Goal: Task Accomplishment & Management: Use online tool/utility

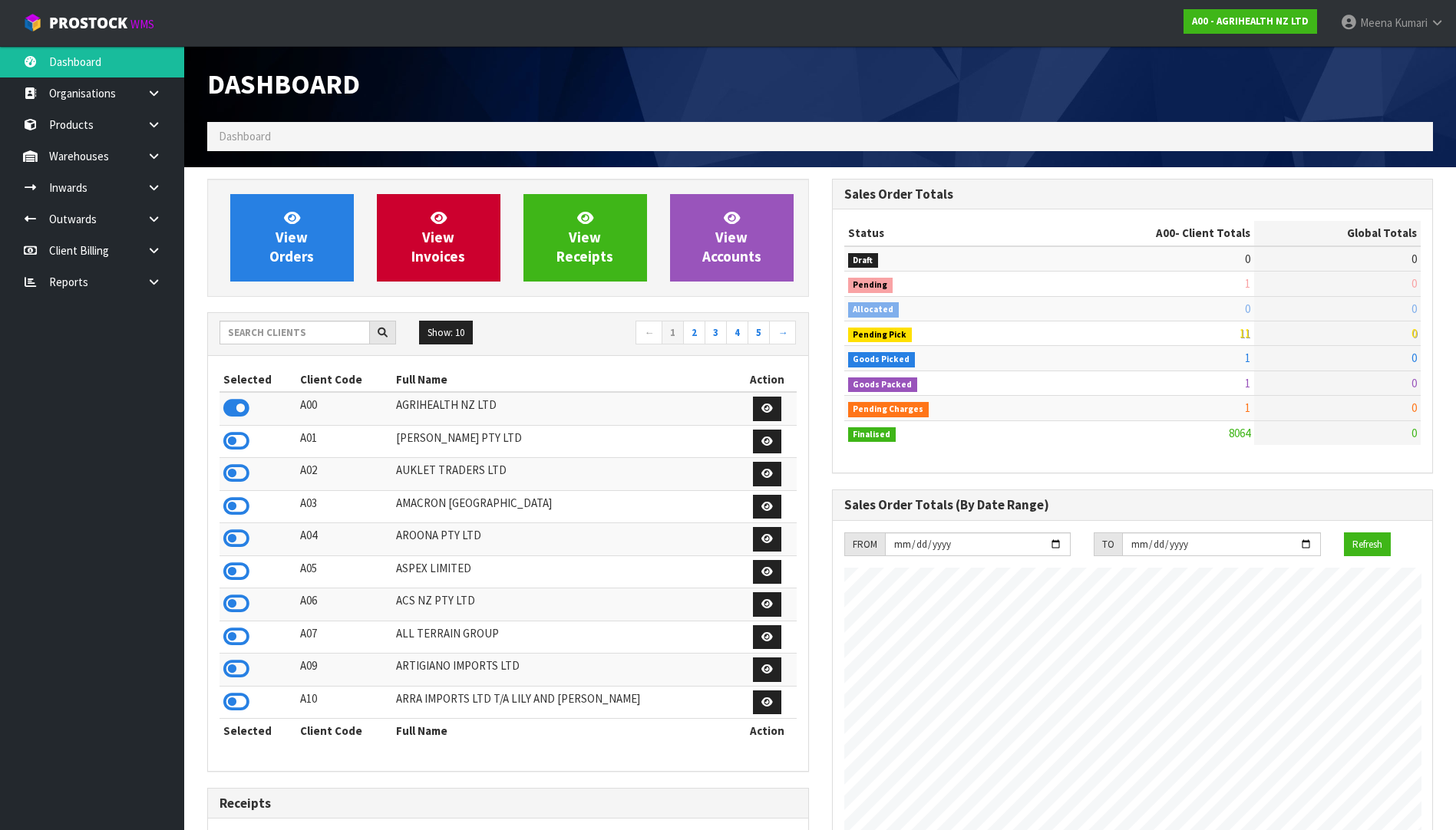
scroll to position [1162, 624]
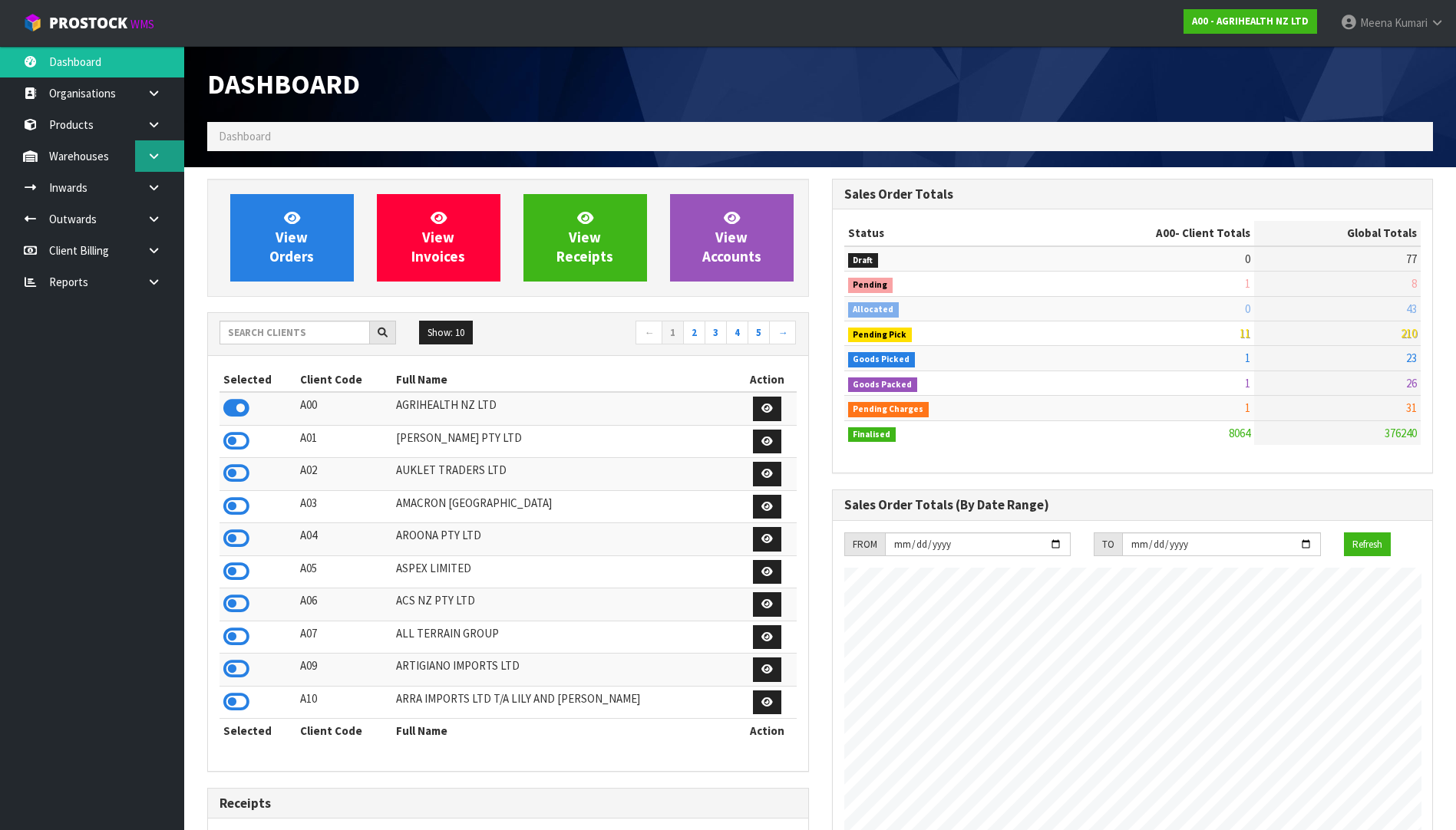
click at [178, 162] on link at bounding box center [159, 156] width 49 height 31
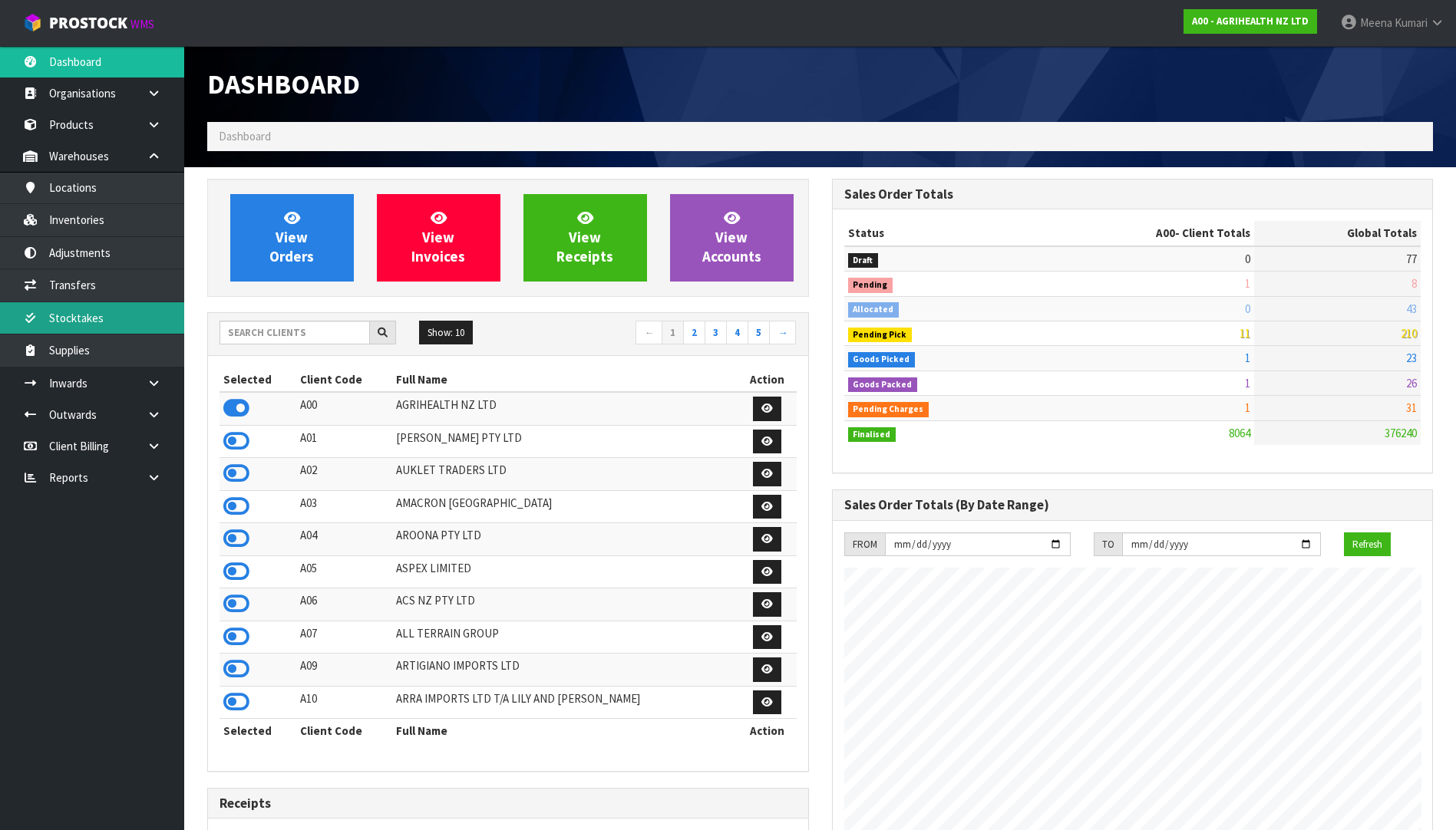
click at [141, 312] on link "Stocktakes" at bounding box center [92, 318] width 185 height 31
click at [139, 310] on link "Stocktakes" at bounding box center [92, 318] width 185 height 31
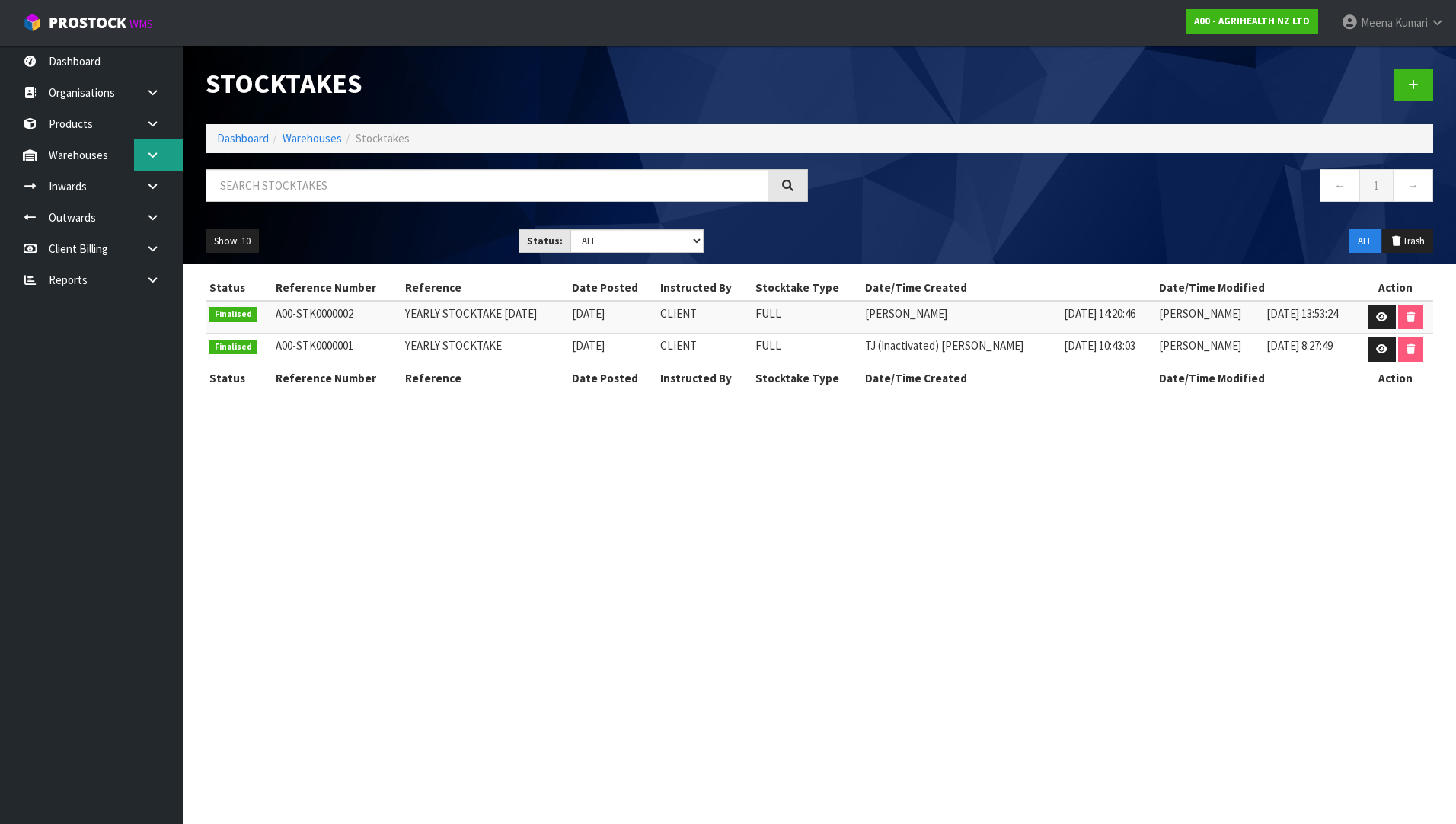
click at [154, 168] on link at bounding box center [158, 154] width 49 height 31
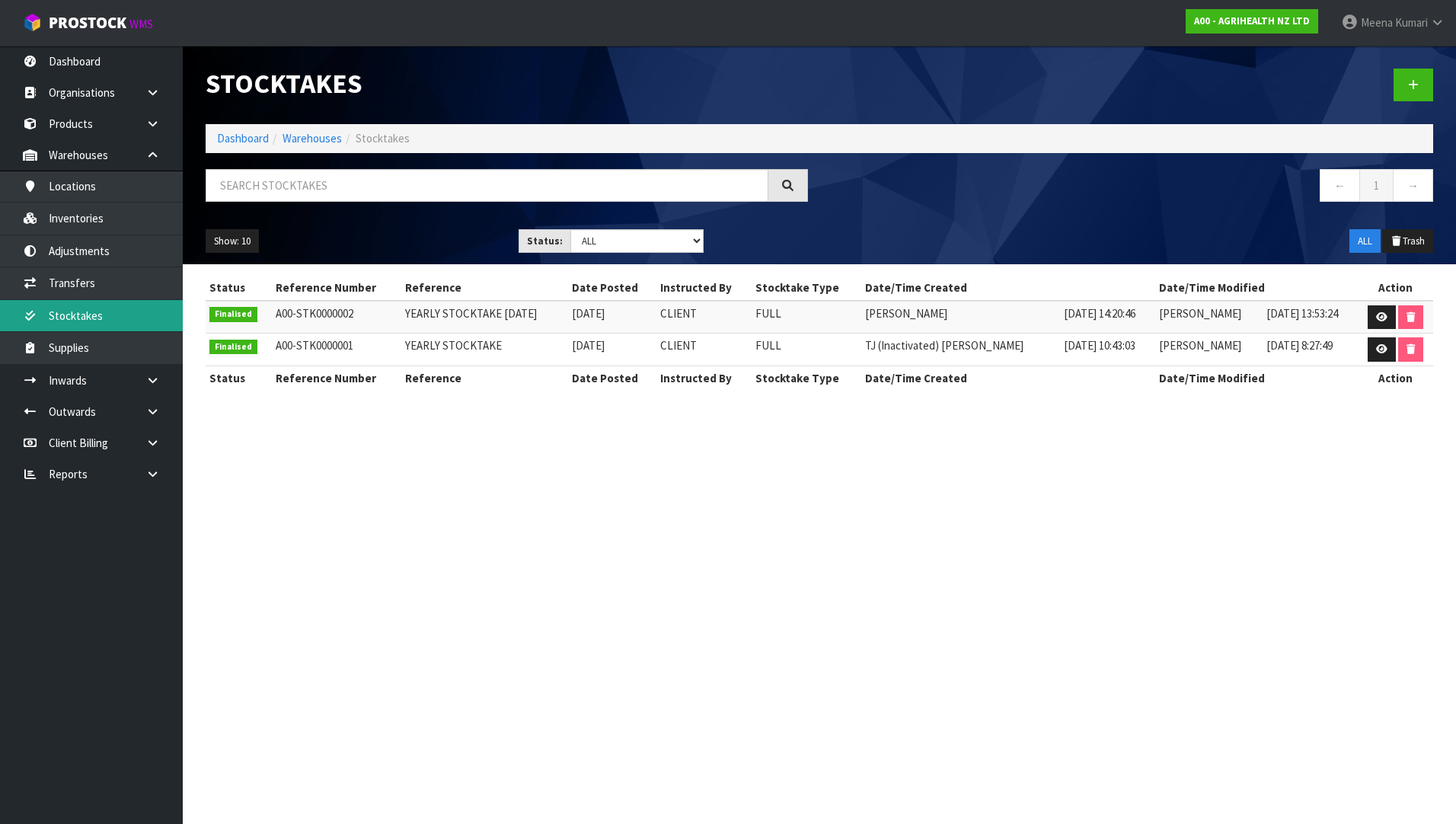
click at [144, 326] on link "Stocktakes" at bounding box center [92, 315] width 183 height 31
click at [251, 134] on link "Dashboard" at bounding box center [243, 139] width 52 height 14
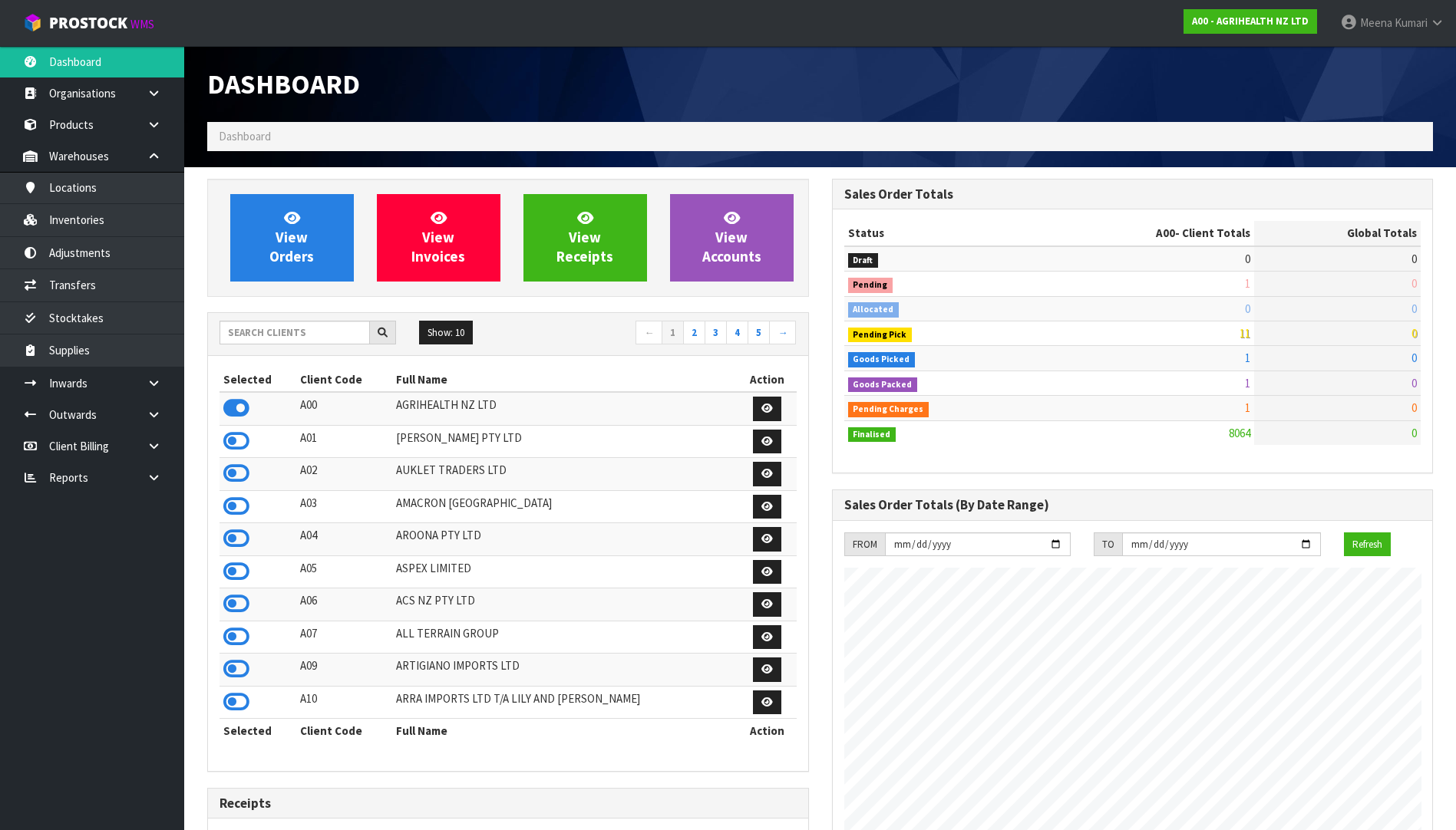
scroll to position [1162, 624]
click at [288, 334] on input "text" at bounding box center [295, 333] width 151 height 24
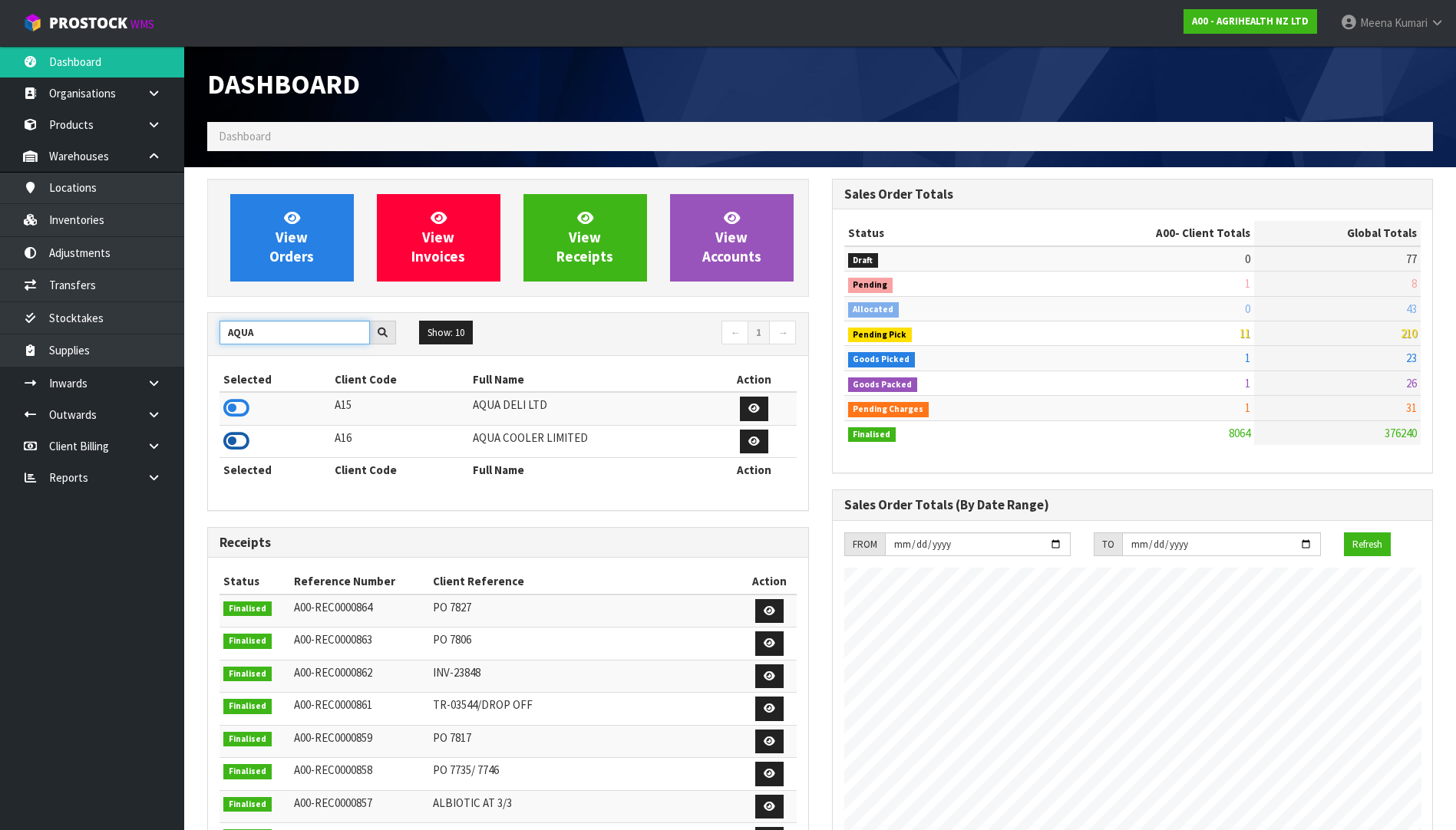
type input "AQUA"
click at [239, 440] on icon at bounding box center [236, 441] width 26 height 23
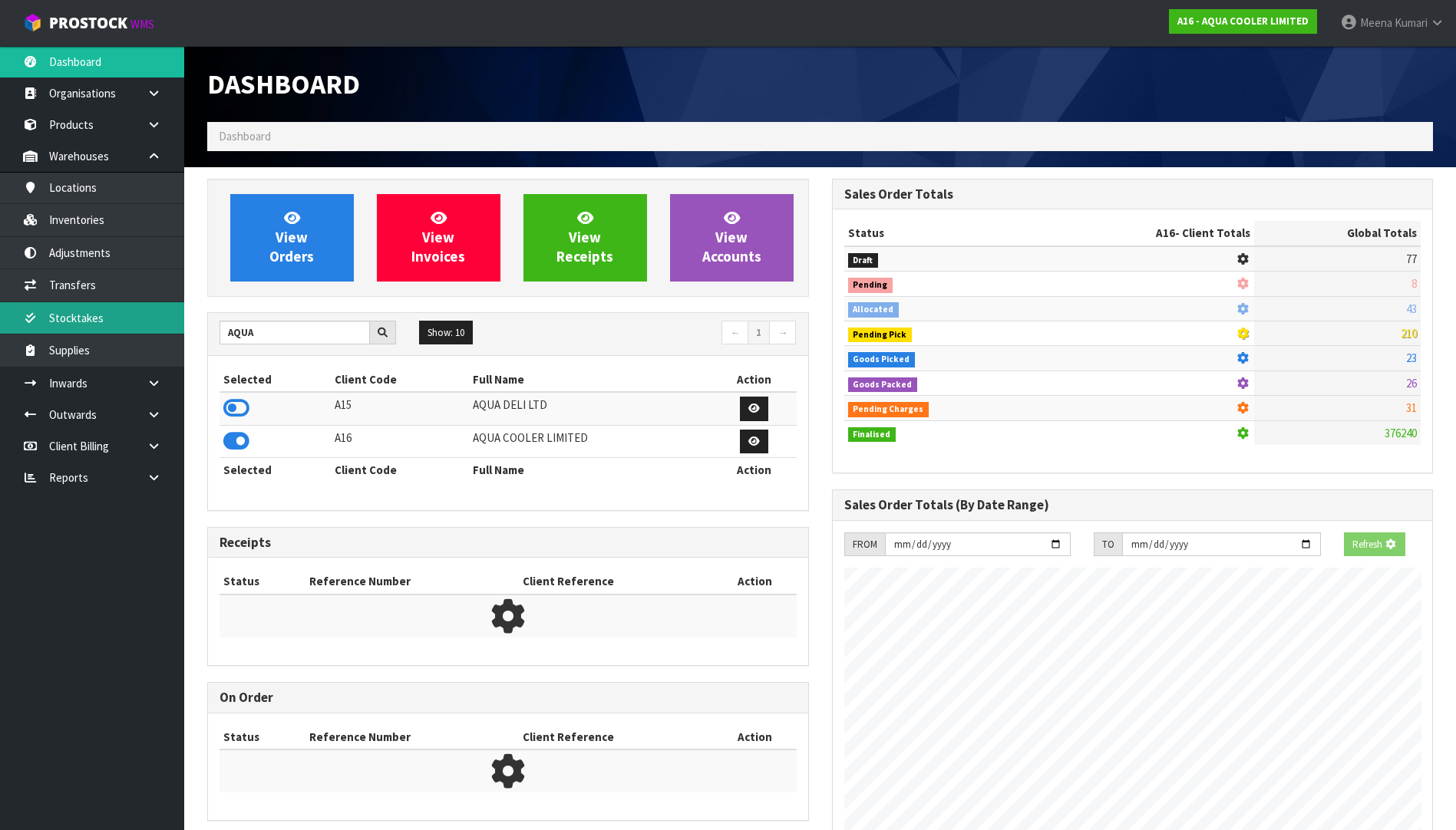
scroll to position [963, 624]
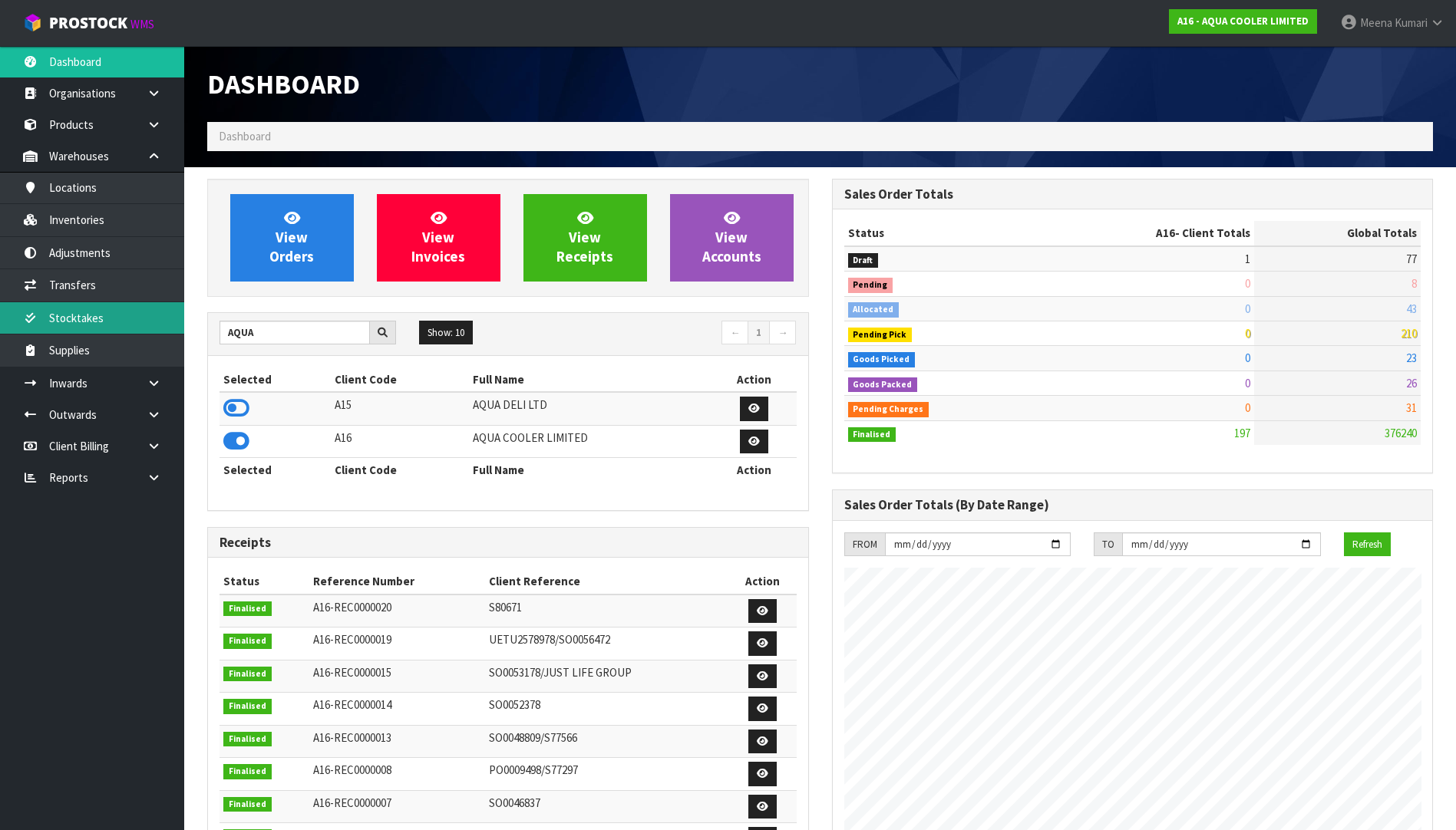
click at [104, 305] on link "Stocktakes" at bounding box center [92, 318] width 185 height 31
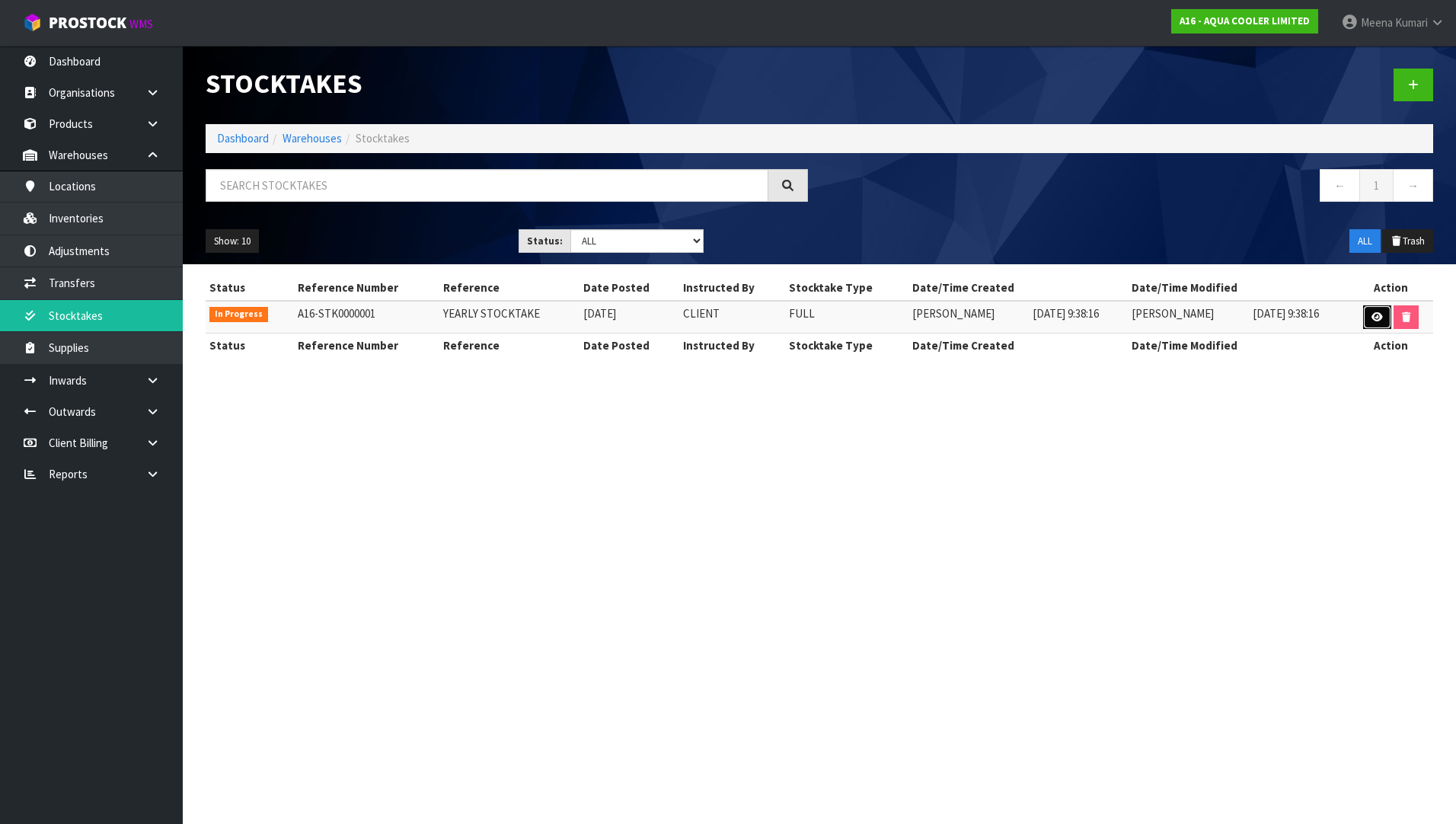
click at [1374, 317] on icon at bounding box center [1377, 317] width 11 height 10
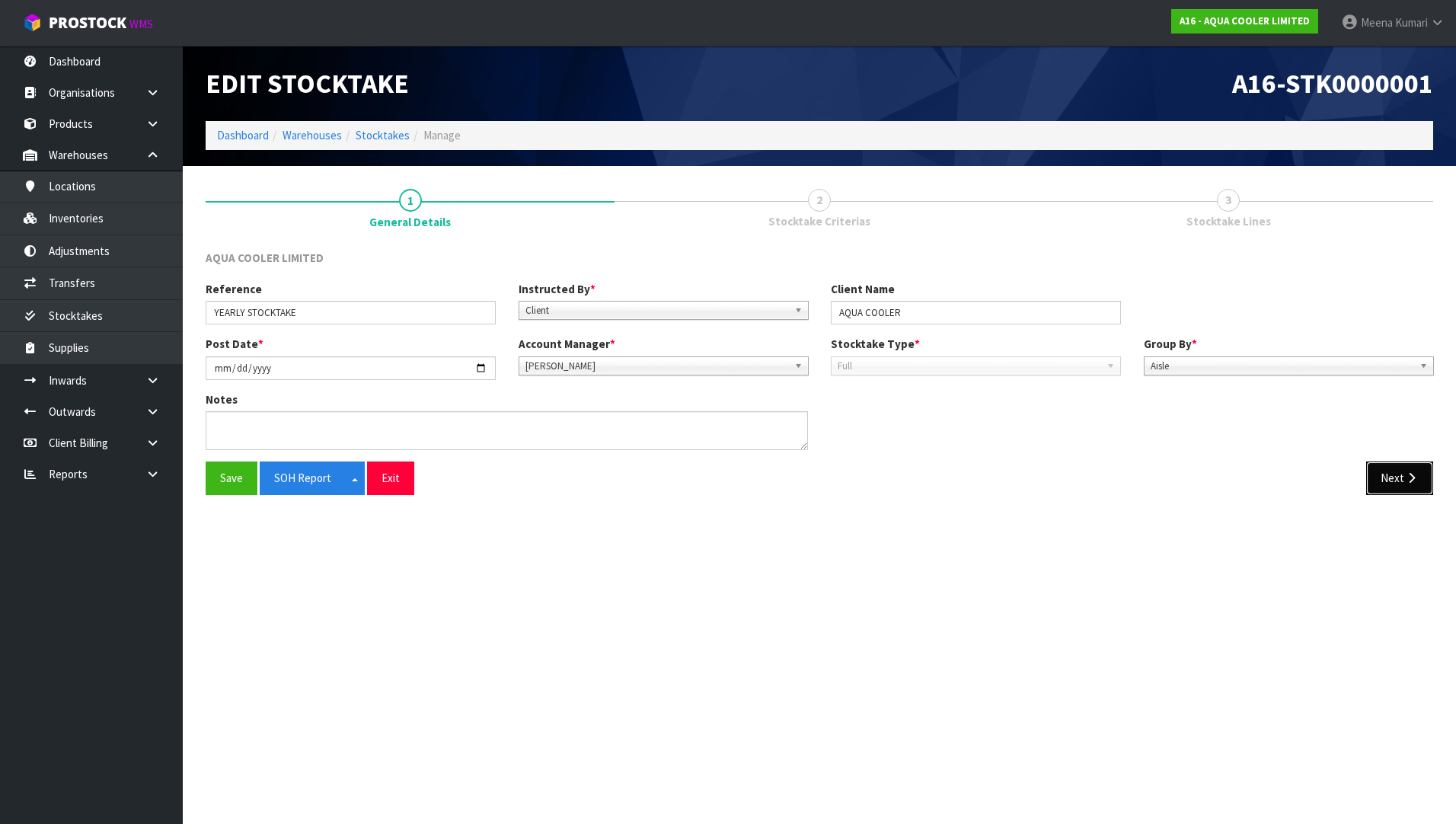
click at [1414, 477] on icon "button" at bounding box center [1411, 478] width 14 height 11
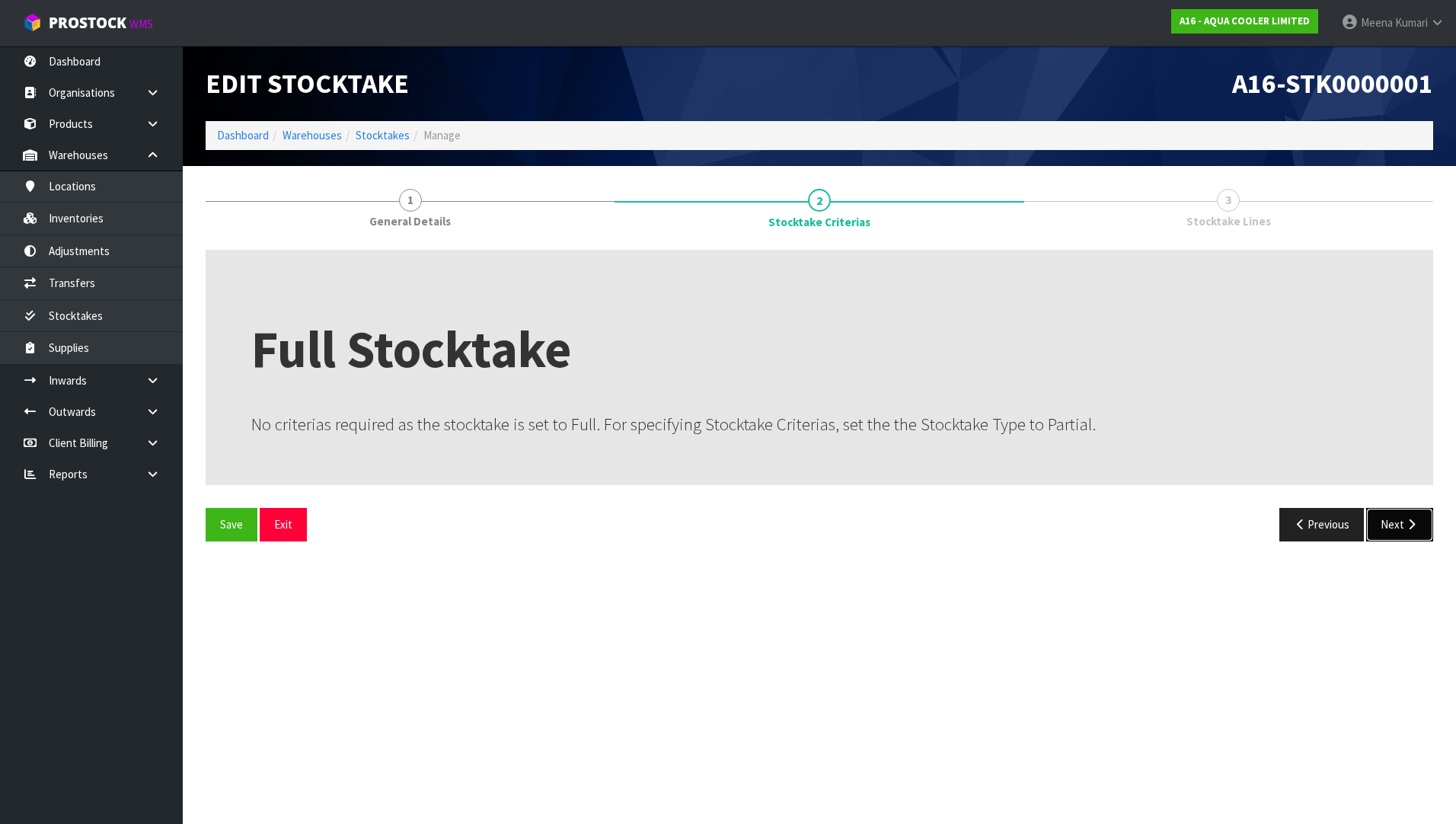
click at [1403, 520] on button "Next" at bounding box center [1399, 524] width 67 height 33
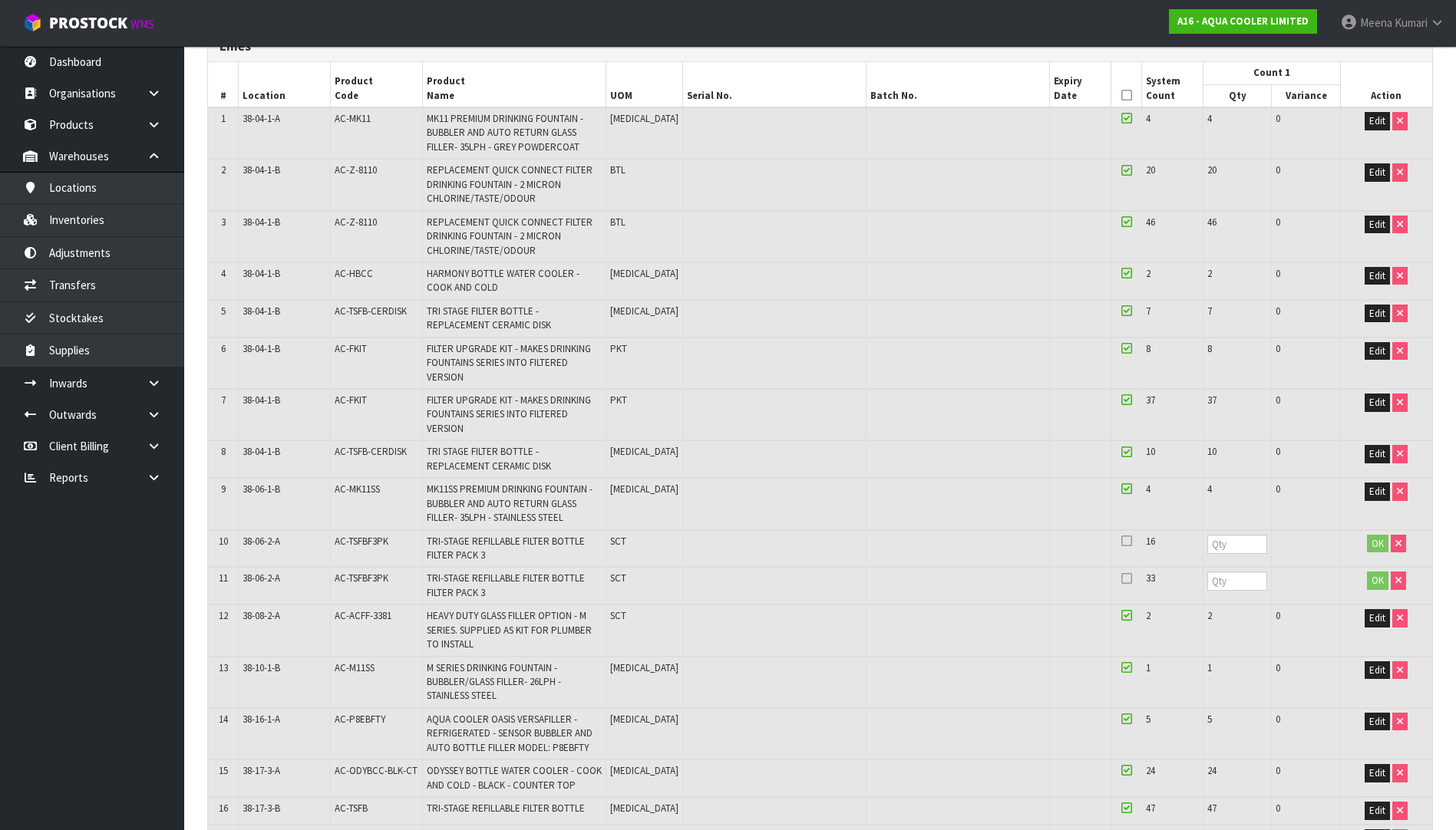
scroll to position [307, 0]
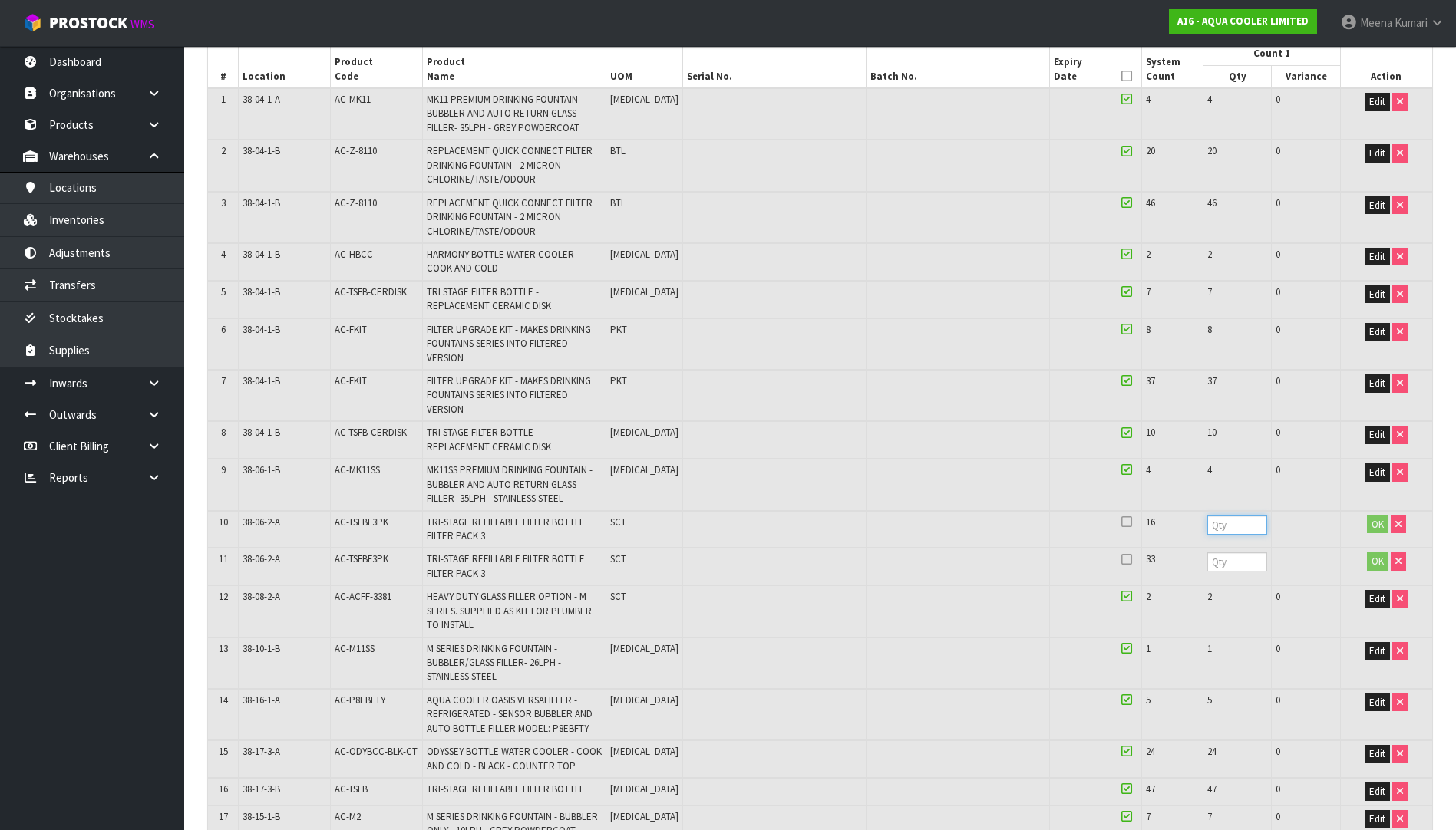
click at [1207, 529] on input "number" at bounding box center [1238, 525] width 61 height 19
type input "16"
click at [1207, 560] on input "number" at bounding box center [1238, 562] width 61 height 19
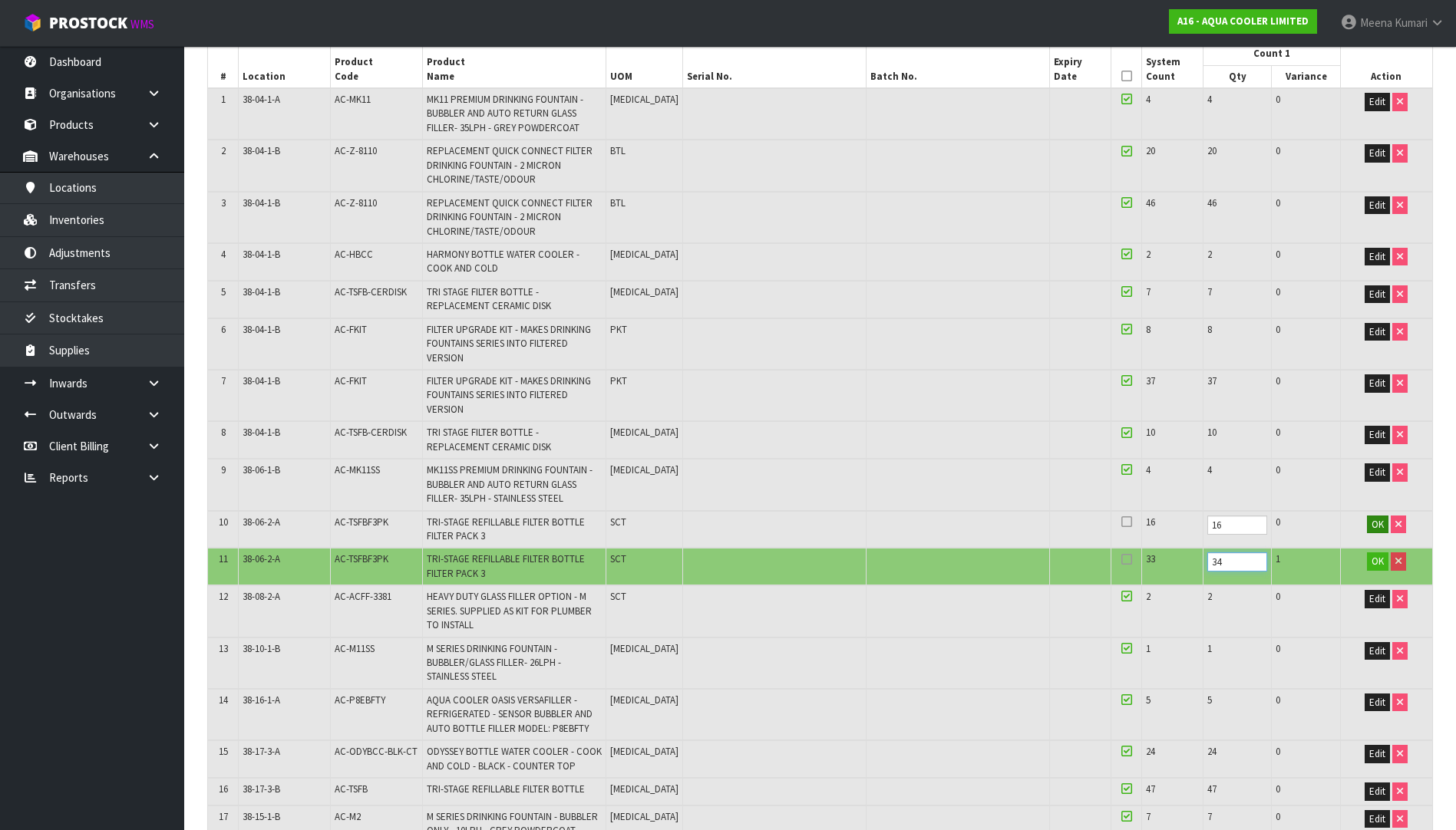
type input "34"
click at [1382, 524] on span "OK" at bounding box center [1377, 524] width 12 height 13
click at [1380, 557] on span "OK" at bounding box center [1377, 561] width 12 height 13
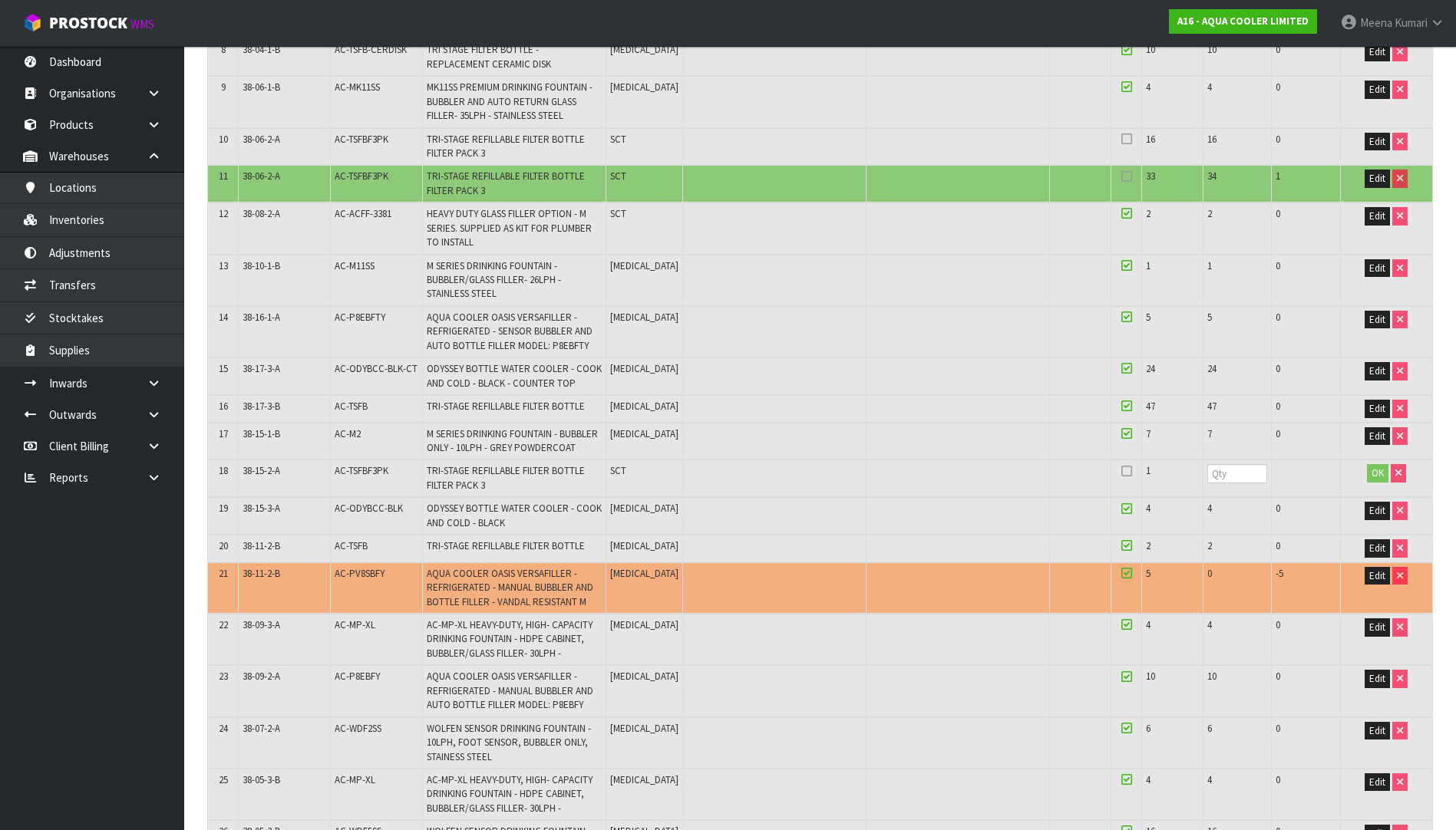
scroll to position [690, 0]
click at [1207, 476] on input "number" at bounding box center [1238, 473] width 61 height 19
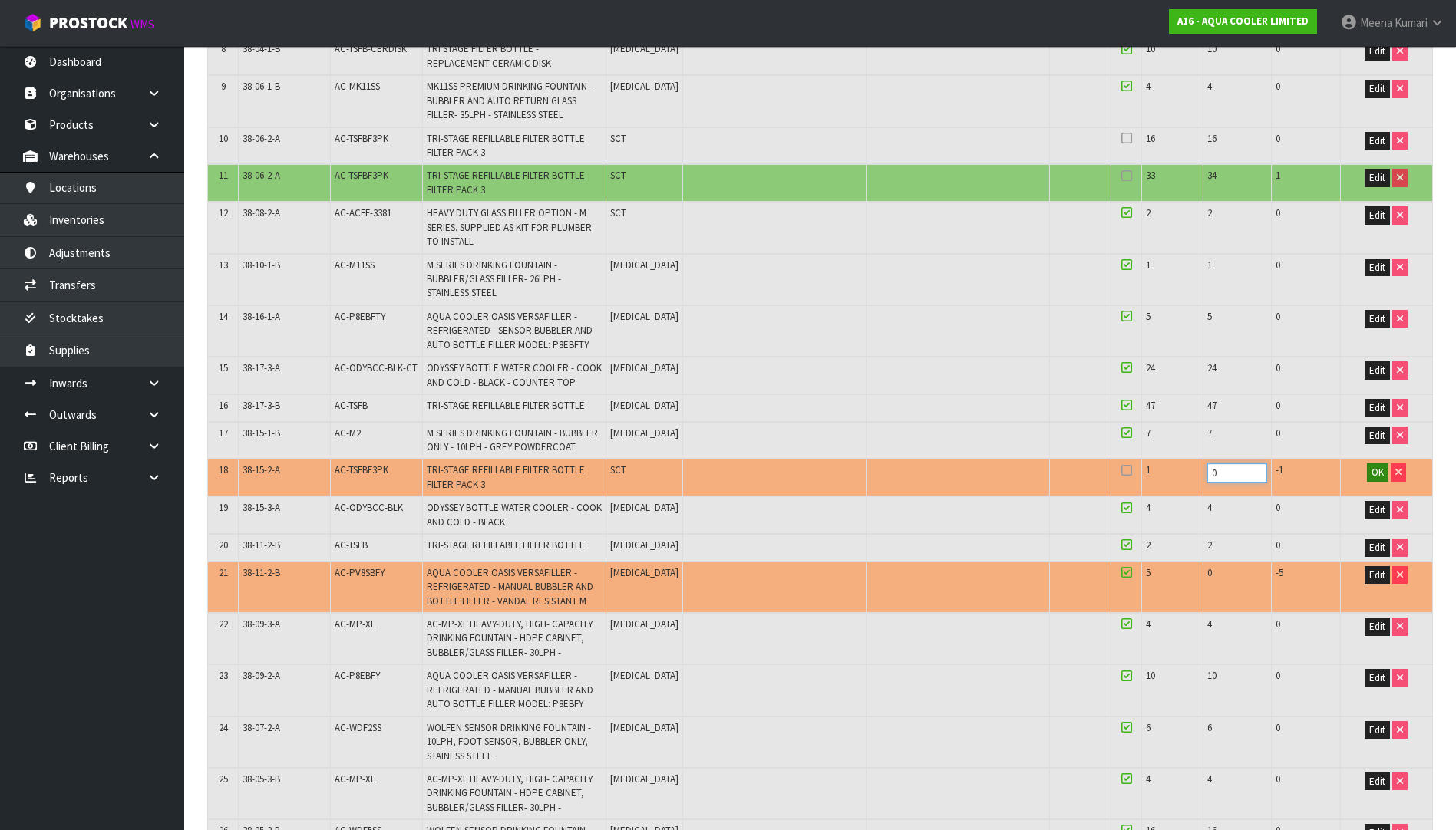
type input "0"
click at [1375, 470] on span "OK" at bounding box center [1377, 472] width 12 height 13
click at [1384, 573] on span "Edit" at bounding box center [1377, 575] width 16 height 13
drag, startPoint x: 1180, startPoint y: 575, endPoint x: 1105, endPoint y: 581, distance: 75.2
click at [1105, 581] on tr "21 38-11-2-B AC-PV8SBFY AQUA COOLER OASIS VERSAFILLER - REFRIGERATED - MANUAL B…" at bounding box center [820, 587] width 1224 height 51
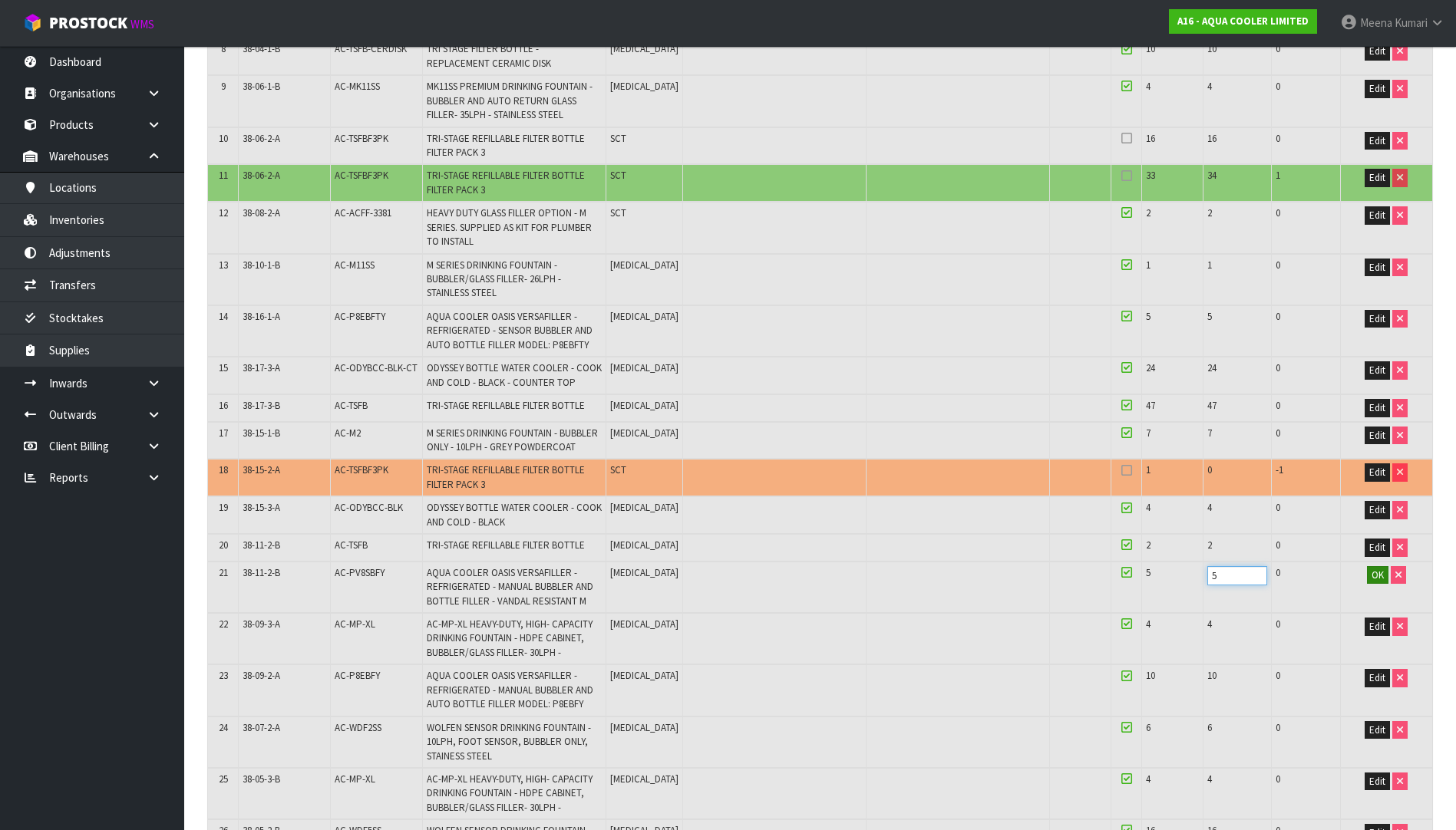
type input "5"
click at [1377, 573] on span "OK" at bounding box center [1377, 575] width 12 height 13
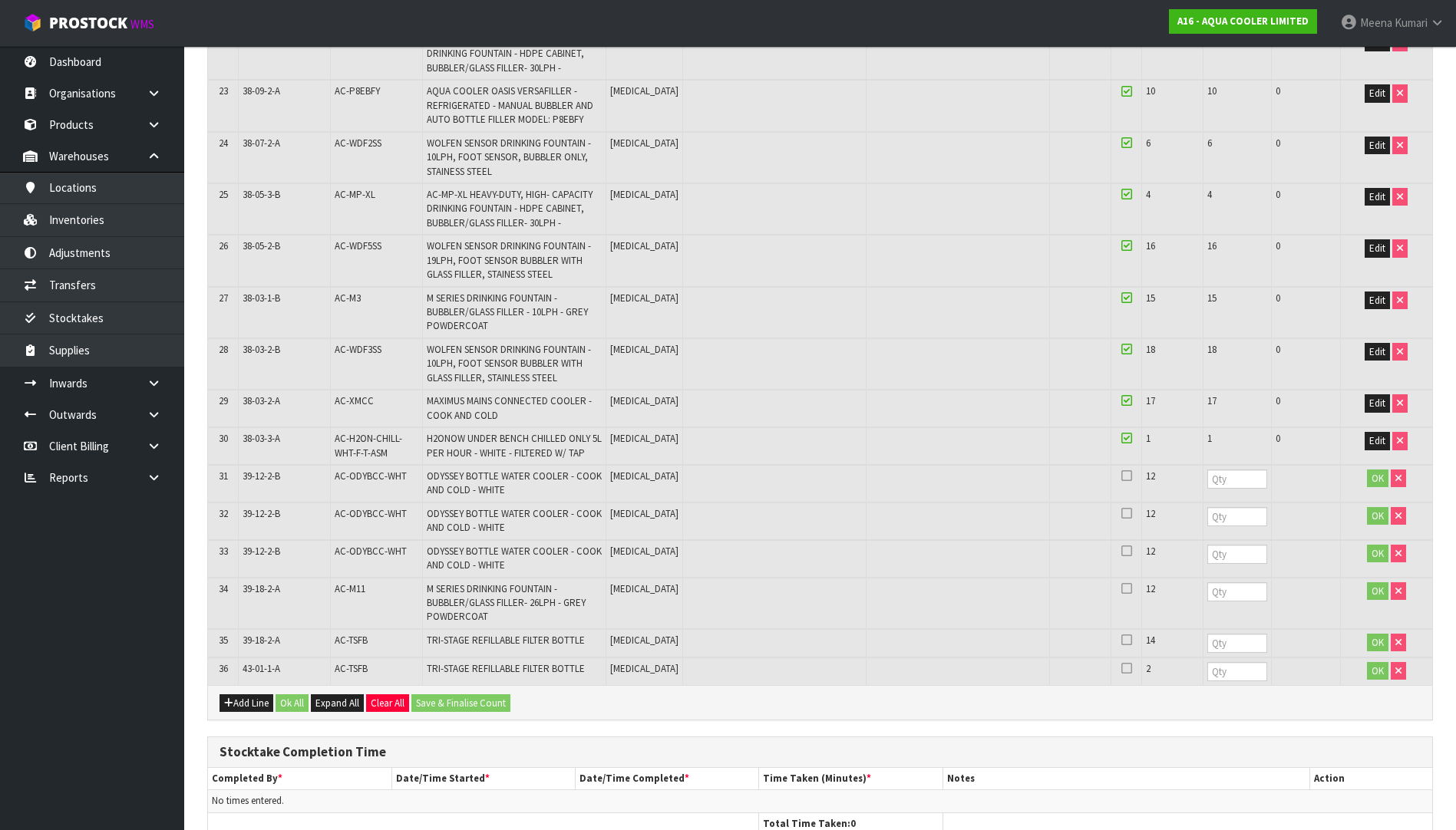
scroll to position [1304, 0]
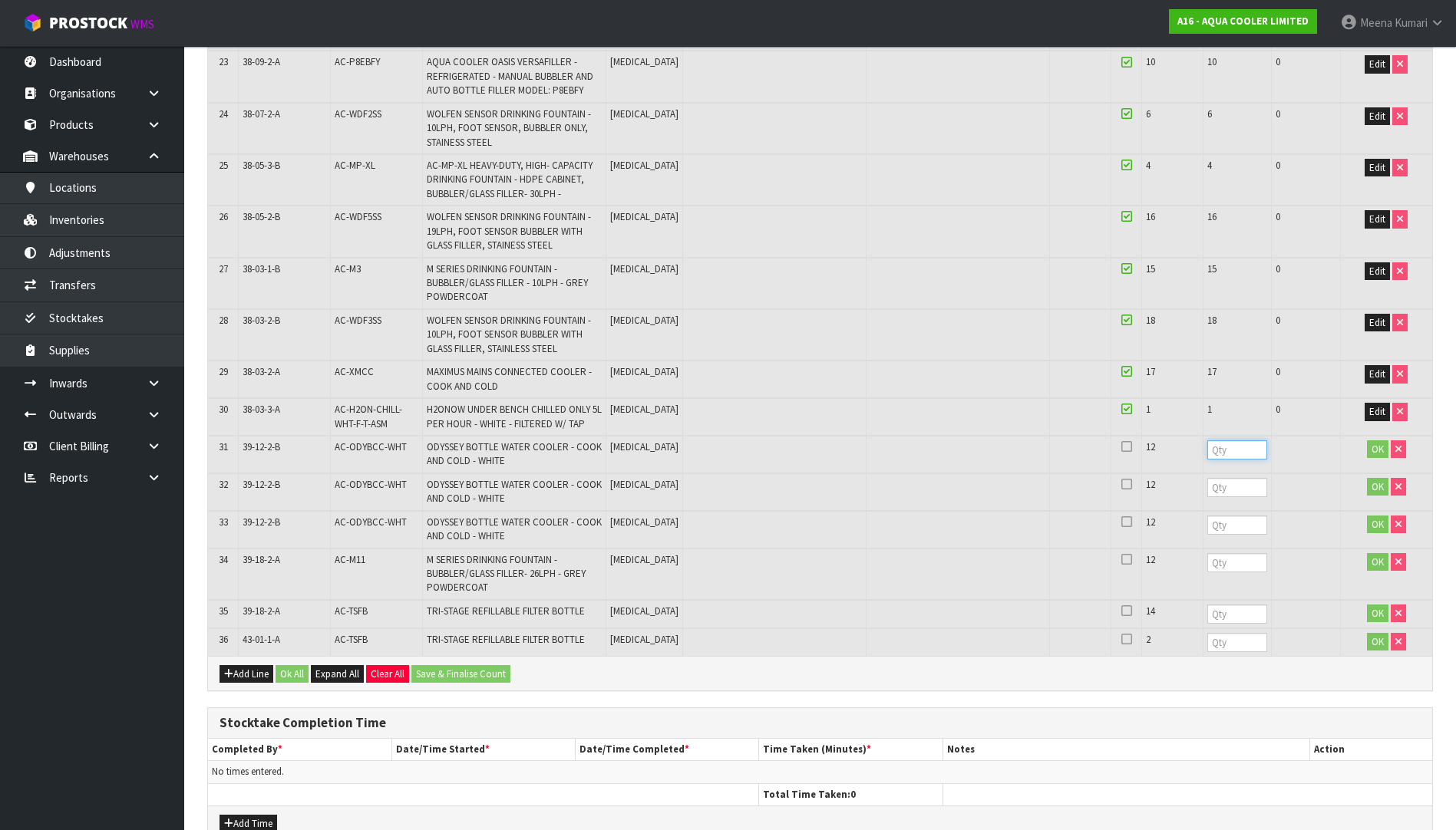
click at [1207, 454] on input "number" at bounding box center [1238, 450] width 61 height 19
type input "12"
click at [1207, 484] on input "number" at bounding box center [1238, 488] width 61 height 19
type input "12"
click at [1207, 522] on input "number" at bounding box center [1238, 525] width 61 height 19
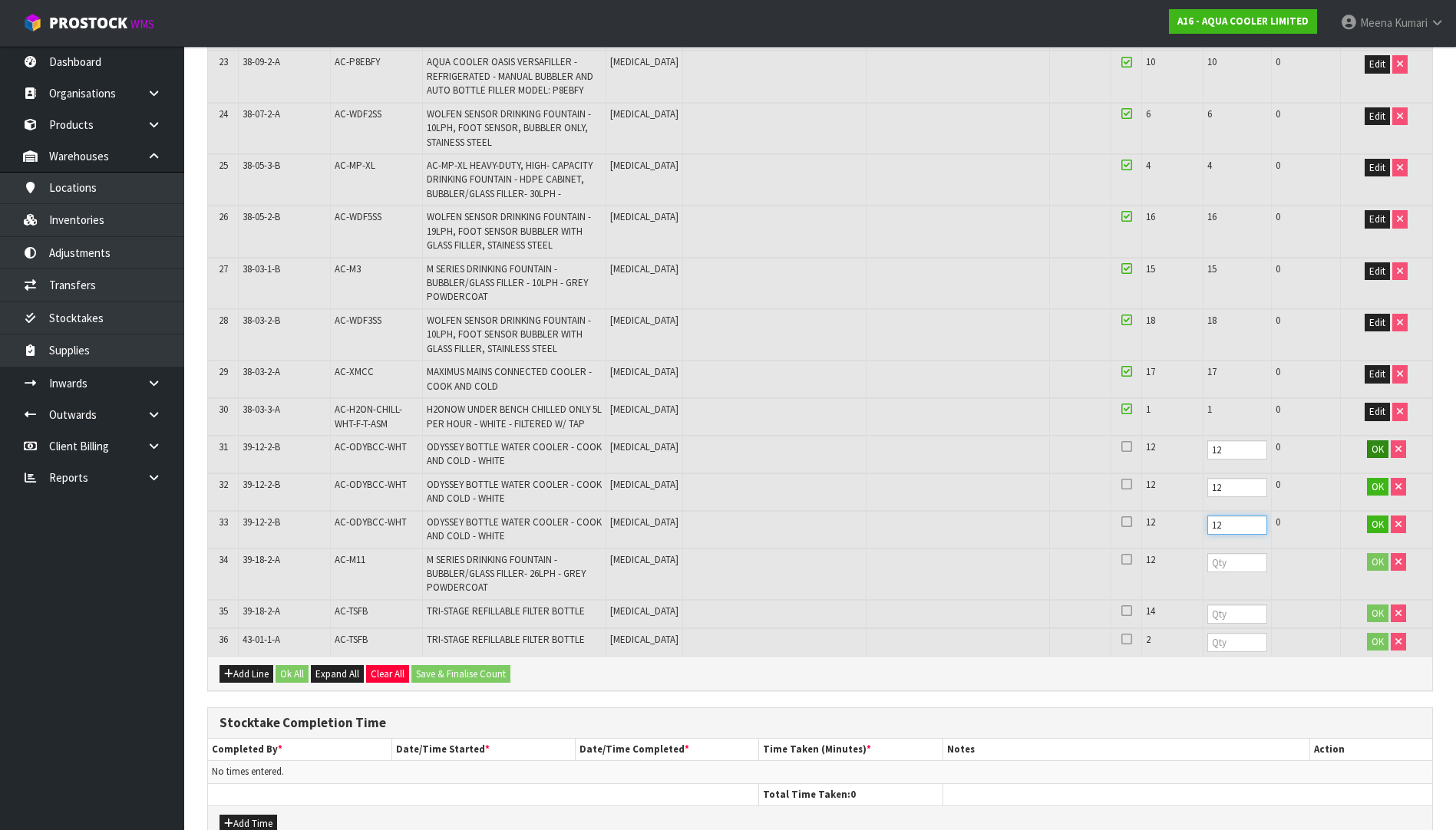
type input "12"
click at [1377, 441] on button "OK" at bounding box center [1377, 449] width 22 height 18
click at [1373, 495] on button "OK" at bounding box center [1377, 487] width 22 height 18
click at [1380, 526] on span "OK" at bounding box center [1377, 524] width 12 height 13
click at [1207, 565] on input "number" at bounding box center [1238, 563] width 61 height 19
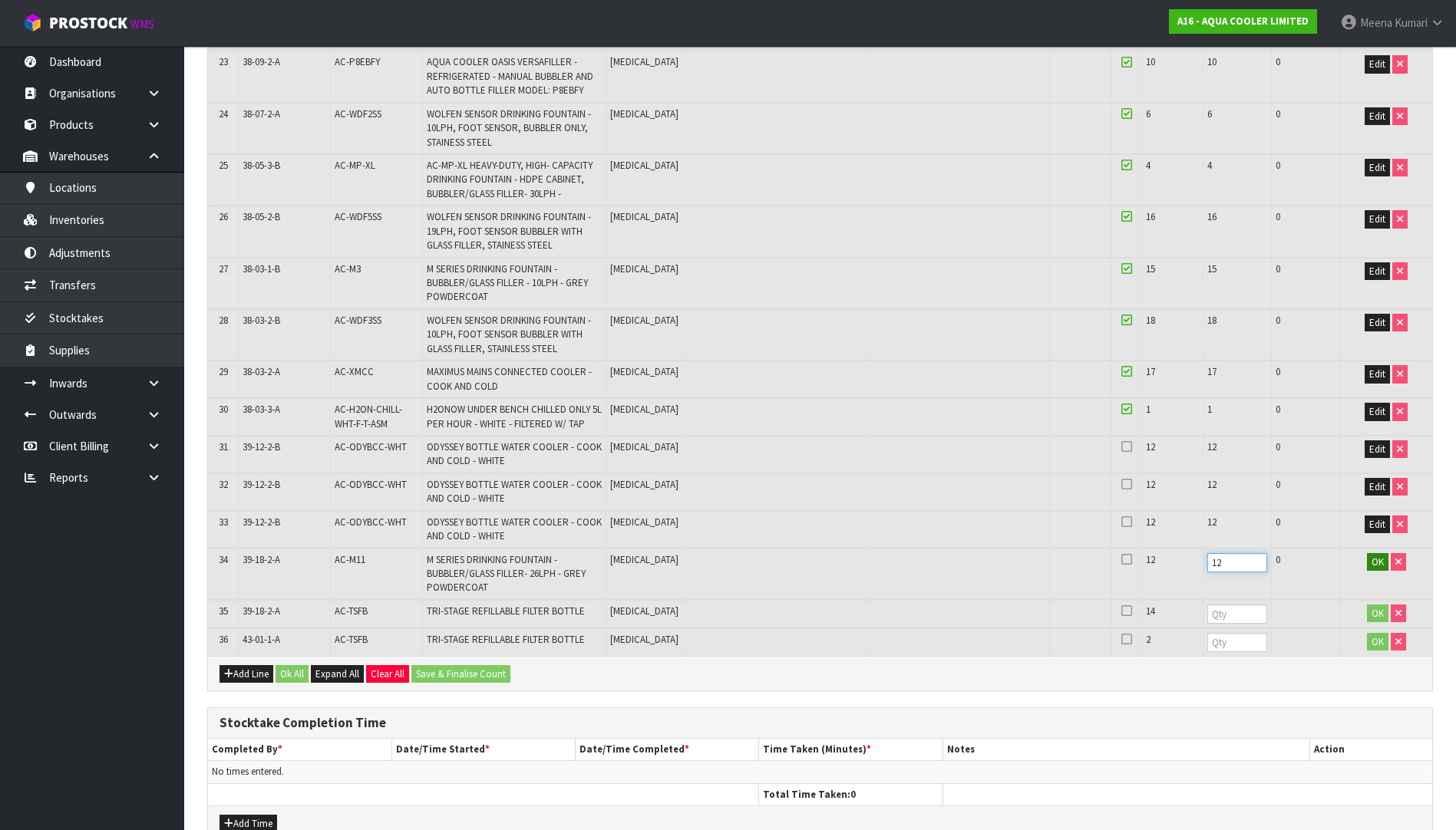
type input "12"
click at [1379, 558] on span "OK" at bounding box center [1377, 562] width 12 height 13
click at [1207, 615] on input "number" at bounding box center [1238, 614] width 61 height 19
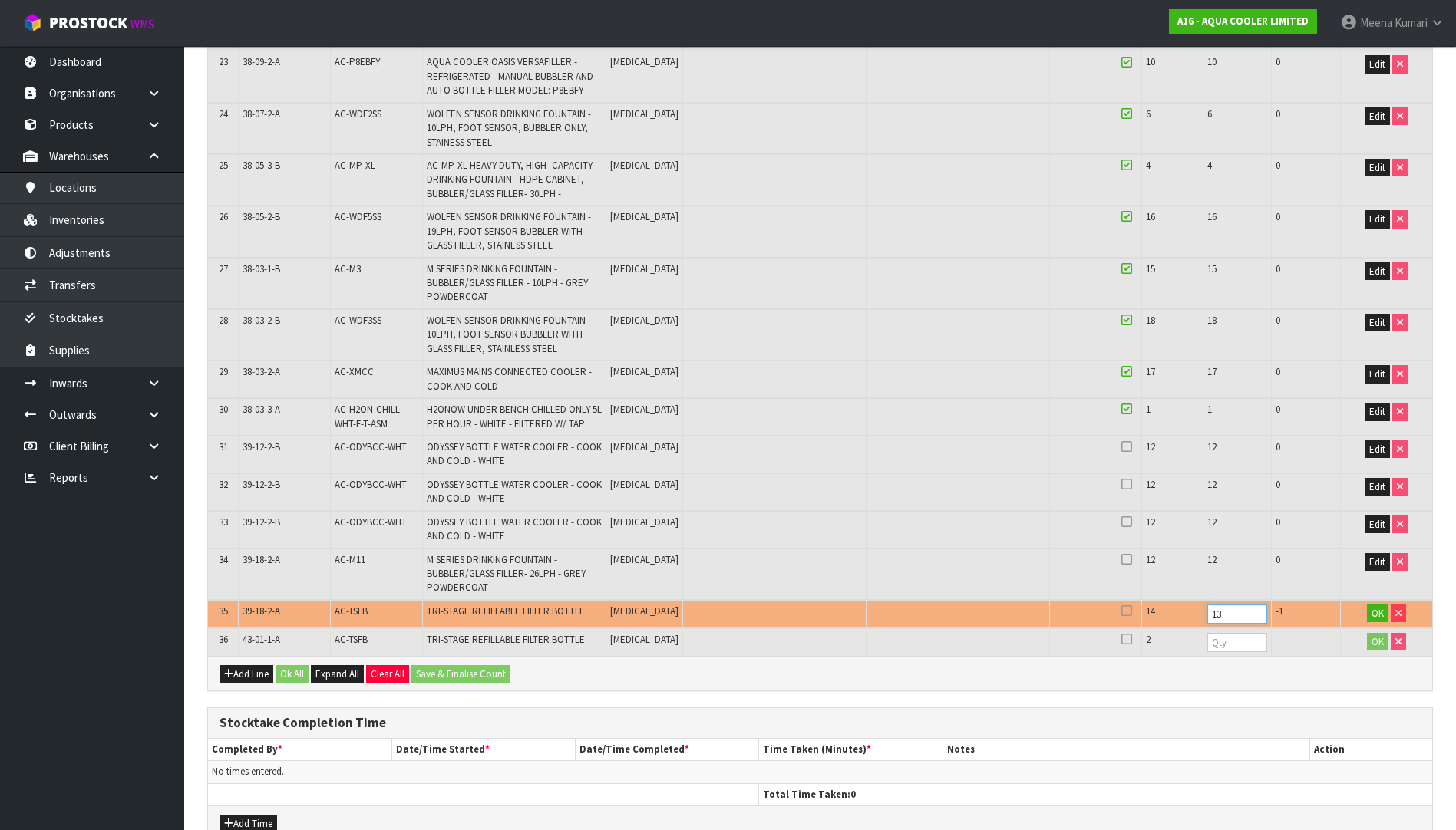
type input "13"
click at [1207, 647] on input "number" at bounding box center [1238, 642] width 61 height 19
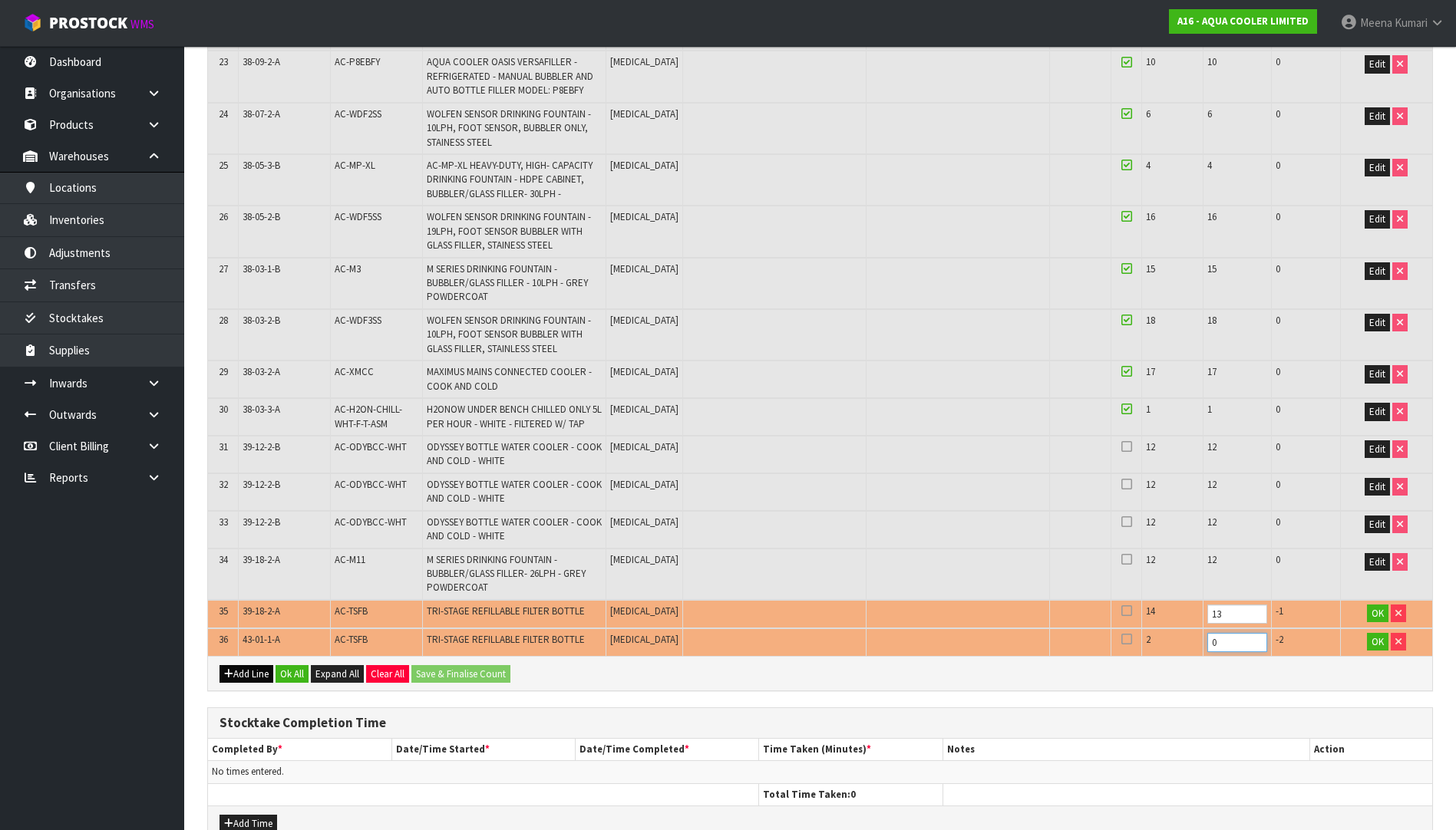
type input "0"
click at [258, 674] on button "Add Line" at bounding box center [246, 674] width 54 height 18
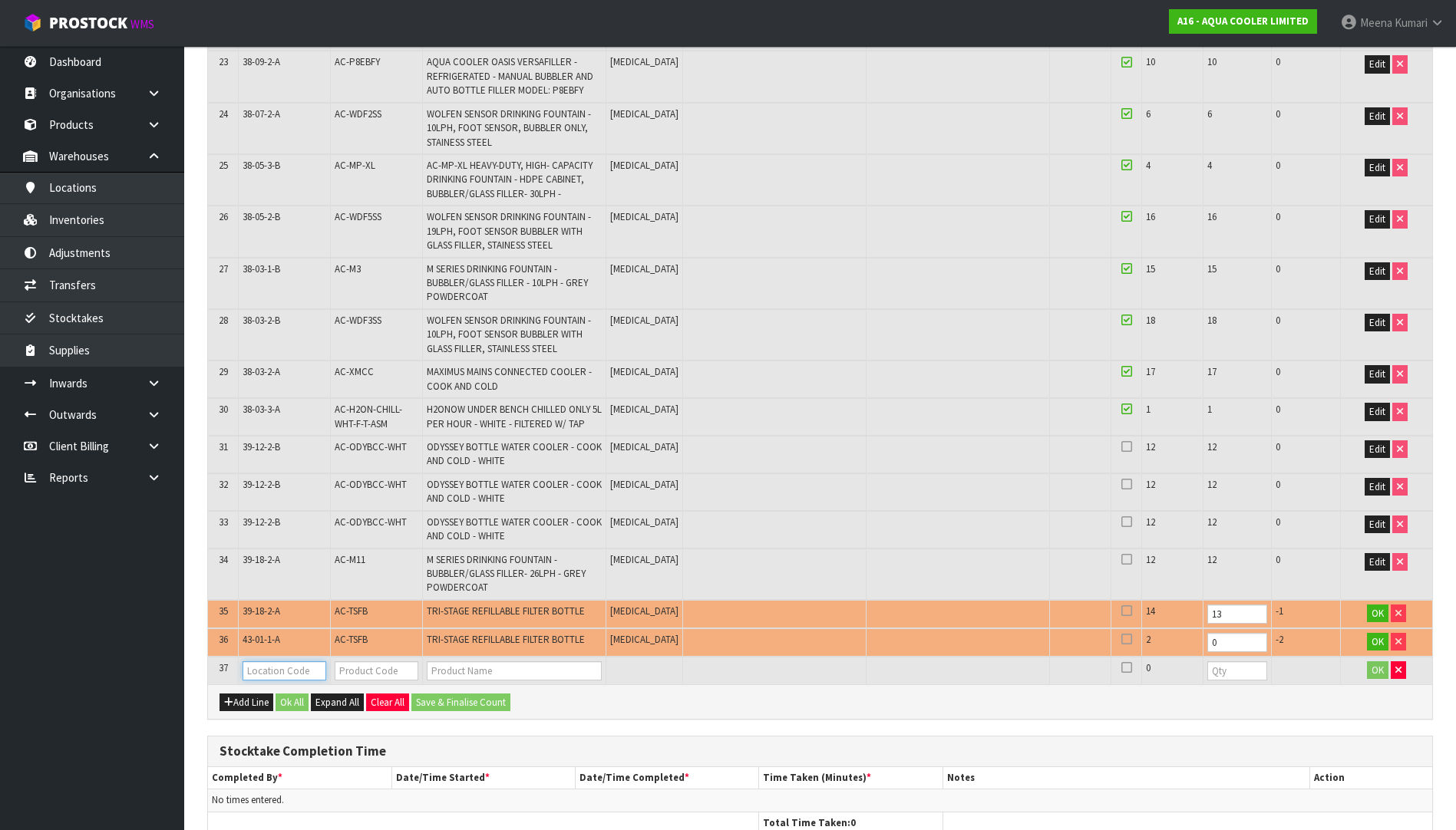
click at [293, 670] on input "text" at bounding box center [284, 671] width 83 height 19
type input "38-11-2-B"
click at [386, 678] on input "text" at bounding box center [376, 671] width 83 height 19
click at [370, 643] on td "AC-TSFB" at bounding box center [376, 642] width 92 height 28
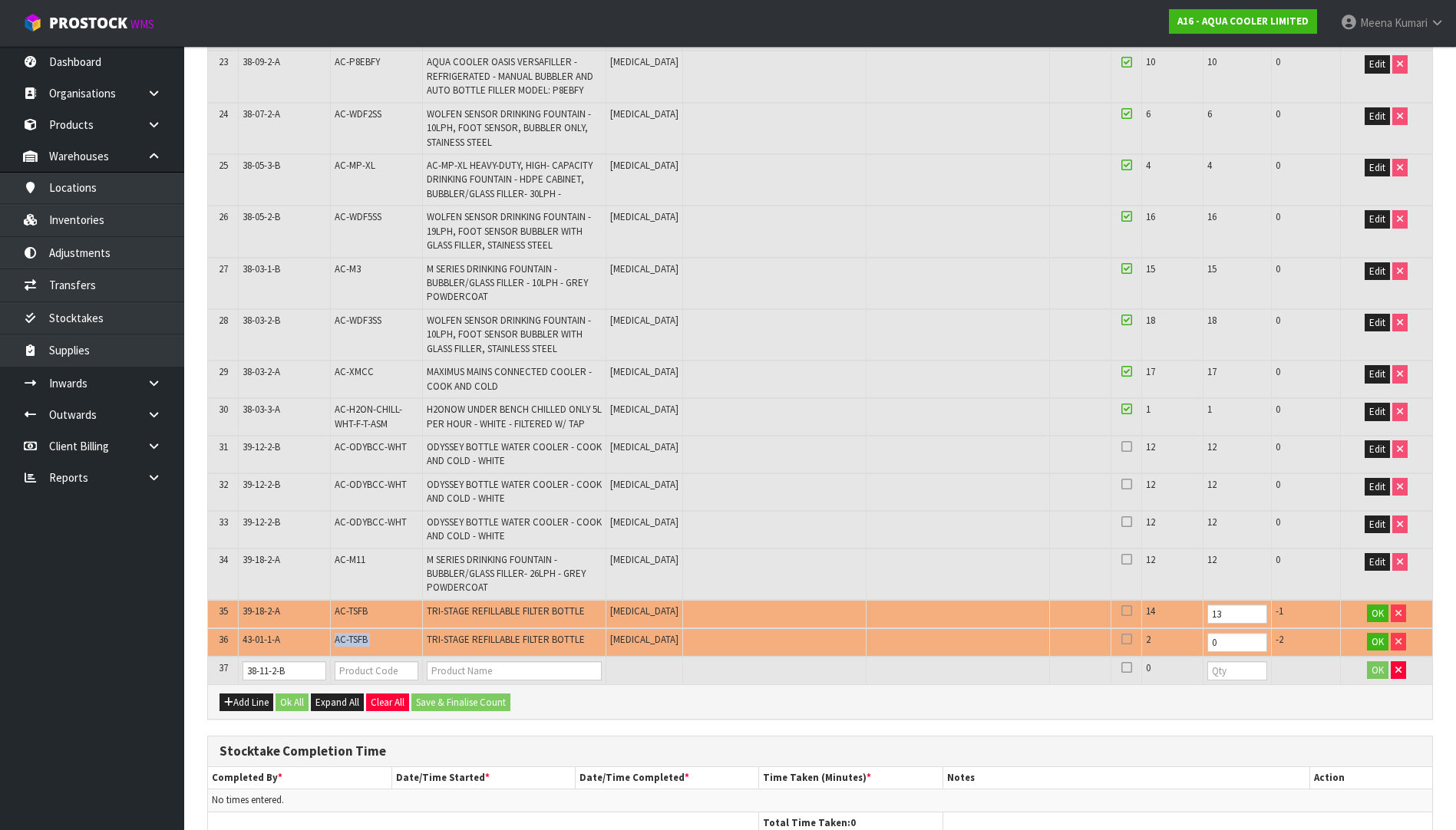
click at [370, 643] on td "AC-TSFB" at bounding box center [376, 642] width 92 height 28
copy tr "AC-TSFB"
click at [373, 674] on input "text" at bounding box center [376, 671] width 83 height 19
paste input "AC-TSFB"
type input "AC-TSFB"
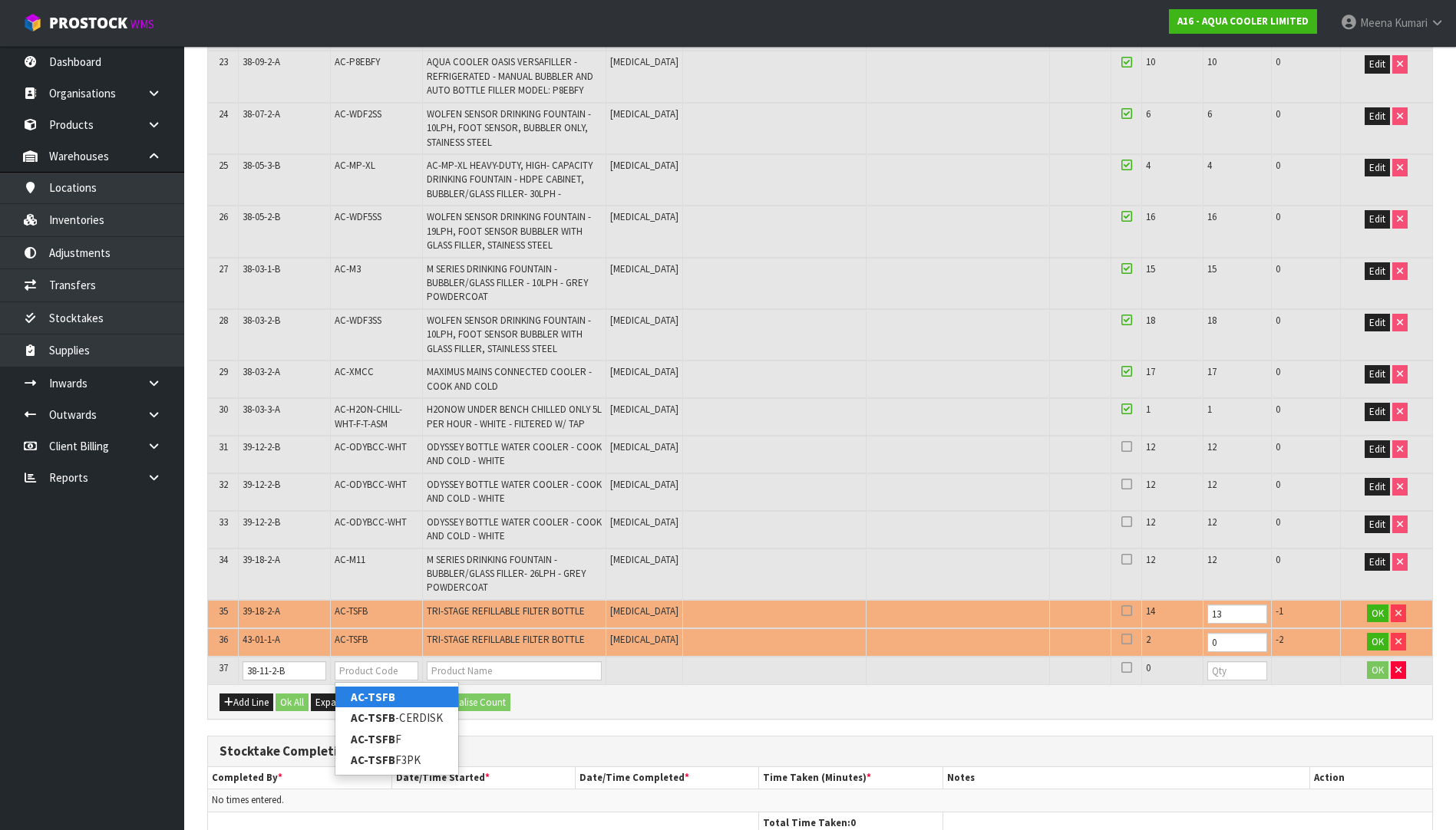
click at [411, 690] on link "AC-TSFB" at bounding box center [396, 697] width 123 height 21
type input "AC-TSFB"
type input "TRI-STAGE REFILLABLE FILTER BOTTLE"
click at [1203, 682] on td at bounding box center [1237, 670] width 69 height 27
click at [1207, 676] on input "number" at bounding box center [1238, 671] width 61 height 19
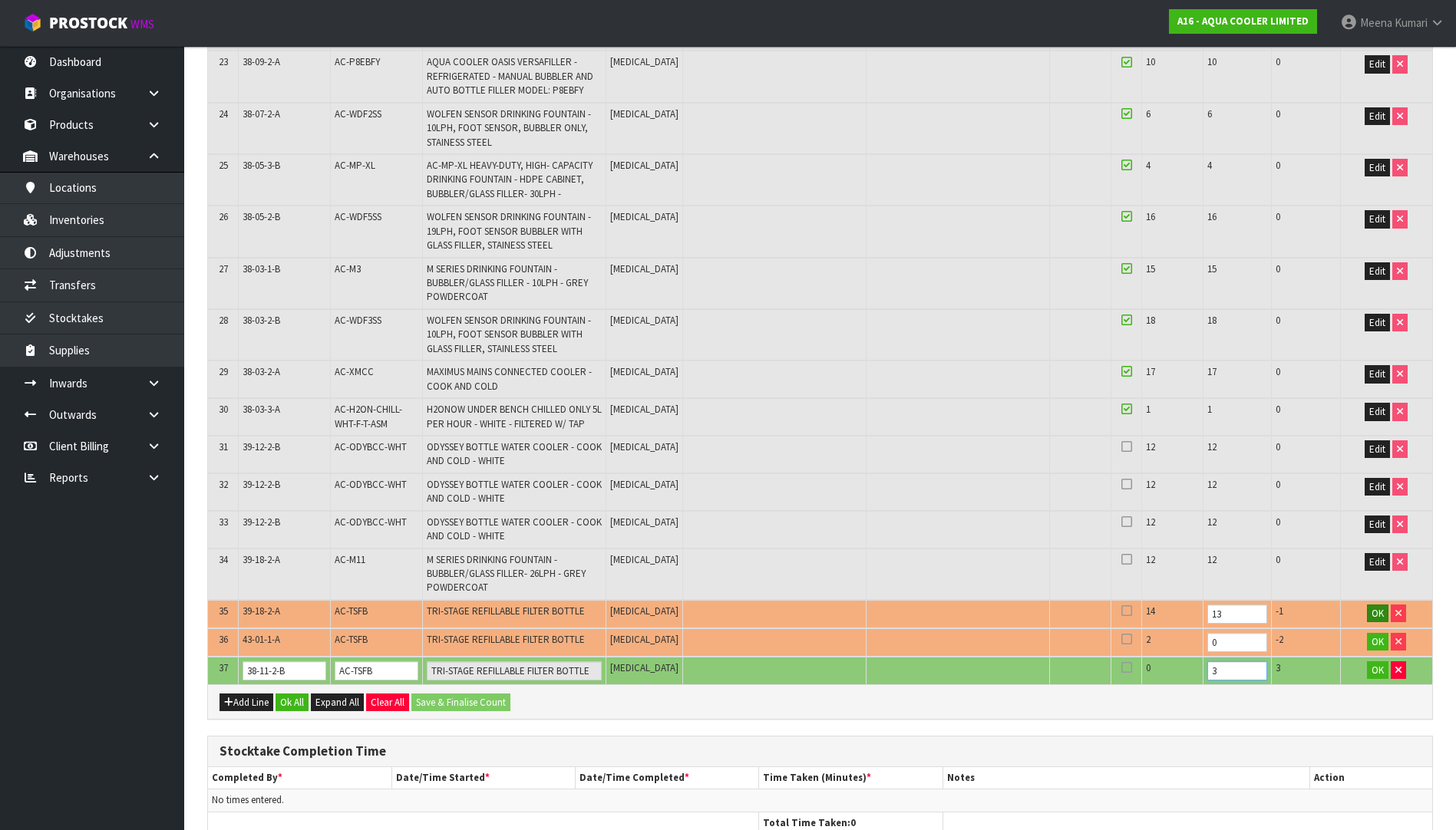
type input "3"
click at [1372, 610] on span "OK" at bounding box center [1377, 613] width 12 height 13
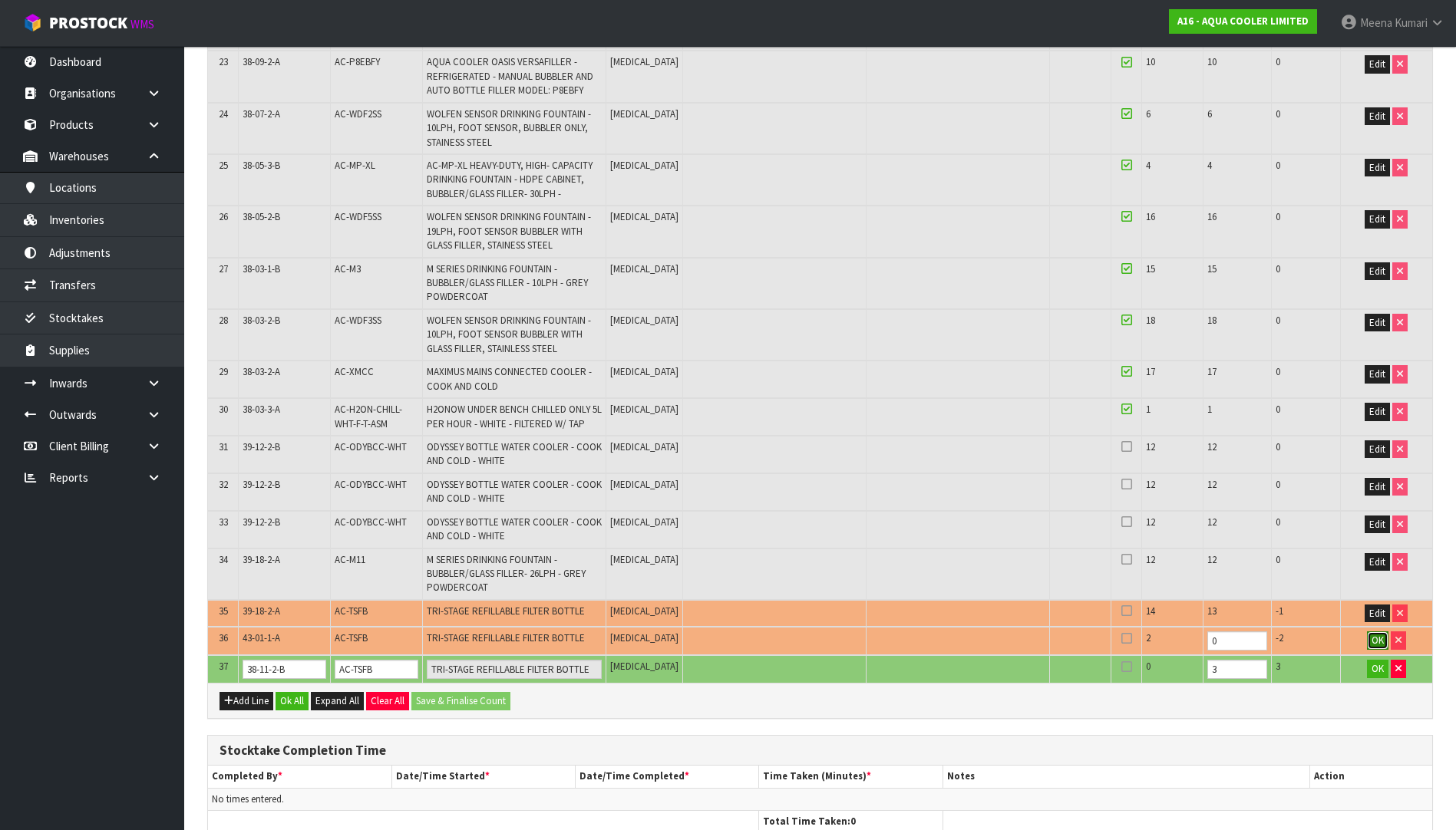
click at [1378, 634] on span "OK" at bounding box center [1377, 640] width 12 height 13
click at [1378, 660] on button "OK" at bounding box center [1377, 668] width 22 height 18
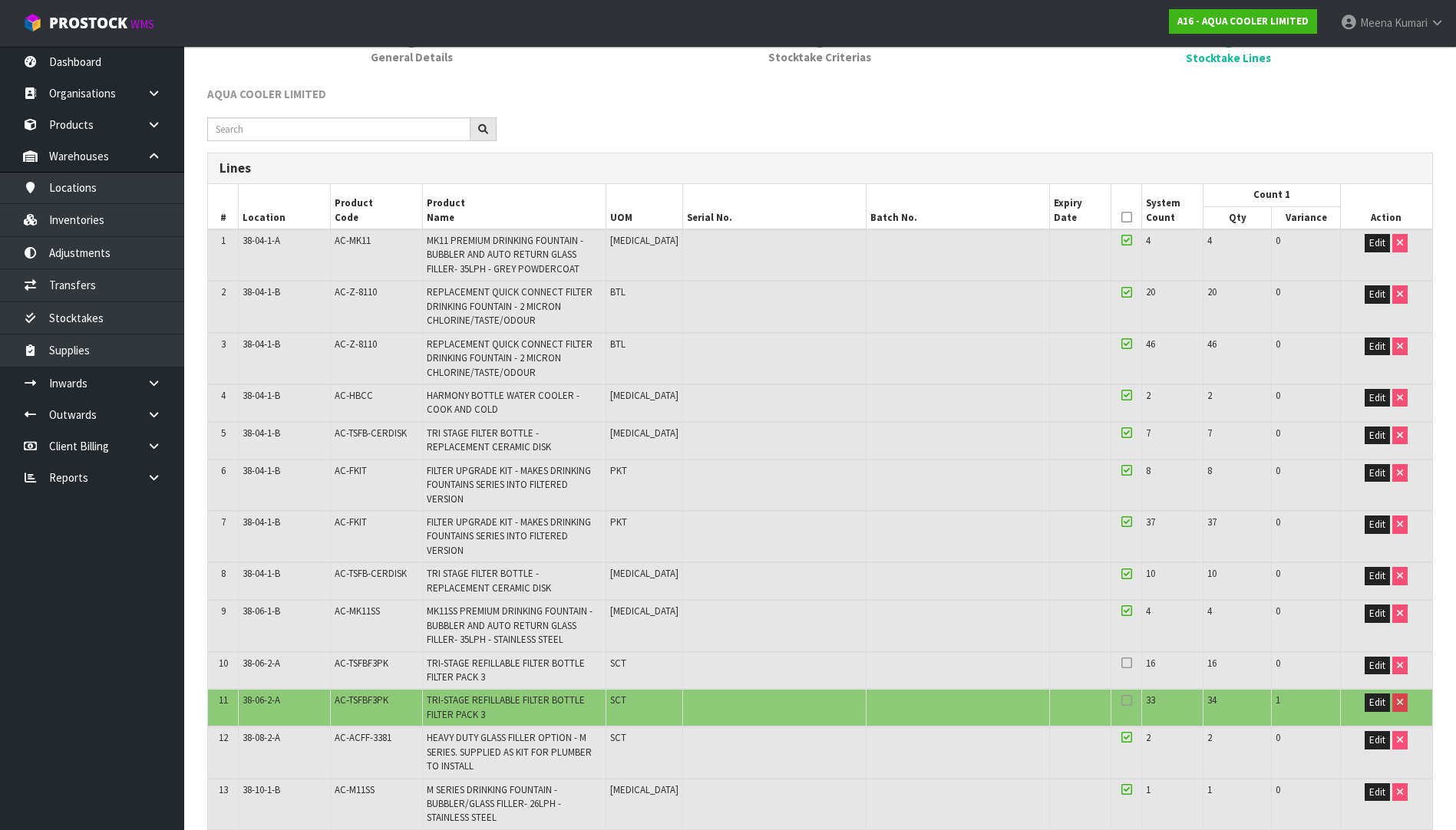
scroll to position [153, 0]
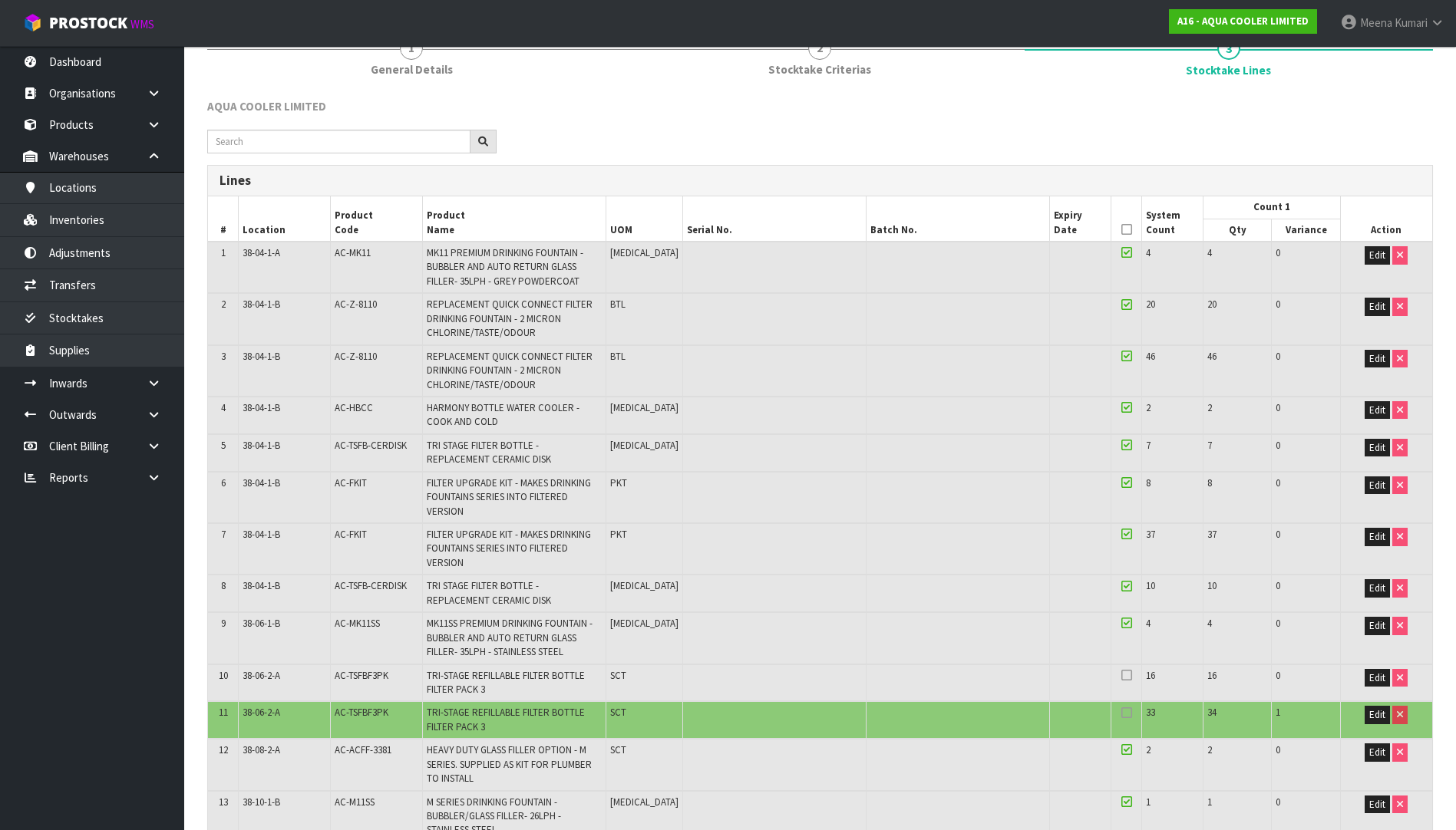
click at [1121, 229] on icon at bounding box center [1126, 229] width 10 height 1
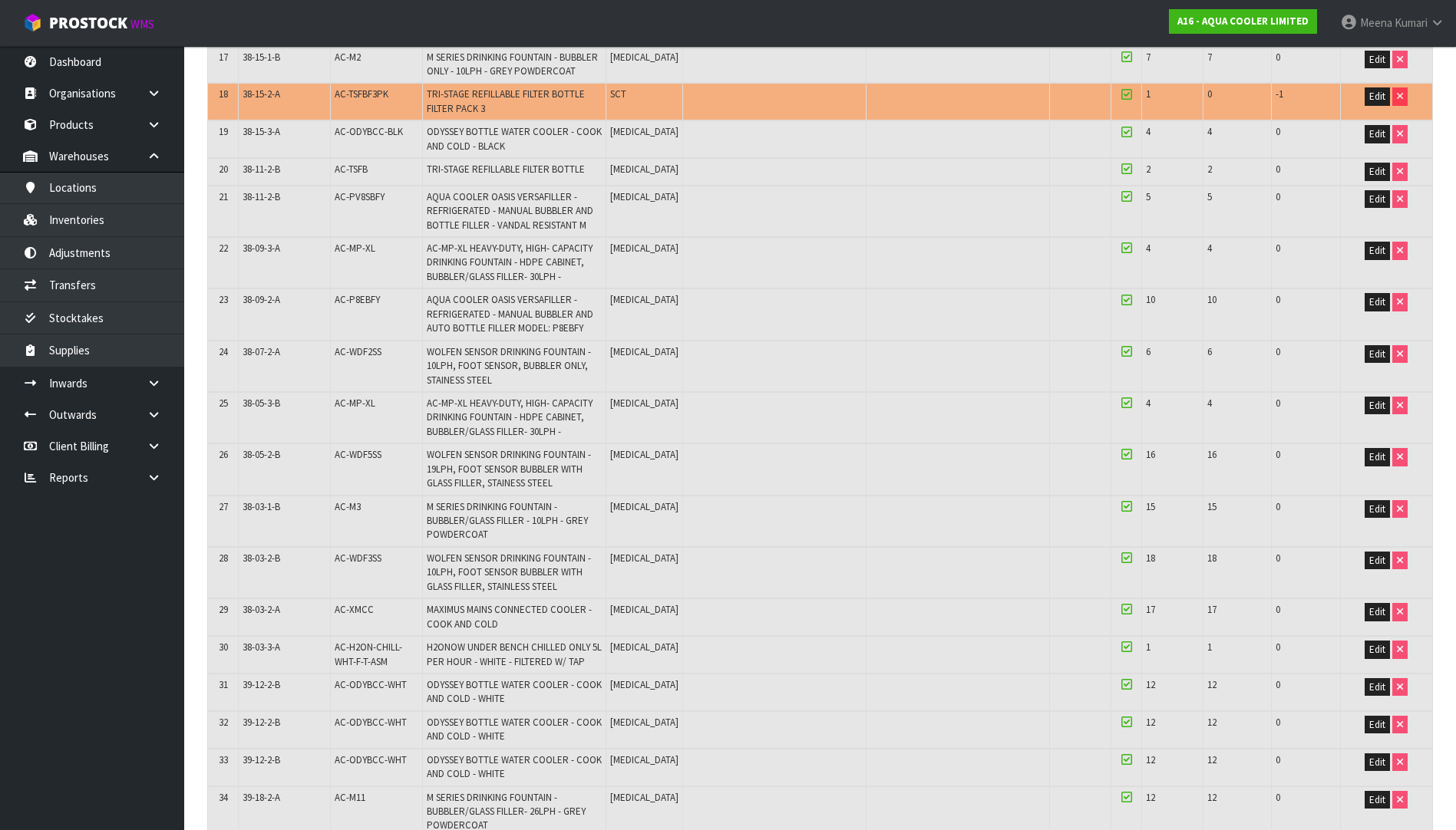
scroll to position [1412, 0]
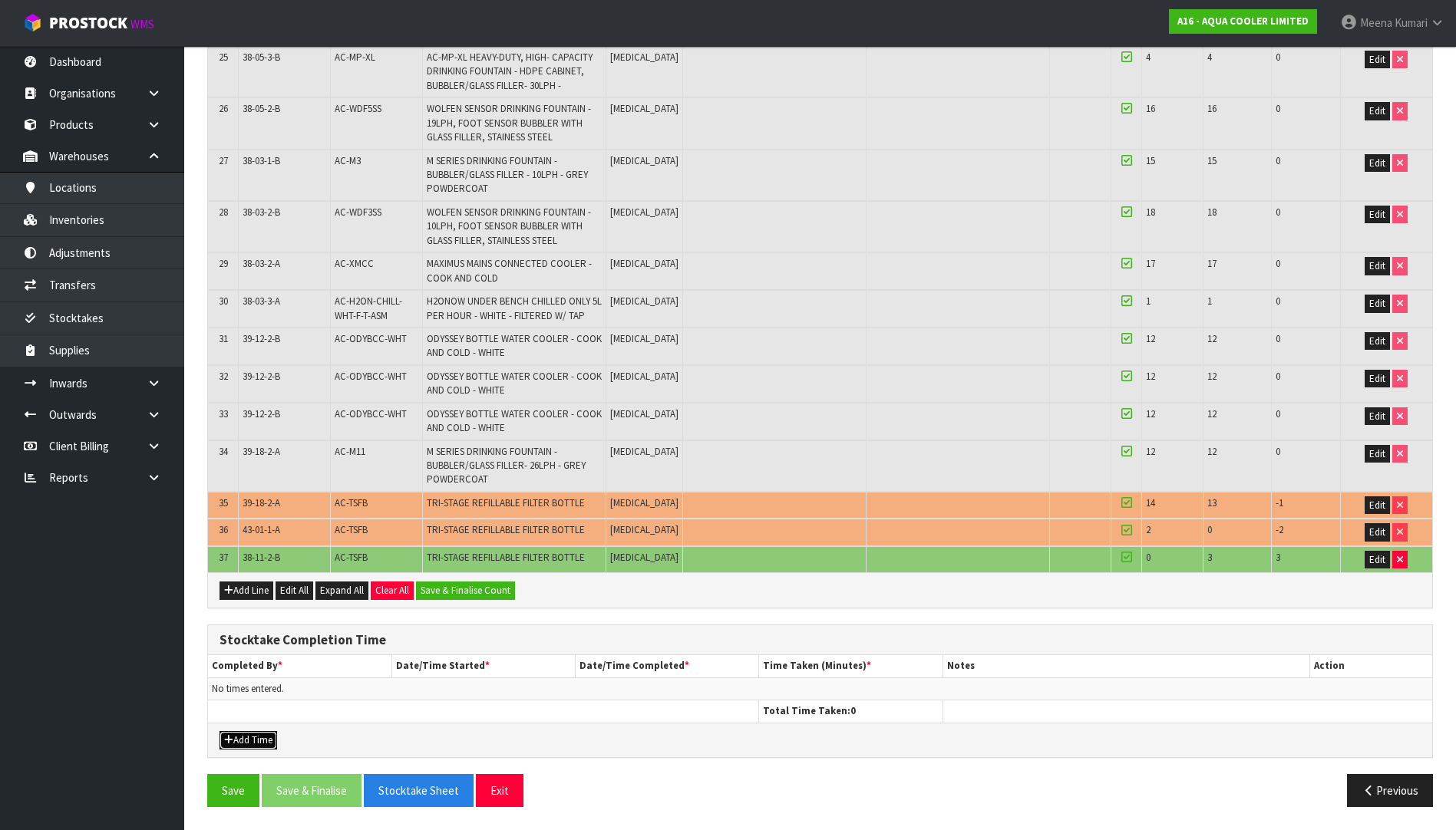
click at [247, 739] on button "Add Time" at bounding box center [249, 740] width 58 height 18
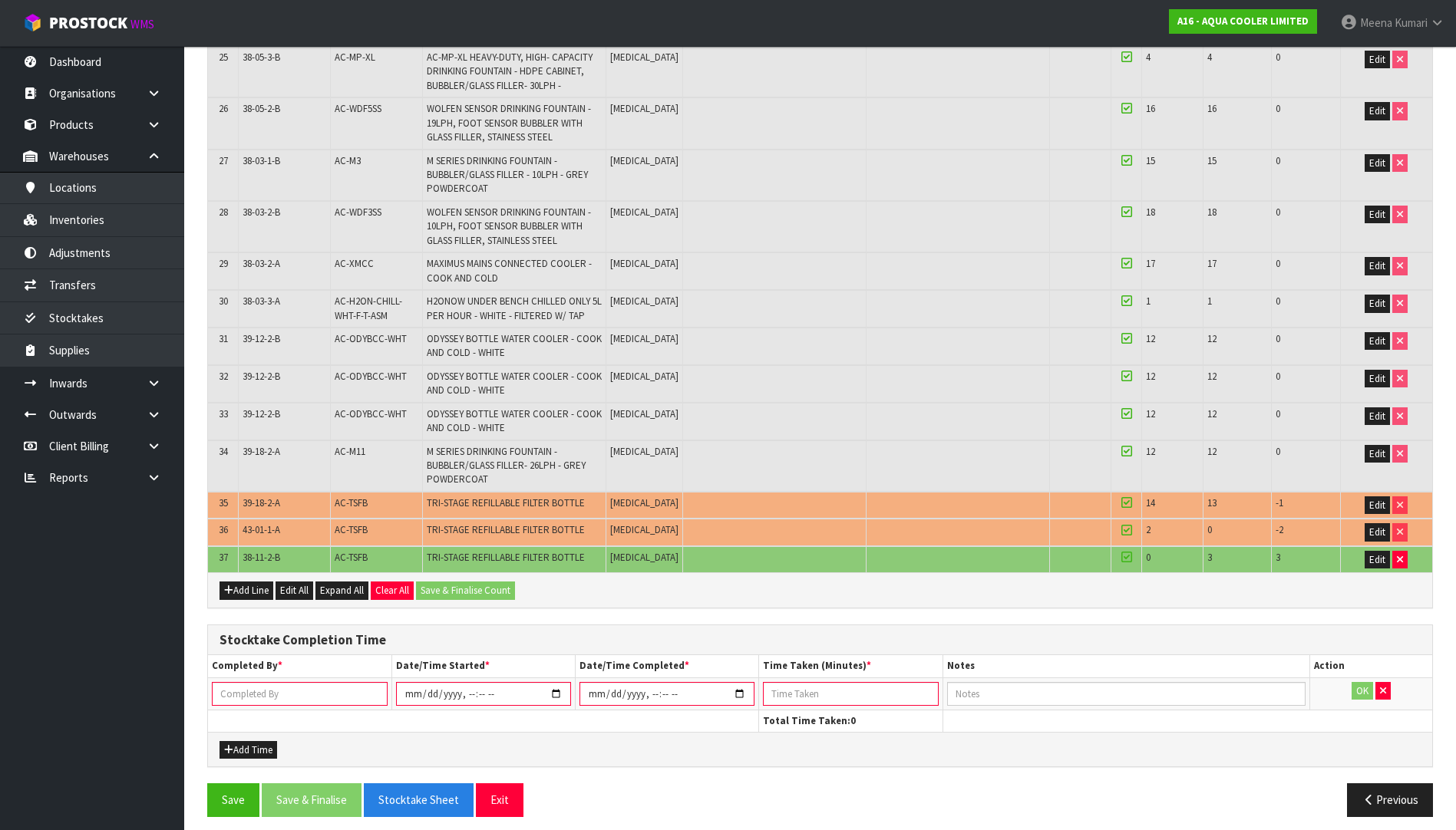
click at [272, 706] on td at bounding box center [299, 694] width 184 height 32
click at [274, 694] on input "text" at bounding box center [299, 694] width 176 height 24
click at [300, 689] on input "text" at bounding box center [299, 694] width 176 height 24
click at [310, 686] on input "text" at bounding box center [299, 694] width 176 height 24
type input "[PERSON_NAME]"
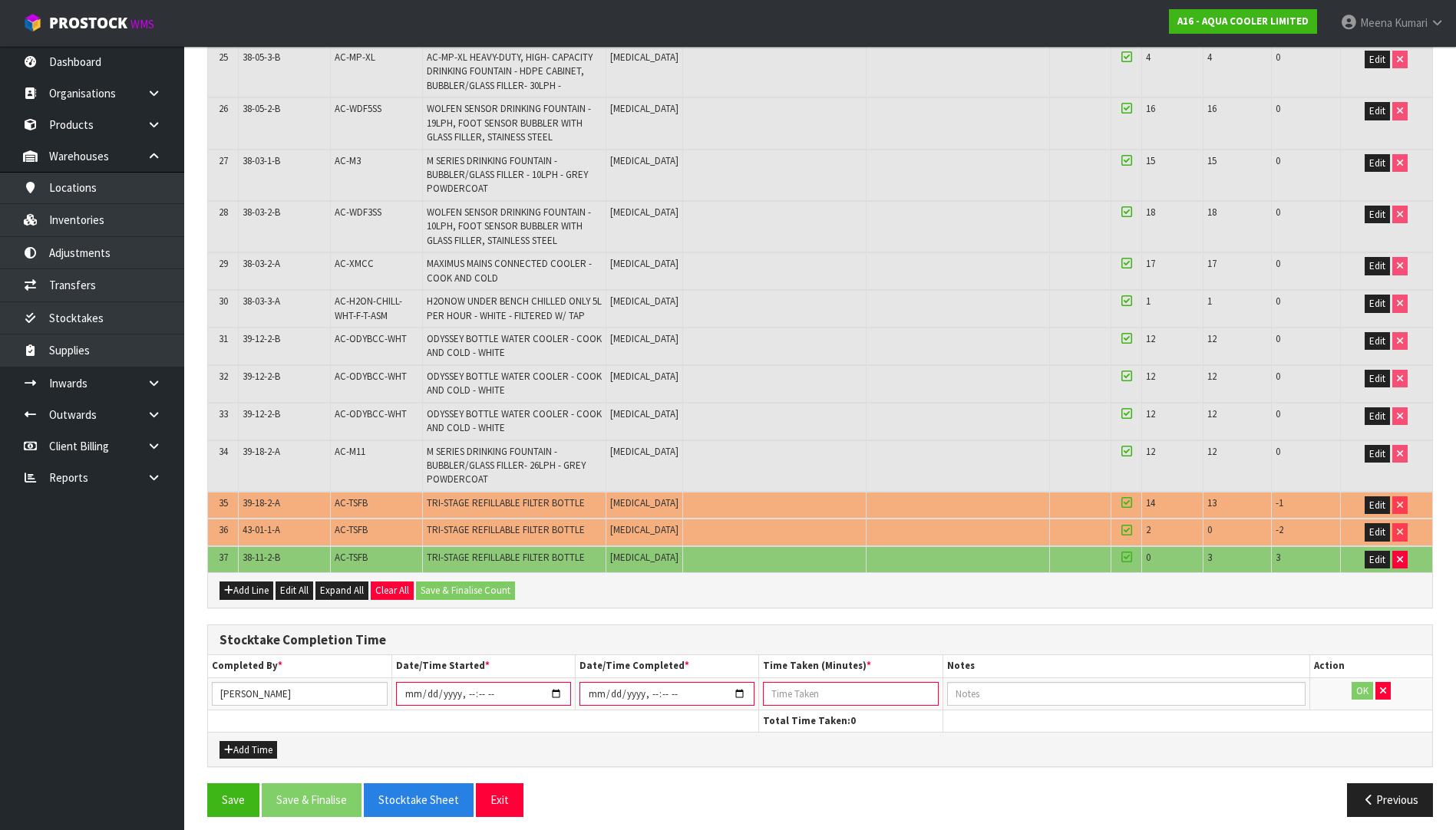
click at [536, 698] on input "datetime-local" at bounding box center [484, 694] width 175 height 24
click at [556, 695] on input "datetime-local" at bounding box center [484, 694] width 175 height 24
click at [465, 692] on input "datetime-local" at bounding box center [484, 694] width 175 height 24
type input "[DATE]T09:00"
click at [743, 690] on input "datetime-local" at bounding box center [667, 694] width 175 height 24
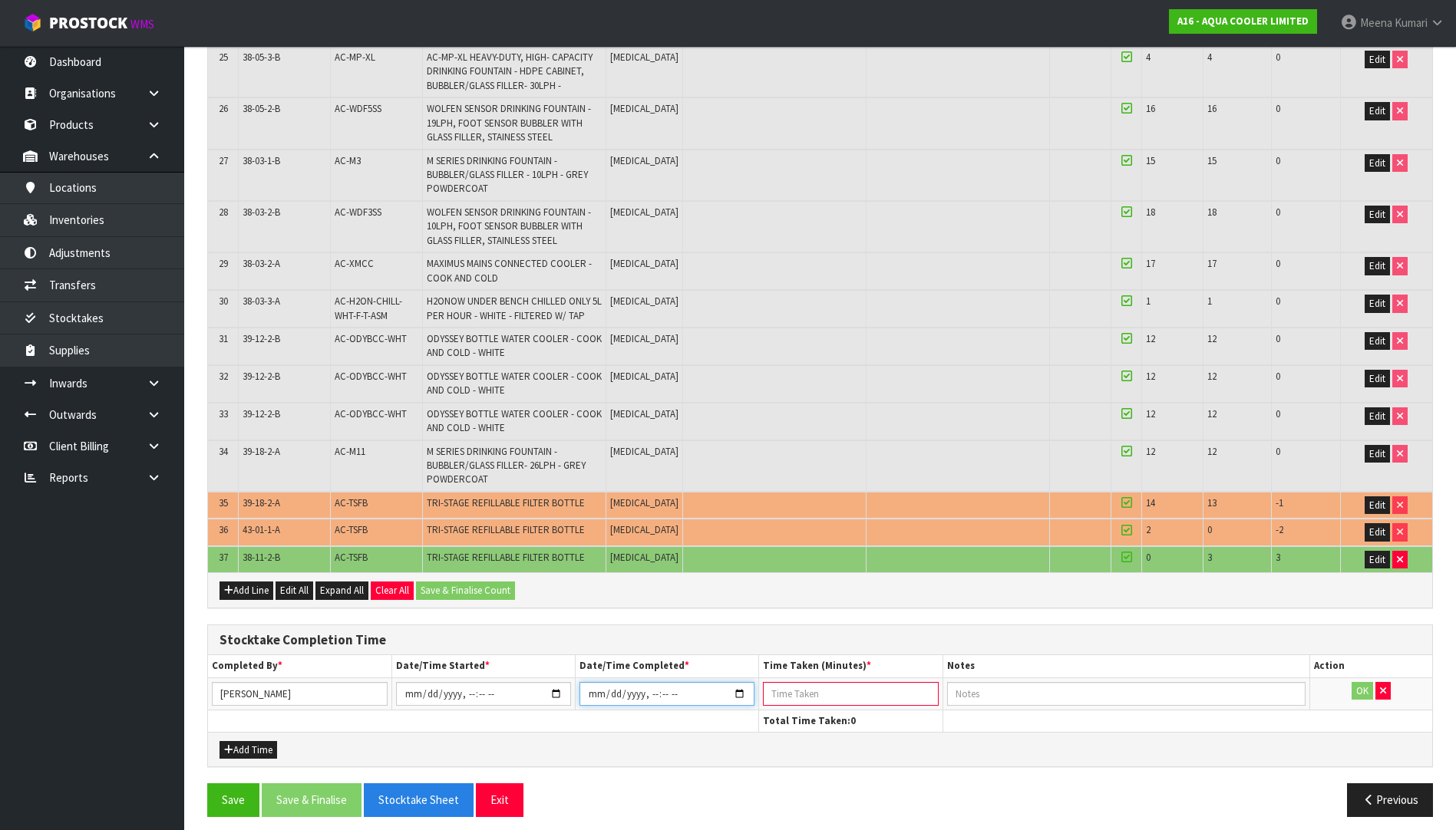
click at [663, 695] on input "datetime-local" at bounding box center [667, 694] width 175 height 24
type input "[DATE]T11:00"
click at [858, 694] on input "number" at bounding box center [850, 694] width 175 height 24
type input "120"
click at [1364, 686] on button "OK" at bounding box center [1362, 690] width 22 height 18
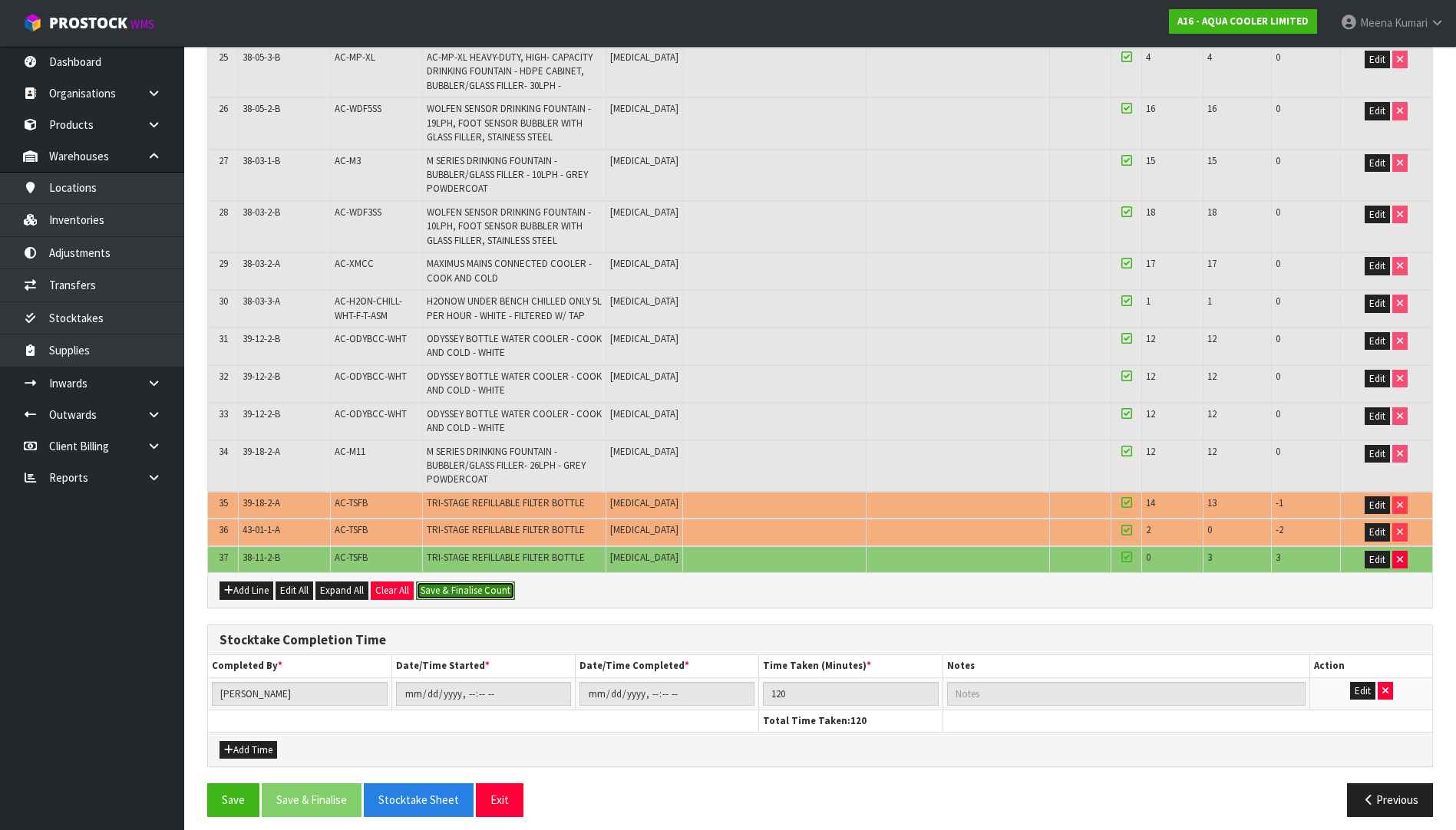
click at [489, 590] on button "Save & Finalise Count" at bounding box center [465, 590] width 99 height 18
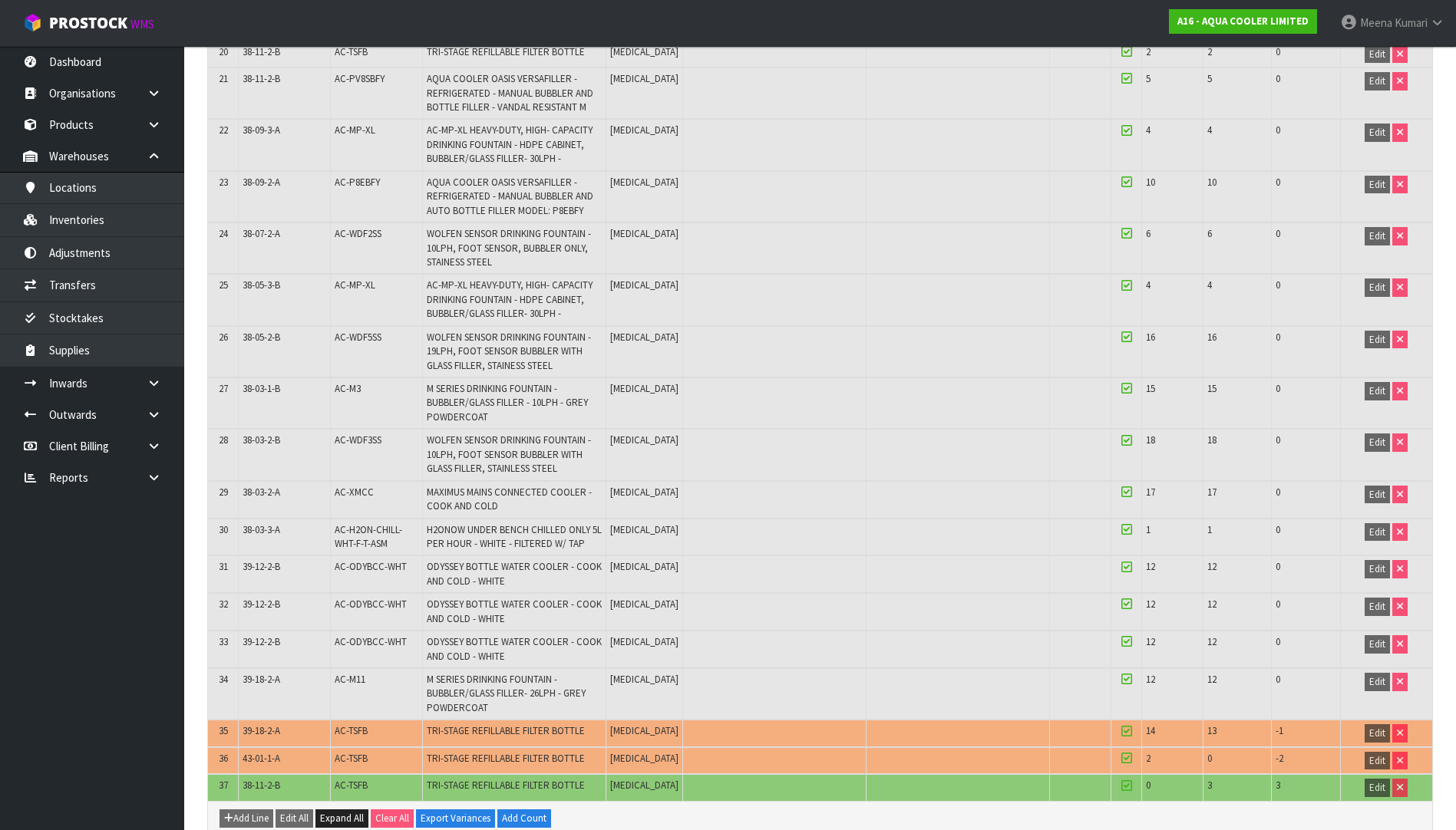
scroll to position [1458, 0]
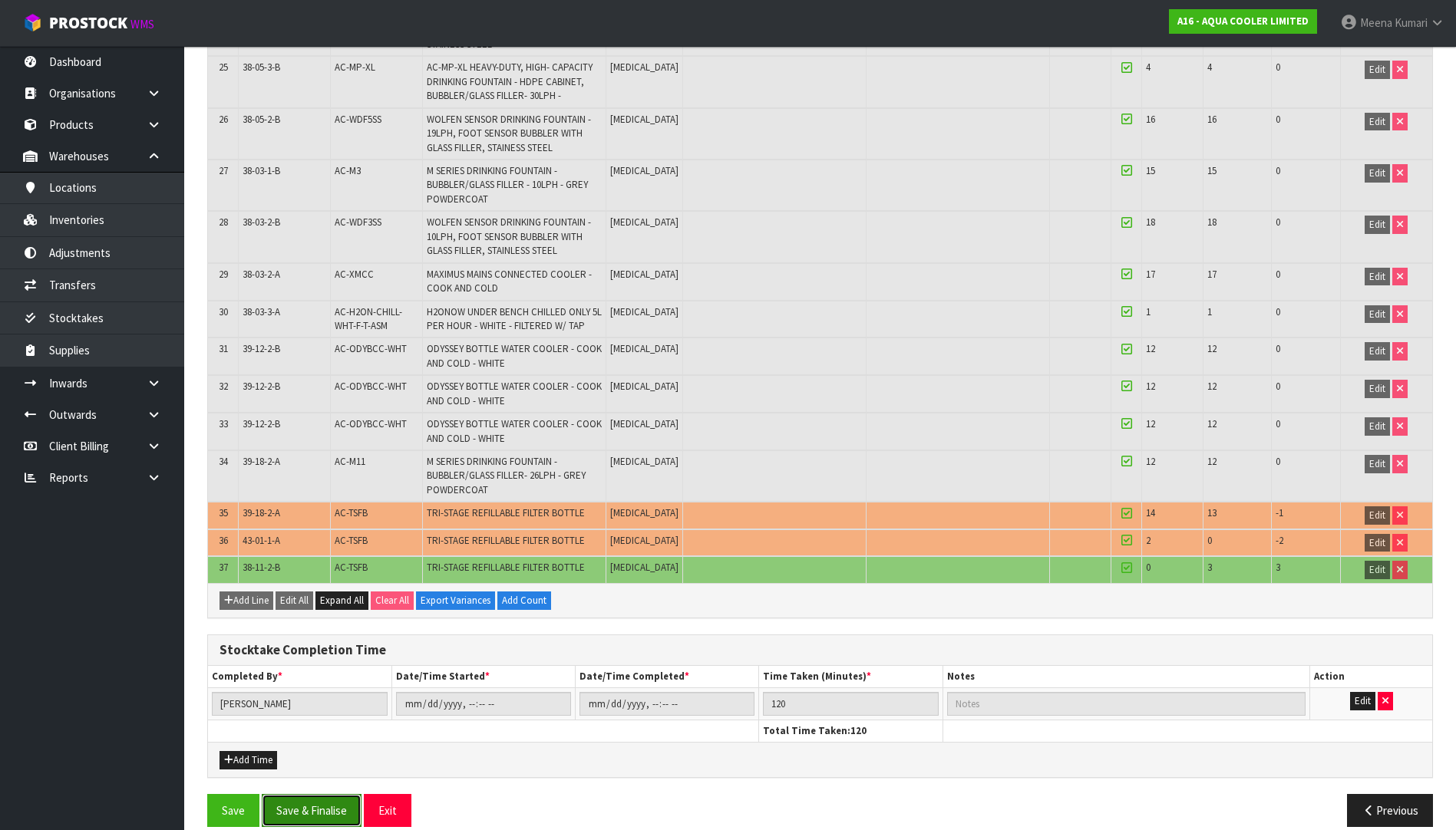
click at [329, 816] on button "Save & Finalise" at bounding box center [311, 810] width 99 height 33
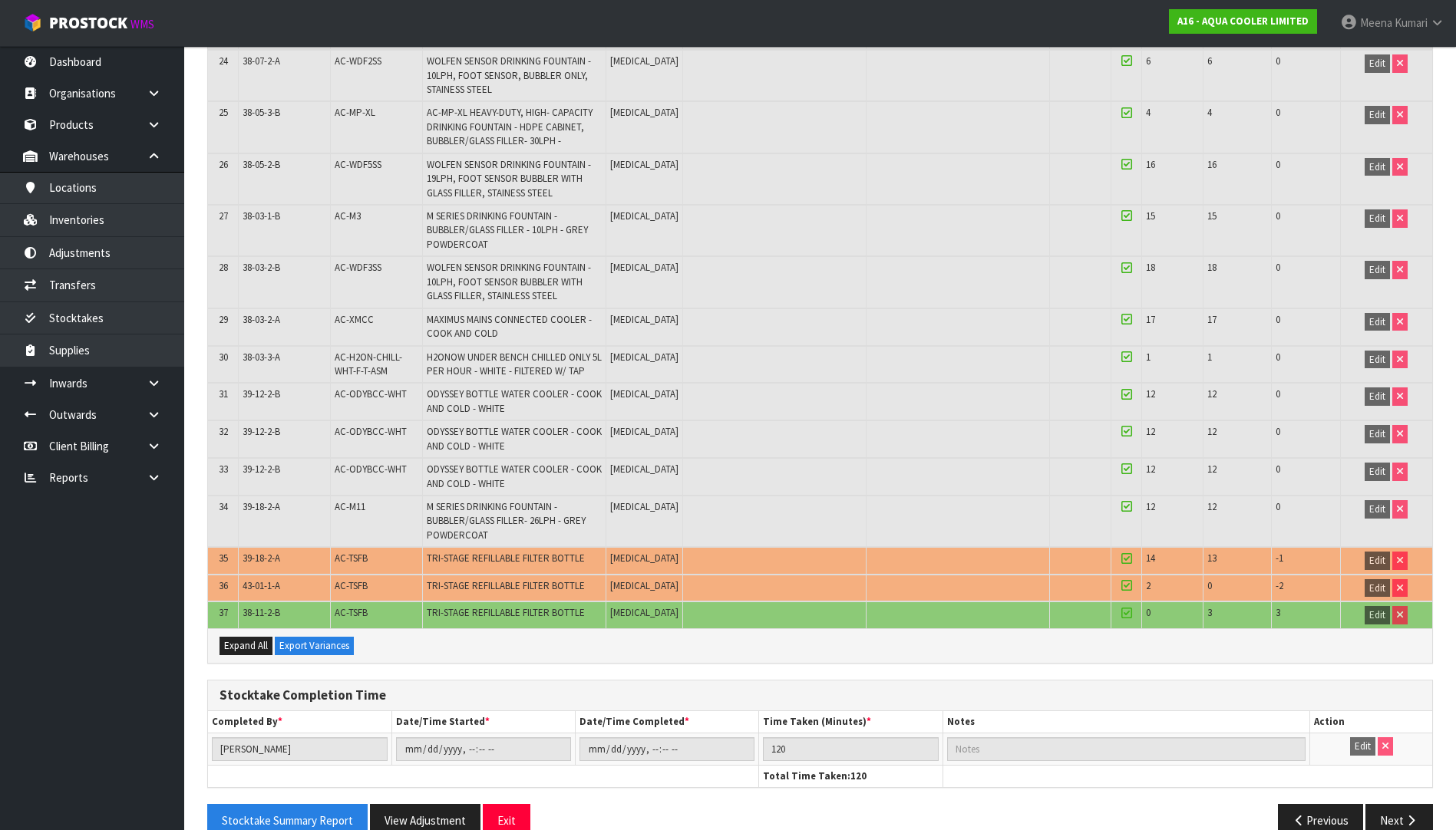
scroll to position [1443, 0]
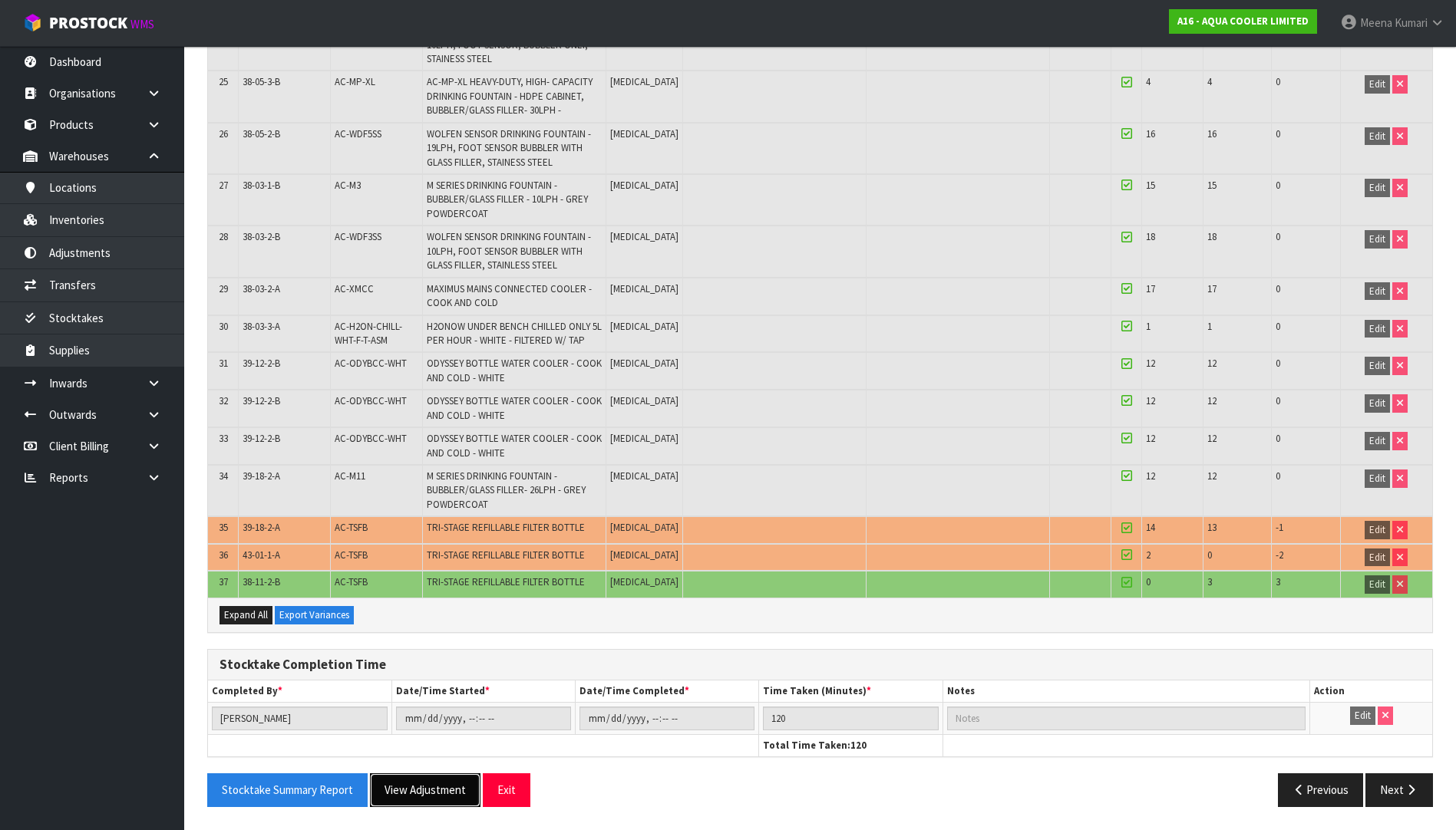
click at [418, 790] on button "View Adjustment" at bounding box center [425, 789] width 111 height 33
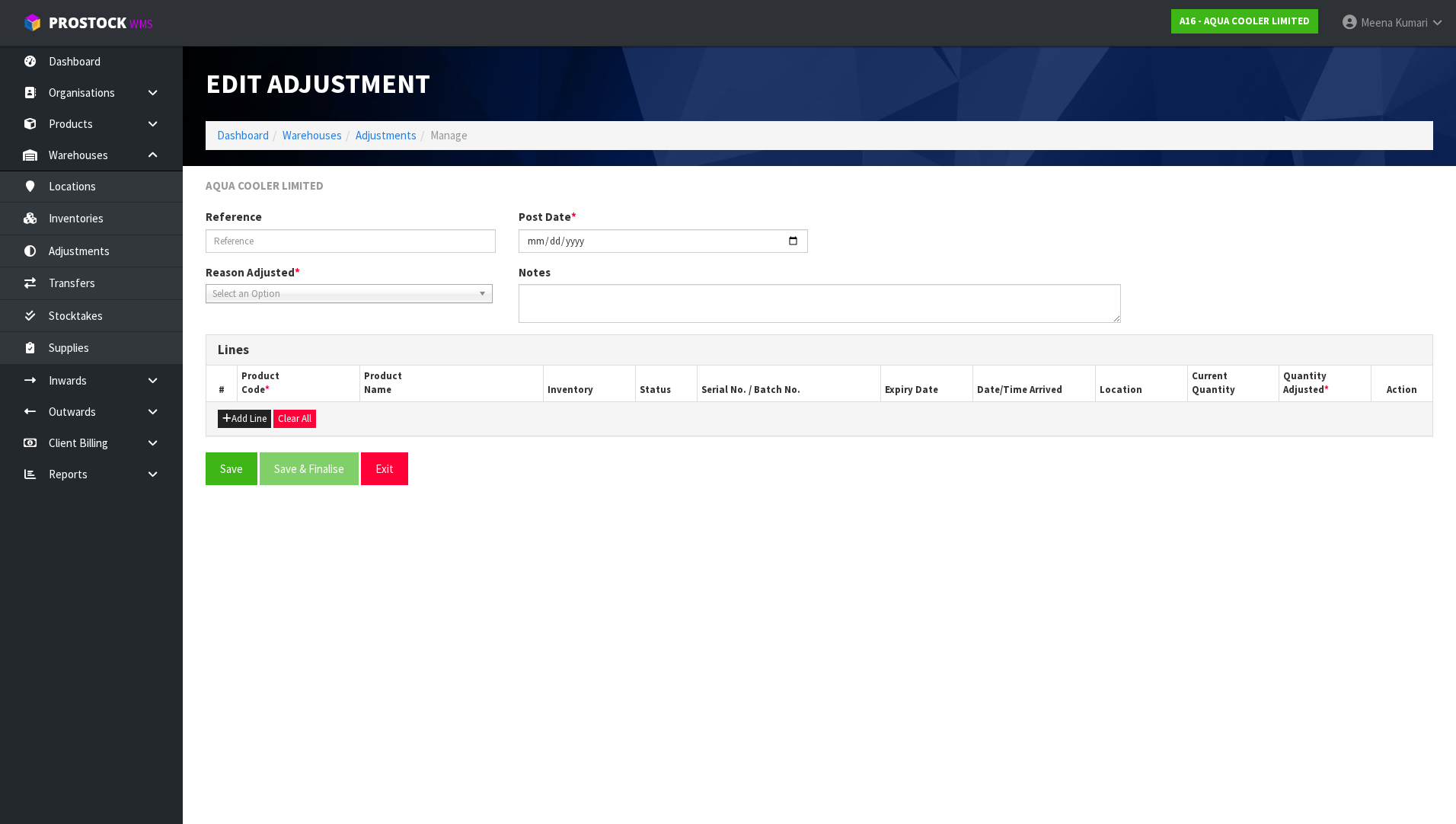
type input "A16-STK0000001"
type input "[DATE]"
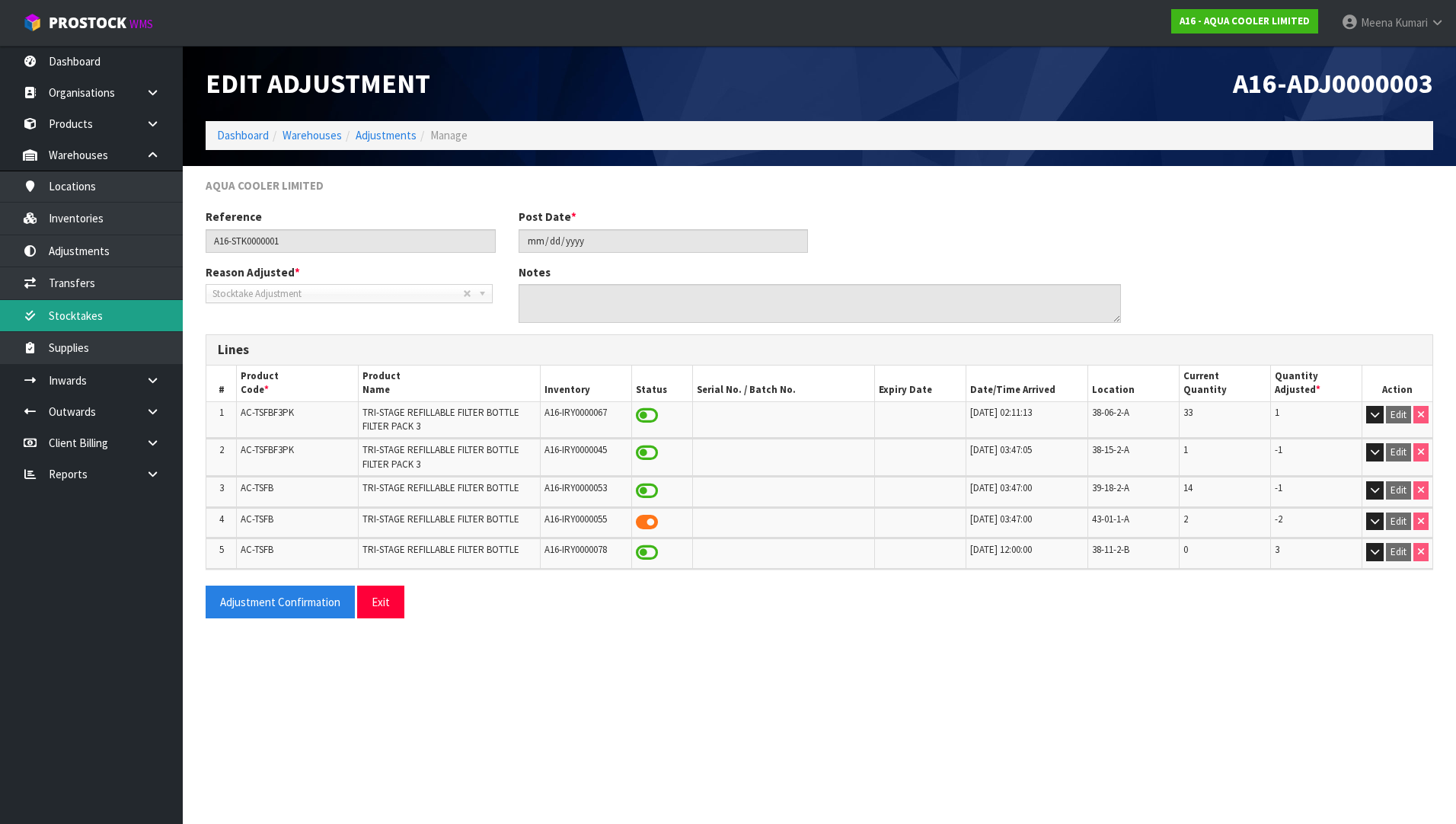
click at [84, 314] on link "Stocktakes" at bounding box center [92, 315] width 183 height 31
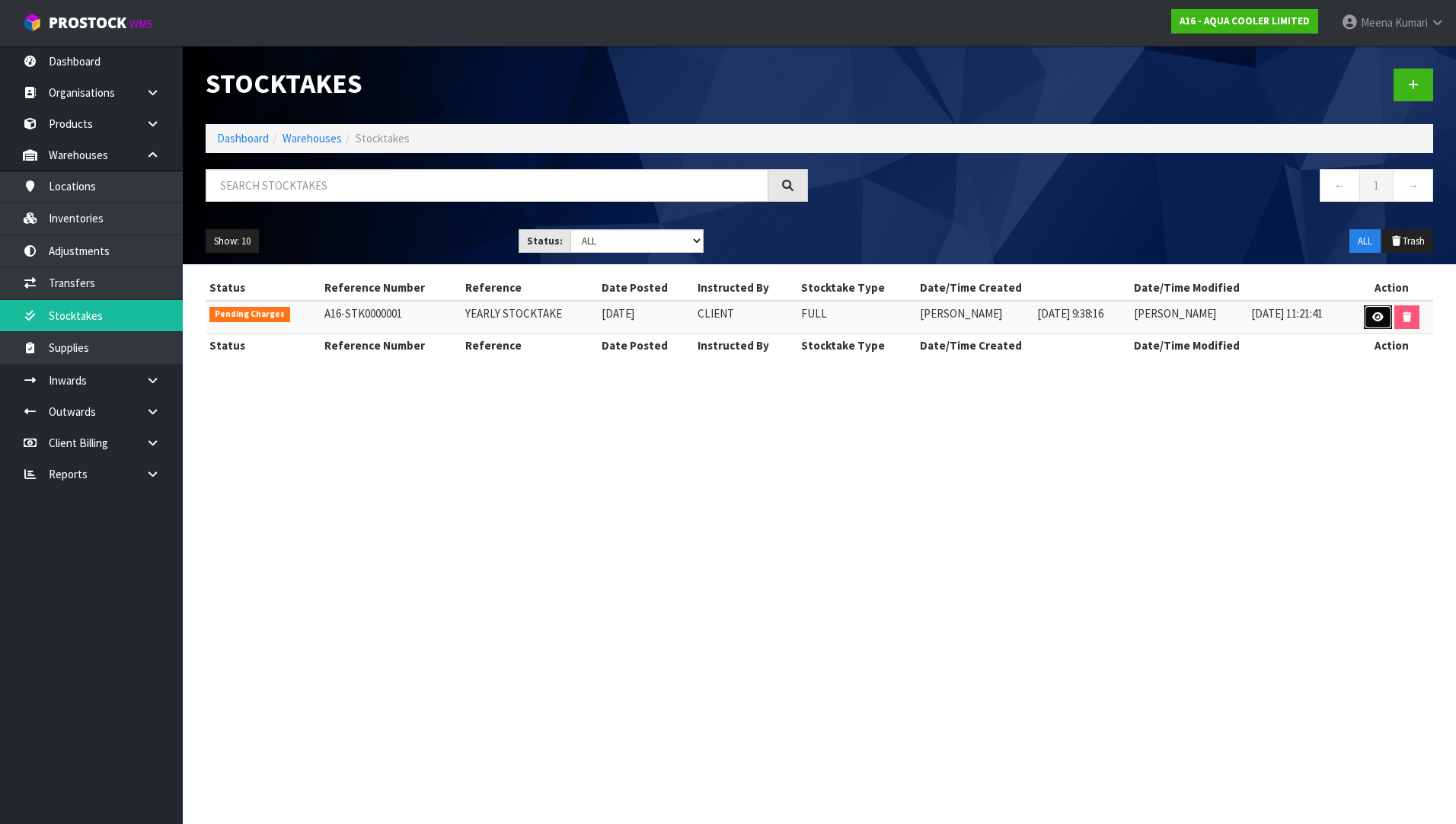
click at [1370, 318] on link at bounding box center [1377, 318] width 28 height 25
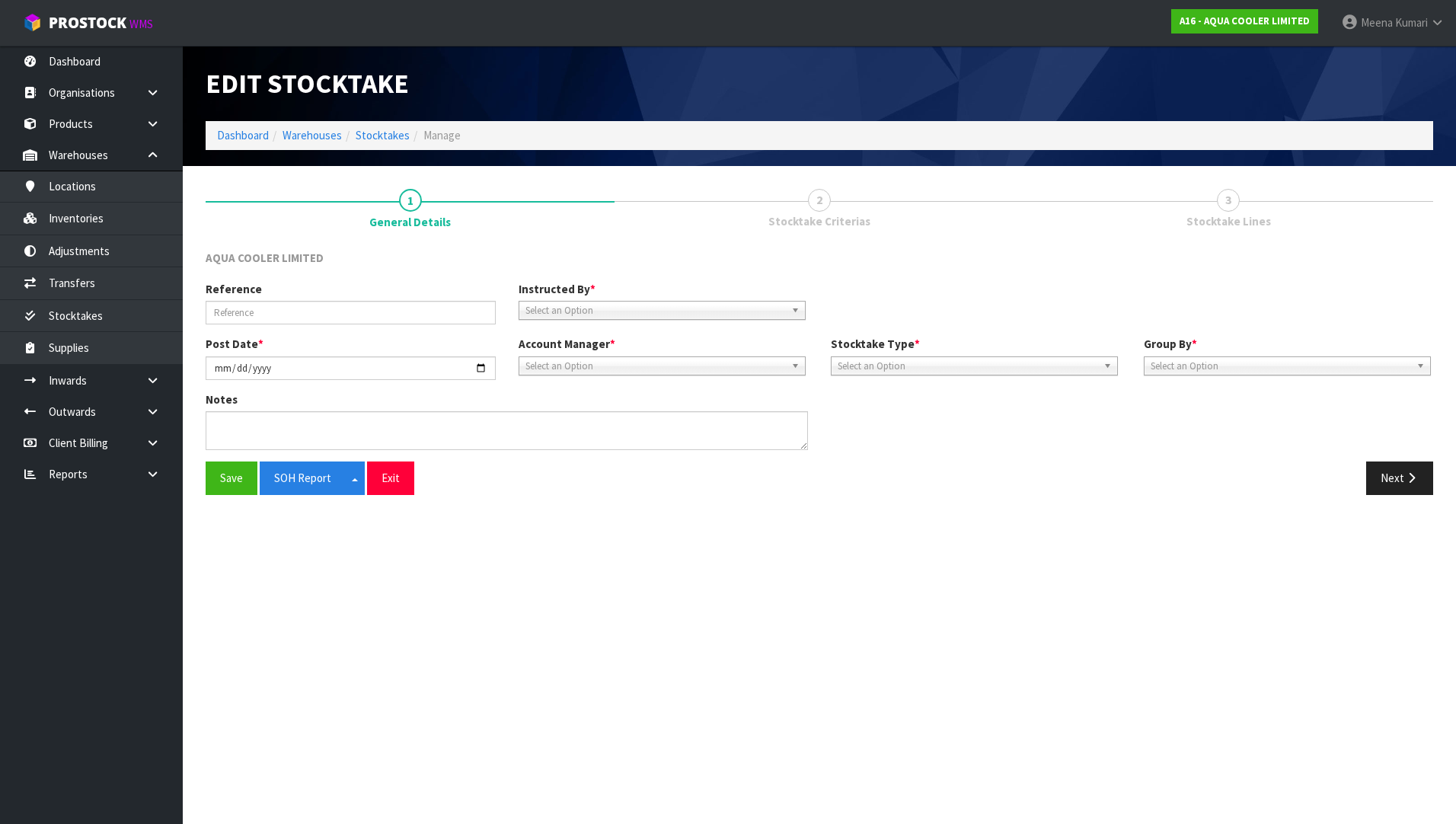
type input "YEARLY STOCKTAKE"
type input "[DATE]"
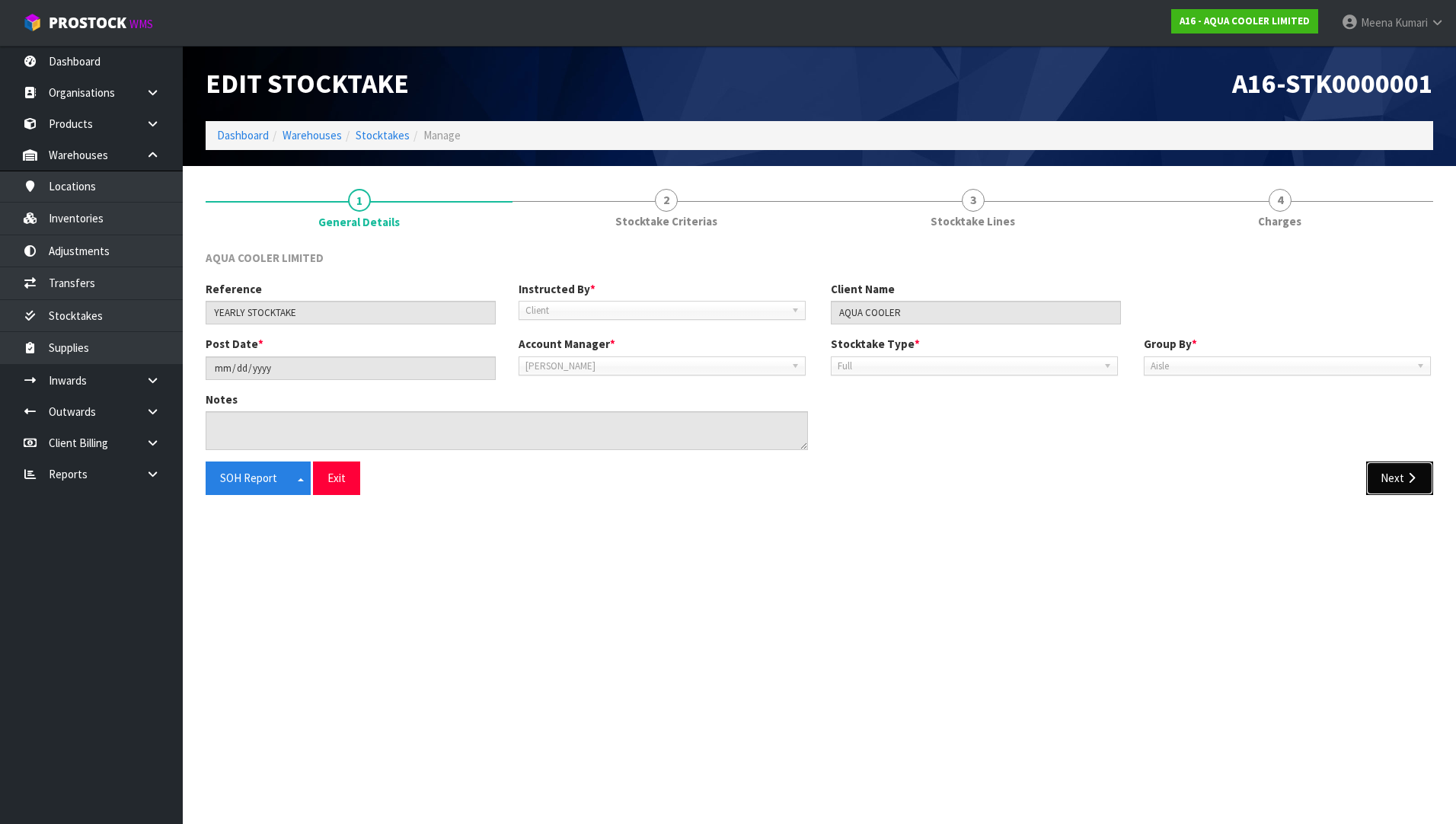
click at [1391, 474] on button "Next" at bounding box center [1399, 478] width 67 height 33
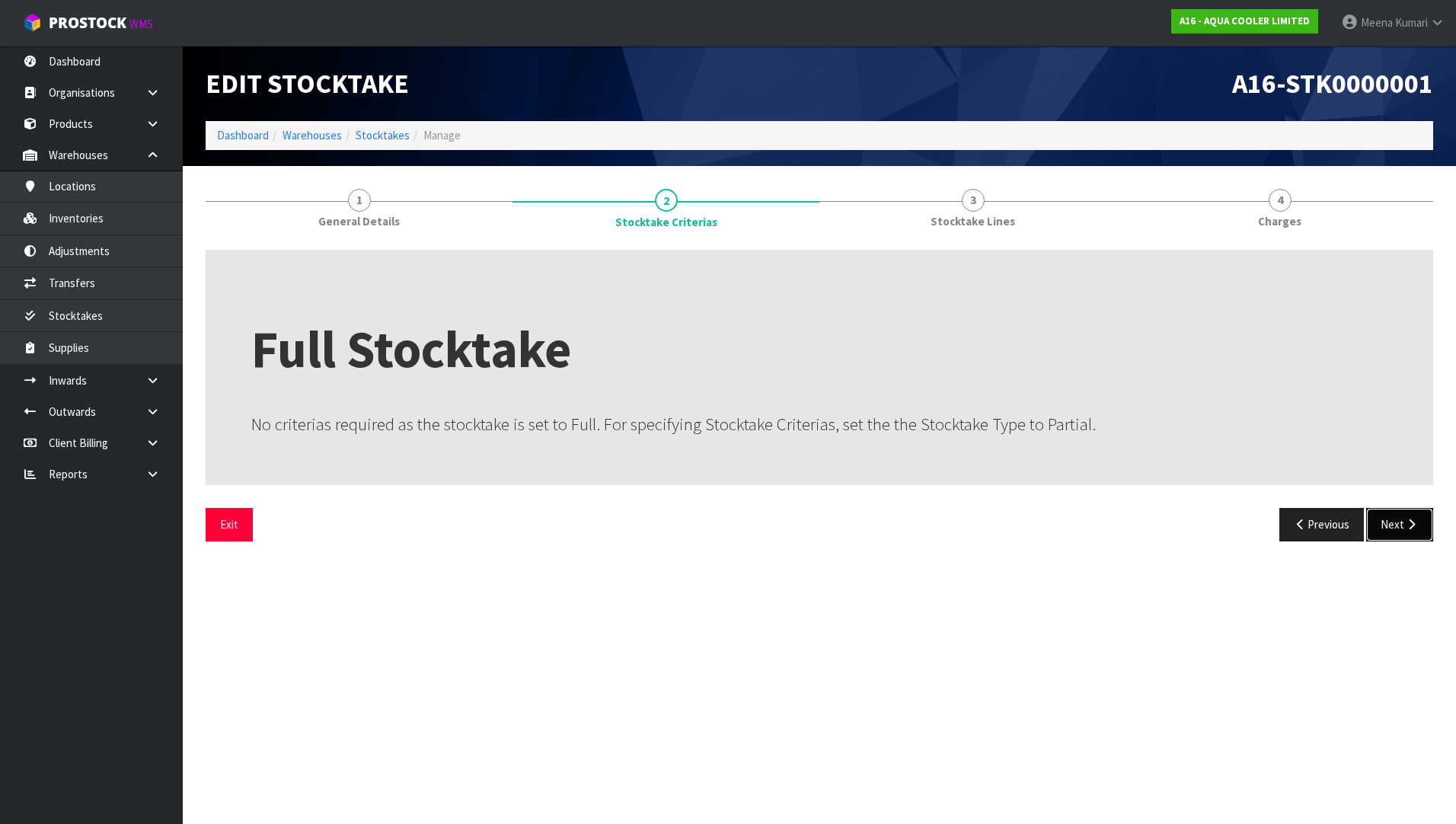
click at [1407, 521] on icon "button" at bounding box center [1411, 524] width 14 height 11
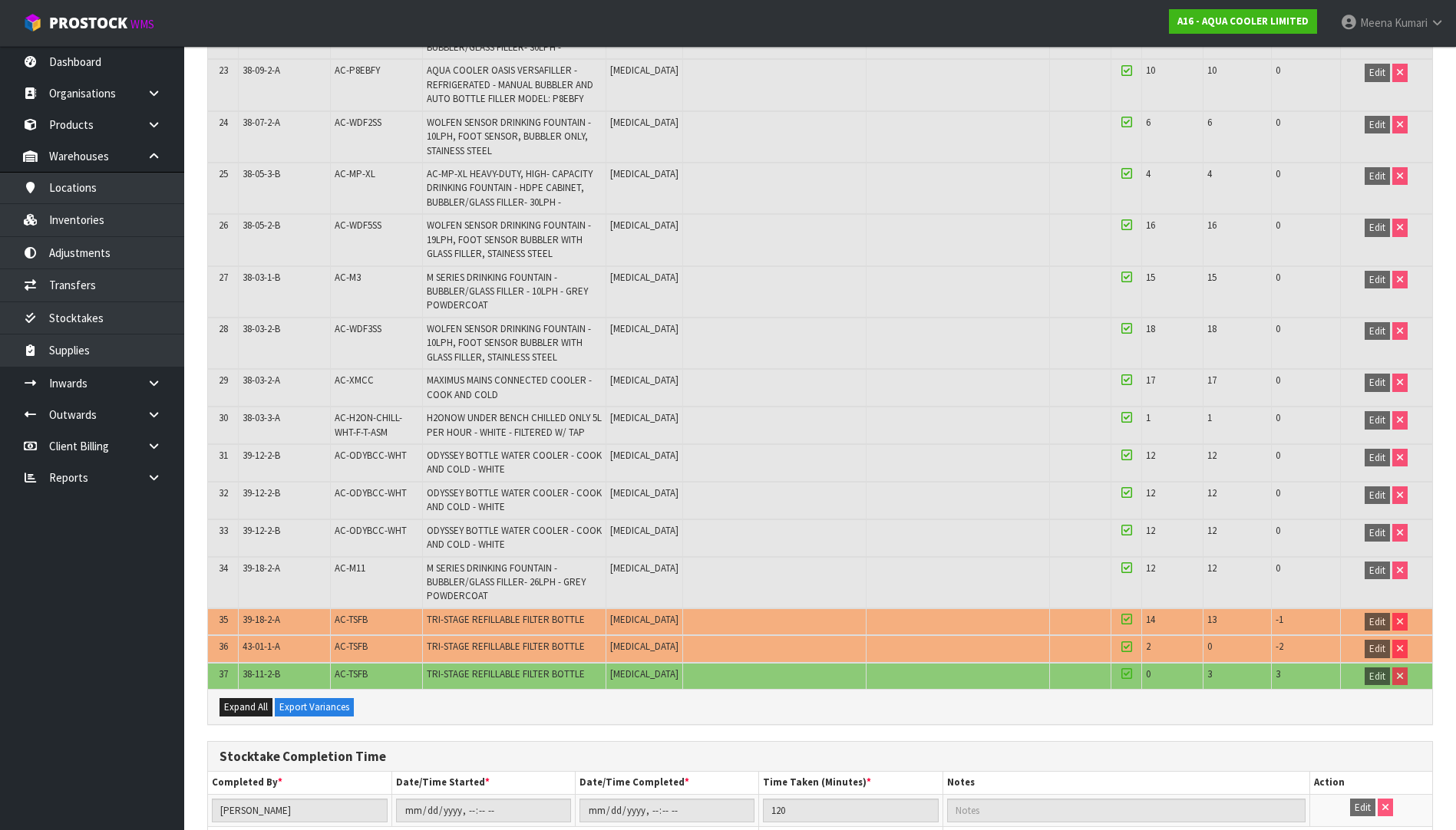
scroll to position [1387, 0]
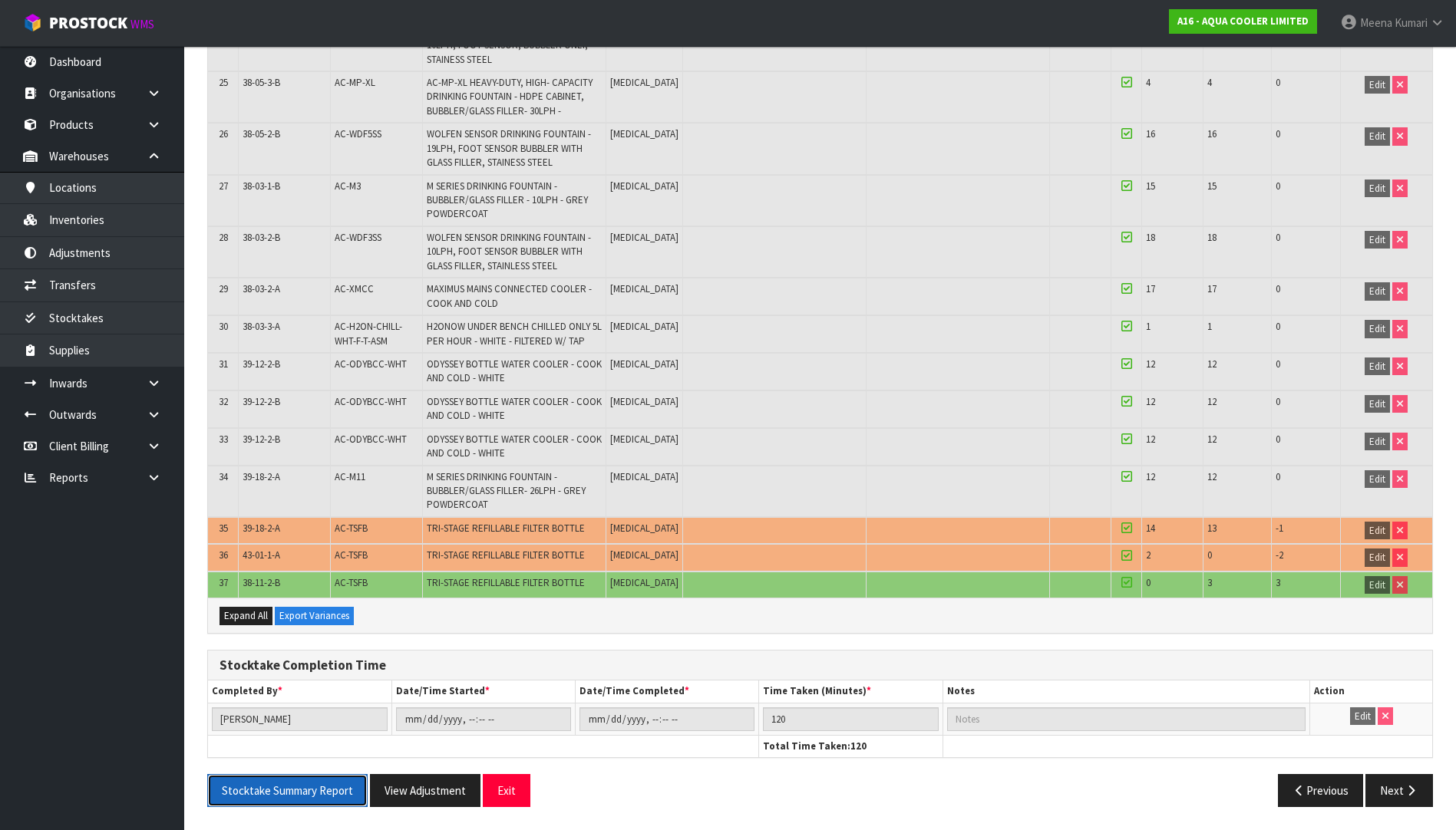
click at [314, 789] on button "Stocktake Summary Report" at bounding box center [287, 790] width 160 height 33
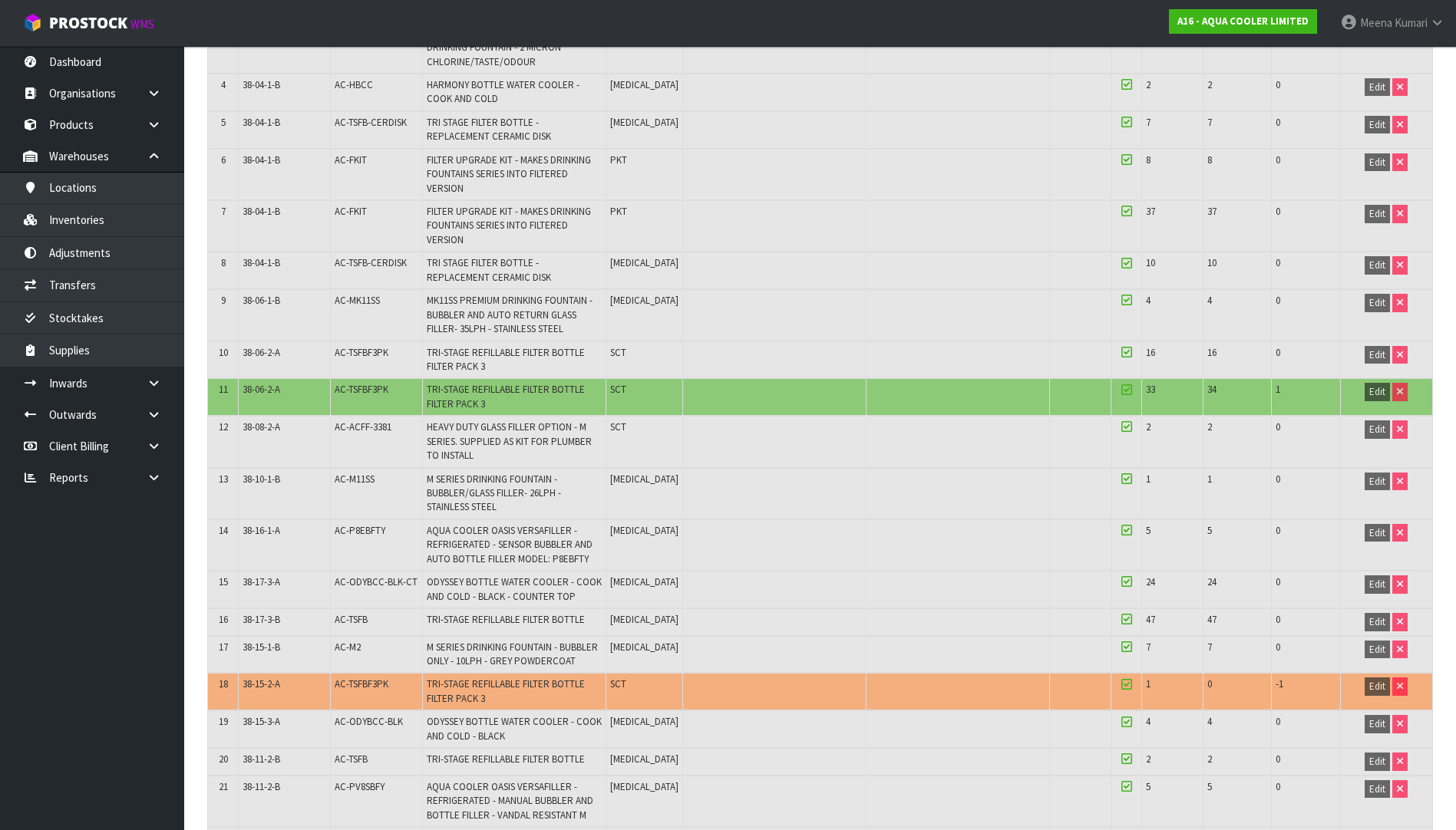
scroll to position [467, 0]
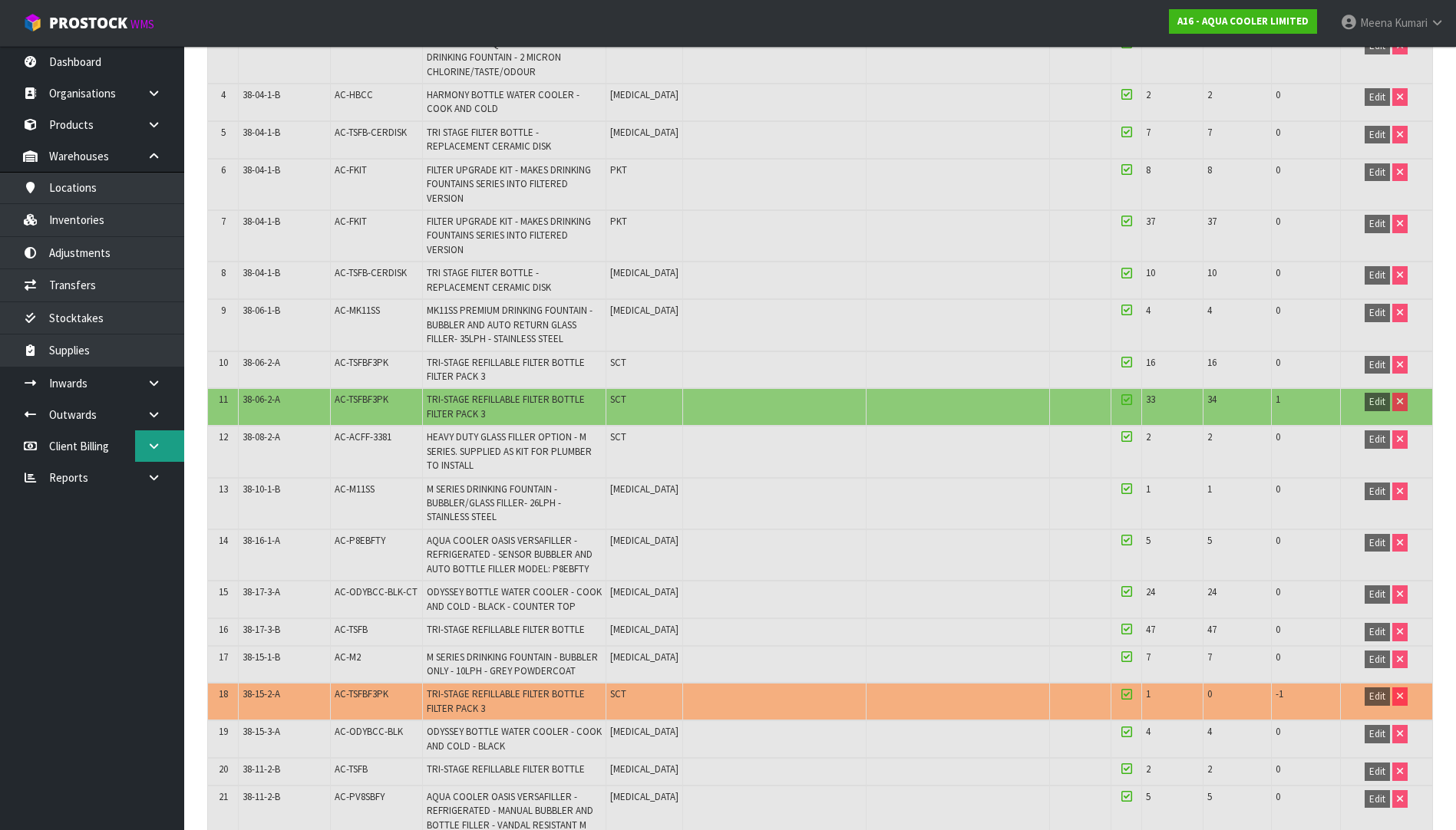
click at [168, 439] on link at bounding box center [159, 446] width 49 height 31
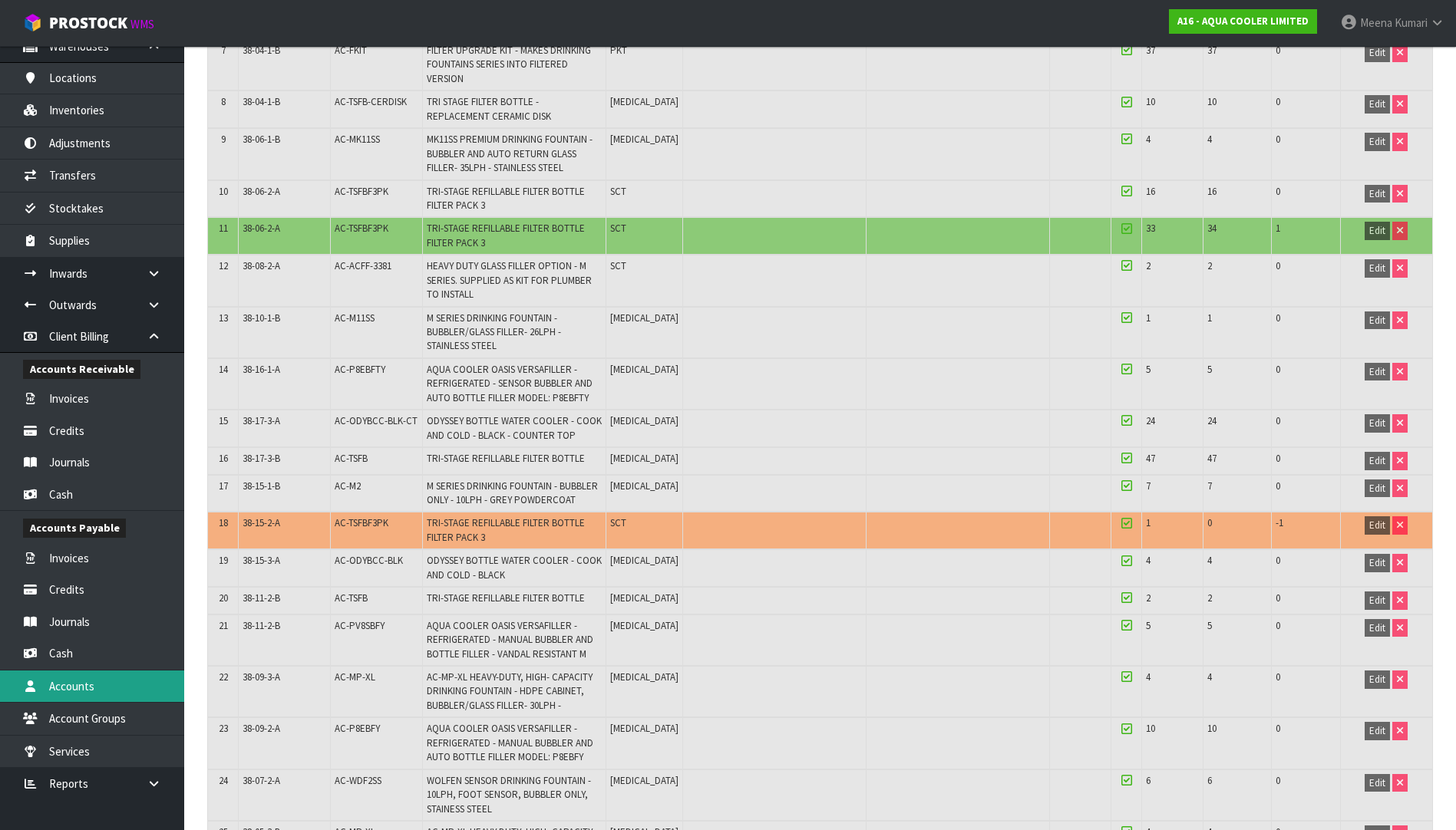
scroll to position [773, 0]
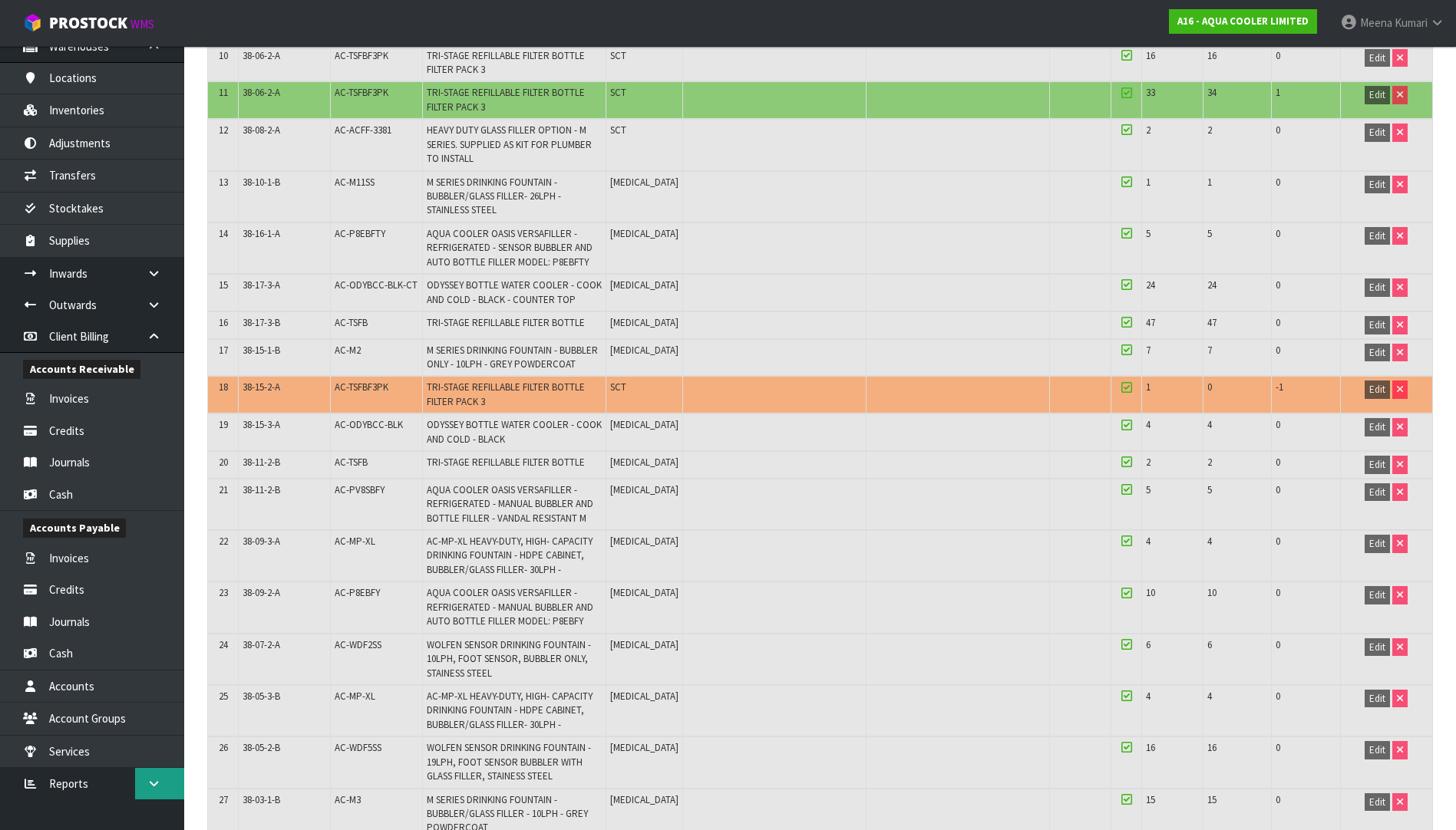
click at [160, 788] on icon at bounding box center [154, 783] width 14 height 11
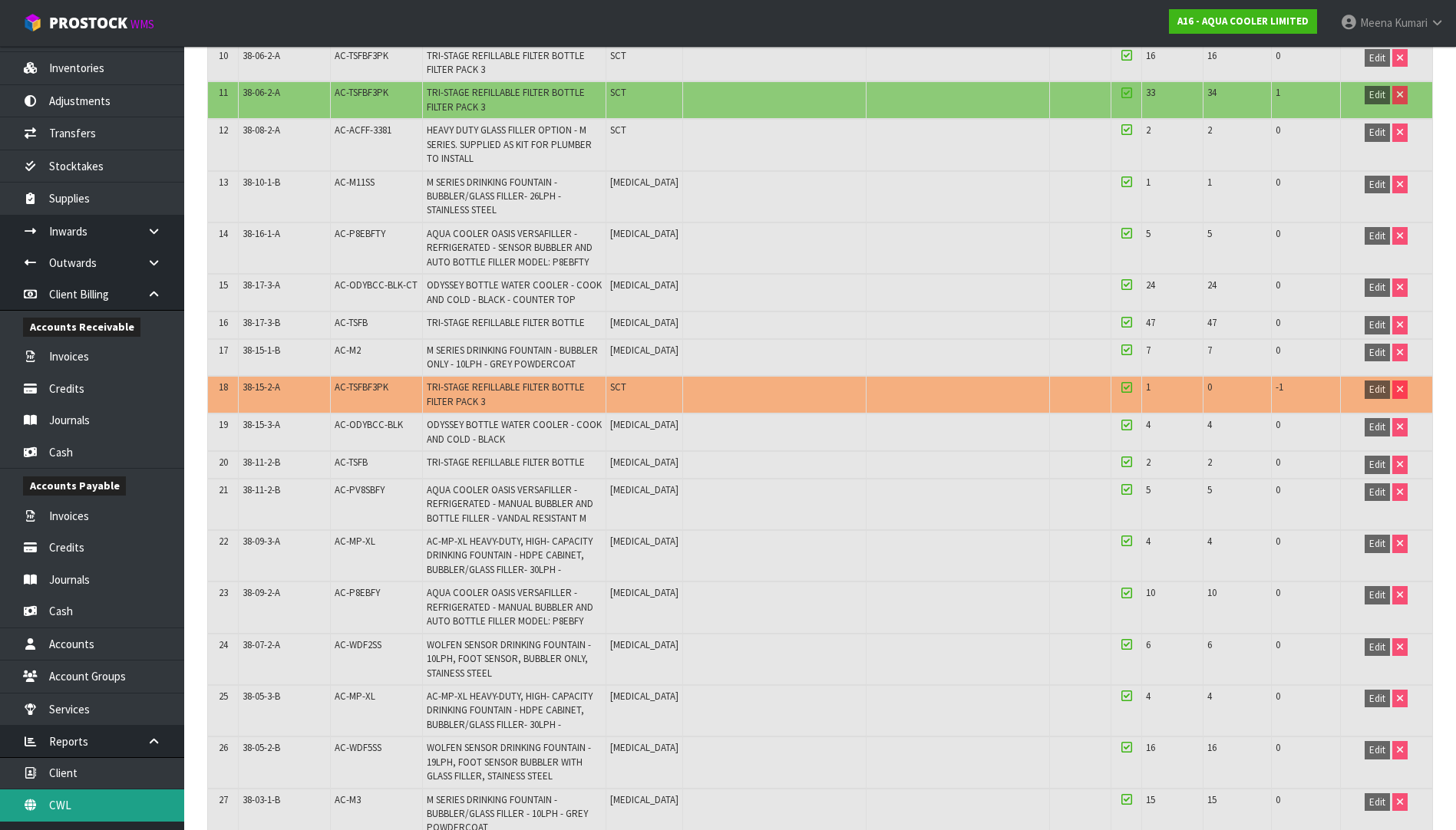
scroll to position [175, 0]
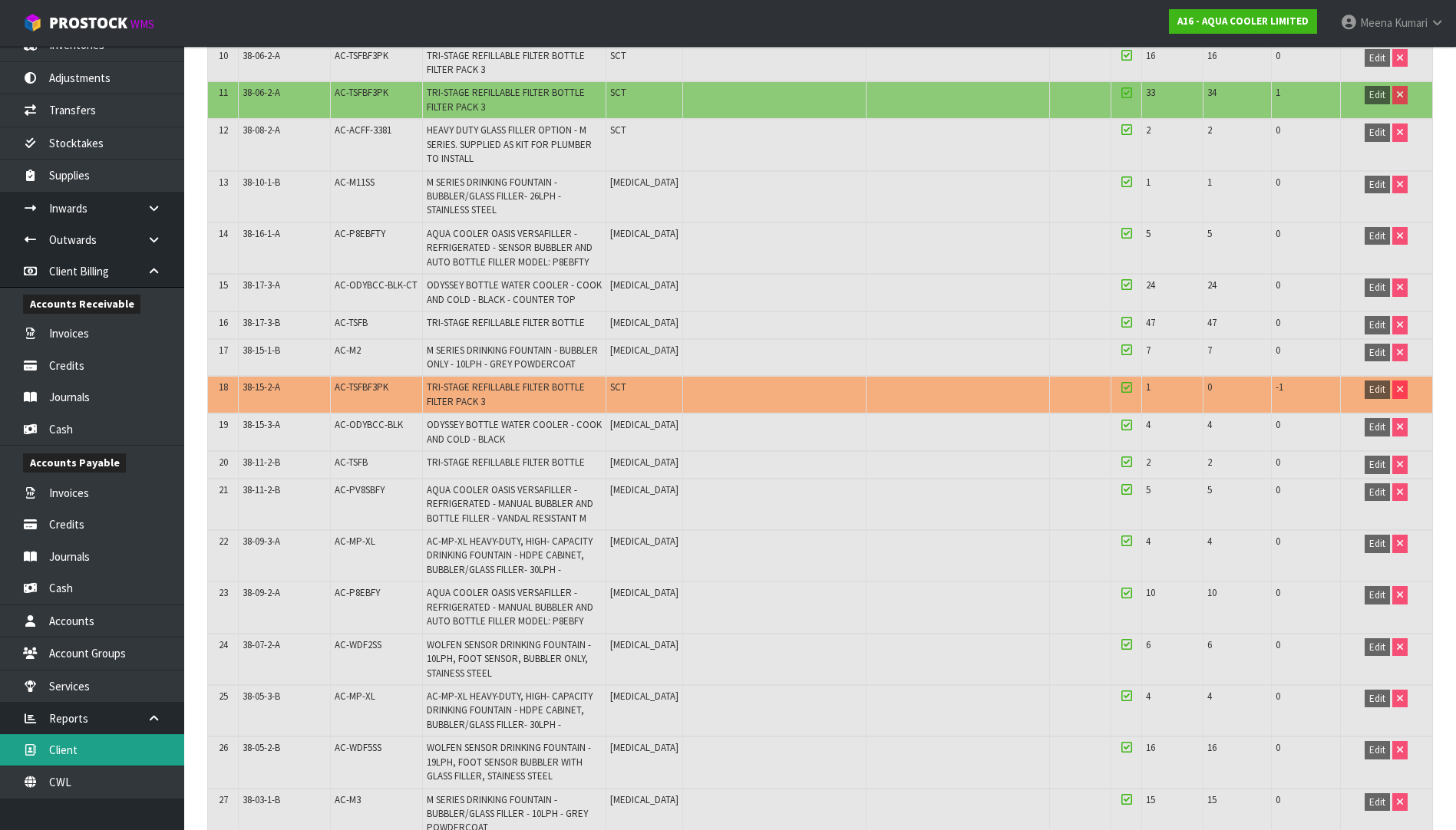
click at [129, 758] on link "Client" at bounding box center [92, 750] width 185 height 31
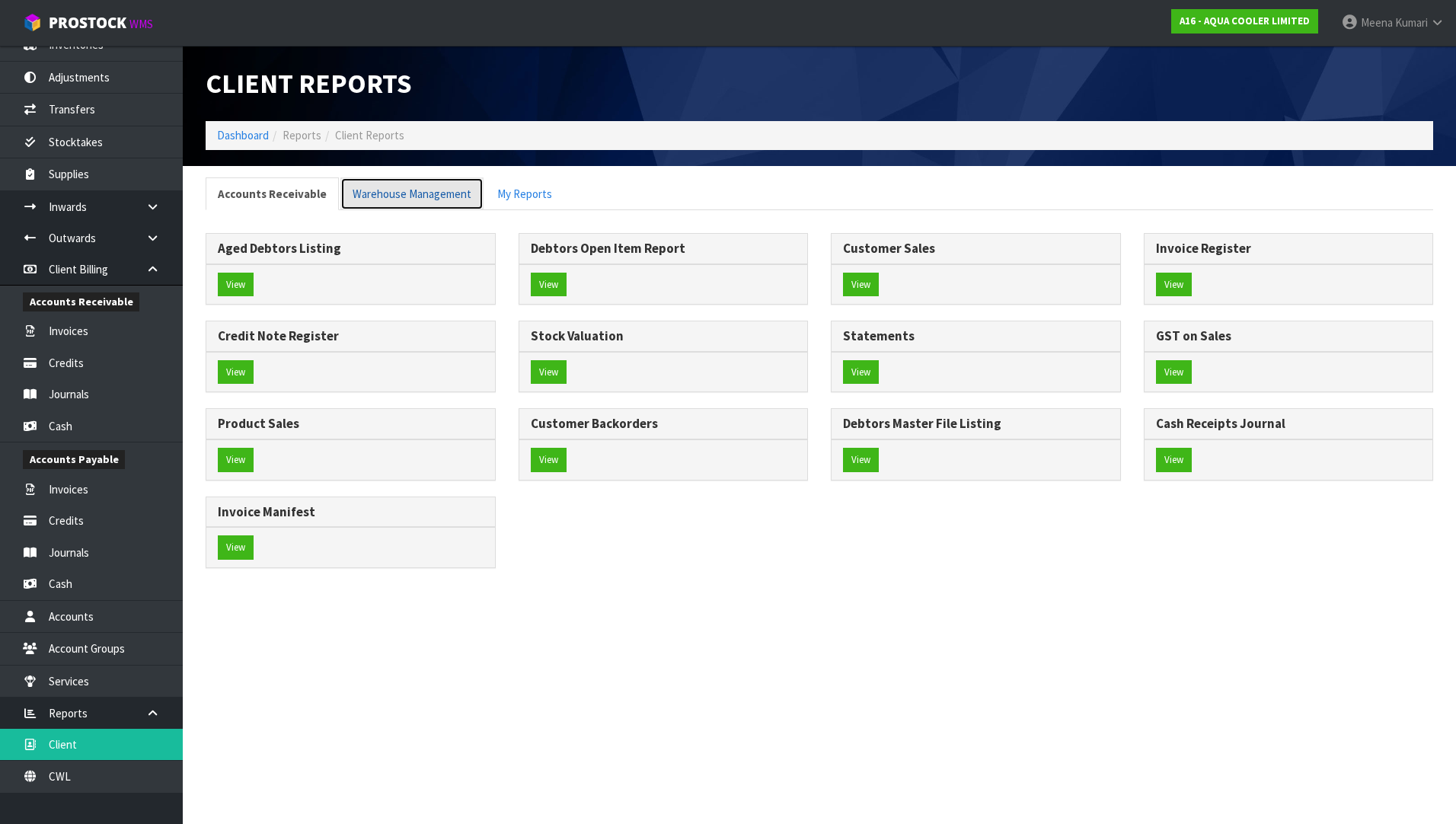
click at [426, 195] on link "Warehouse Management" at bounding box center [412, 193] width 143 height 33
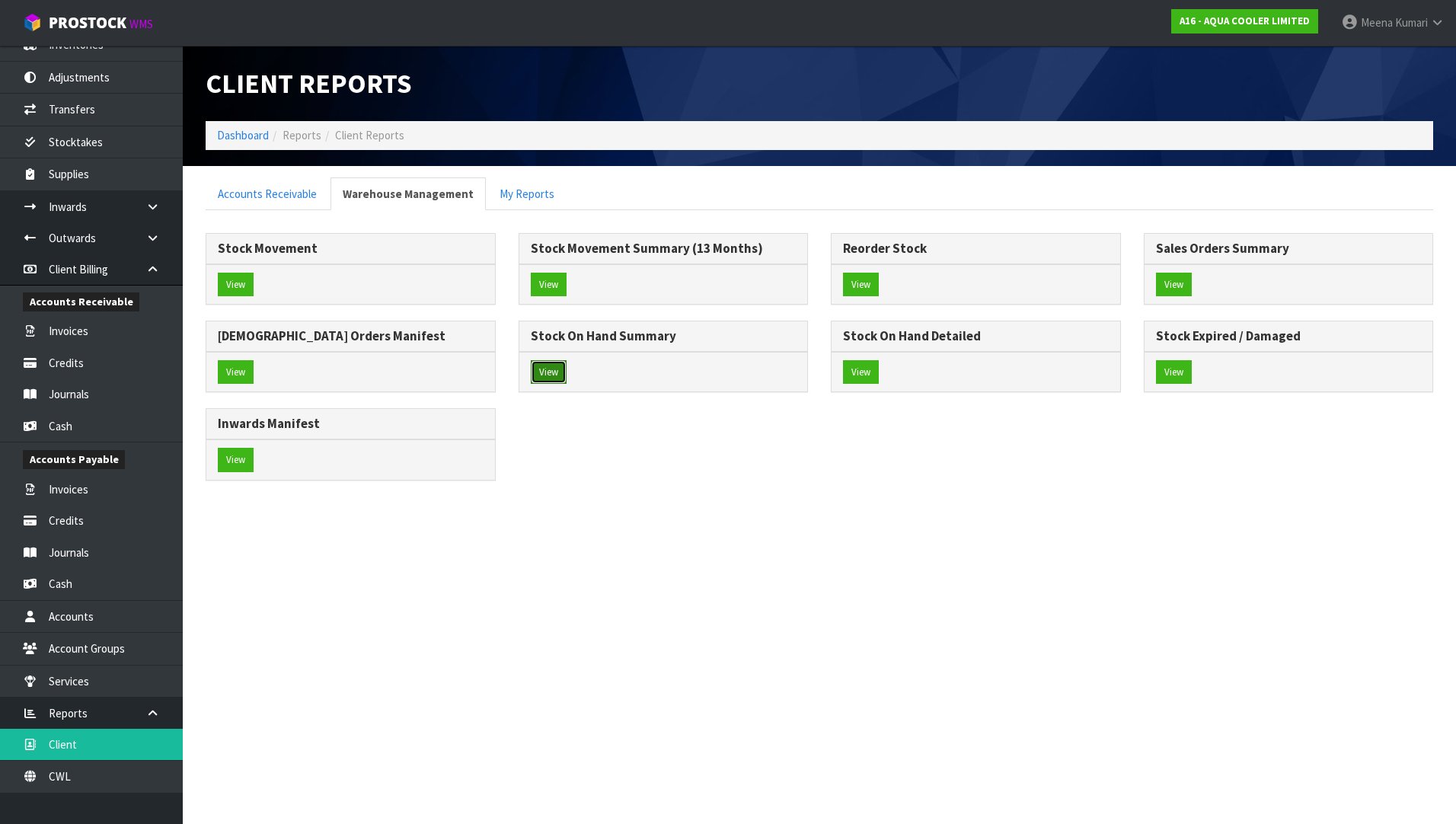
click at [553, 366] on button "View" at bounding box center [548, 372] width 36 height 25
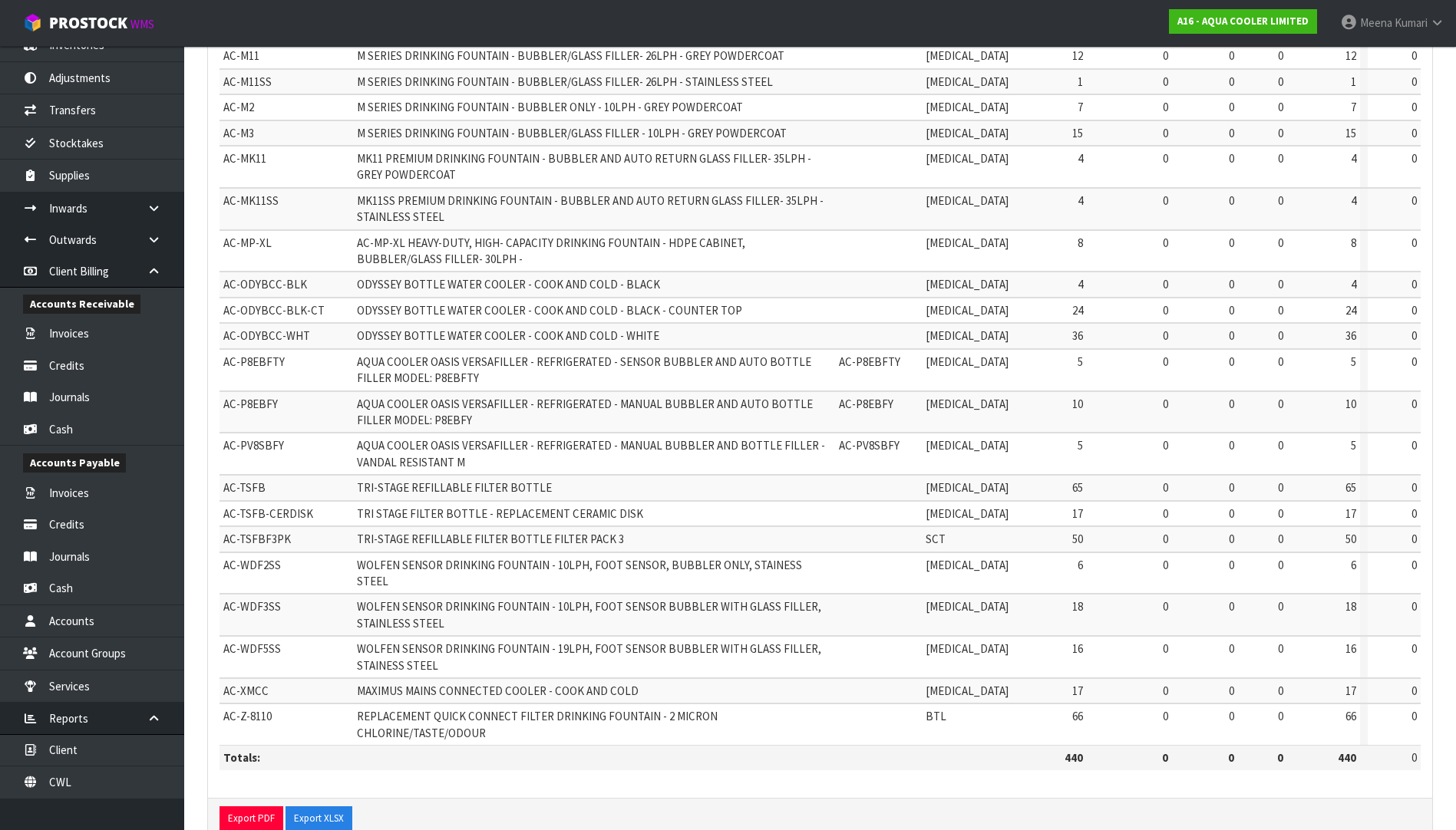
scroll to position [403, 0]
click at [246, 804] on button "Export PDF" at bounding box center [251, 816] width 63 height 25
click at [306, 804] on button "Export XLSX" at bounding box center [318, 816] width 67 height 25
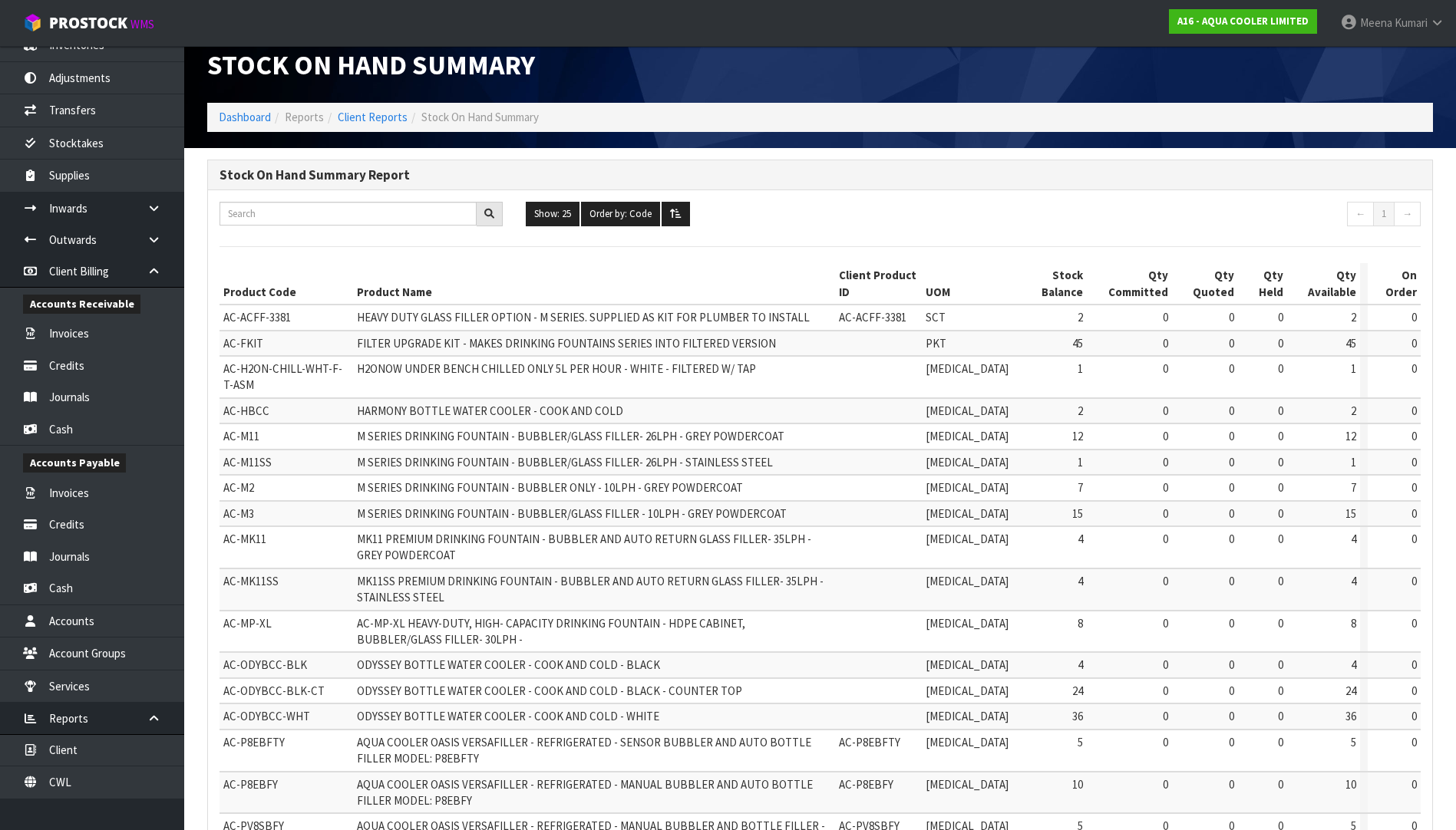
scroll to position [0, 0]
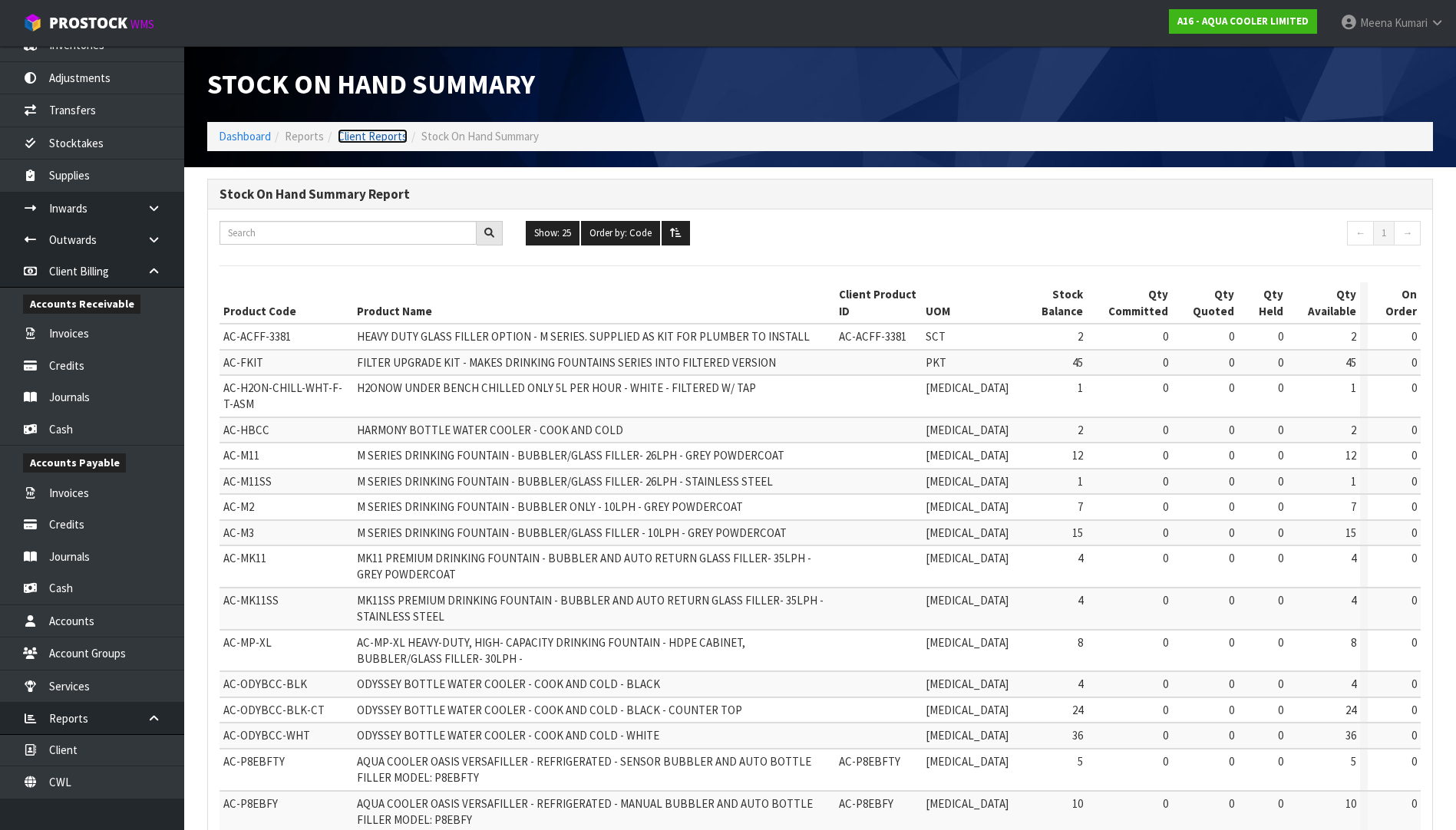
click at [387, 137] on link "Client Reports" at bounding box center [372, 136] width 70 height 14
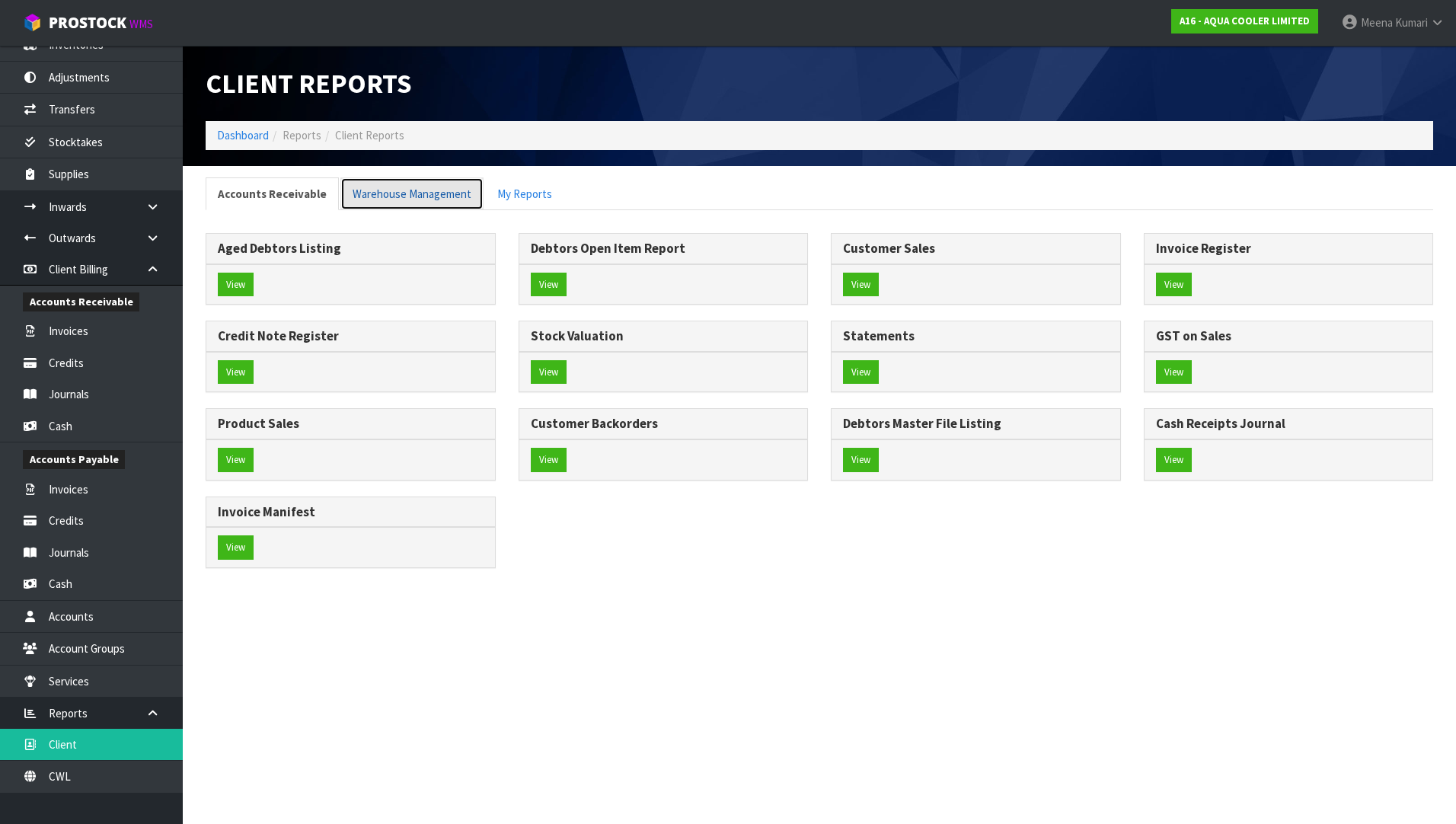
click at [420, 193] on link "Warehouse Management" at bounding box center [412, 193] width 143 height 33
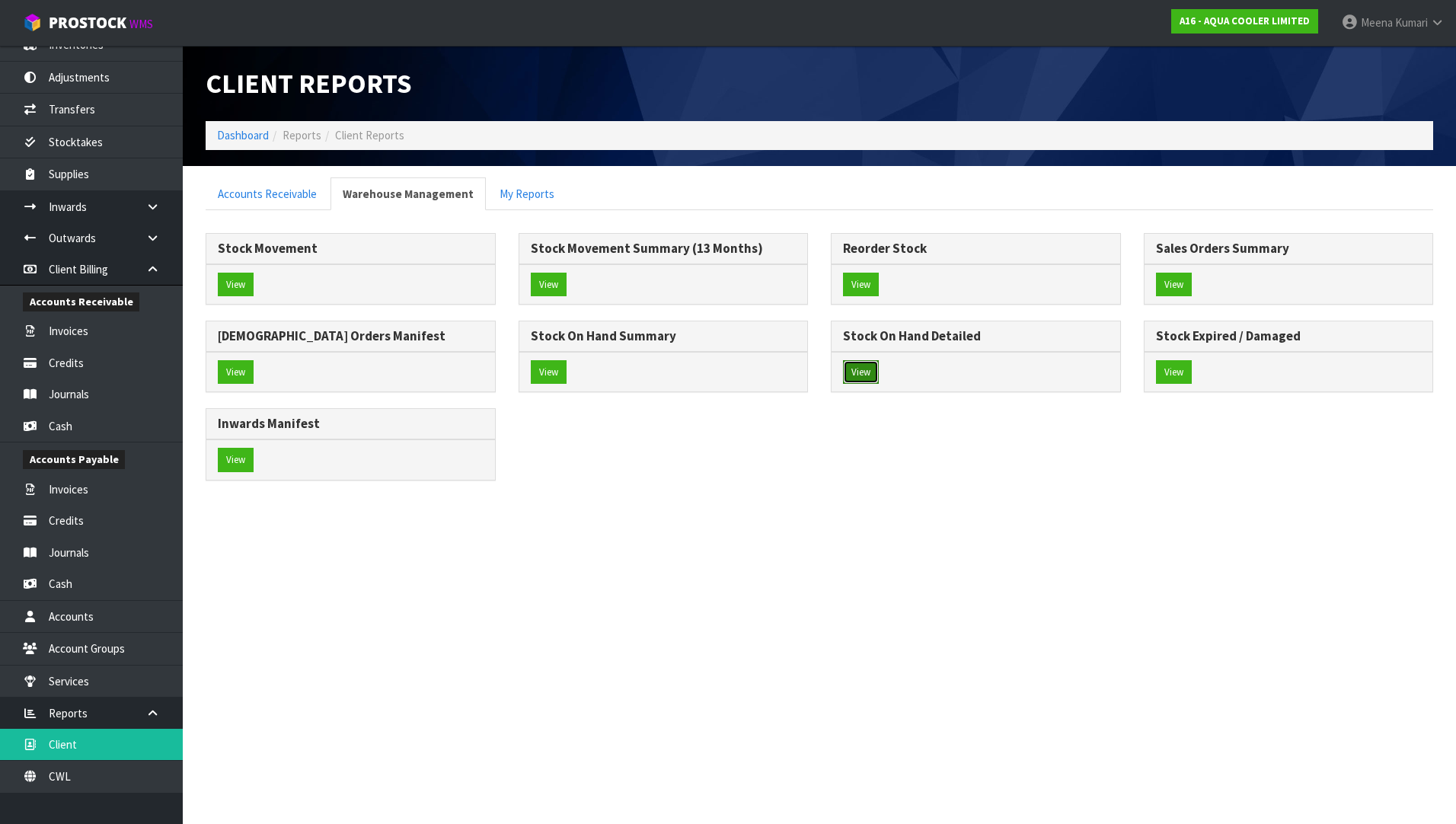
click at [865, 377] on button "View" at bounding box center [861, 372] width 36 height 25
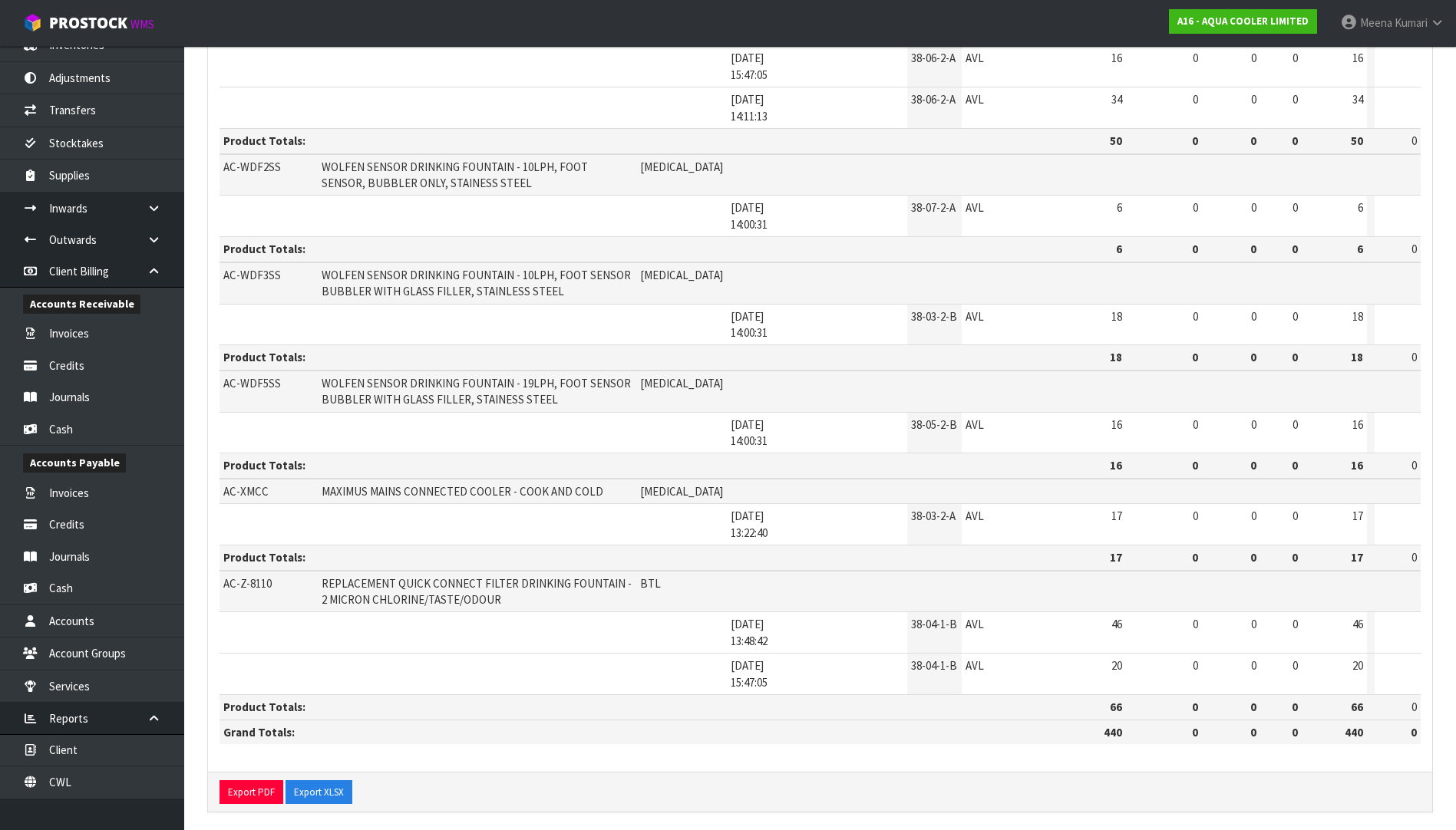
scroll to position [2638, 0]
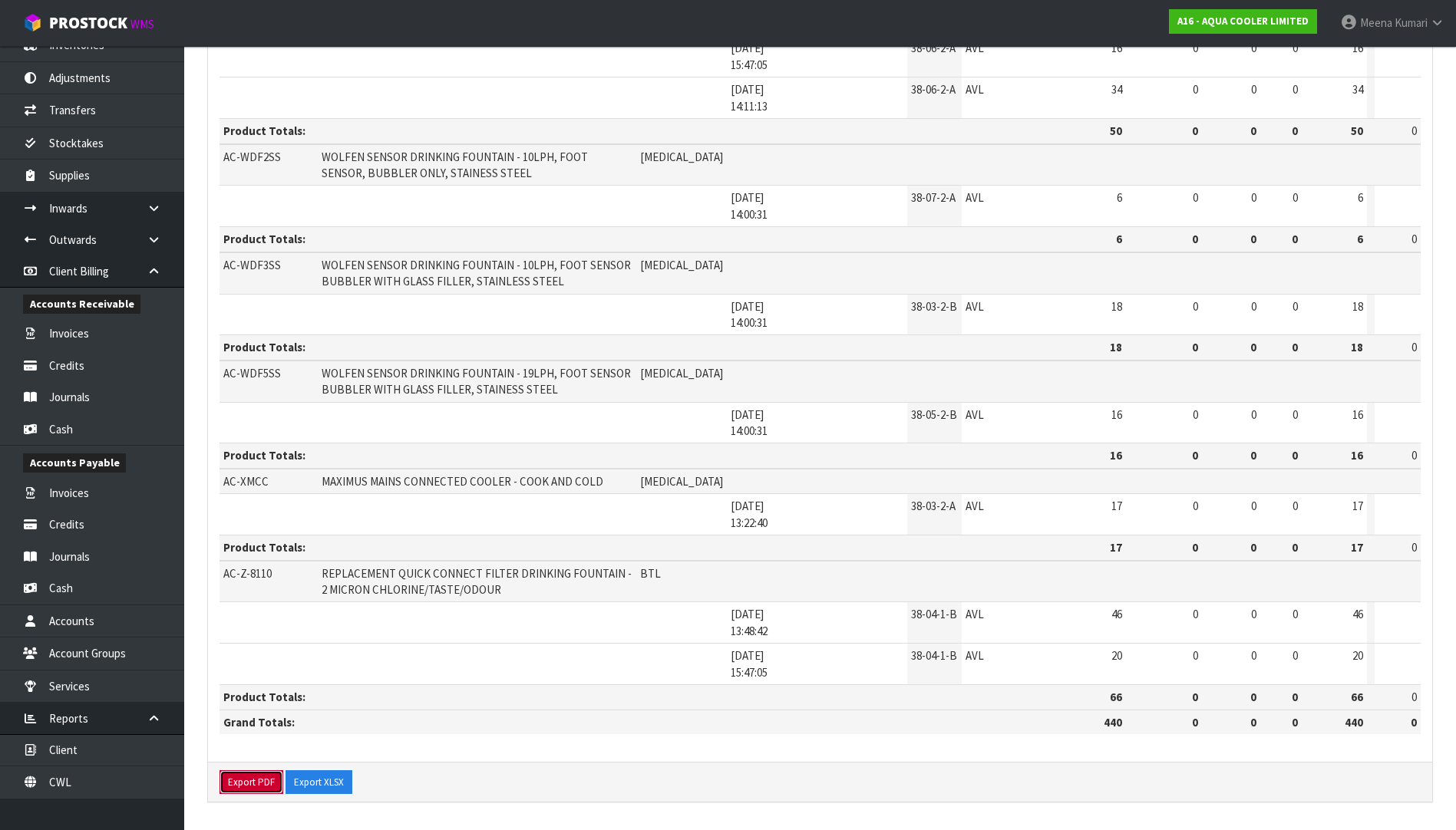
click at [240, 779] on button "Export PDF" at bounding box center [251, 782] width 63 height 25
click at [333, 783] on button "Export XLSX" at bounding box center [318, 782] width 67 height 25
click at [994, 123] on td "Product Totals:" at bounding box center [641, 132] width 843 height 26
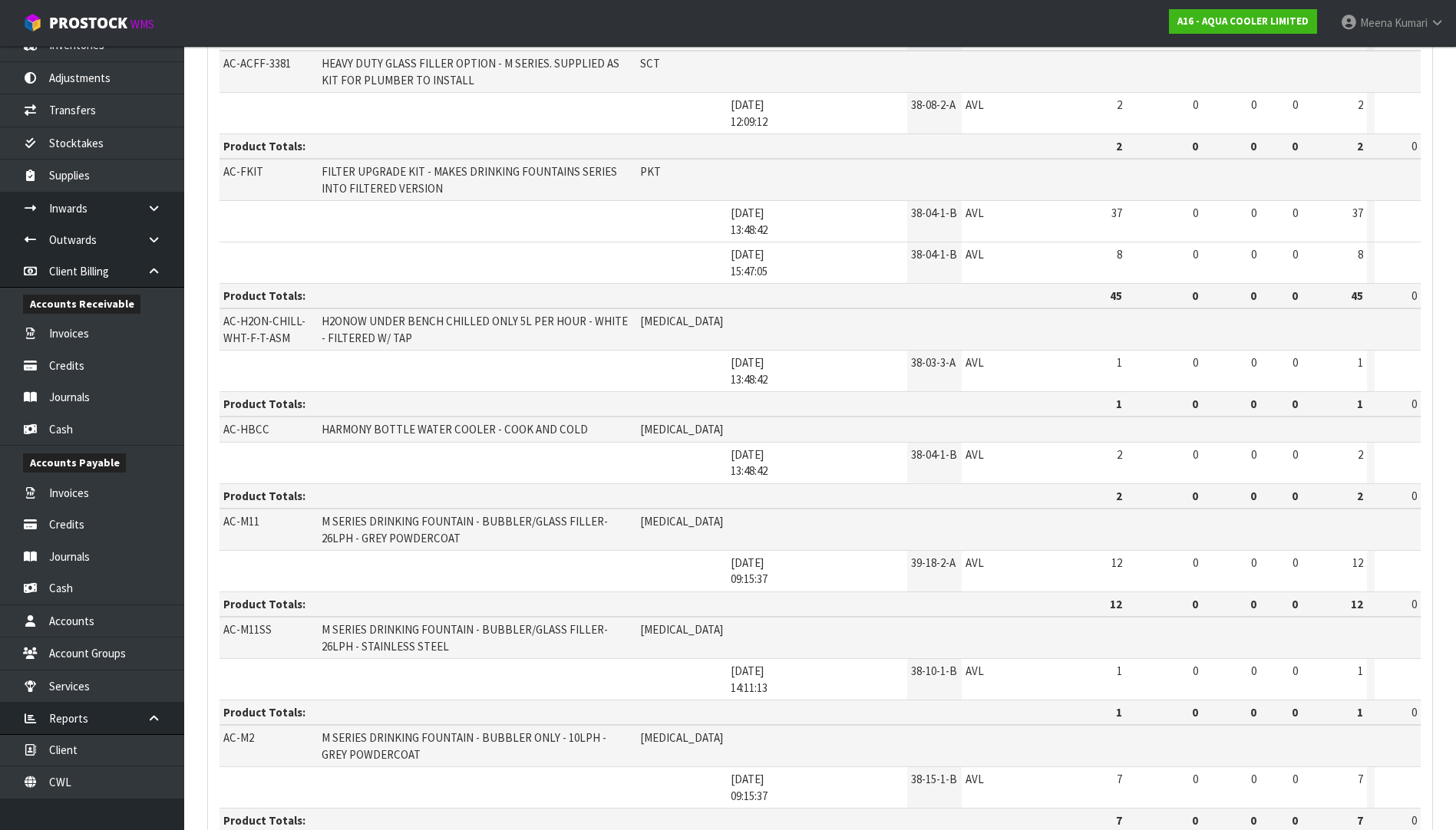
scroll to position [21, 0]
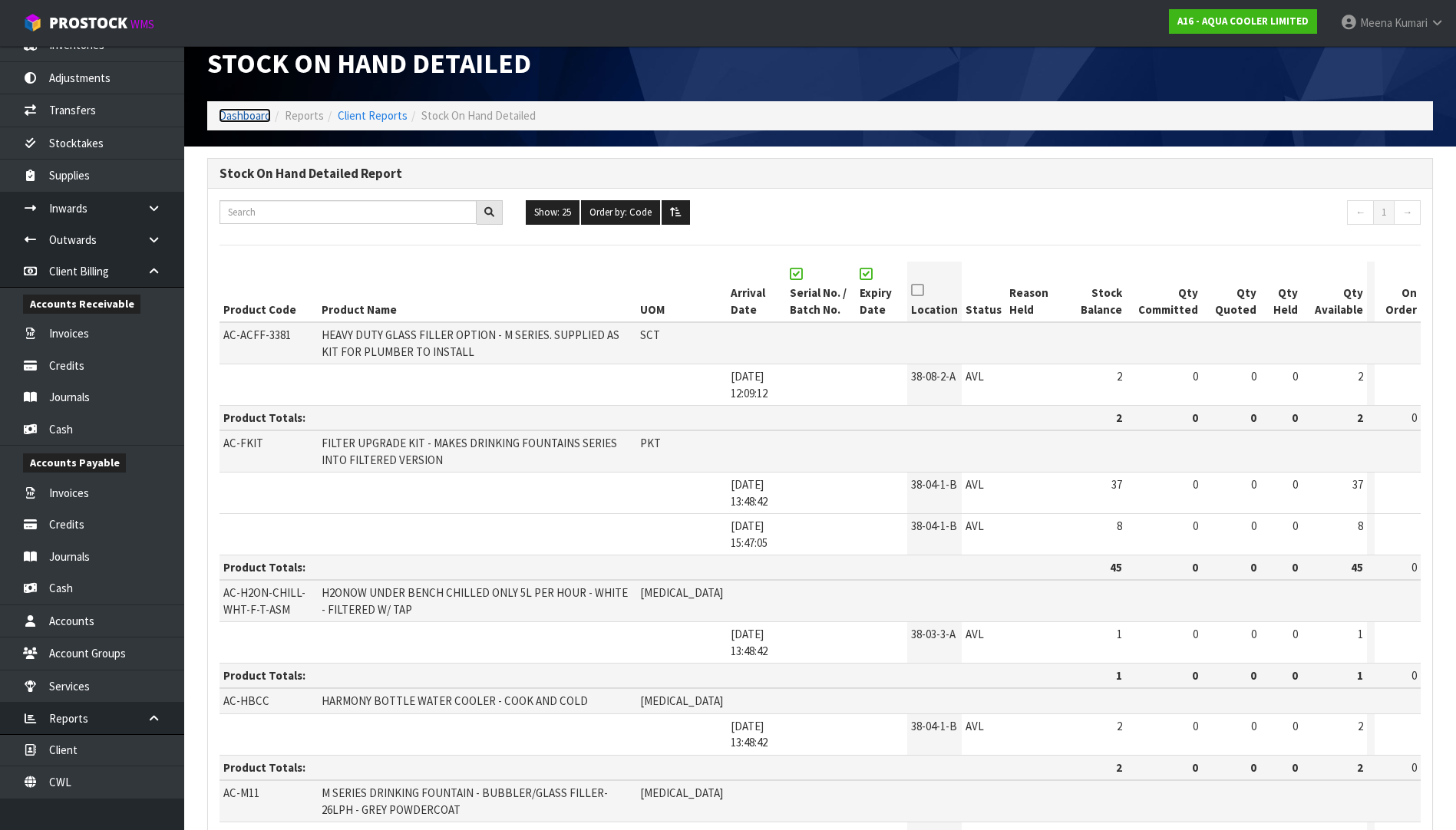
click at [258, 111] on link "Dashboard" at bounding box center [245, 115] width 52 height 14
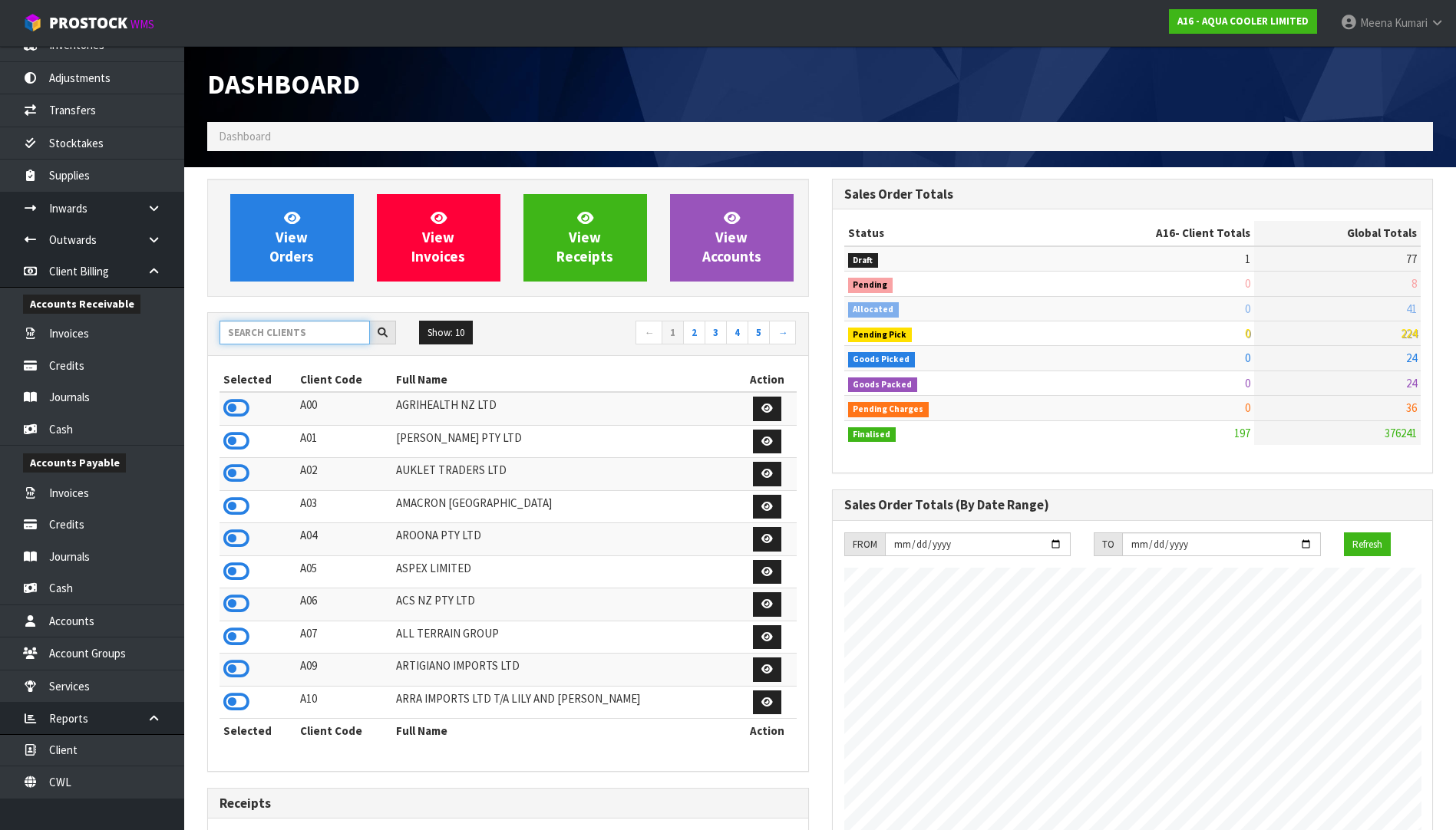
click at [272, 335] on input "text" at bounding box center [295, 333] width 151 height 24
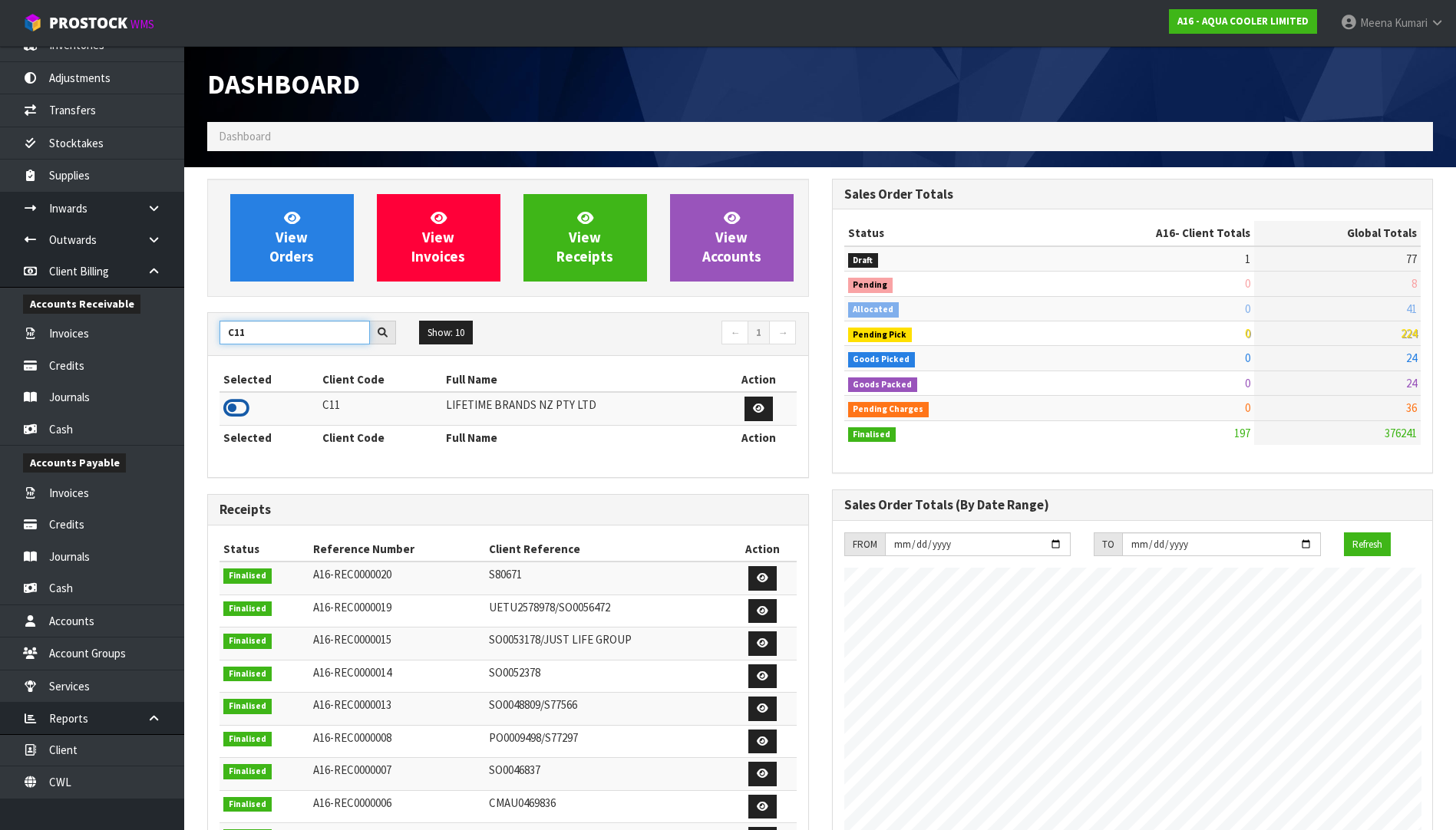
type input "C11"
click at [244, 412] on icon at bounding box center [236, 408] width 26 height 23
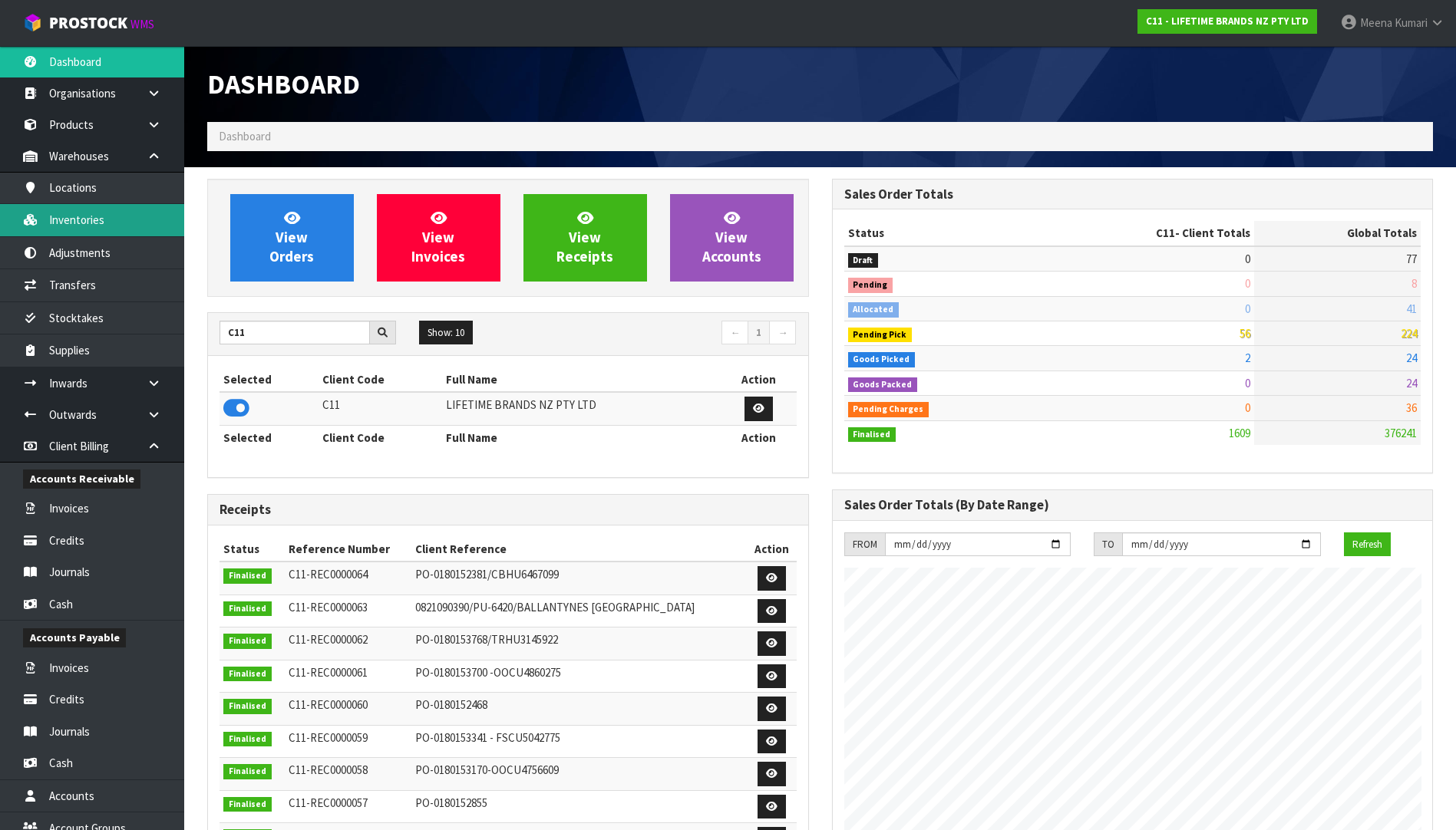
click at [118, 221] on link "Inventories" at bounding box center [92, 219] width 185 height 31
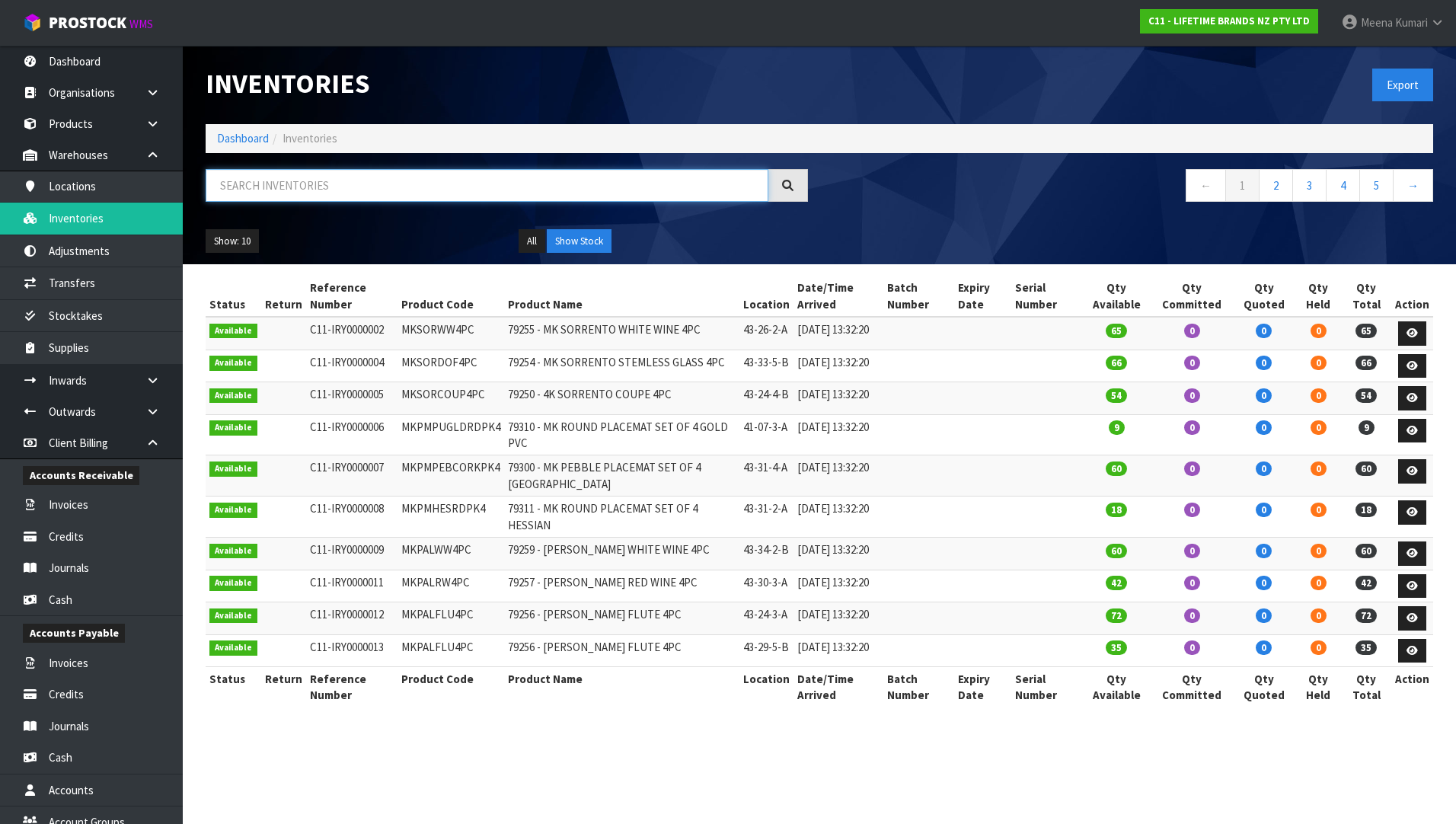
click at [304, 191] on input "text" at bounding box center [486, 185] width 563 height 33
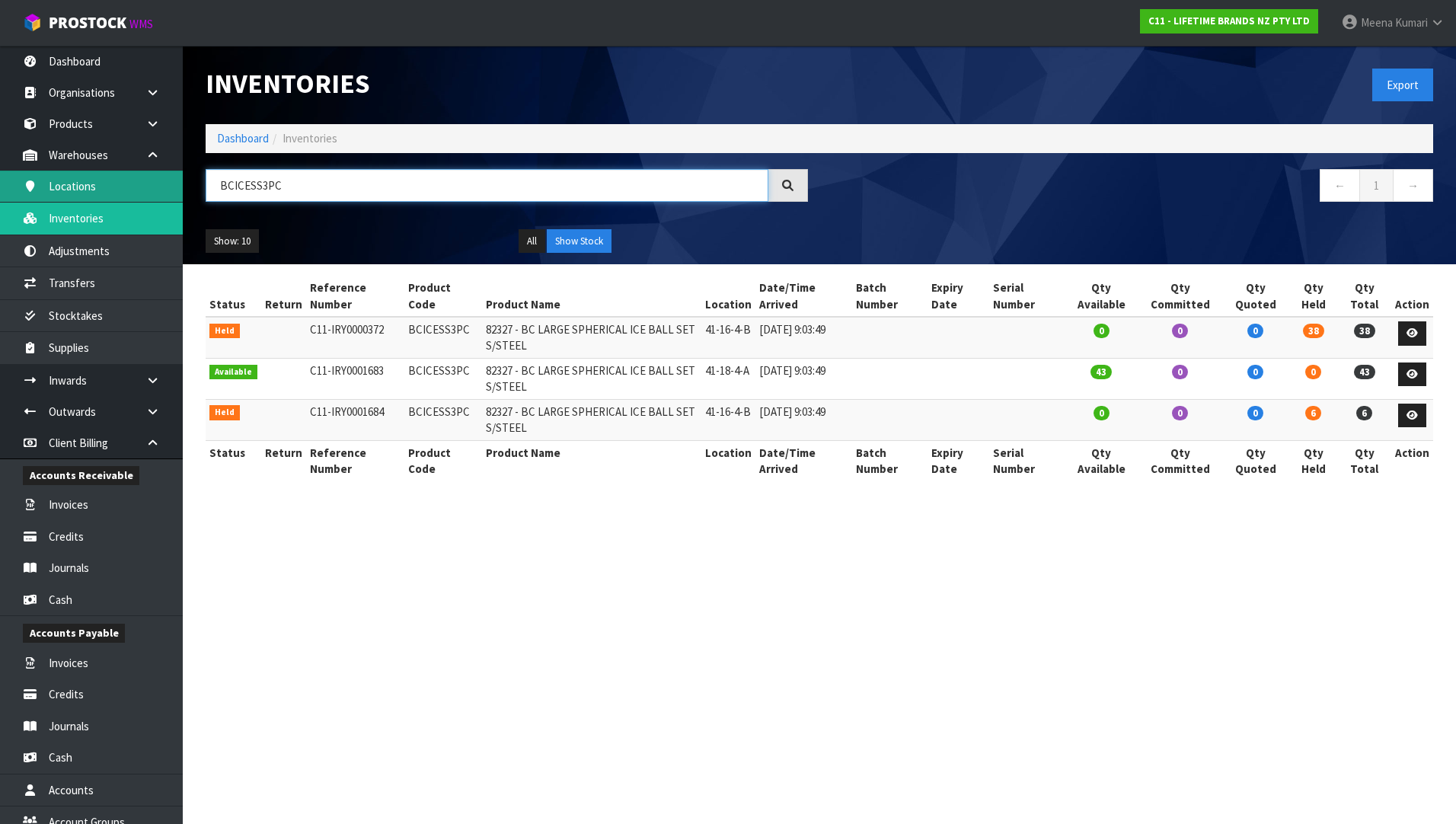
drag, startPoint x: 334, startPoint y: 193, endPoint x: 143, endPoint y: 194, distance: 191.0
click at [143, 194] on body "Toggle navigation ProStock WMS C11 - LIFETIME BRANDS NZ PTY LTD [PERSON_NAME] L…" at bounding box center [728, 412] width 1456 height 824
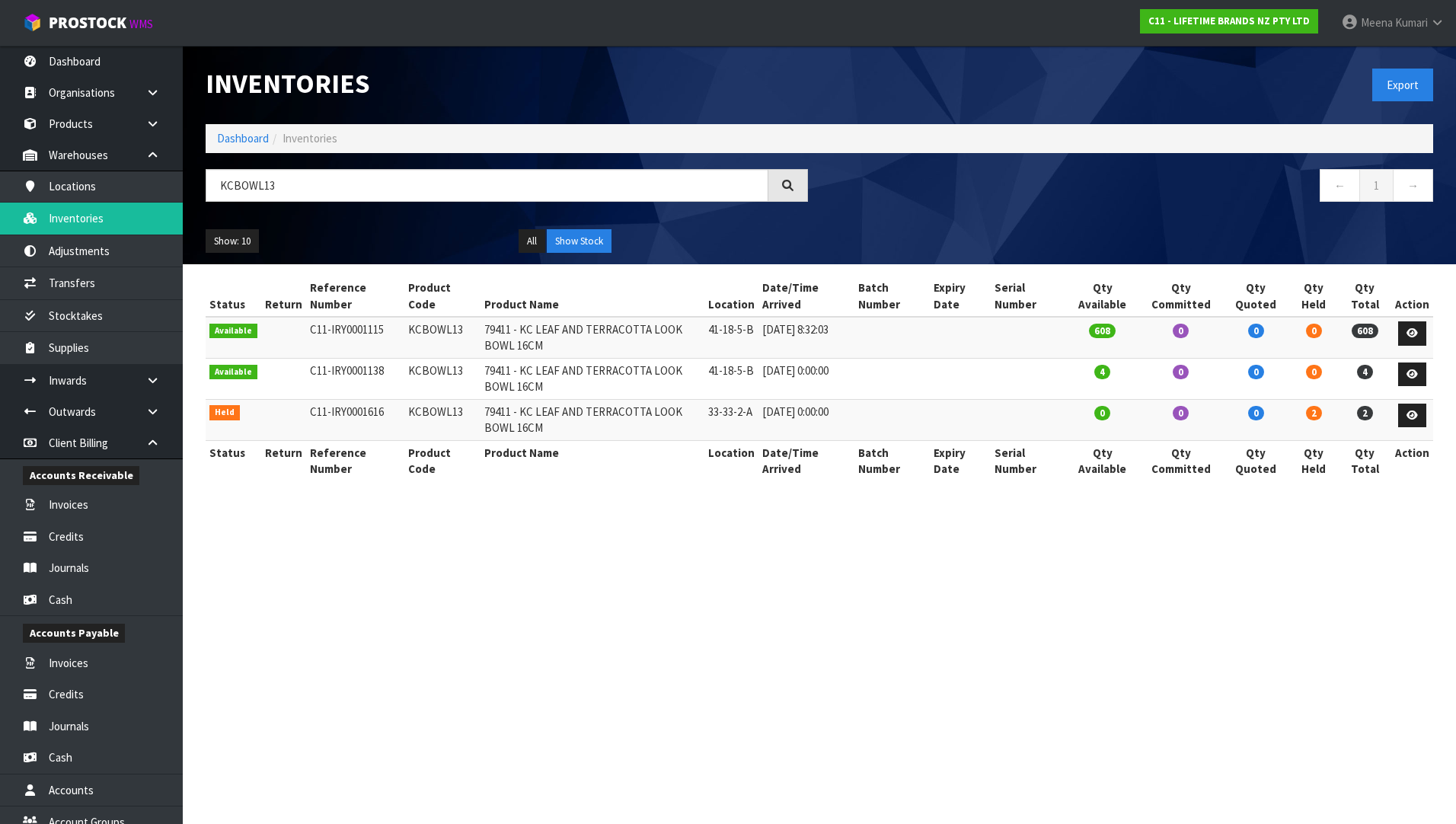
click at [334, 204] on div "KCBOWL13" at bounding box center [506, 190] width 625 height 44
click at [311, 189] on input "KCBOWL13" at bounding box center [486, 185] width 563 height 33
click at [313, 189] on input "KCBOWL13" at bounding box center [486, 185] width 563 height 33
click at [731, 332] on td "41-13-2-A" at bounding box center [728, 338] width 54 height 41
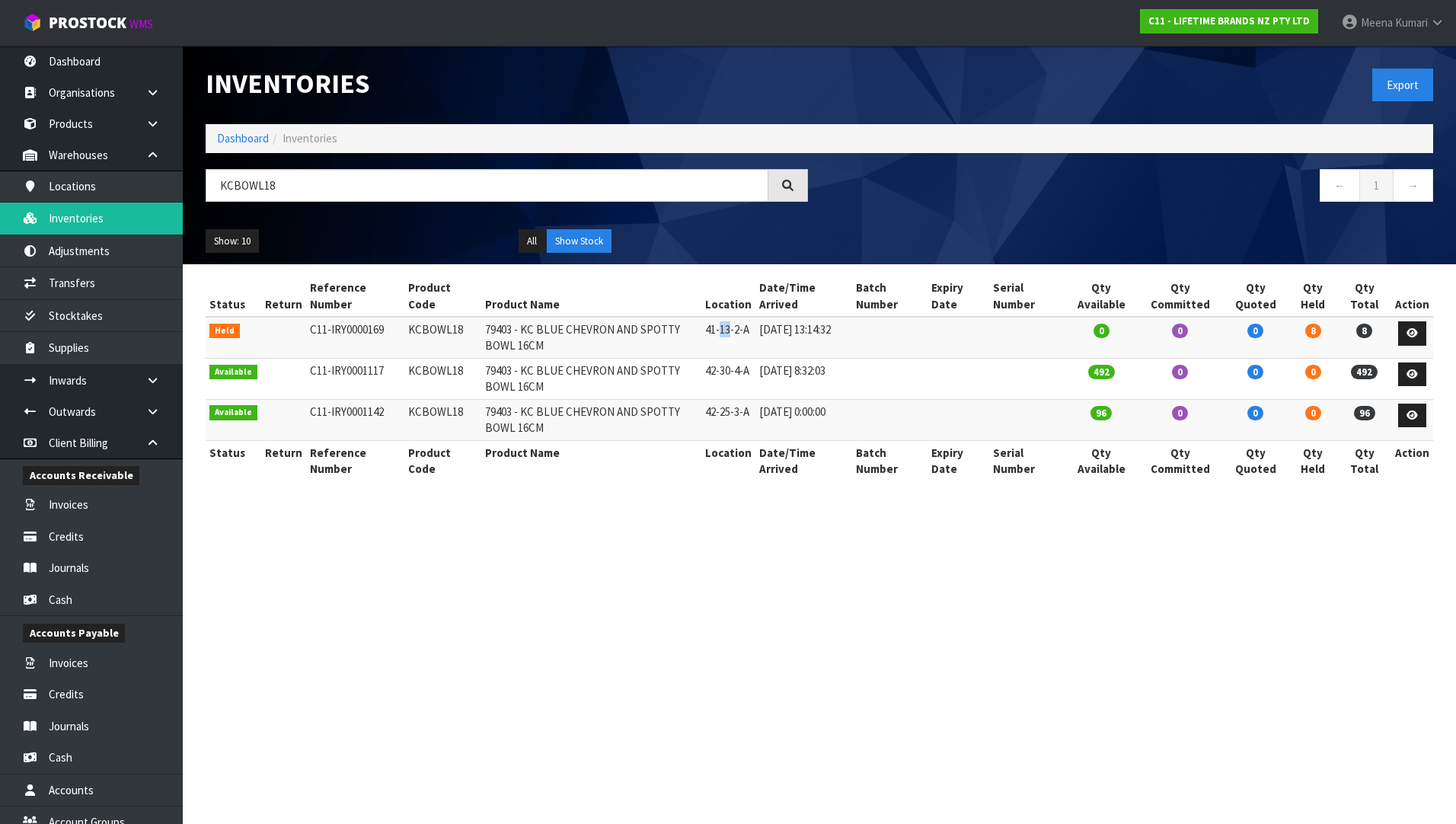
click at [729, 332] on td "41-13-2-A" at bounding box center [728, 338] width 54 height 41
copy tr "41-13-2-A"
drag, startPoint x: 333, startPoint y: 191, endPoint x: 185, endPoint y: 182, distance: 148.3
click at [185, 182] on header "Inventories Export Dashboard Inventories KCBOWL18 ← 1 → Show: 10 5 10 25 50 All…" at bounding box center [820, 154] width 1274 height 219
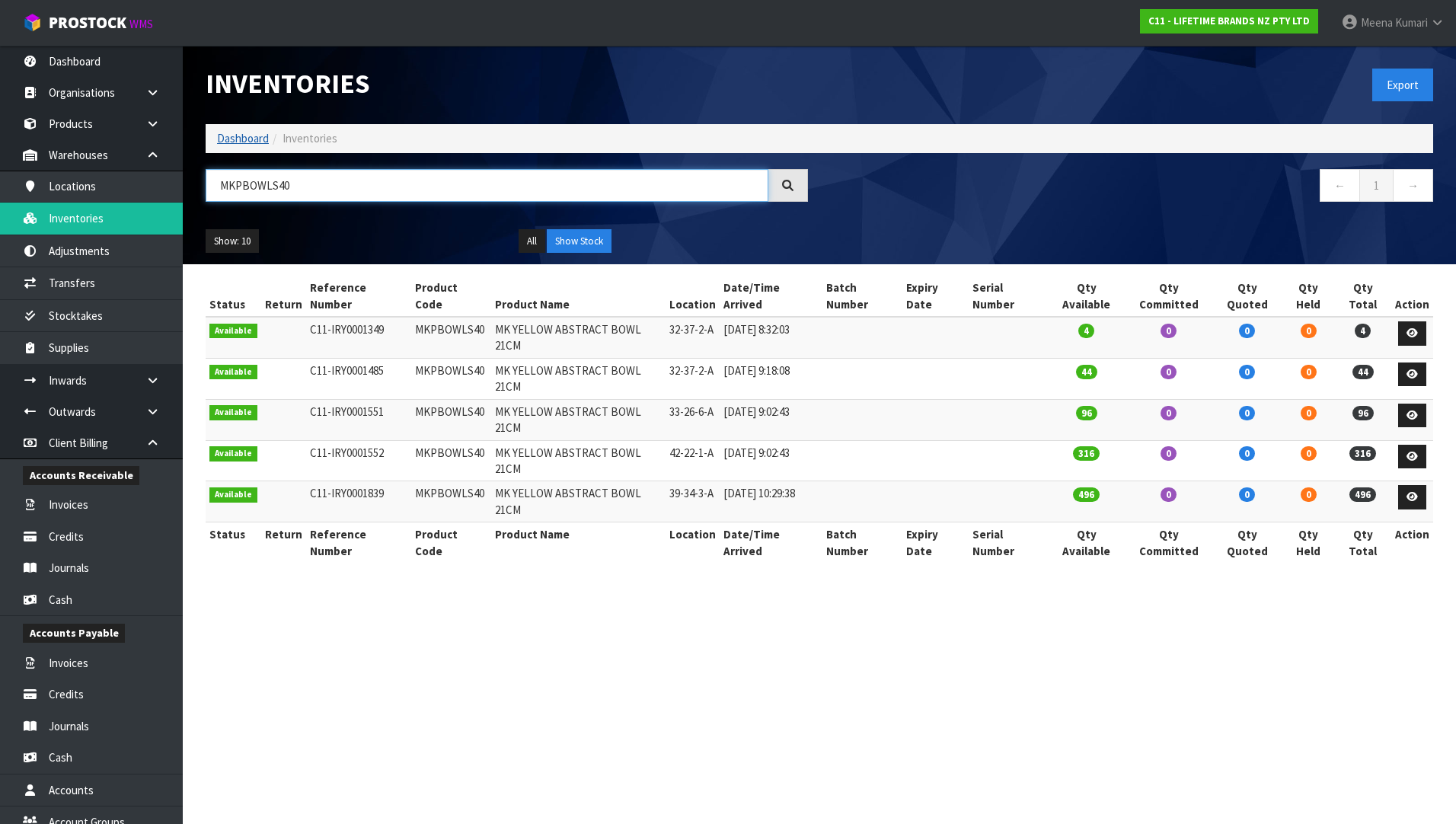
type input "MKPBOWLS40"
click at [228, 135] on link "Dashboard" at bounding box center [243, 139] width 52 height 14
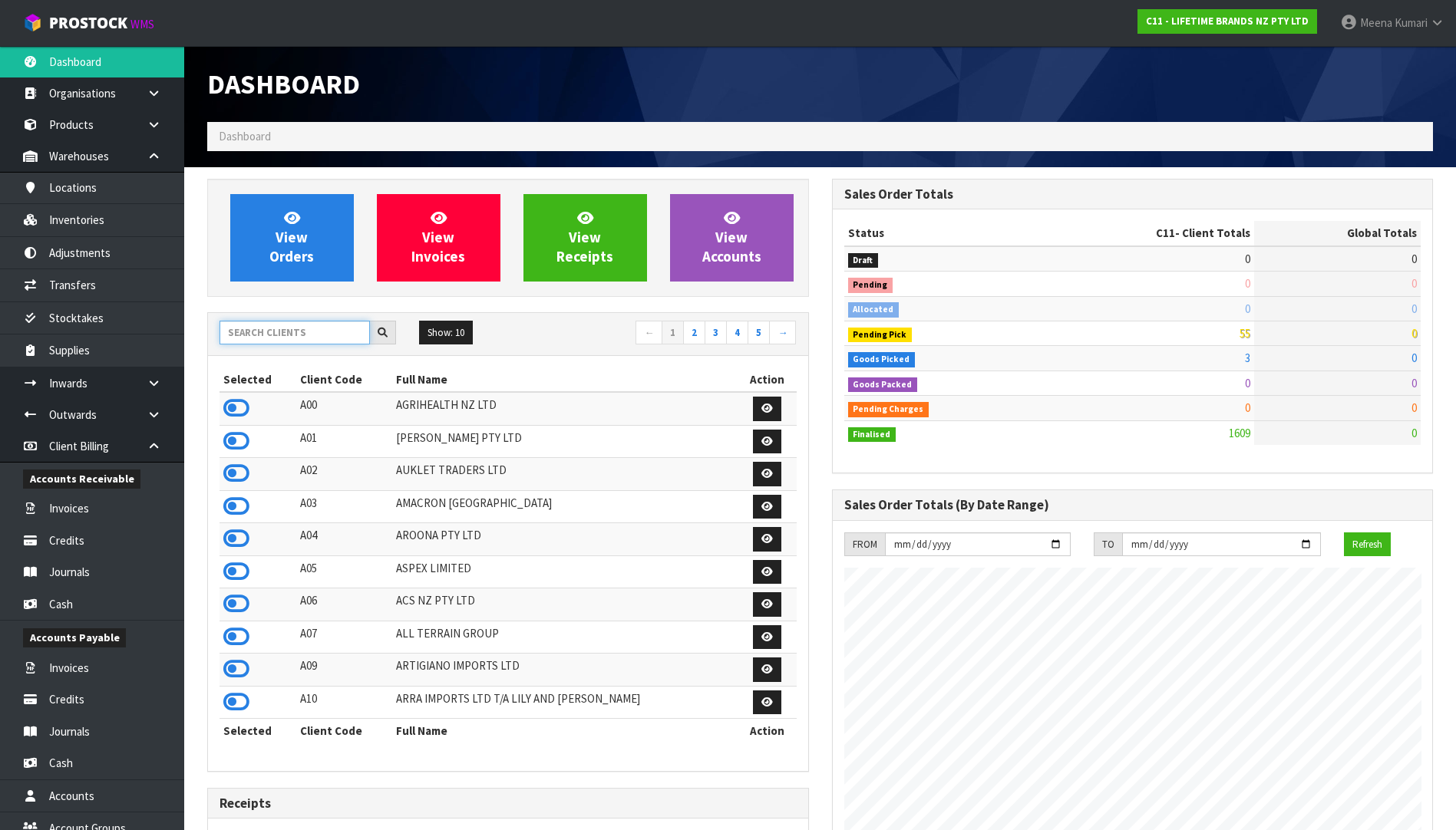
scroll to position [1162, 624]
click at [249, 338] on input "text" at bounding box center [295, 333] width 151 height 24
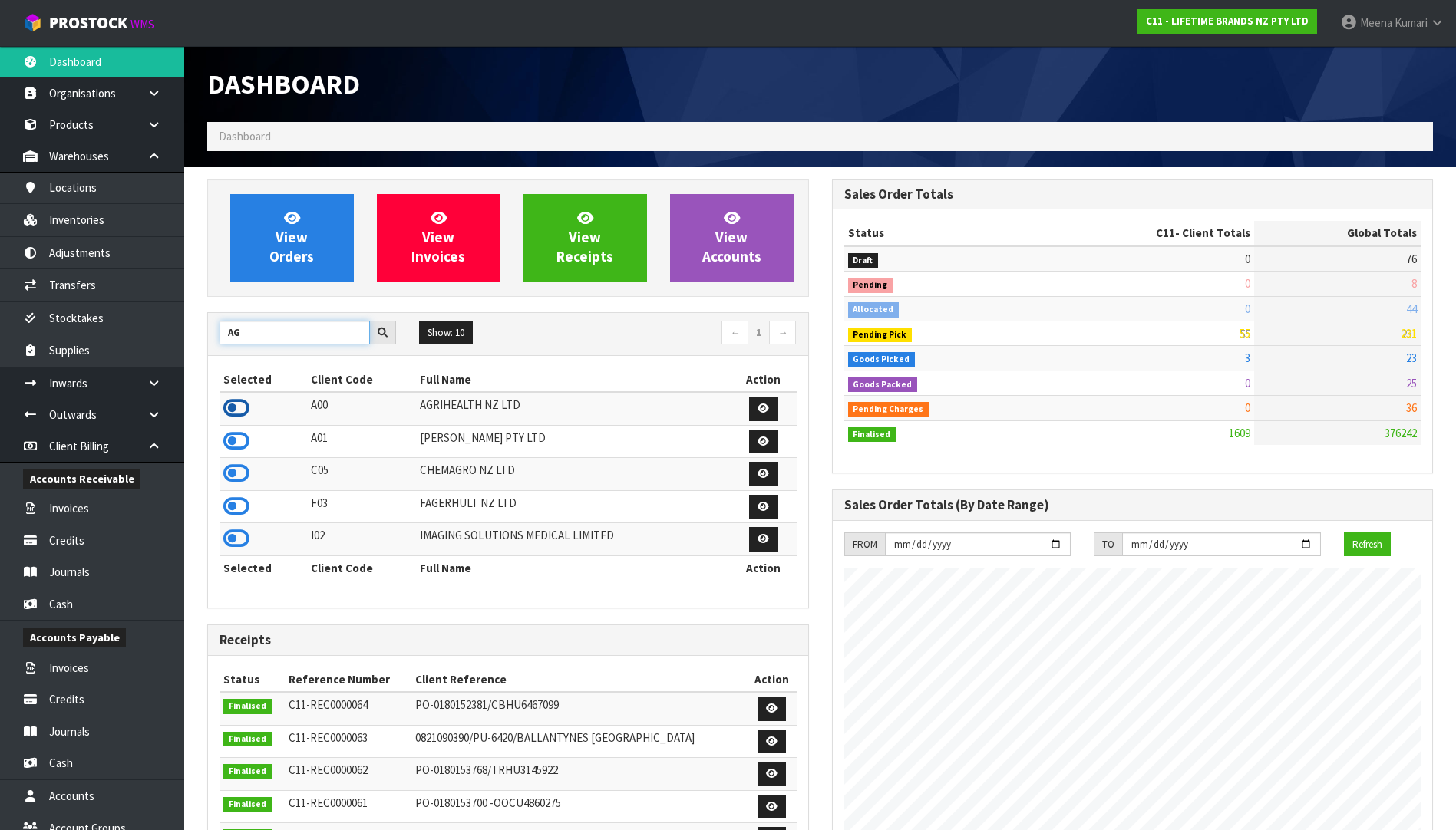
type input "AG"
click at [241, 411] on icon at bounding box center [236, 408] width 26 height 23
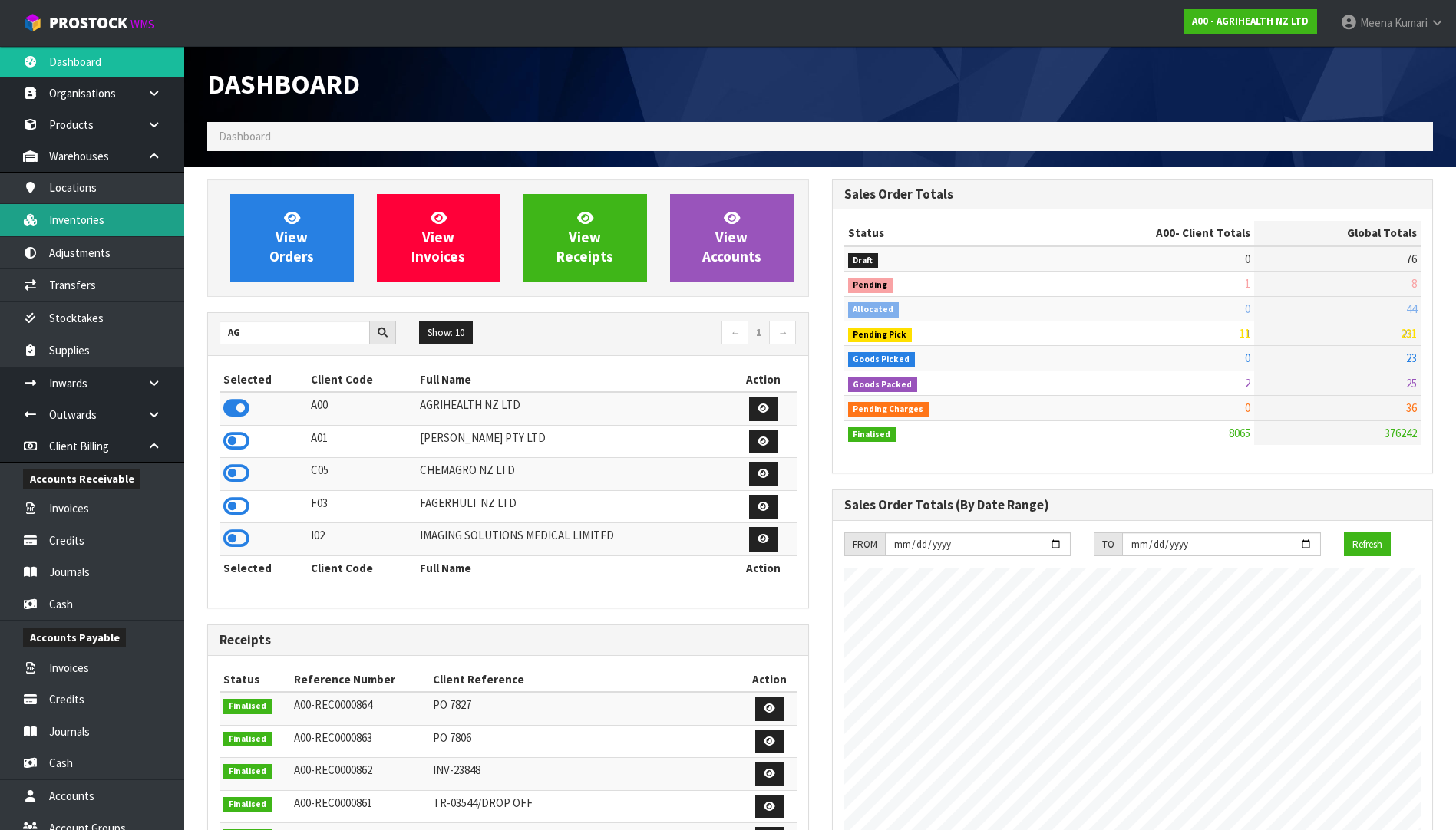
click at [124, 220] on link "Inventories" at bounding box center [92, 219] width 185 height 31
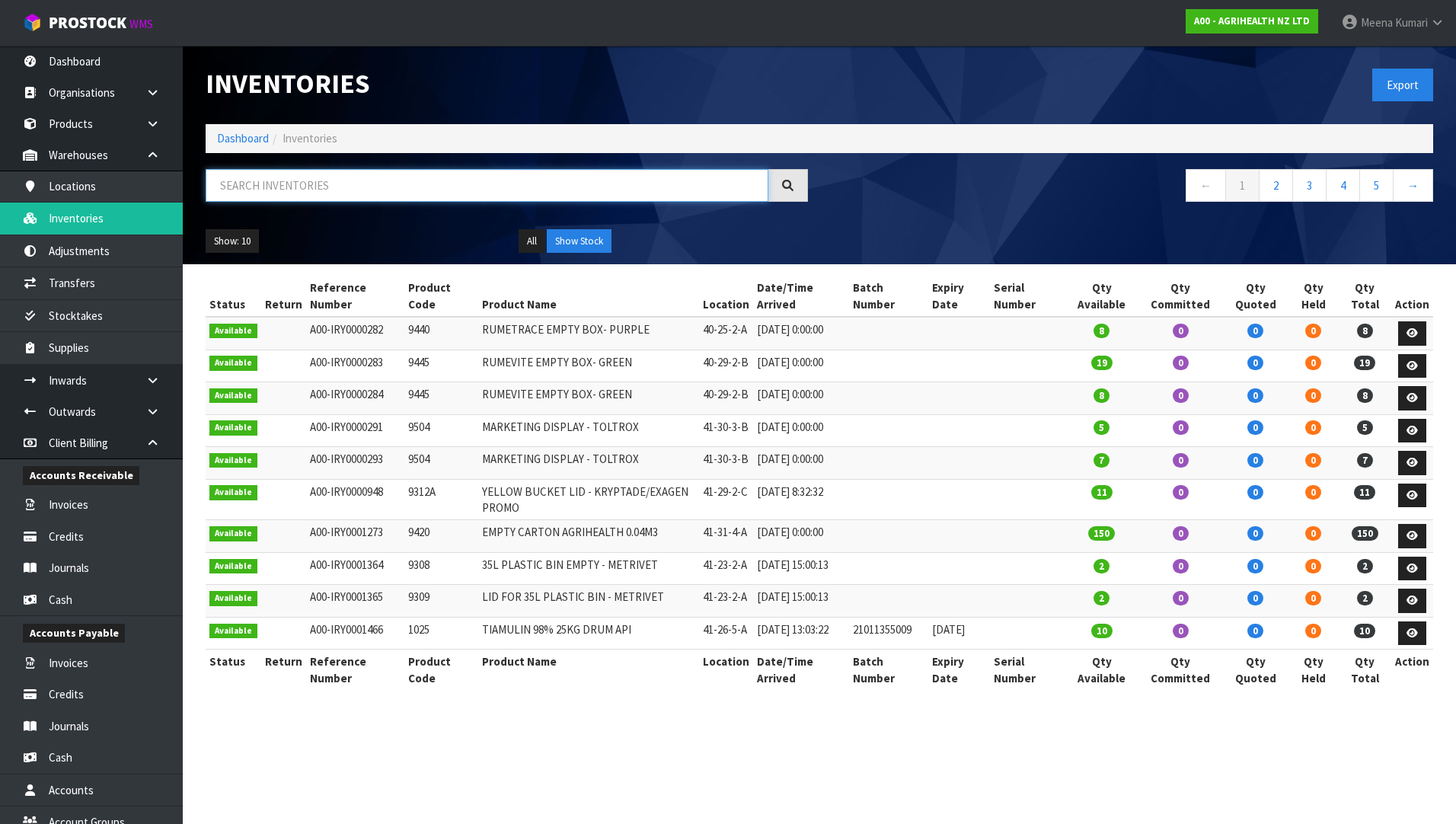
drag, startPoint x: 220, startPoint y: 197, endPoint x: 308, endPoint y: 192, distance: 88.1
click at [308, 192] on input "text" at bounding box center [486, 185] width 563 height 33
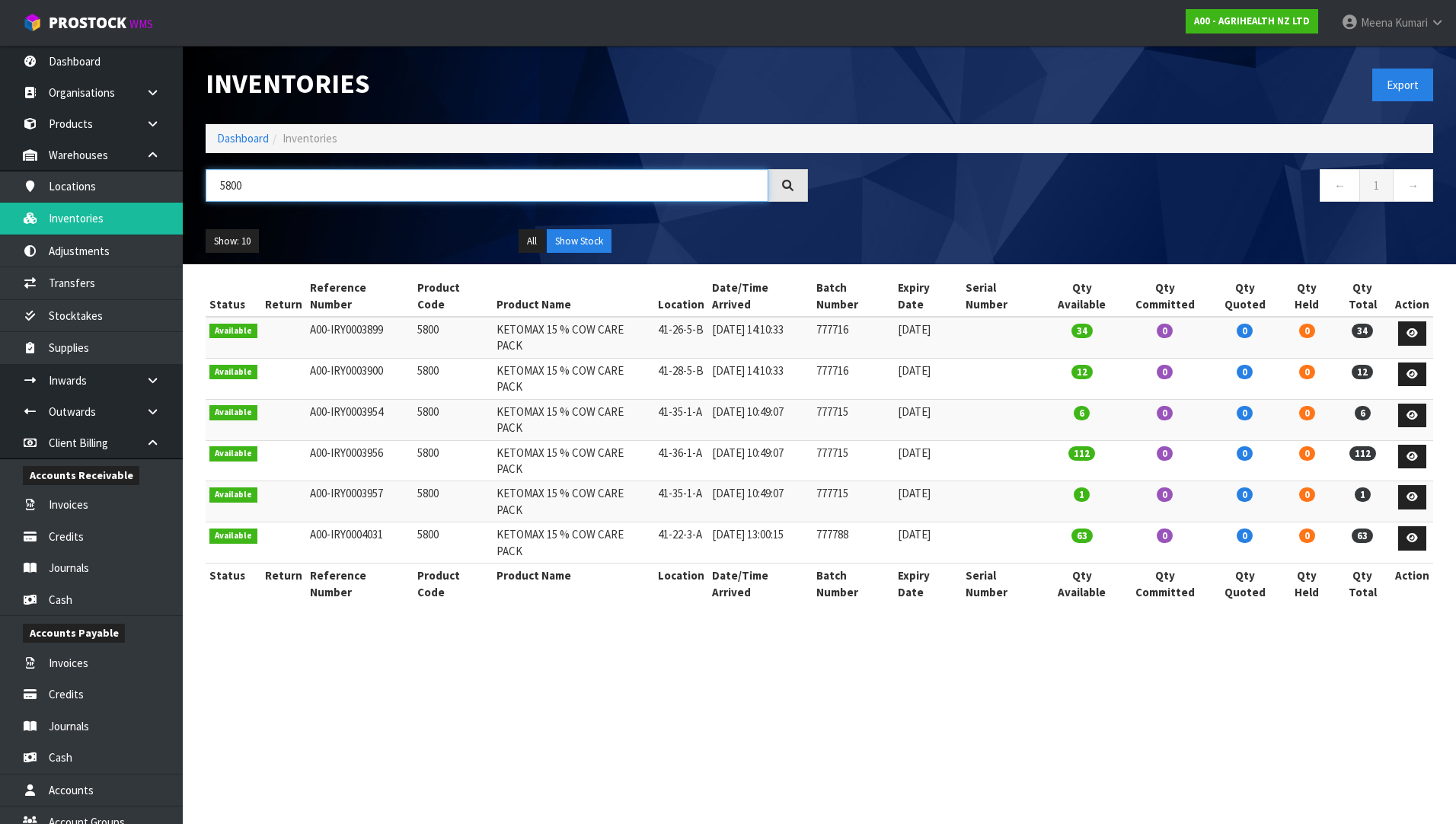
click at [296, 196] on input "5800" at bounding box center [486, 185] width 563 height 33
click at [292, 194] on input "5800" at bounding box center [486, 185] width 563 height 33
click at [291, 194] on input "5800" at bounding box center [486, 185] width 563 height 33
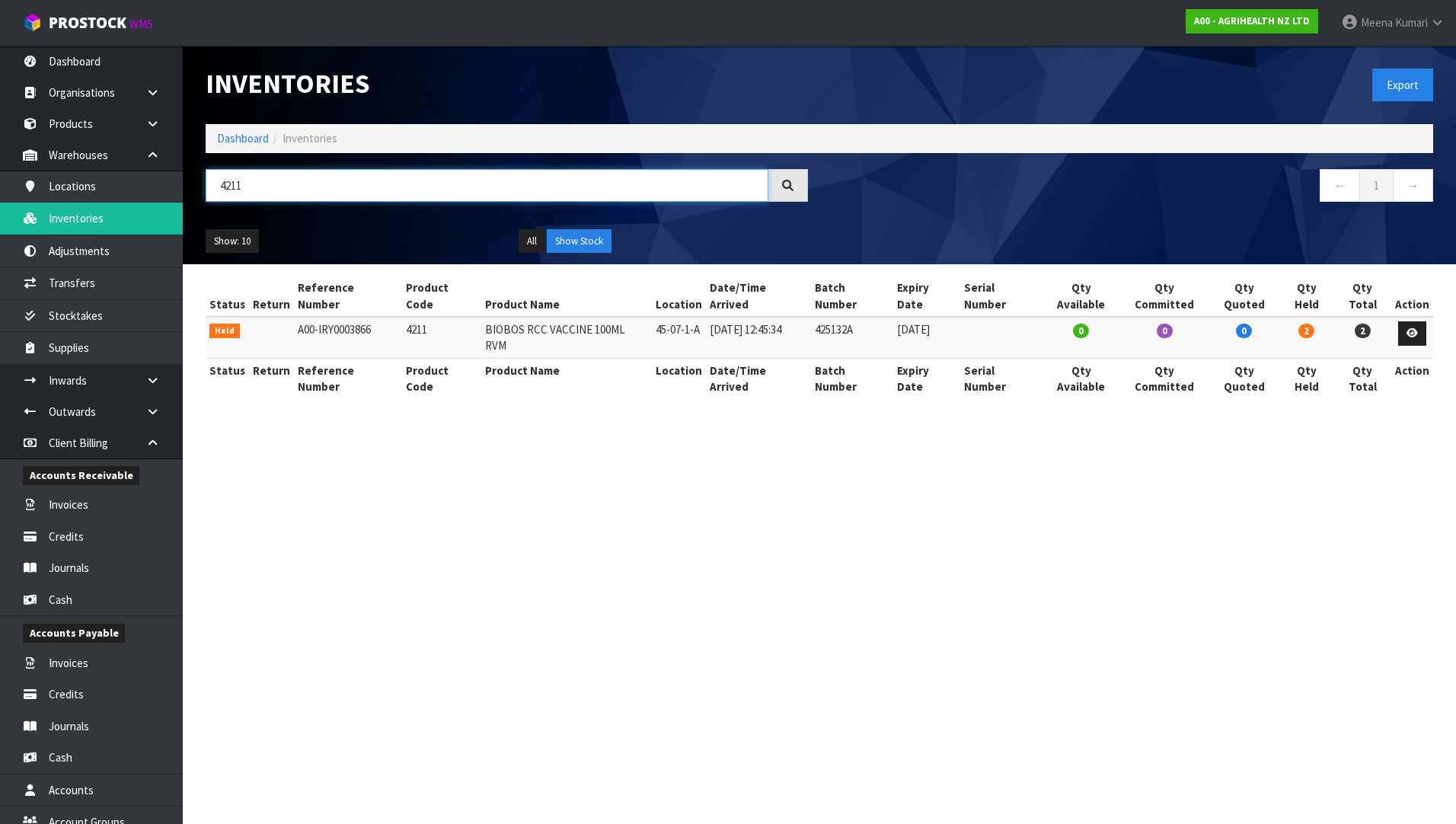
type input "4211"
click at [1419, 322] on link at bounding box center [1411, 334] width 28 height 25
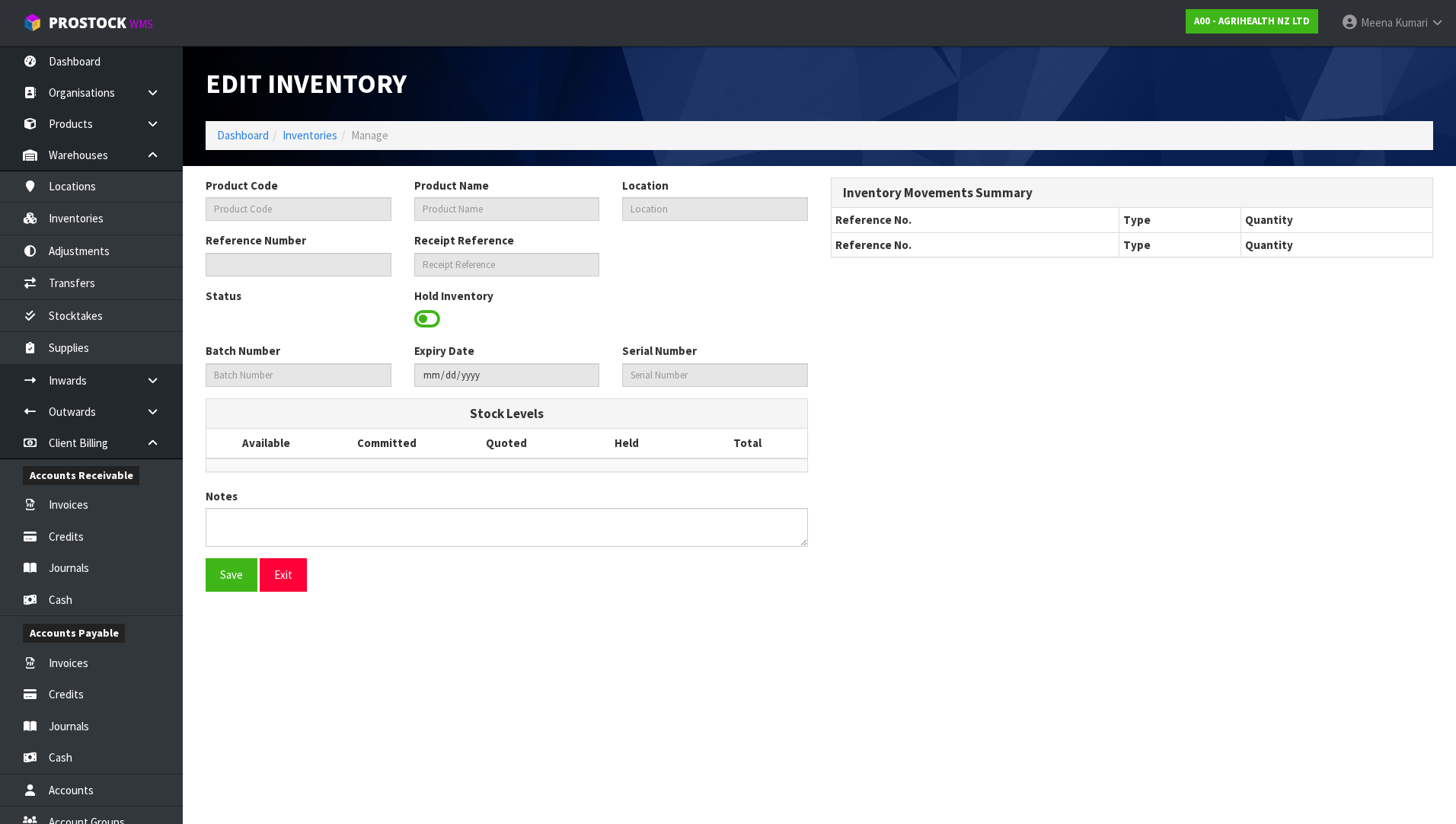
type input "4211"
type input "BIOBOS RCC VACCINE 100ML RVM"
type input "45-07-1-A"
type input "A00-IRY0003866"
type input "A00-REC0000803"
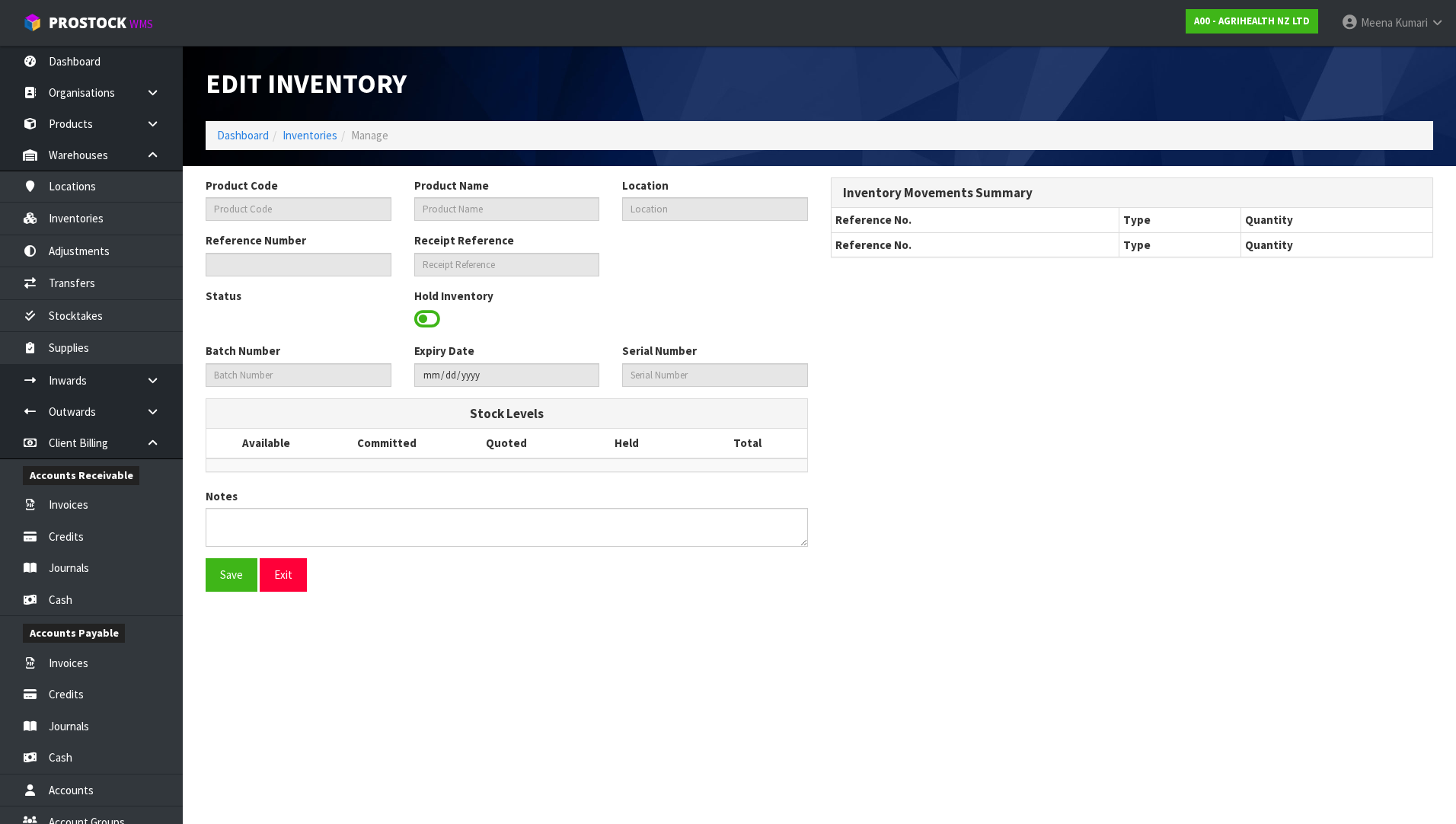
type input "425132A"
type input "[DATE]"
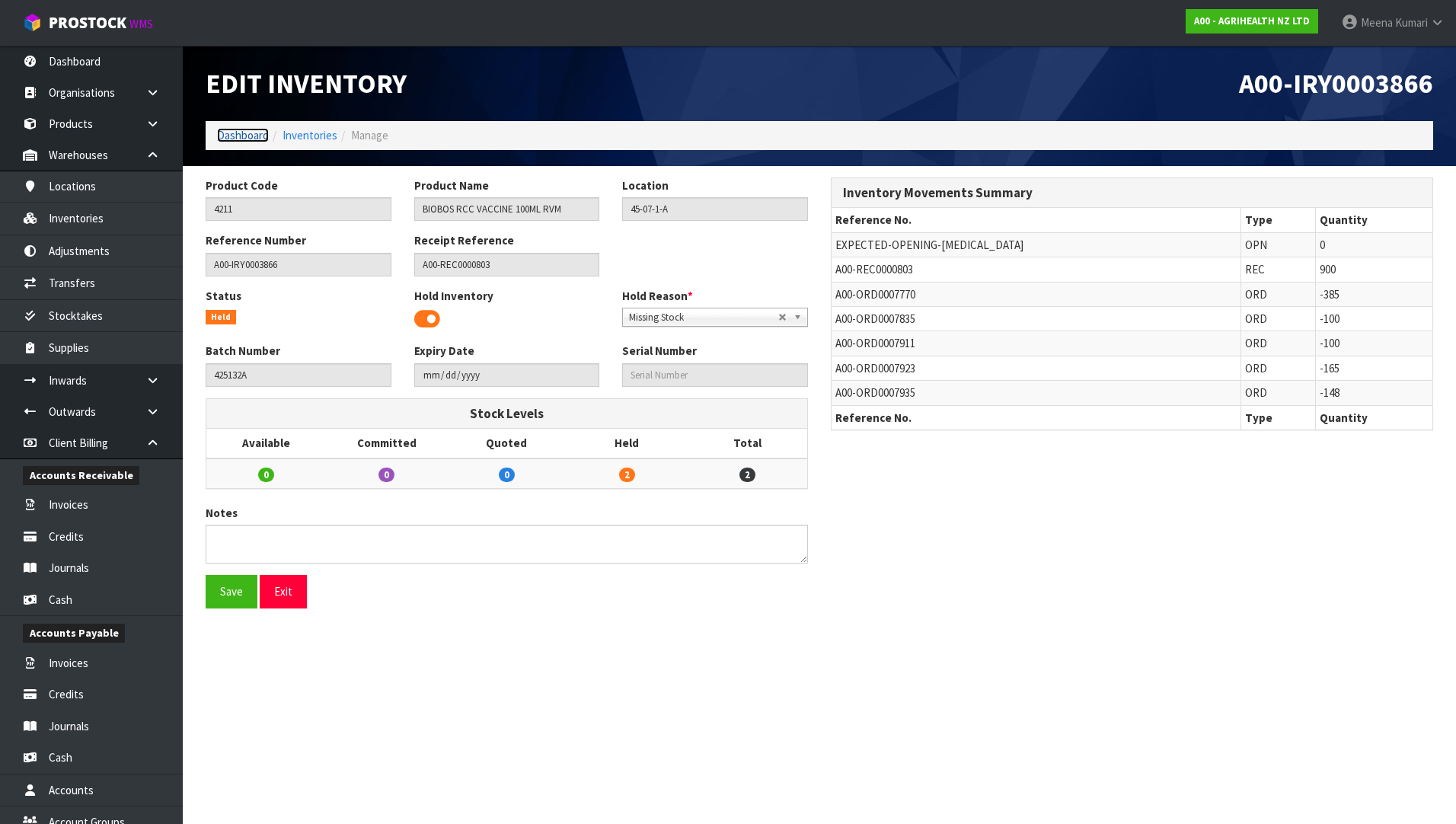
click at [247, 133] on link "Dashboard" at bounding box center [243, 135] width 52 height 14
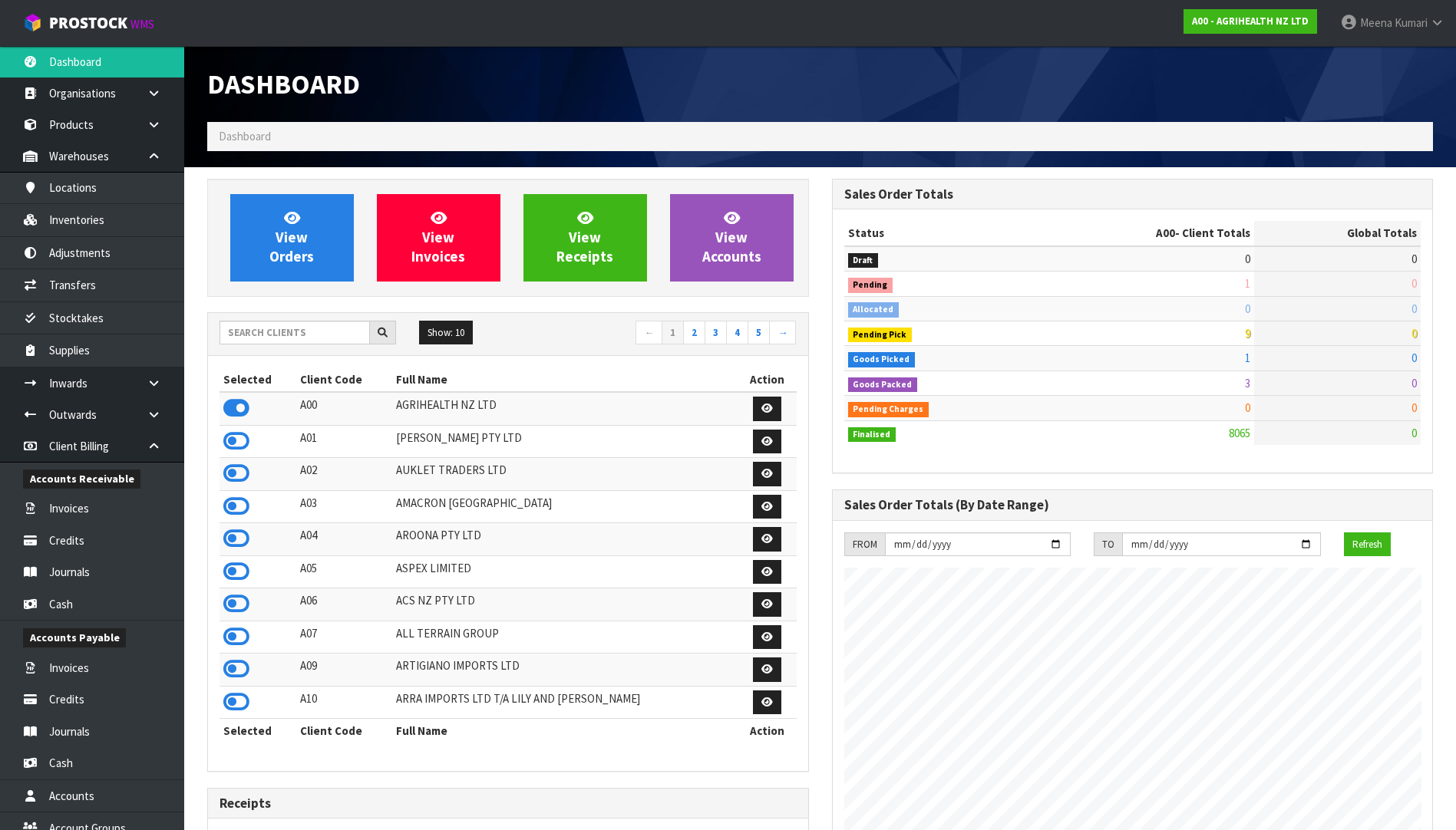
scroll to position [1162, 624]
click at [295, 332] on input "text" at bounding box center [295, 333] width 151 height 24
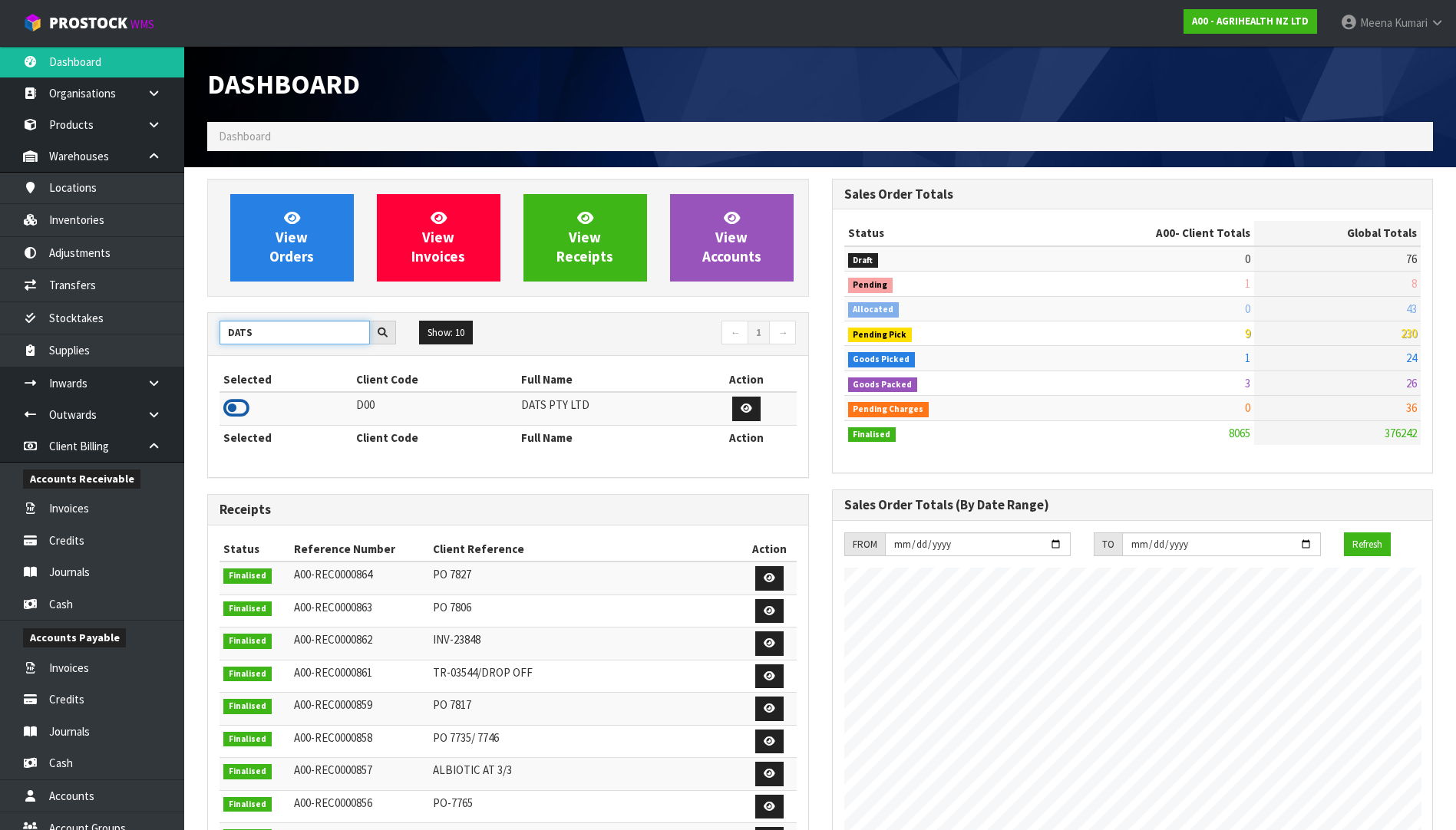
type input "DATS"
click at [238, 411] on icon at bounding box center [236, 408] width 26 height 23
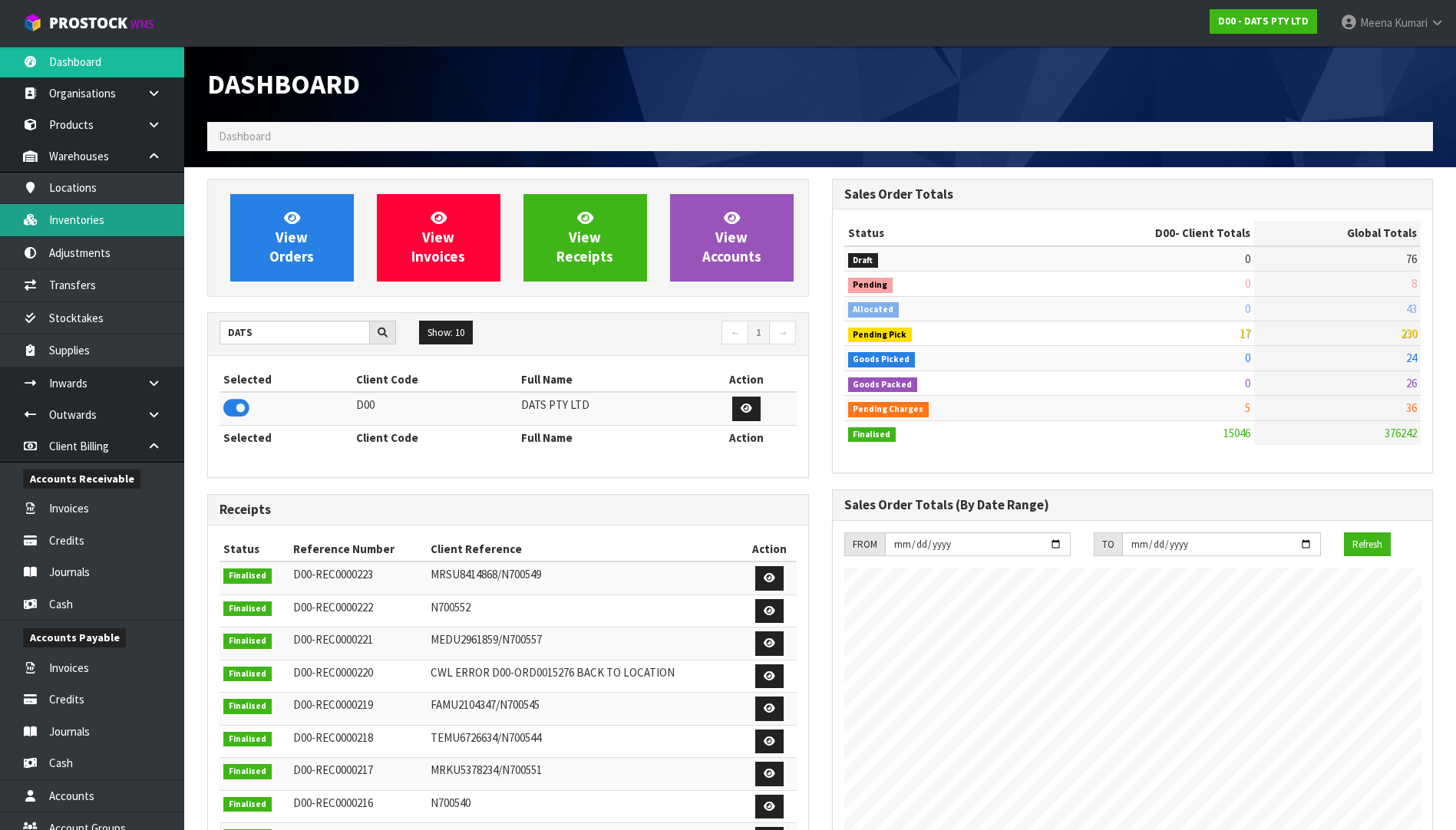
click at [122, 224] on link "Inventories" at bounding box center [92, 219] width 185 height 31
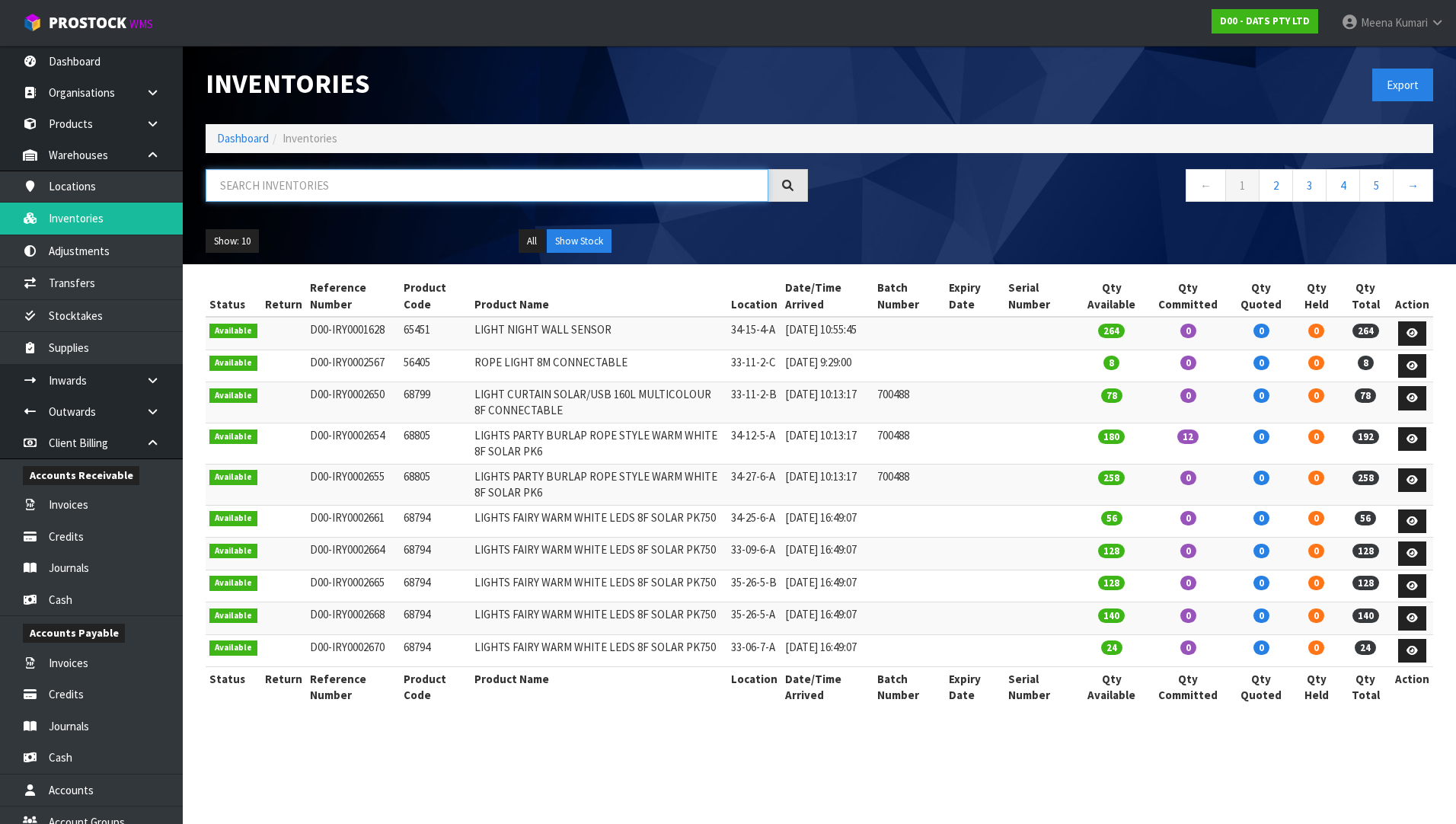
click at [306, 189] on input "text" at bounding box center [486, 185] width 563 height 33
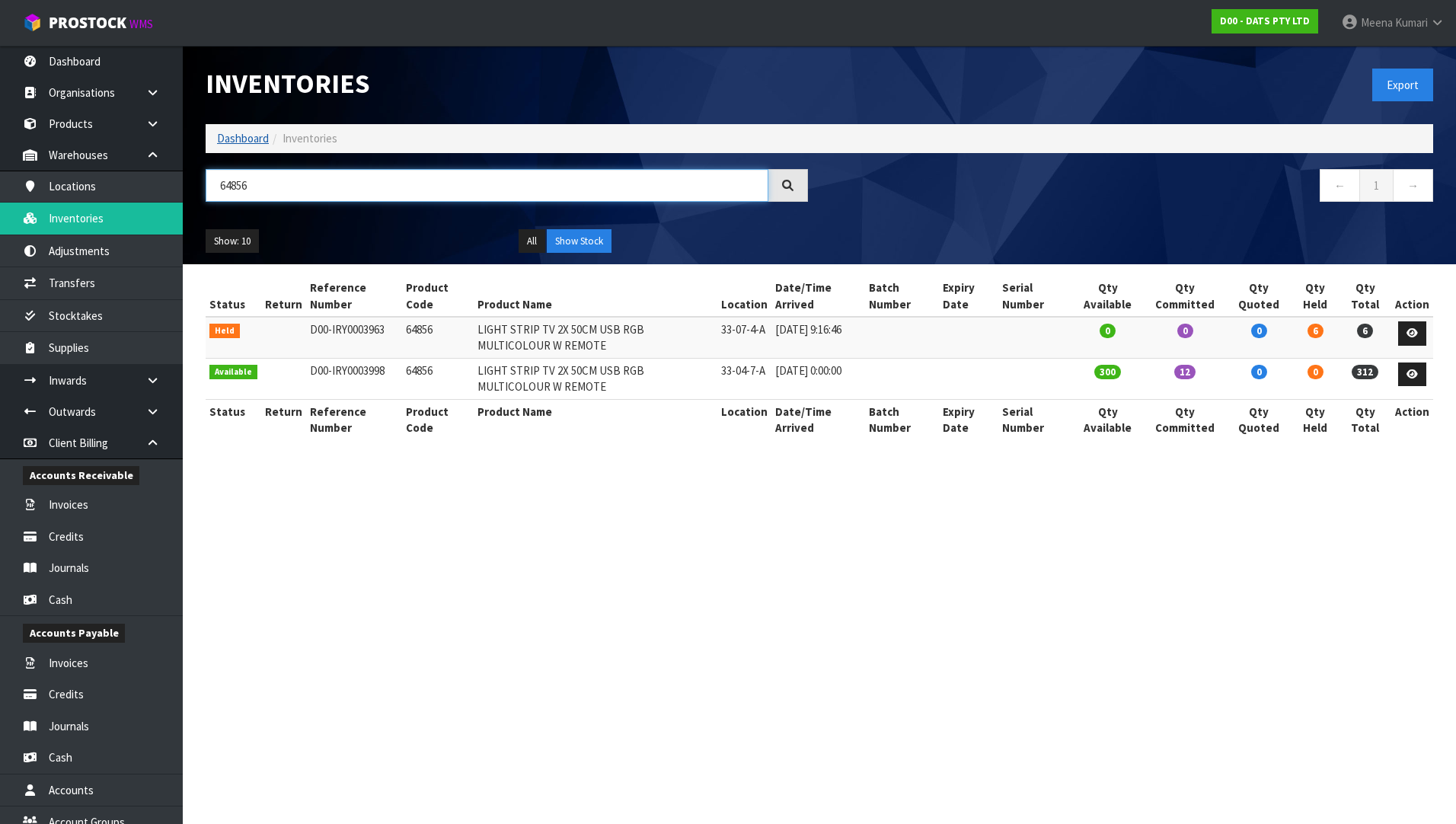
type input "64856"
click at [255, 138] on link "Dashboard" at bounding box center [243, 139] width 52 height 14
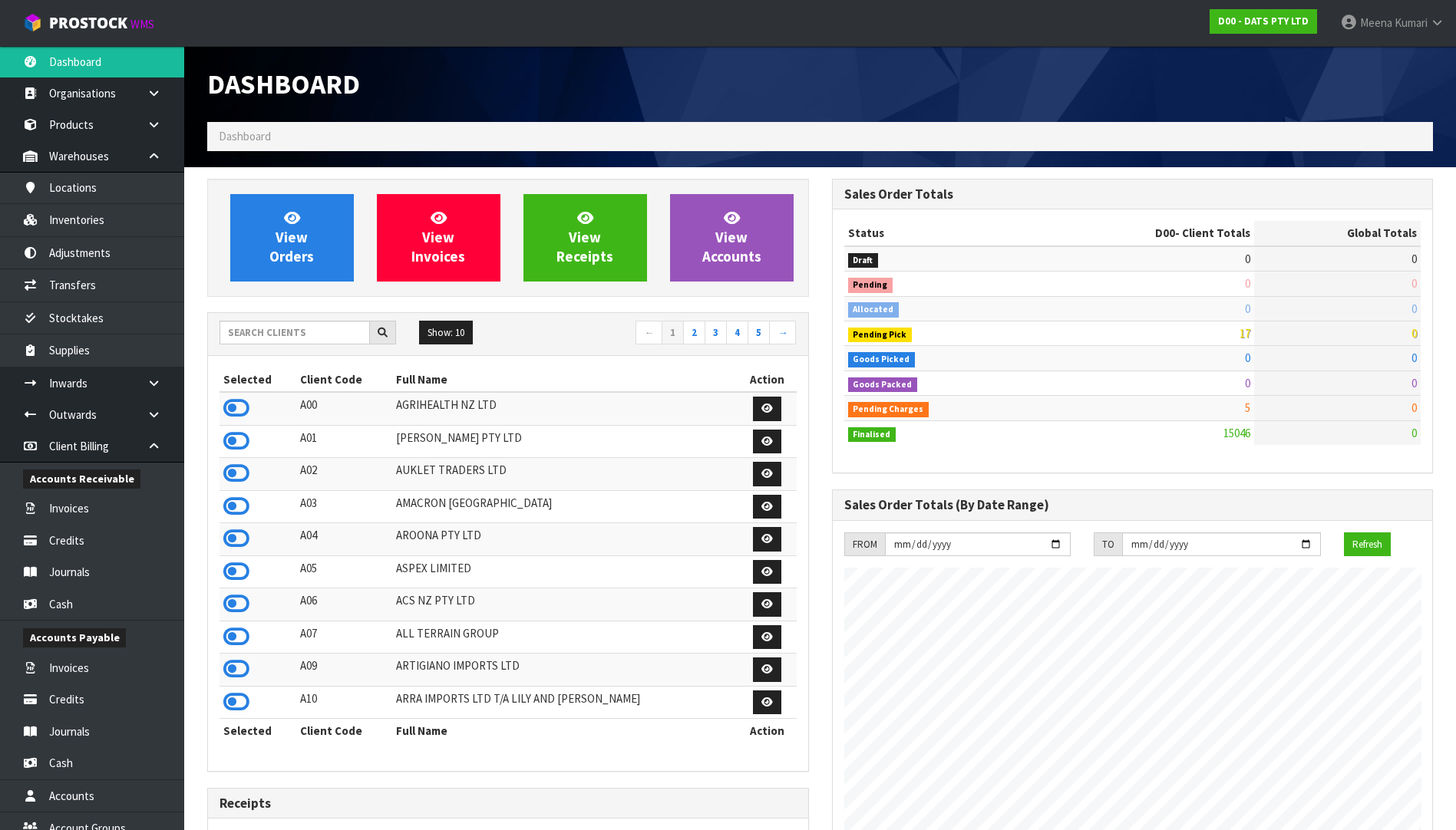
scroll to position [1162, 624]
click at [322, 334] on input "text" at bounding box center [295, 333] width 151 height 24
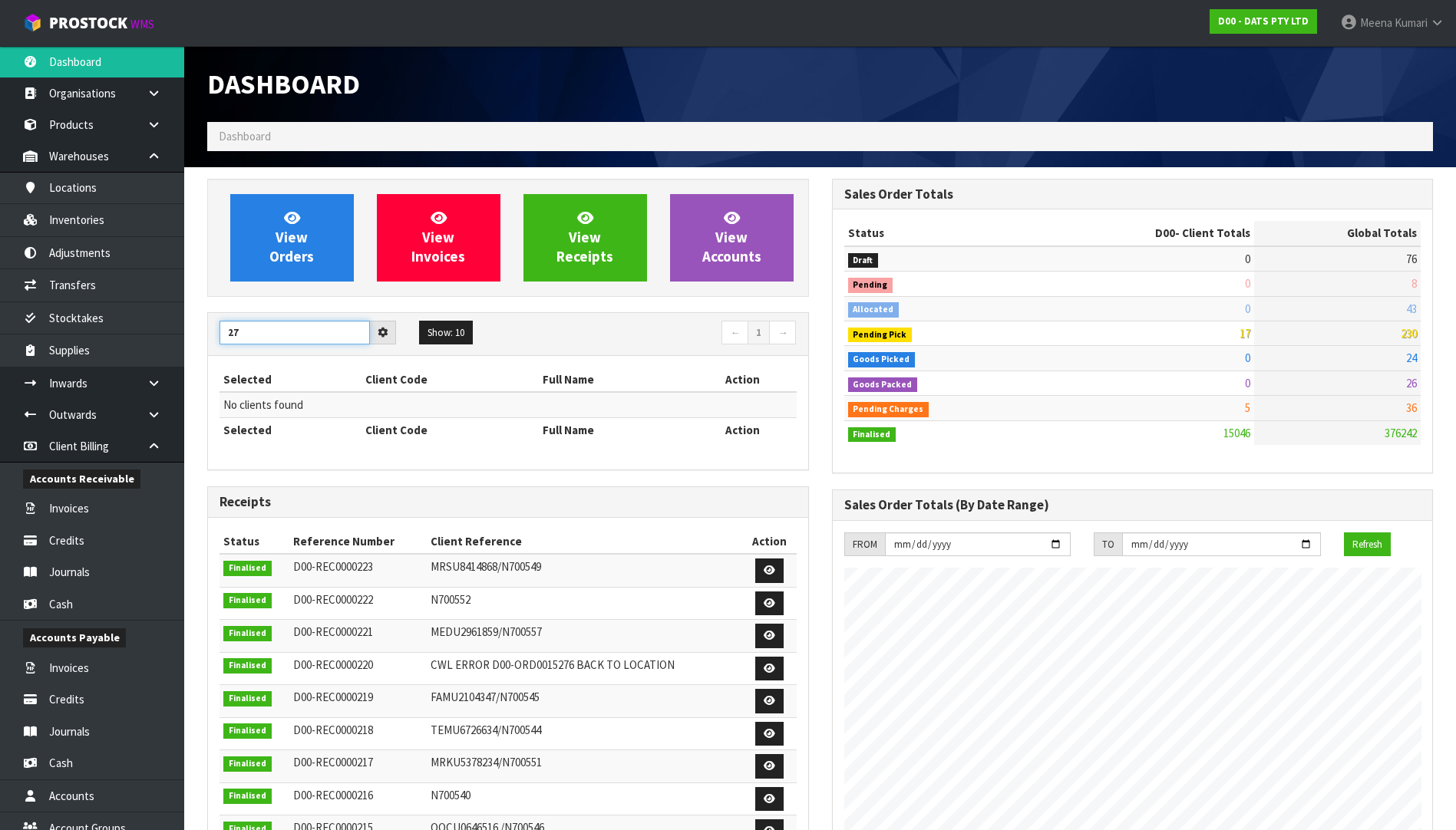
type input "2"
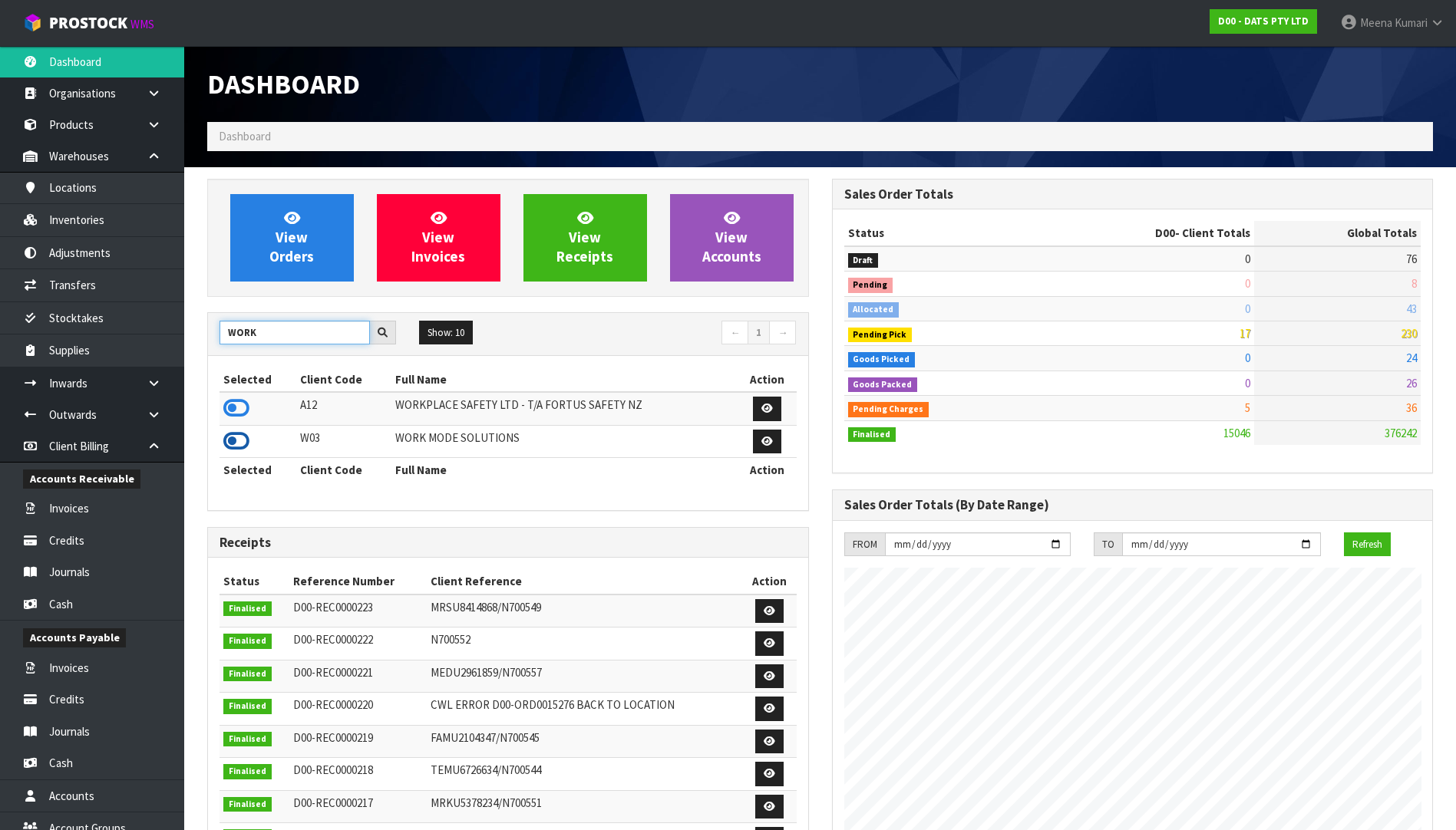
type input "WORK"
click at [240, 436] on icon at bounding box center [236, 441] width 26 height 23
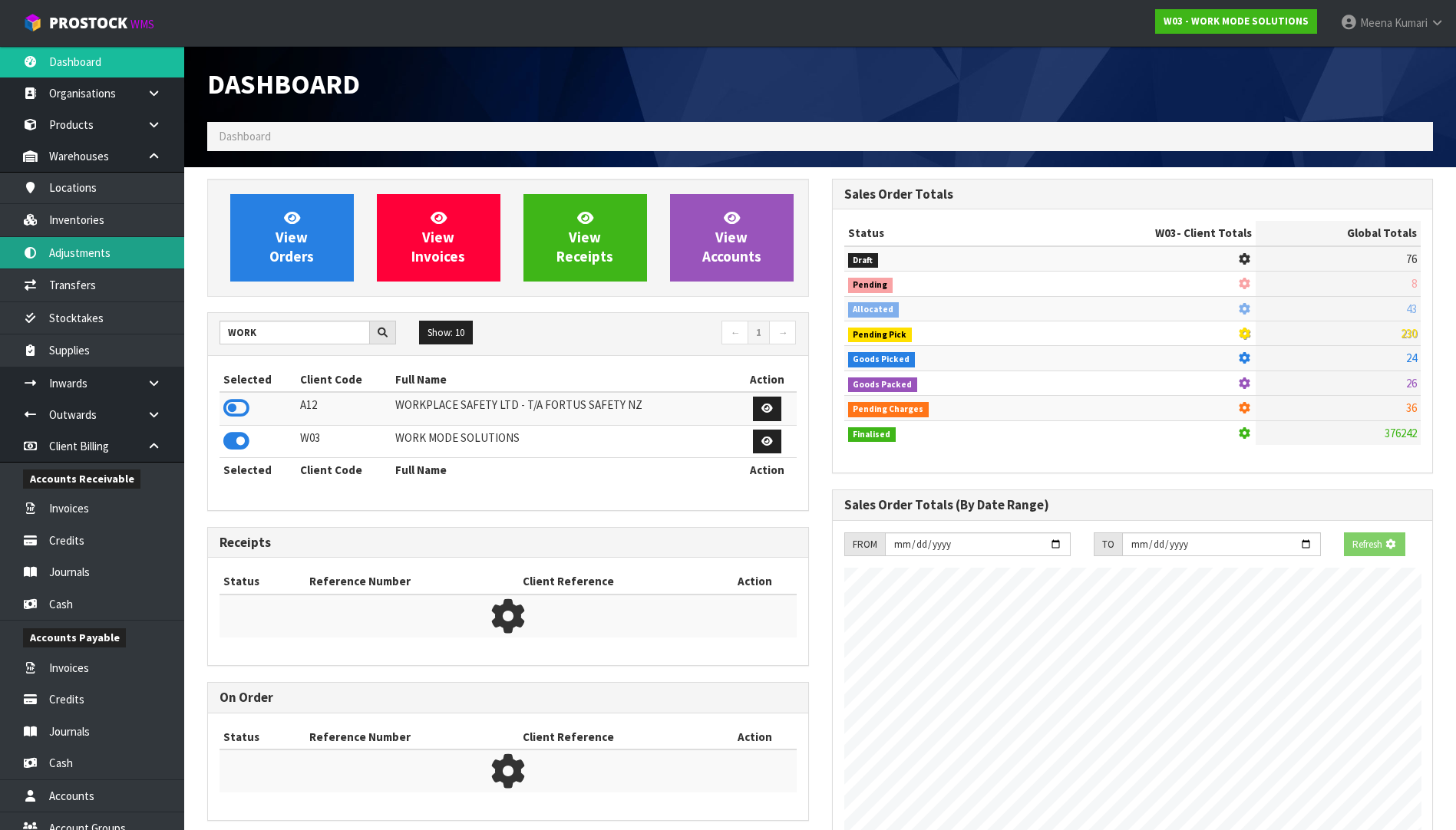
scroll to position [1137, 624]
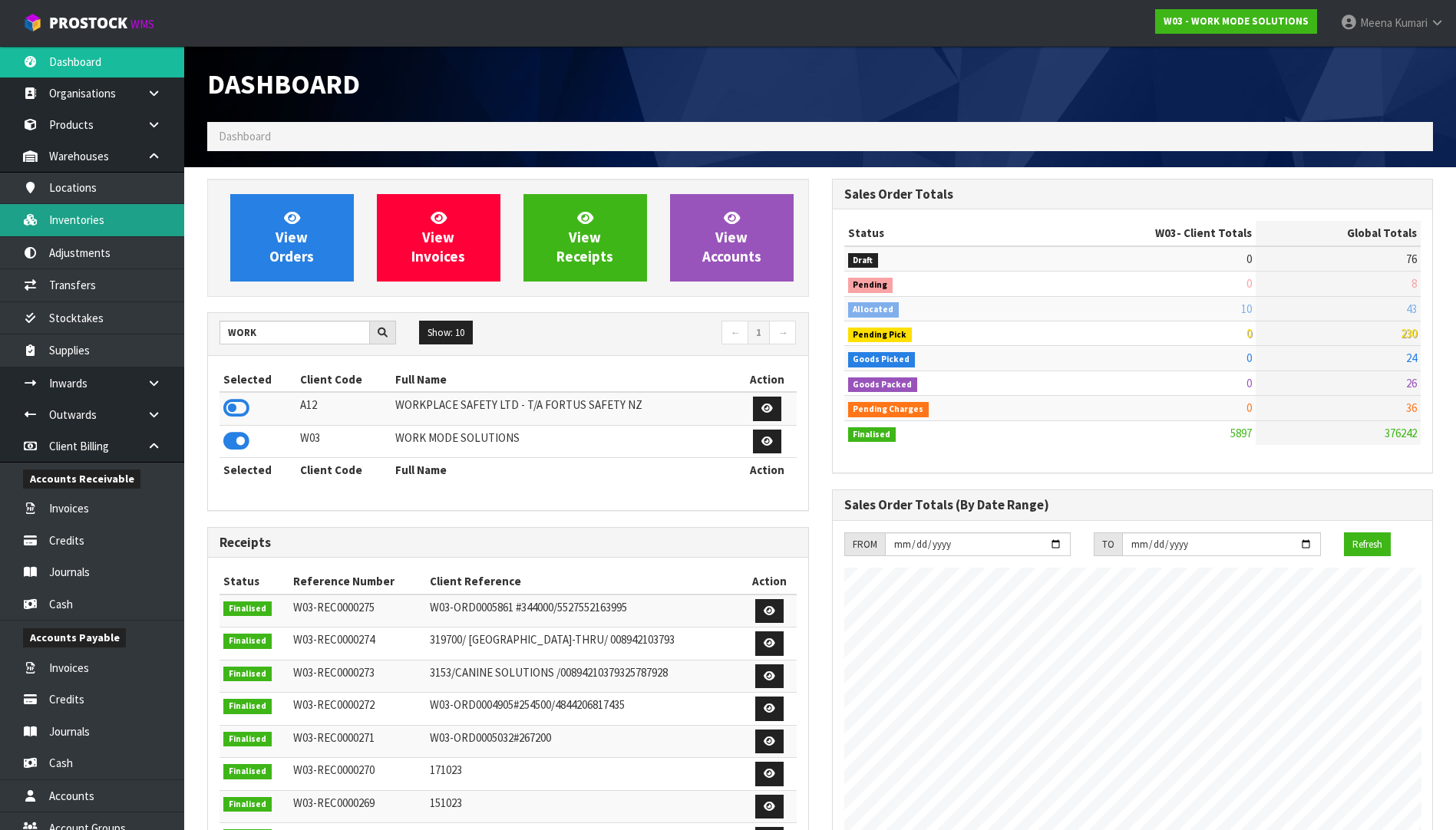
click at [132, 236] on link "Inventories" at bounding box center [92, 219] width 185 height 31
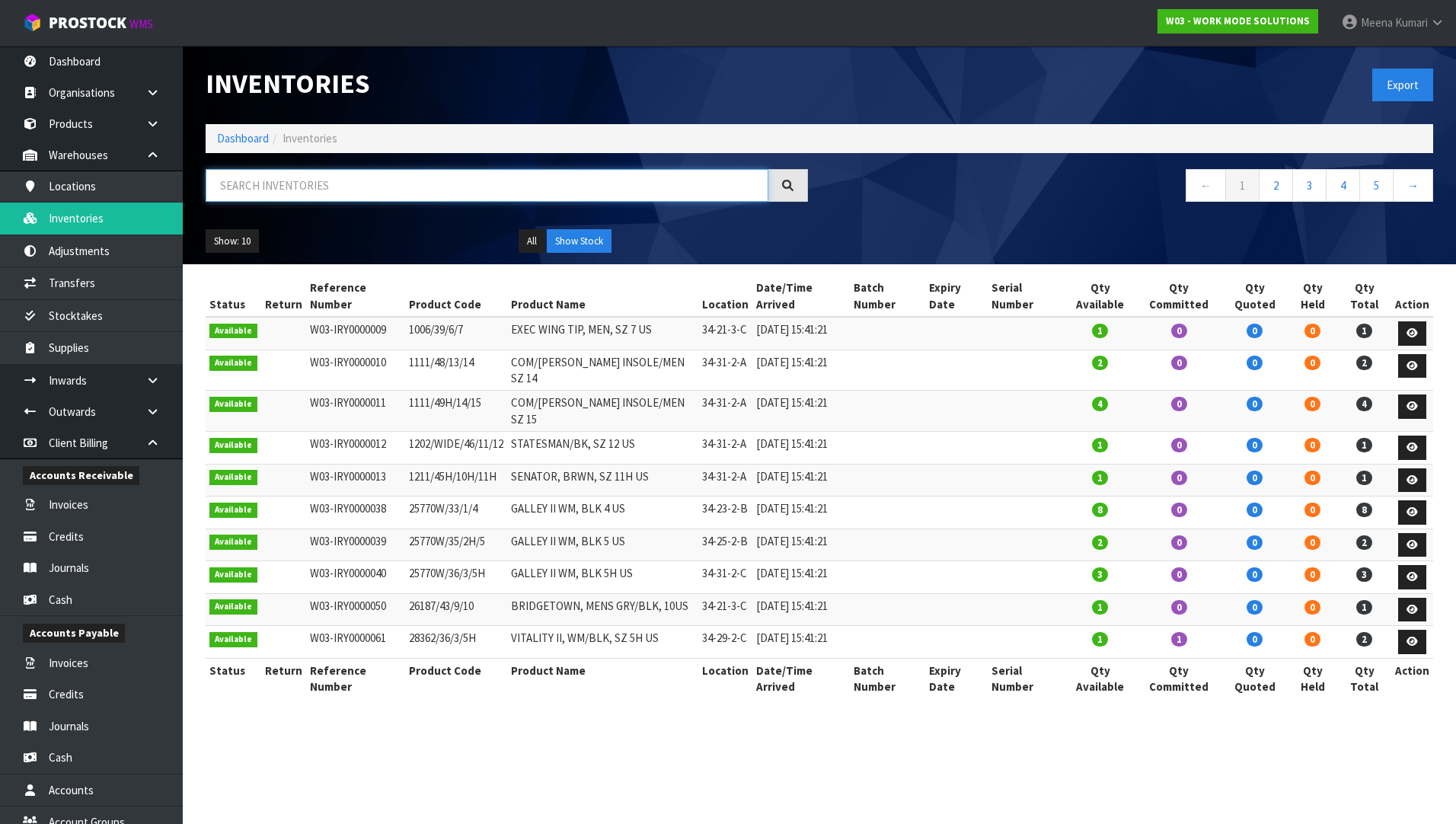
click at [289, 197] on input "text" at bounding box center [486, 185] width 563 height 33
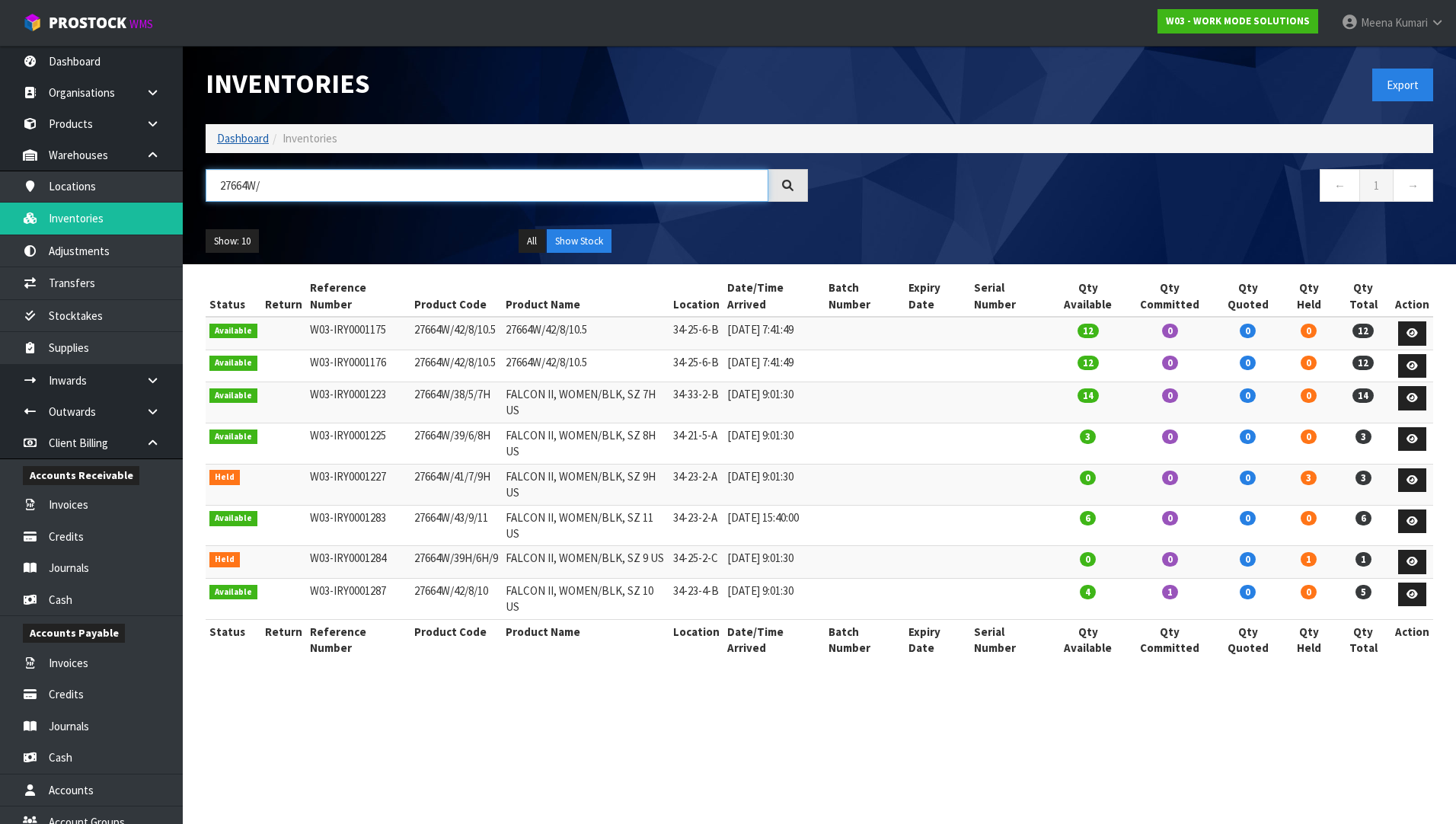
type input "27664W/"
click at [254, 134] on link "Dashboard" at bounding box center [243, 139] width 52 height 14
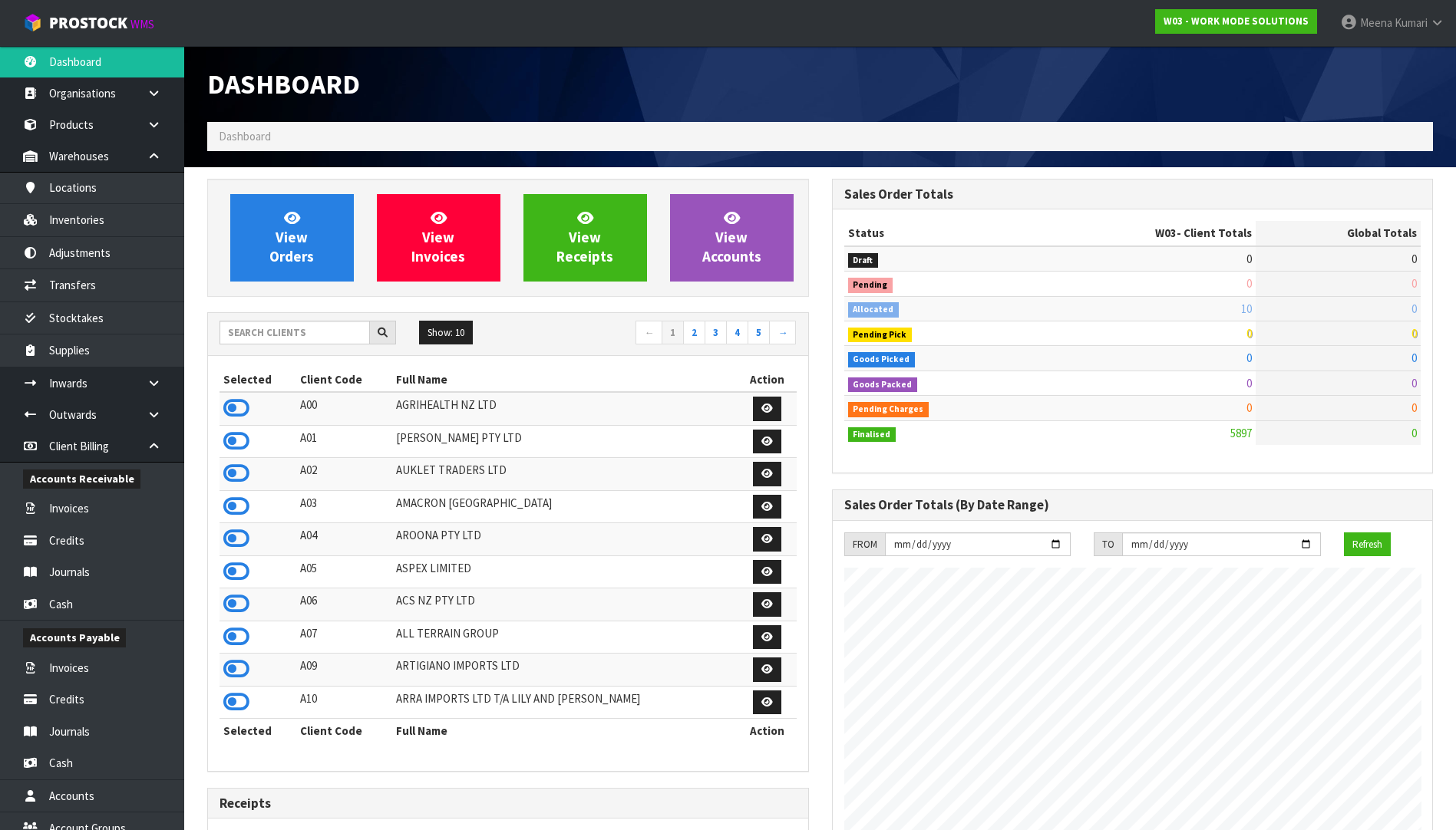
scroll to position [1137, 624]
click at [306, 339] on input "text" at bounding box center [295, 333] width 151 height 24
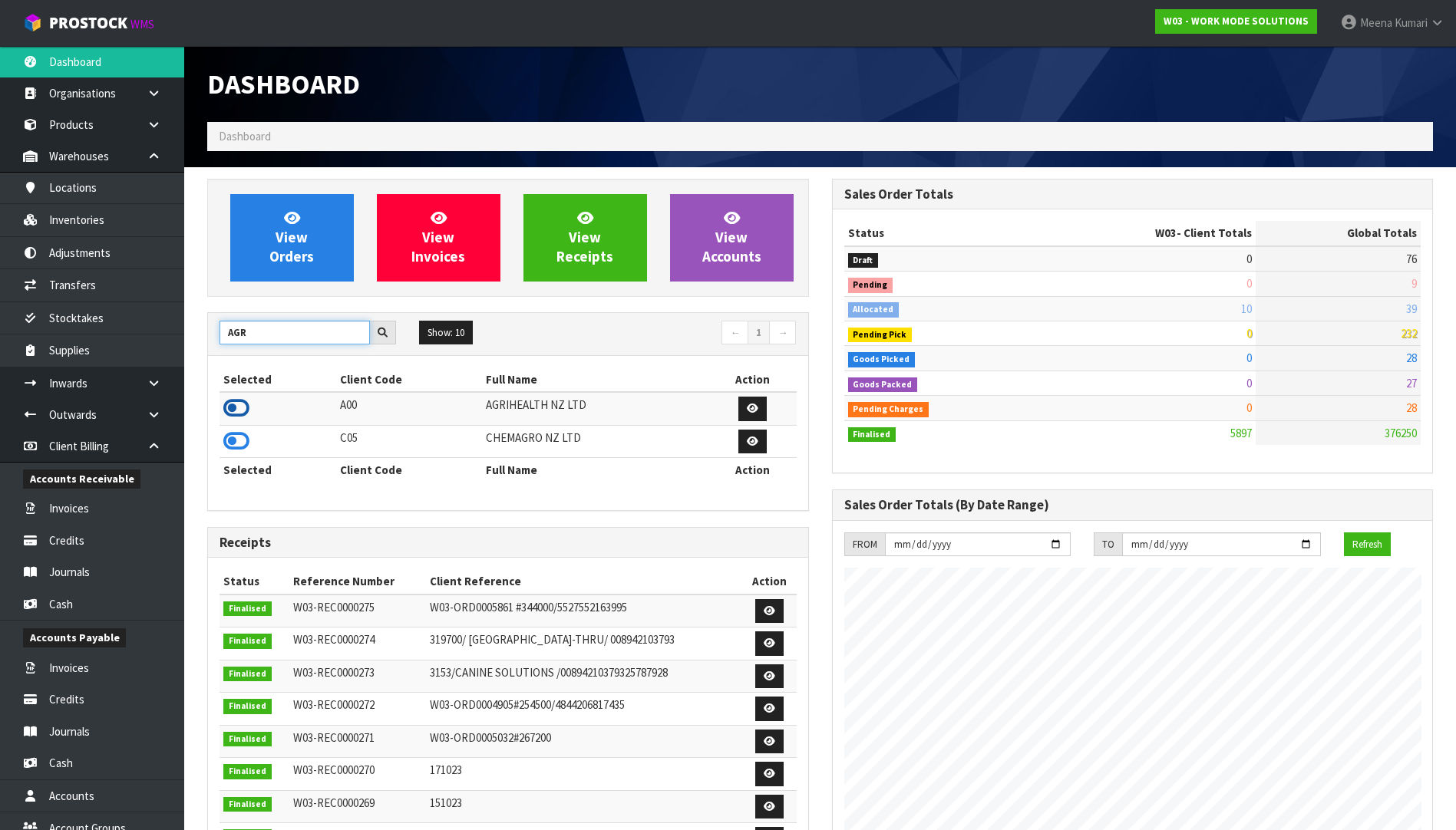
type input "AGR"
click at [248, 406] on icon at bounding box center [236, 408] width 26 height 23
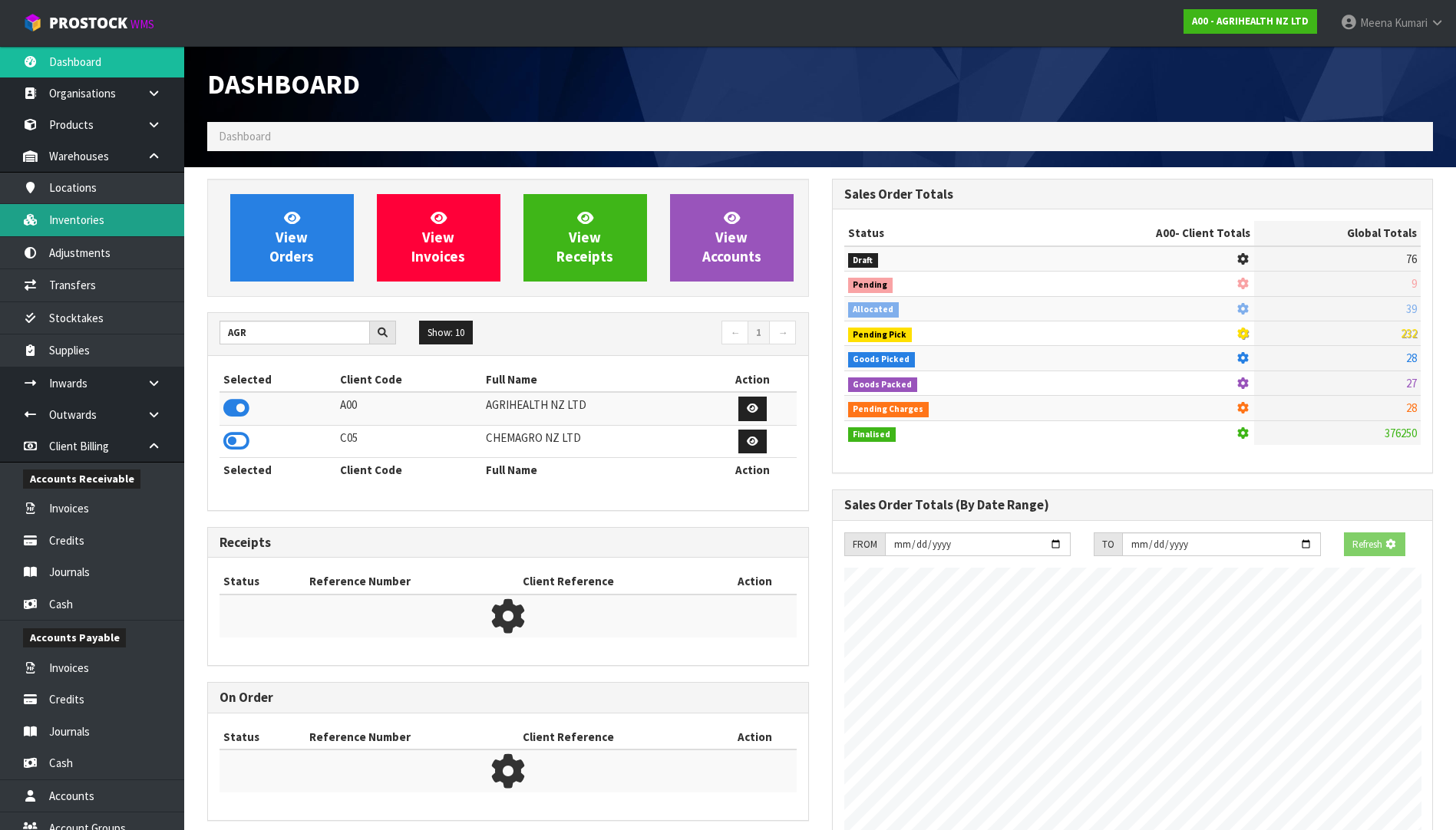
scroll to position [1162, 624]
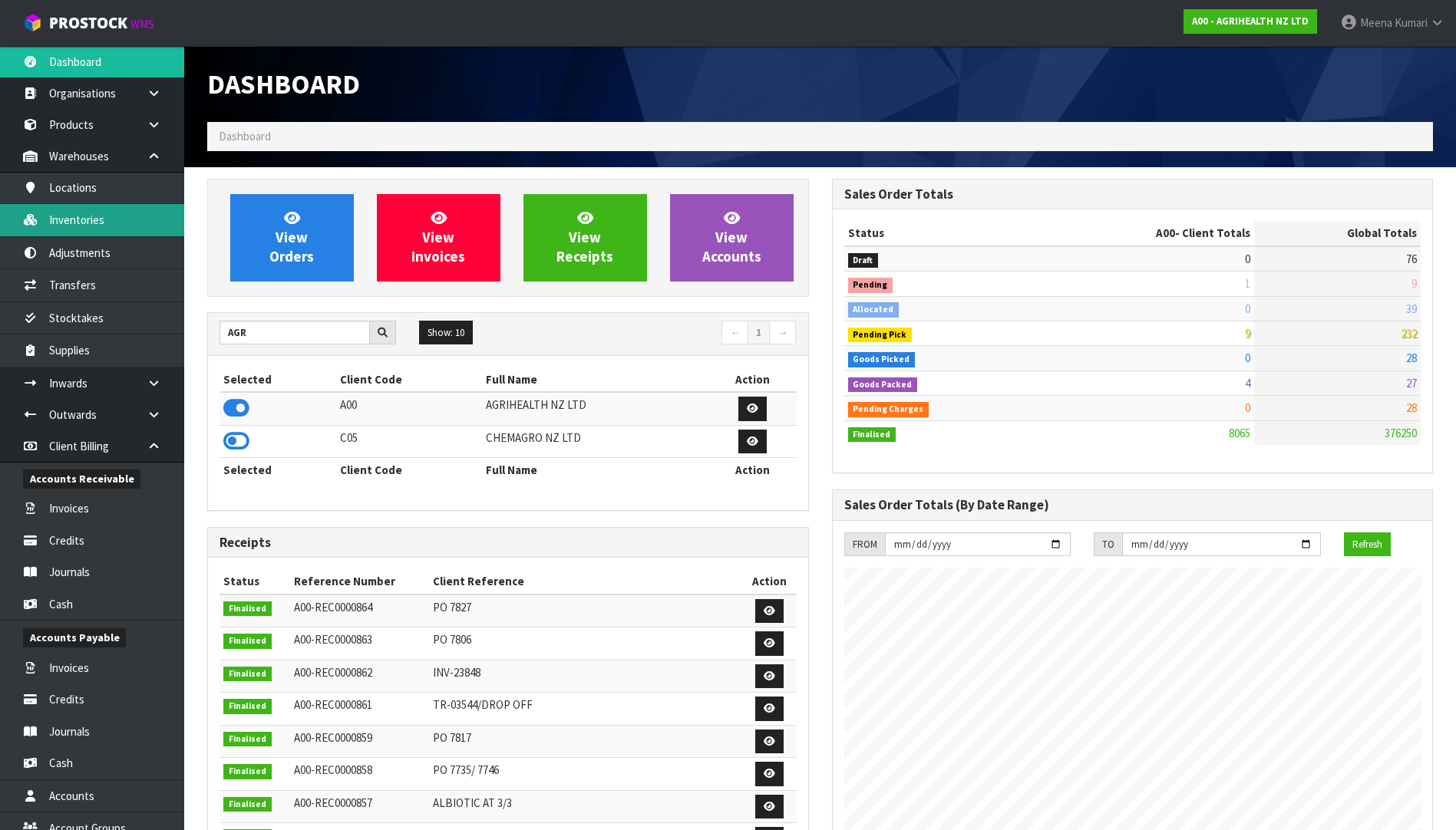
click at [91, 218] on link "Inventories" at bounding box center [92, 219] width 185 height 31
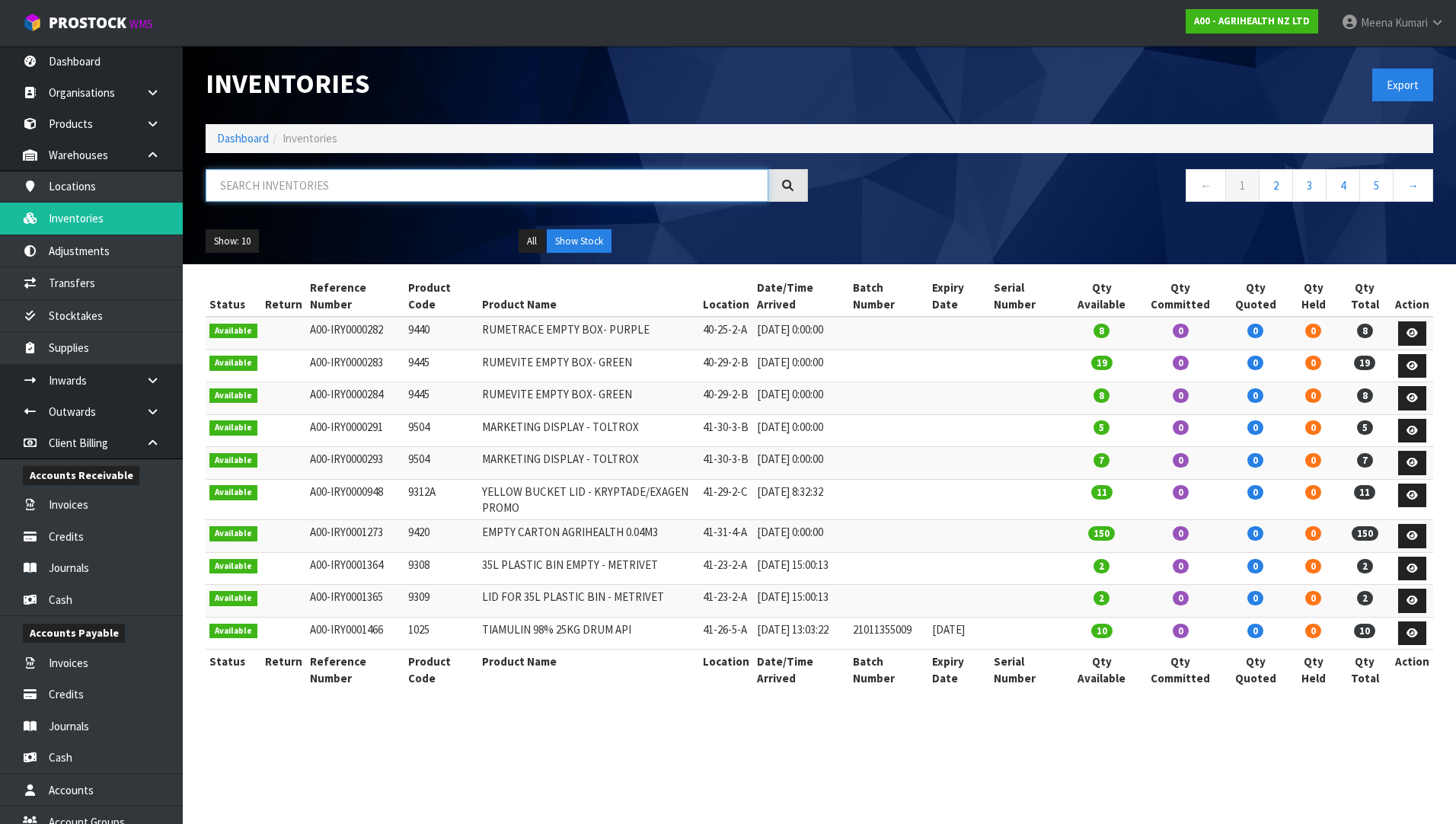
click at [465, 194] on input "text" at bounding box center [486, 185] width 563 height 33
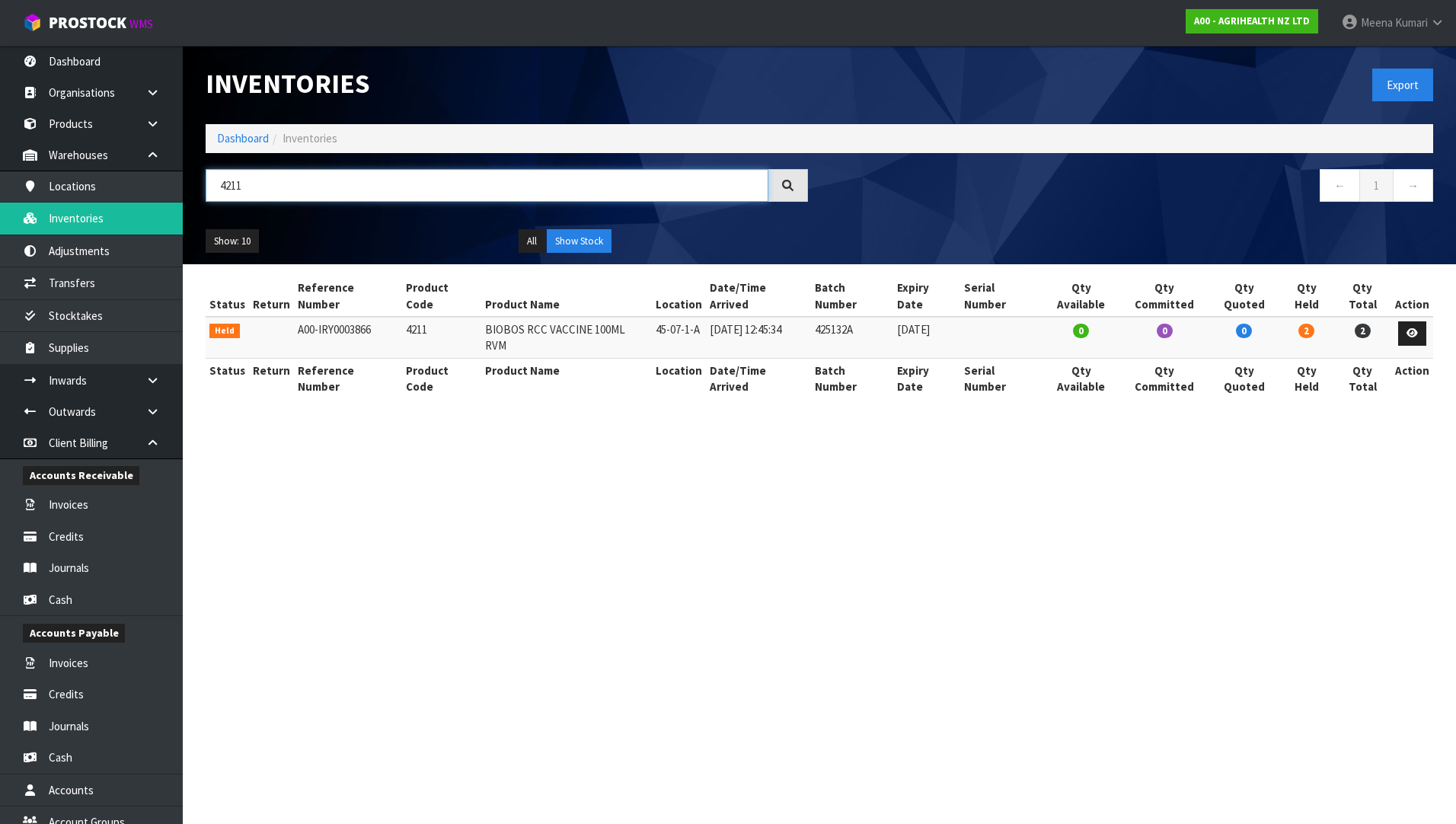
type input "4211"
click at [228, 137] on link "Dashboard" at bounding box center [243, 139] width 52 height 14
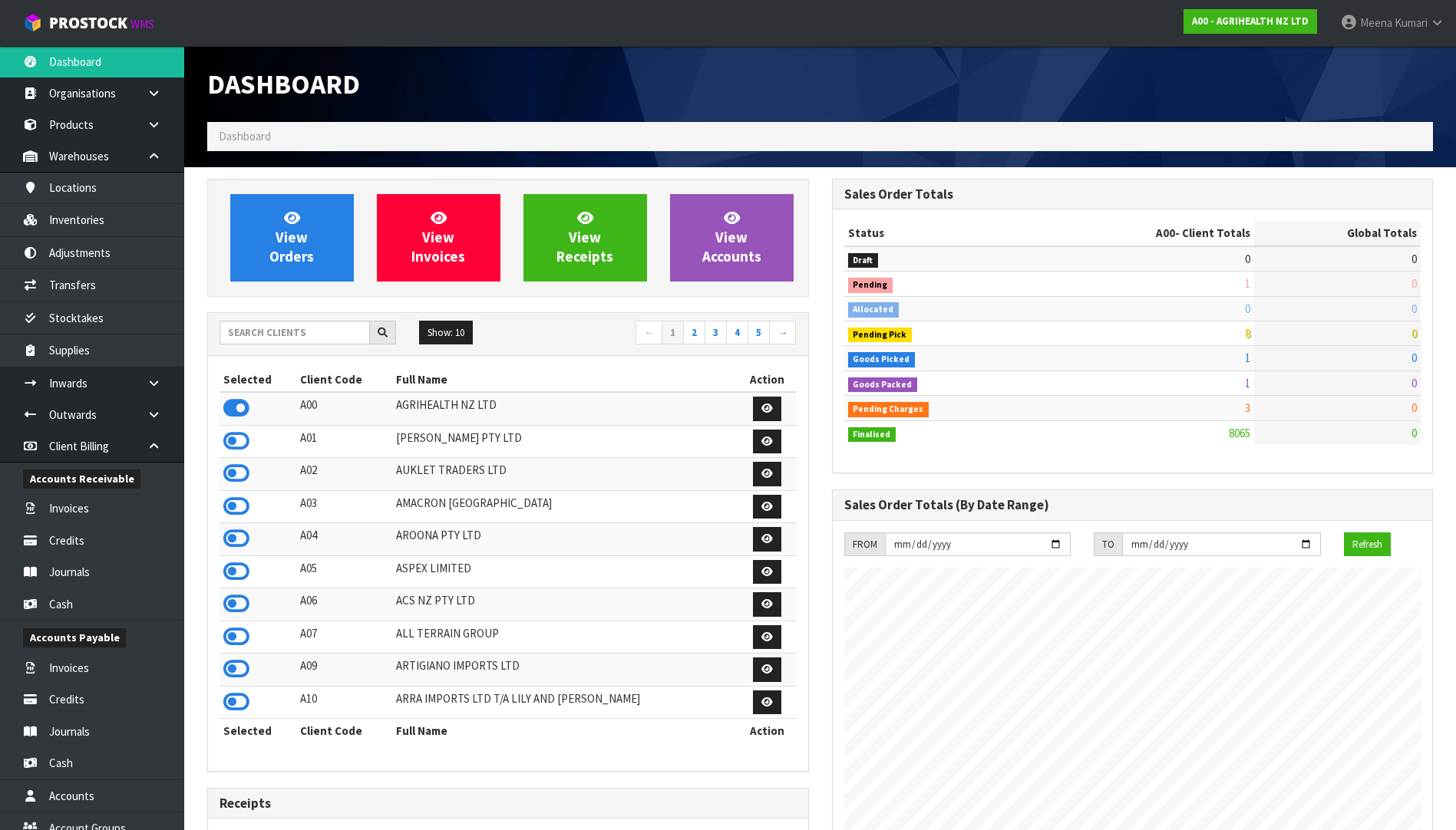
scroll to position [1162, 624]
click at [292, 327] on input "text" at bounding box center [295, 333] width 151 height 24
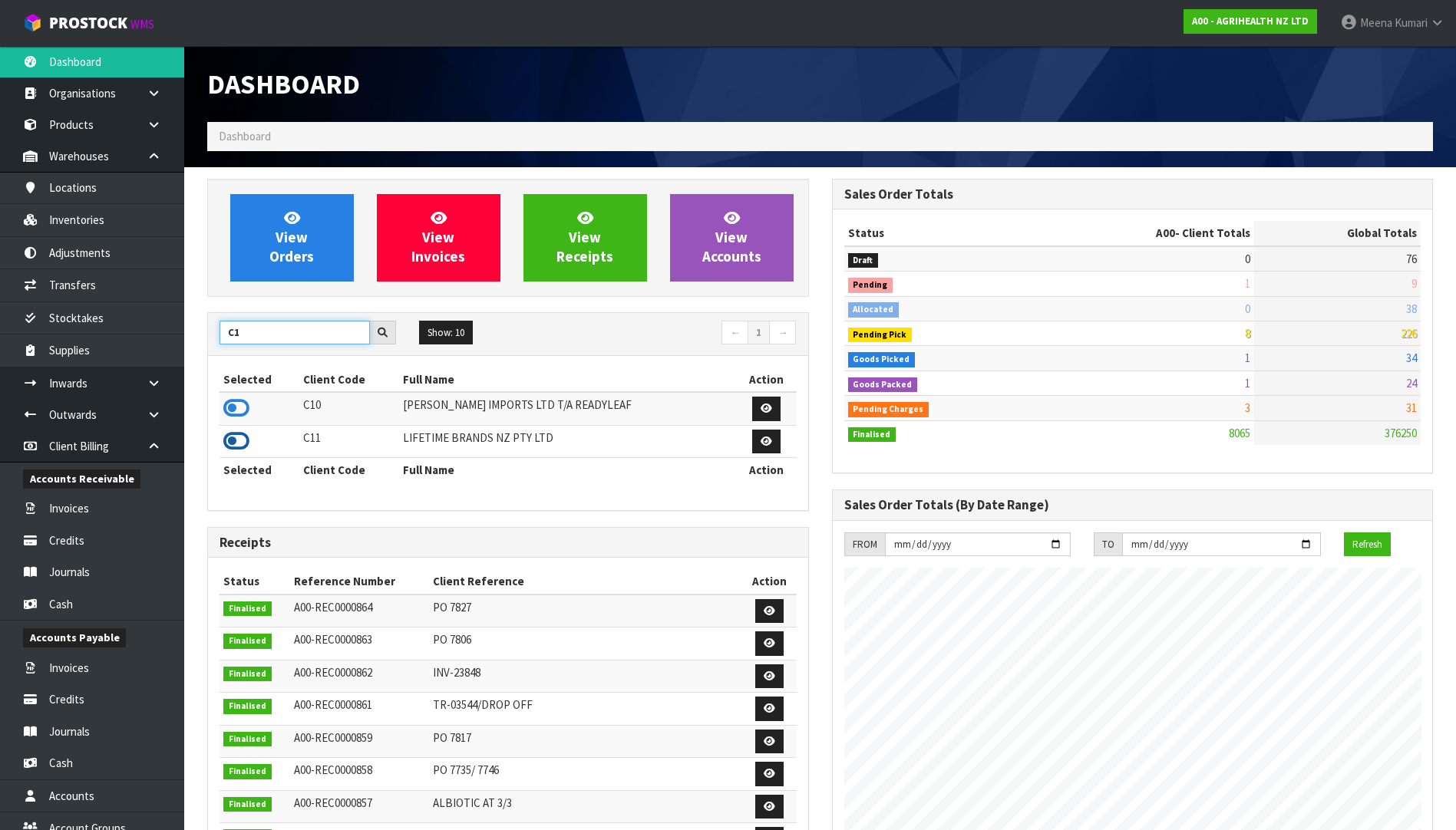
type input "C1"
click at [236, 443] on icon at bounding box center [236, 441] width 26 height 23
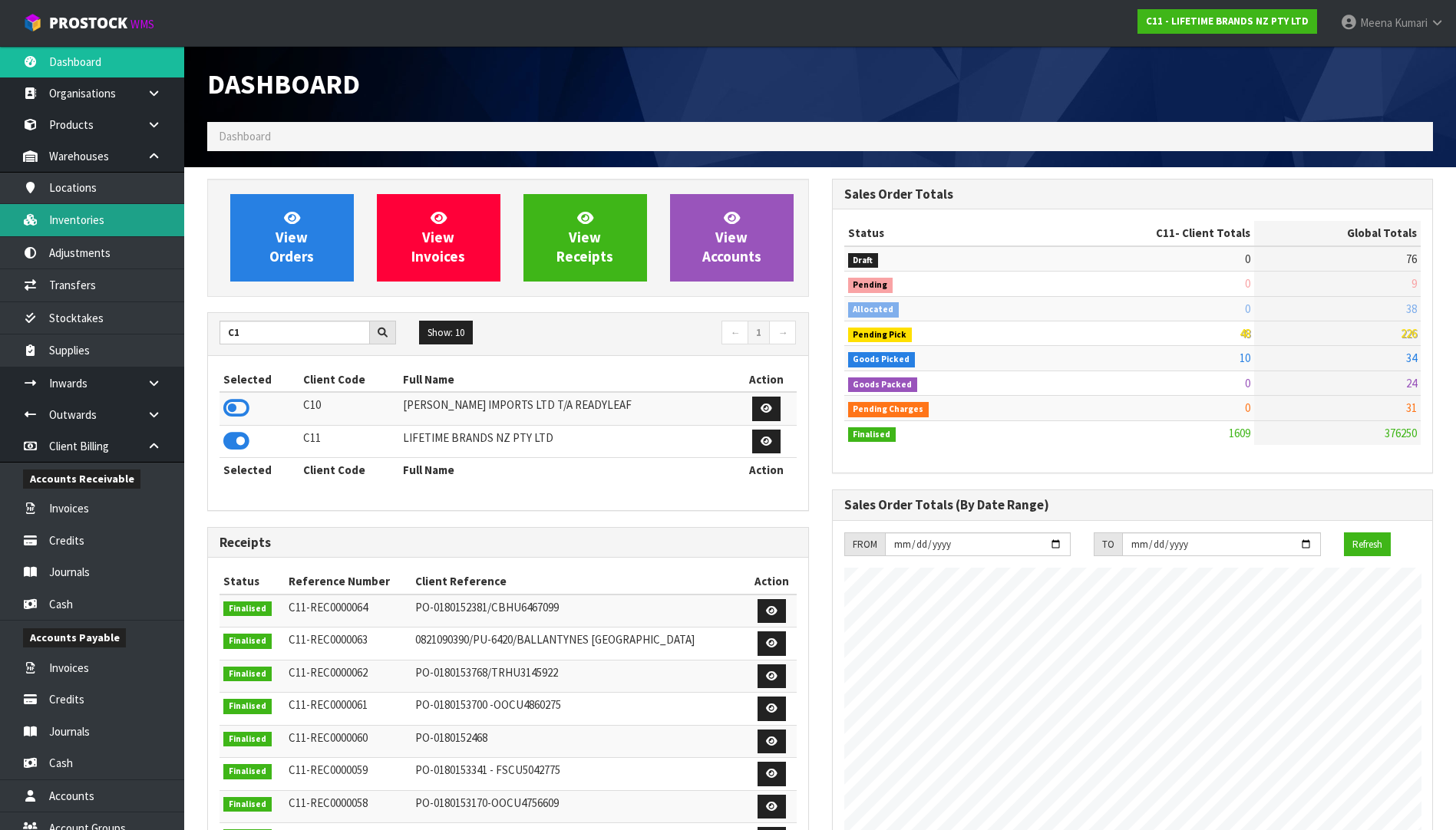
click at [115, 215] on link "Inventories" at bounding box center [92, 219] width 185 height 31
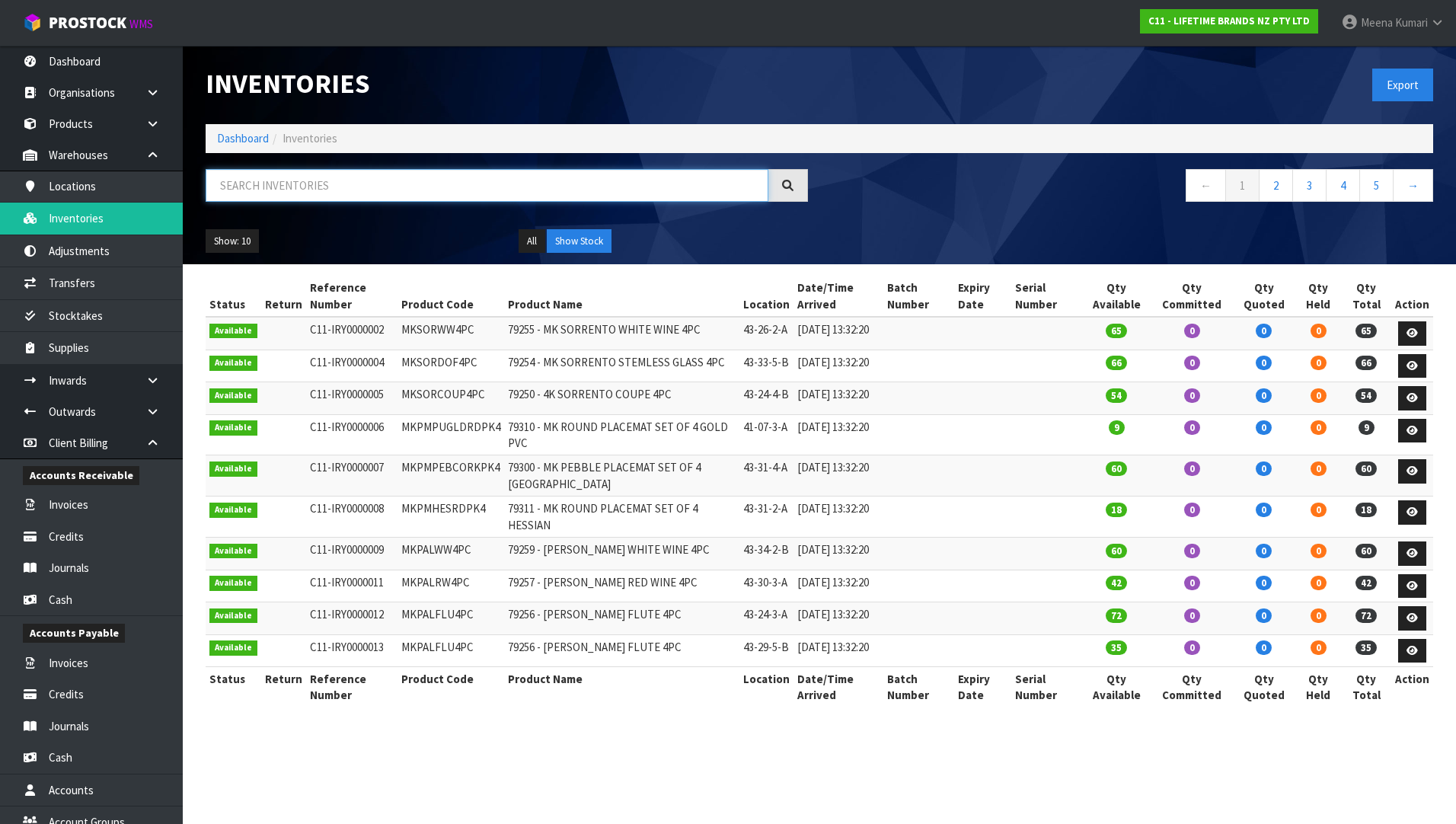
click at [312, 185] on input "text" at bounding box center [486, 185] width 563 height 33
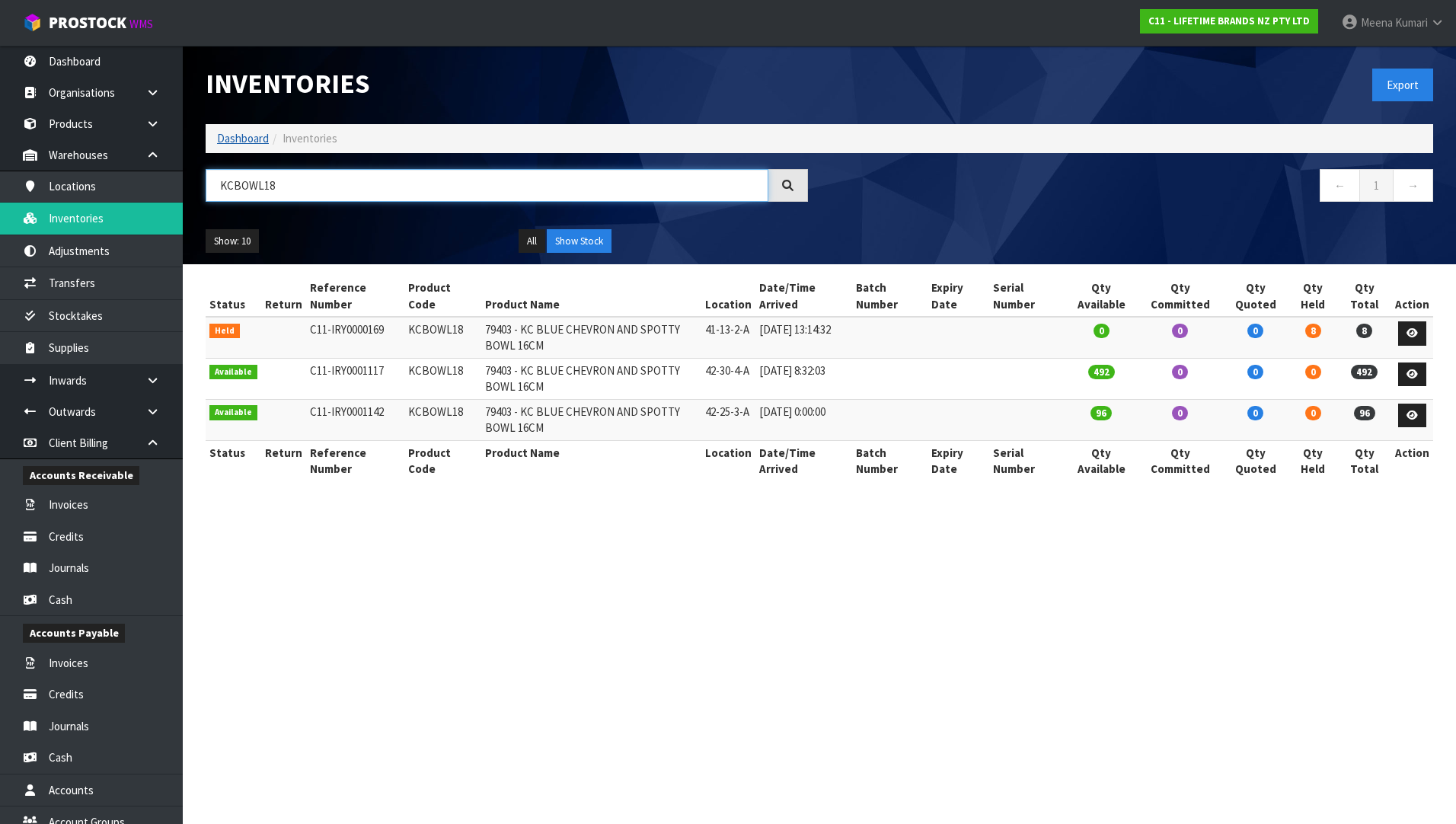
type input "KCBOWL18"
click at [258, 134] on link "Dashboard" at bounding box center [243, 139] width 52 height 14
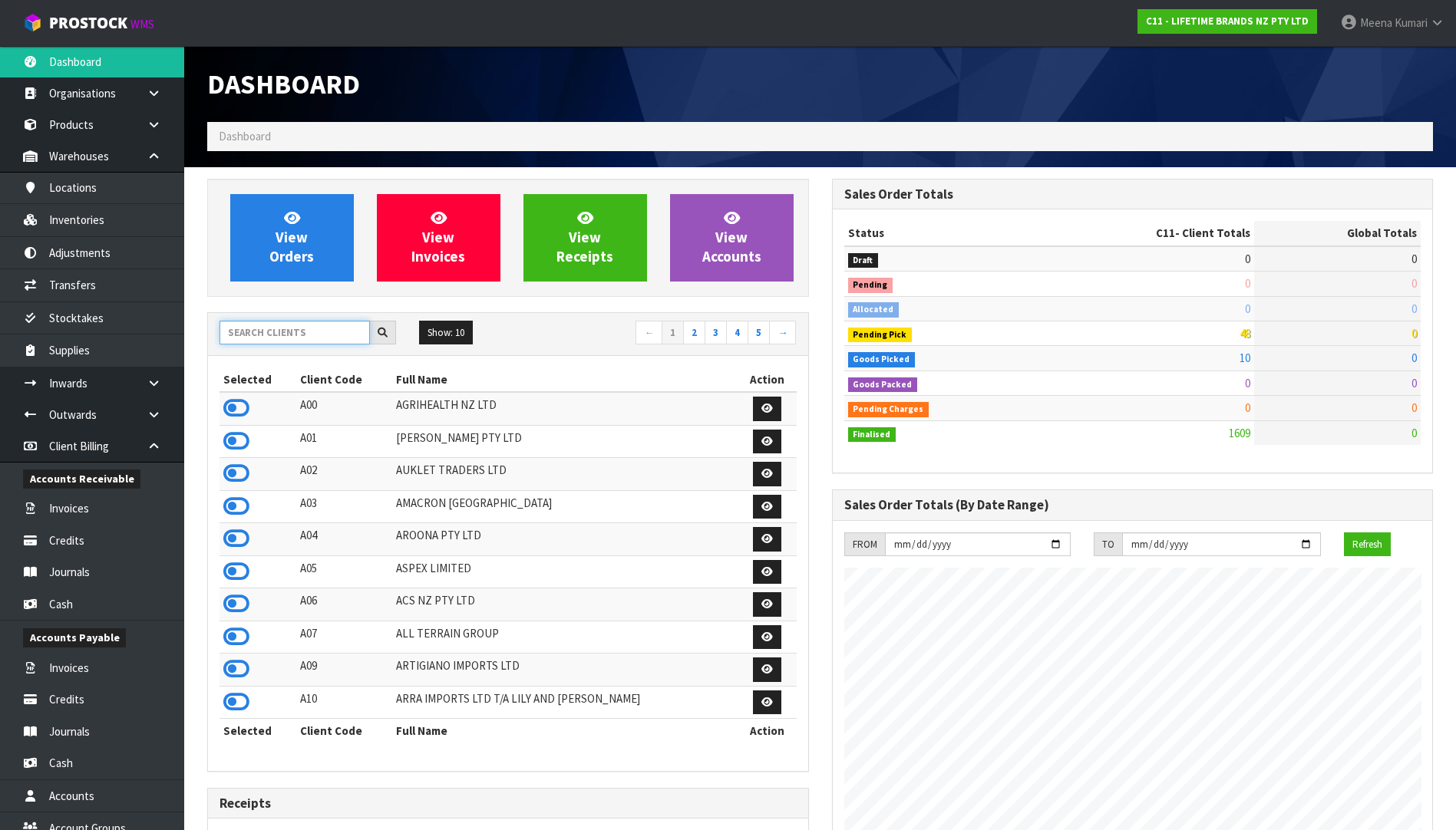
scroll to position [1162, 624]
click at [313, 334] on input "text" at bounding box center [295, 333] width 151 height 24
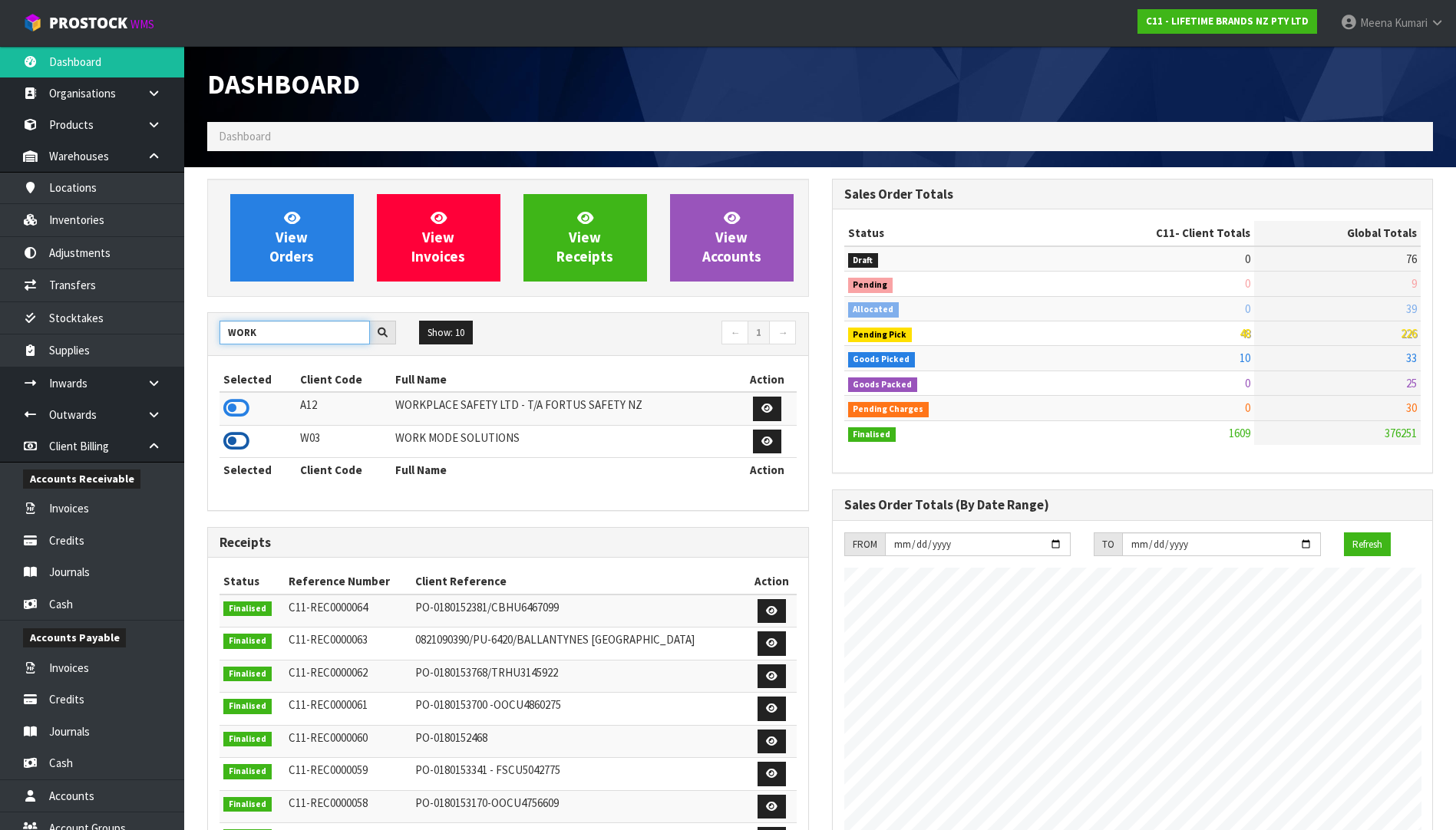
type input "WORK"
click at [238, 444] on icon at bounding box center [236, 441] width 26 height 23
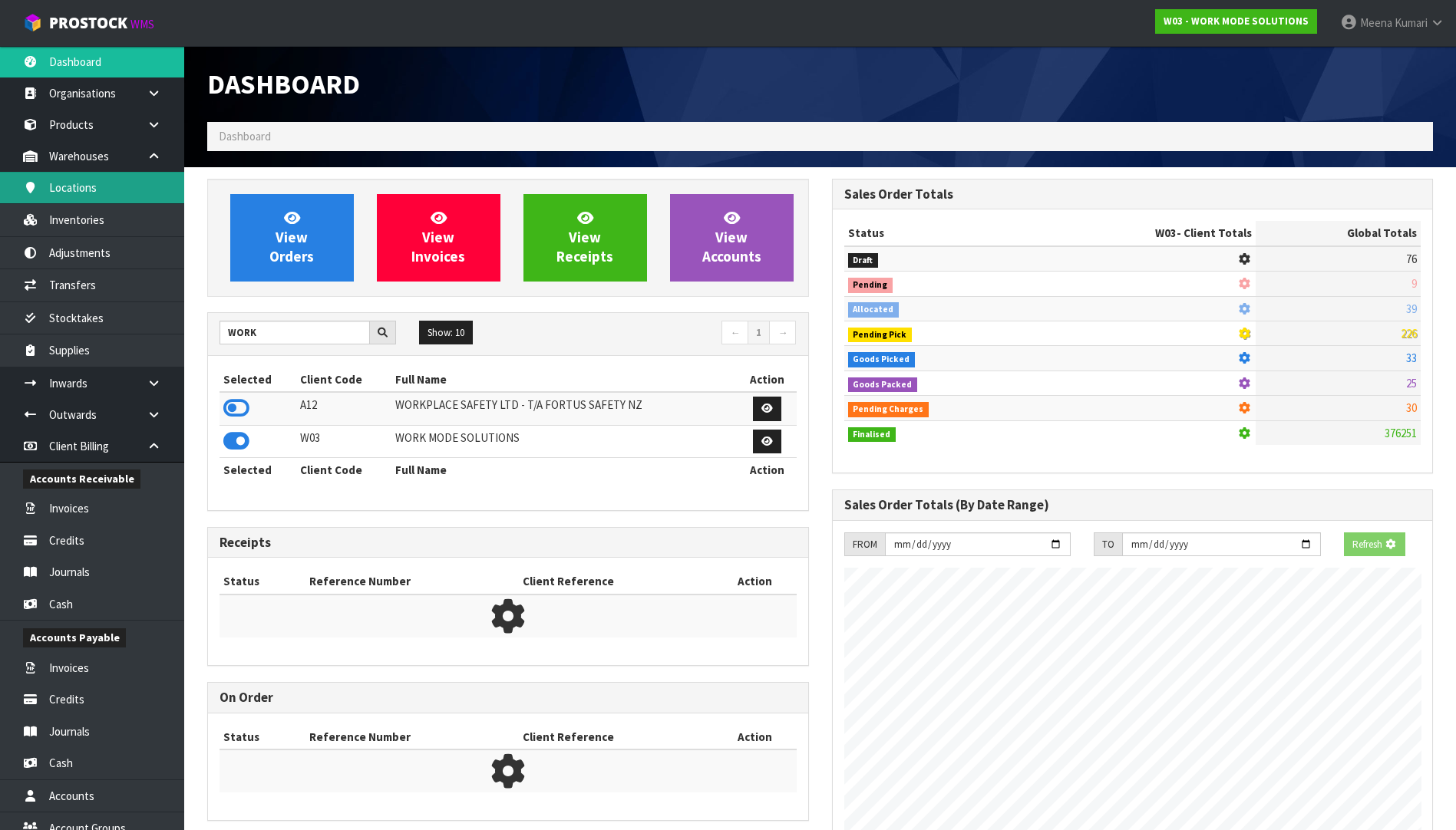
scroll to position [1137, 624]
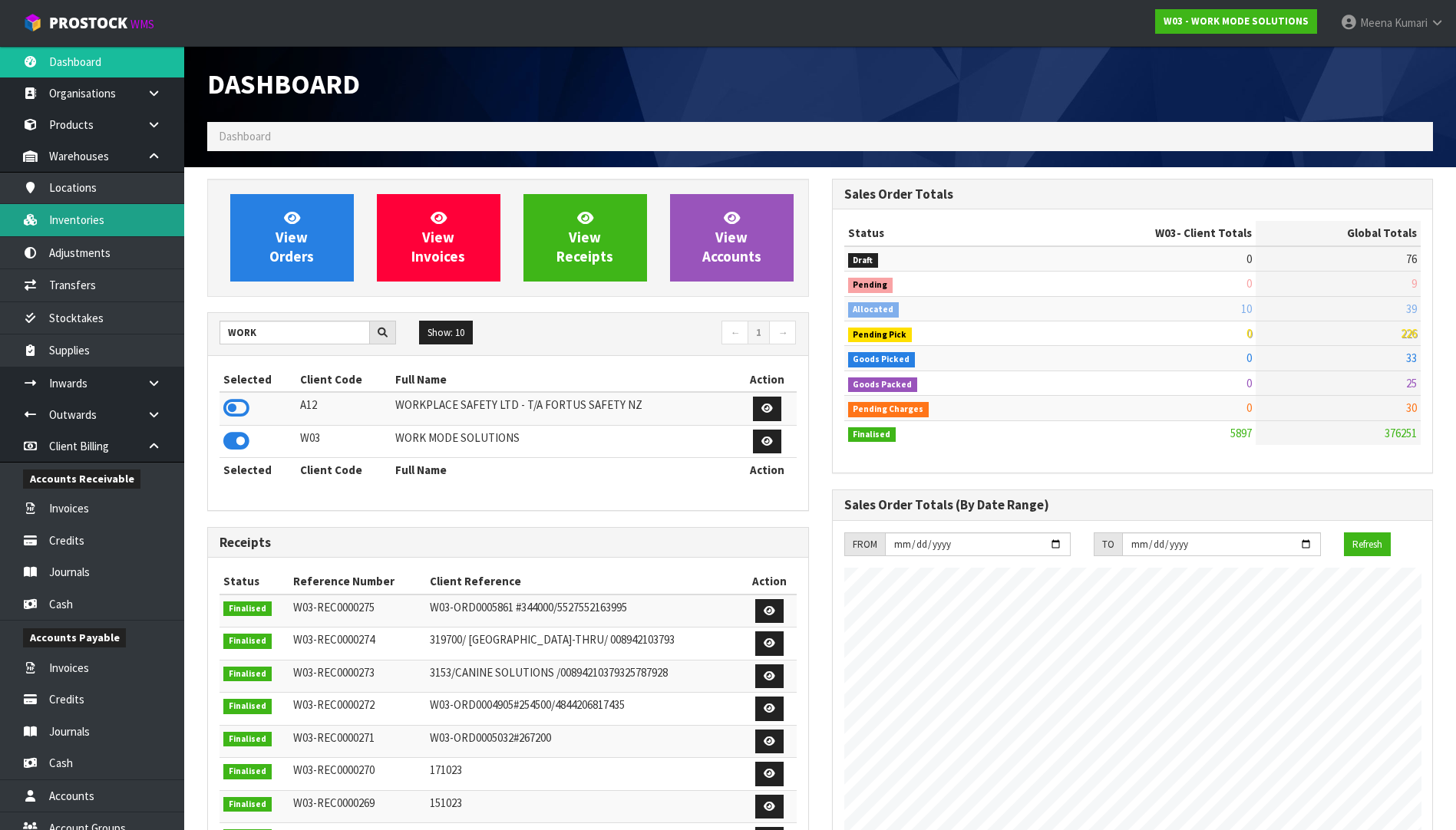
click at [105, 219] on link "Inventories" at bounding box center [92, 219] width 185 height 31
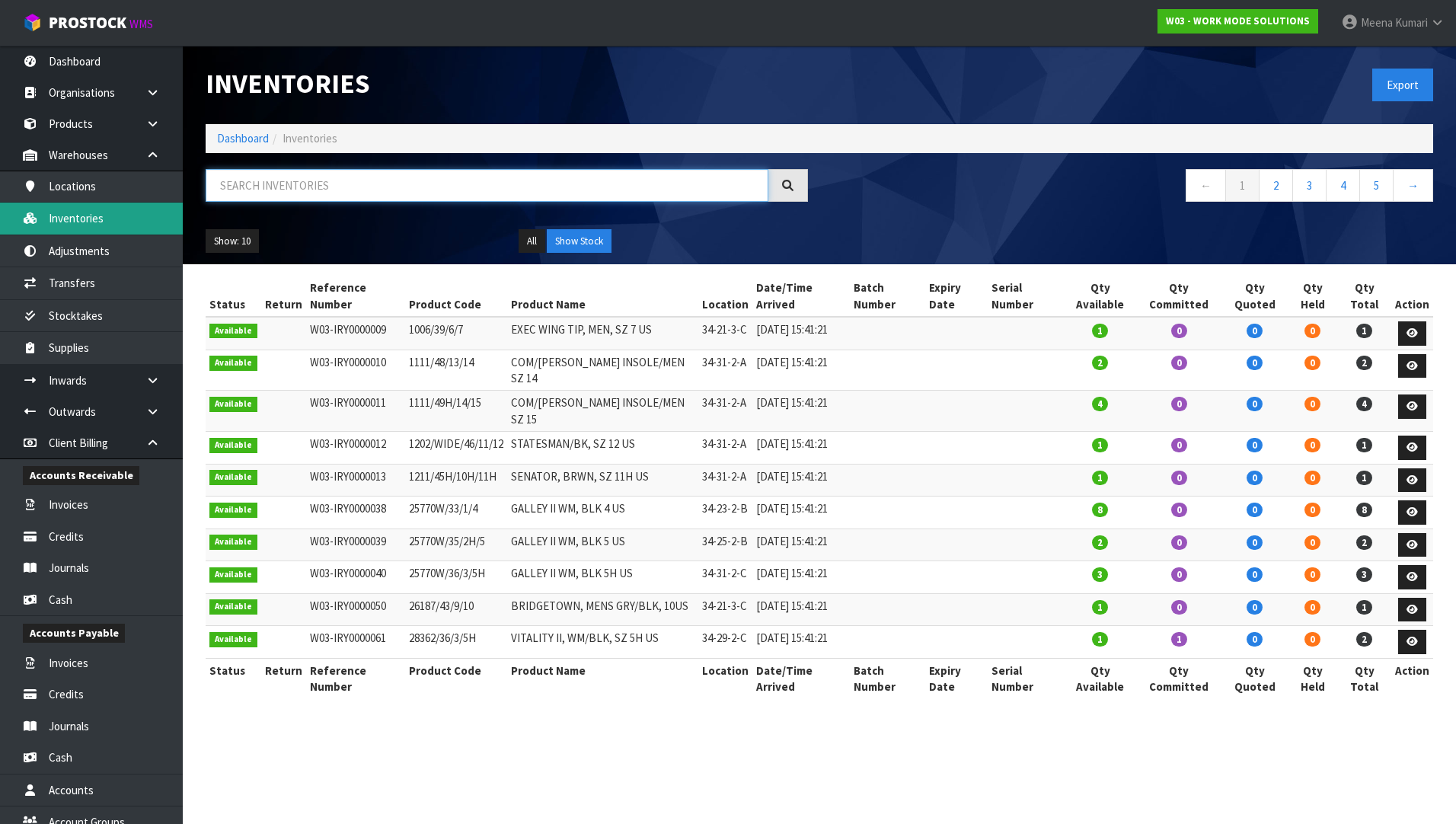
drag, startPoint x: 104, startPoint y: 217, endPoint x: 371, endPoint y: 176, distance: 270.1
click at [371, 176] on input "text" at bounding box center [486, 185] width 563 height 33
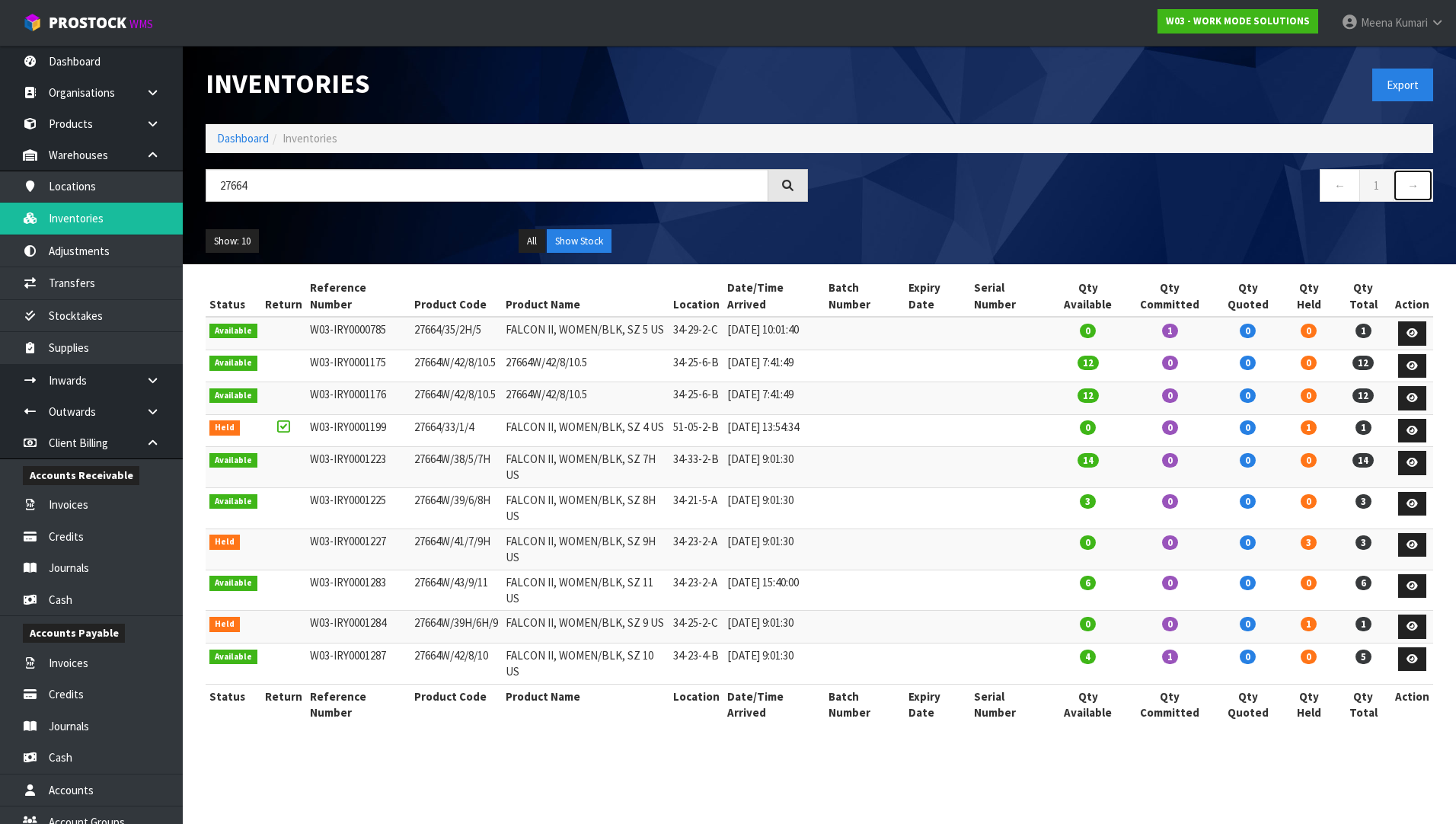
click at [1413, 183] on link "→" at bounding box center [1413, 185] width 41 height 33
drag, startPoint x: 310, startPoint y: 181, endPoint x: 188, endPoint y: 200, distance: 123.5
click at [188, 200] on header "Inventories Export Dashboard Inventories 27664 ← 1 → Show: 10 5 10 25 50 All Sh…" at bounding box center [820, 154] width 1274 height 219
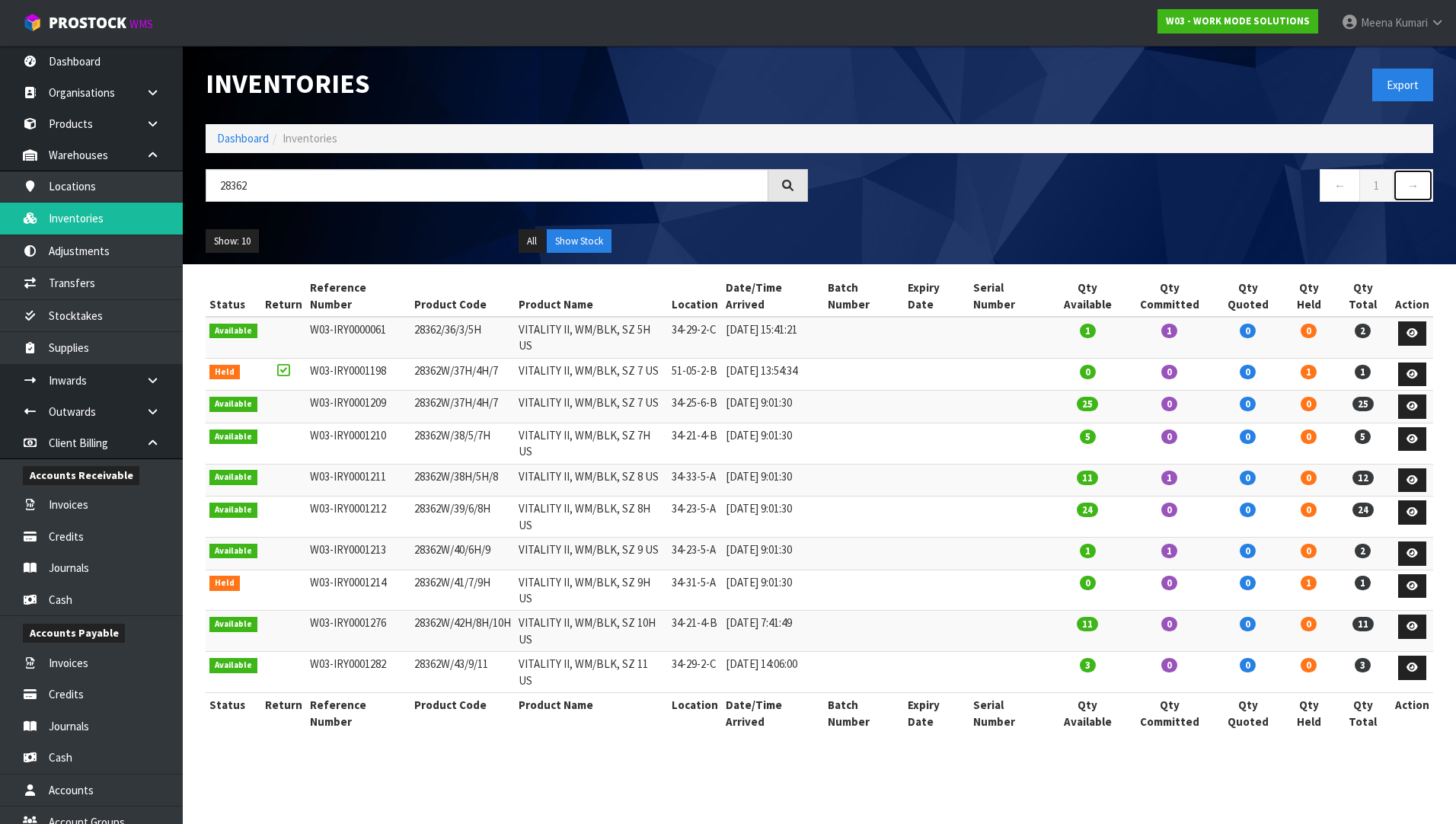
click at [1419, 188] on link "→" at bounding box center [1413, 185] width 41 height 33
drag, startPoint x: 273, startPoint y: 193, endPoint x: 193, endPoint y: 203, distance: 80.6
click at [193, 203] on header "Inventories Export Dashboard Inventories 28362 ← 1 → Show: 10 5 10 25 50 All Sh…" at bounding box center [820, 154] width 1274 height 219
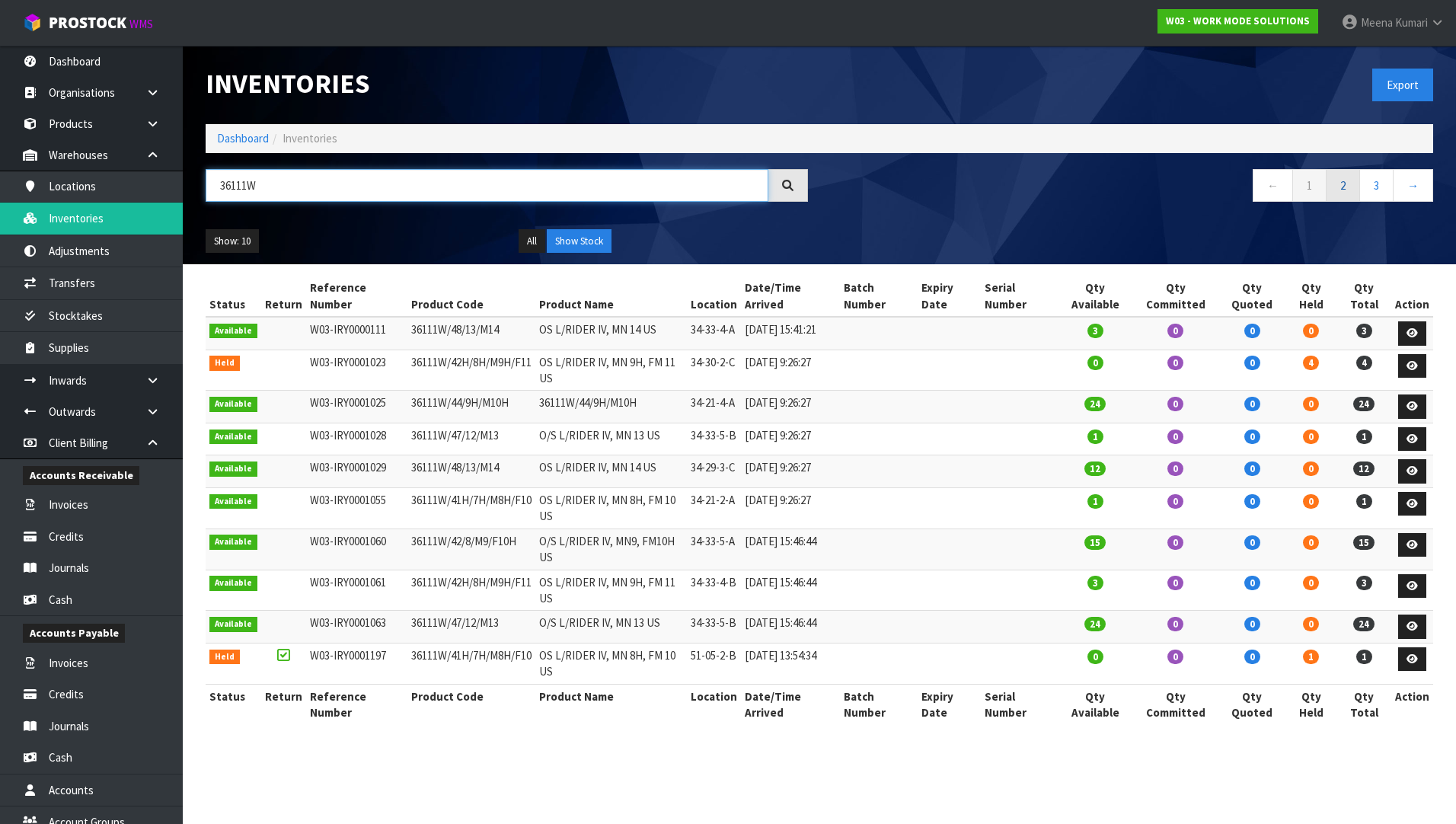
type input "36111W"
click at [1351, 180] on link "2" at bounding box center [1343, 185] width 34 height 33
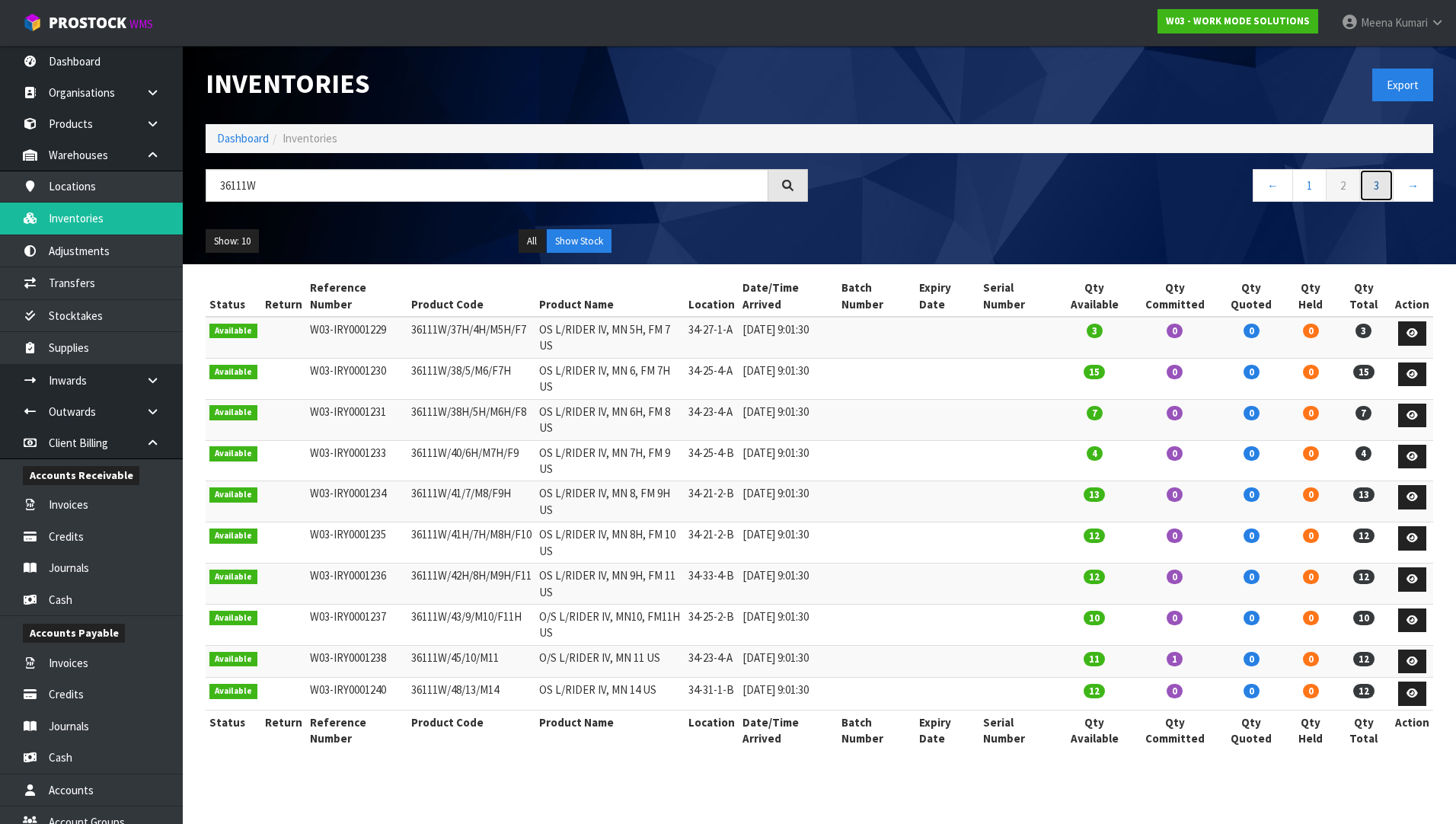
click at [1380, 185] on link "3" at bounding box center [1376, 185] width 34 height 33
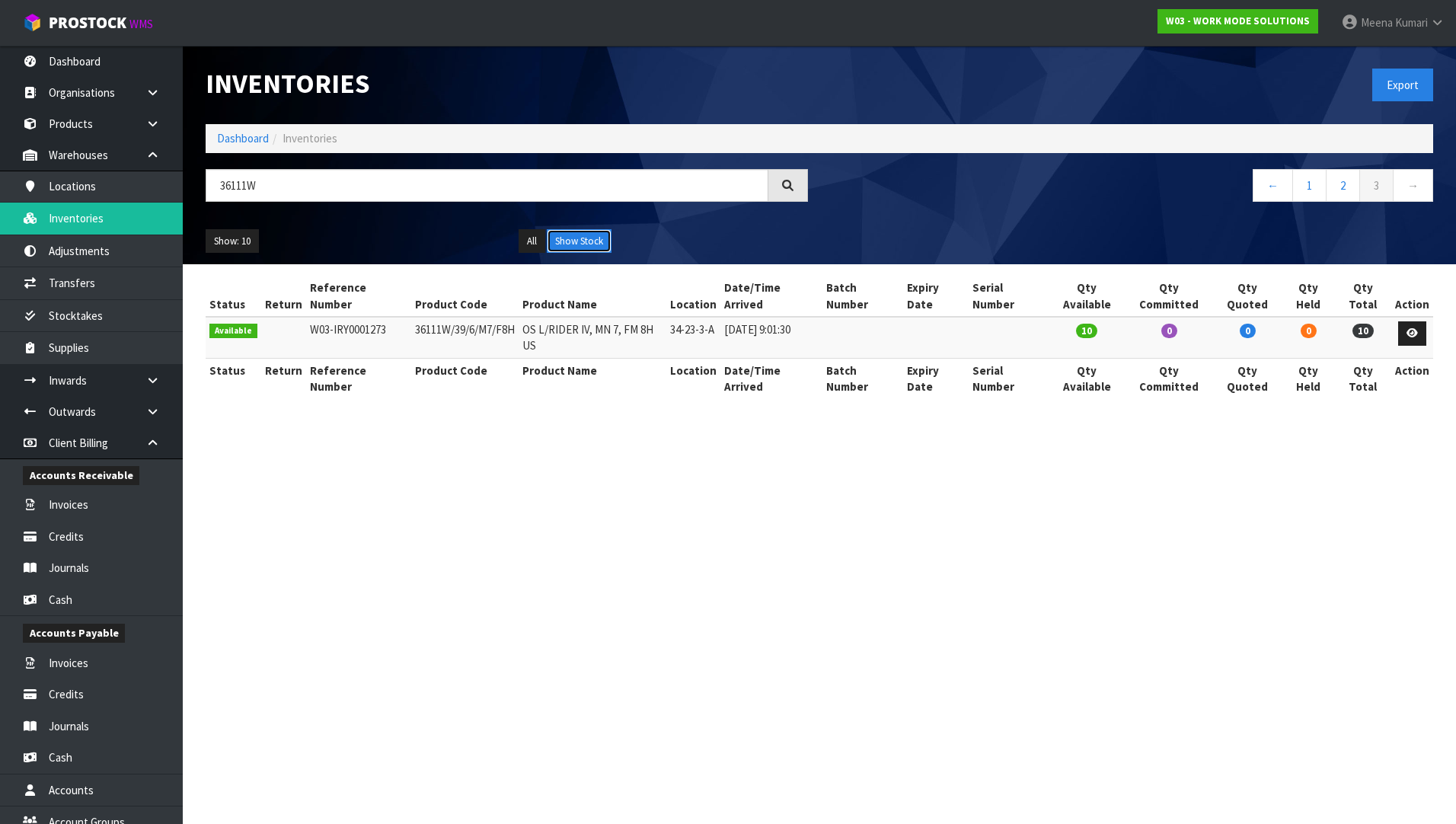
click at [585, 234] on button "Show Stock" at bounding box center [579, 241] width 64 height 25
click at [240, 135] on link "Dashboard" at bounding box center [243, 139] width 52 height 14
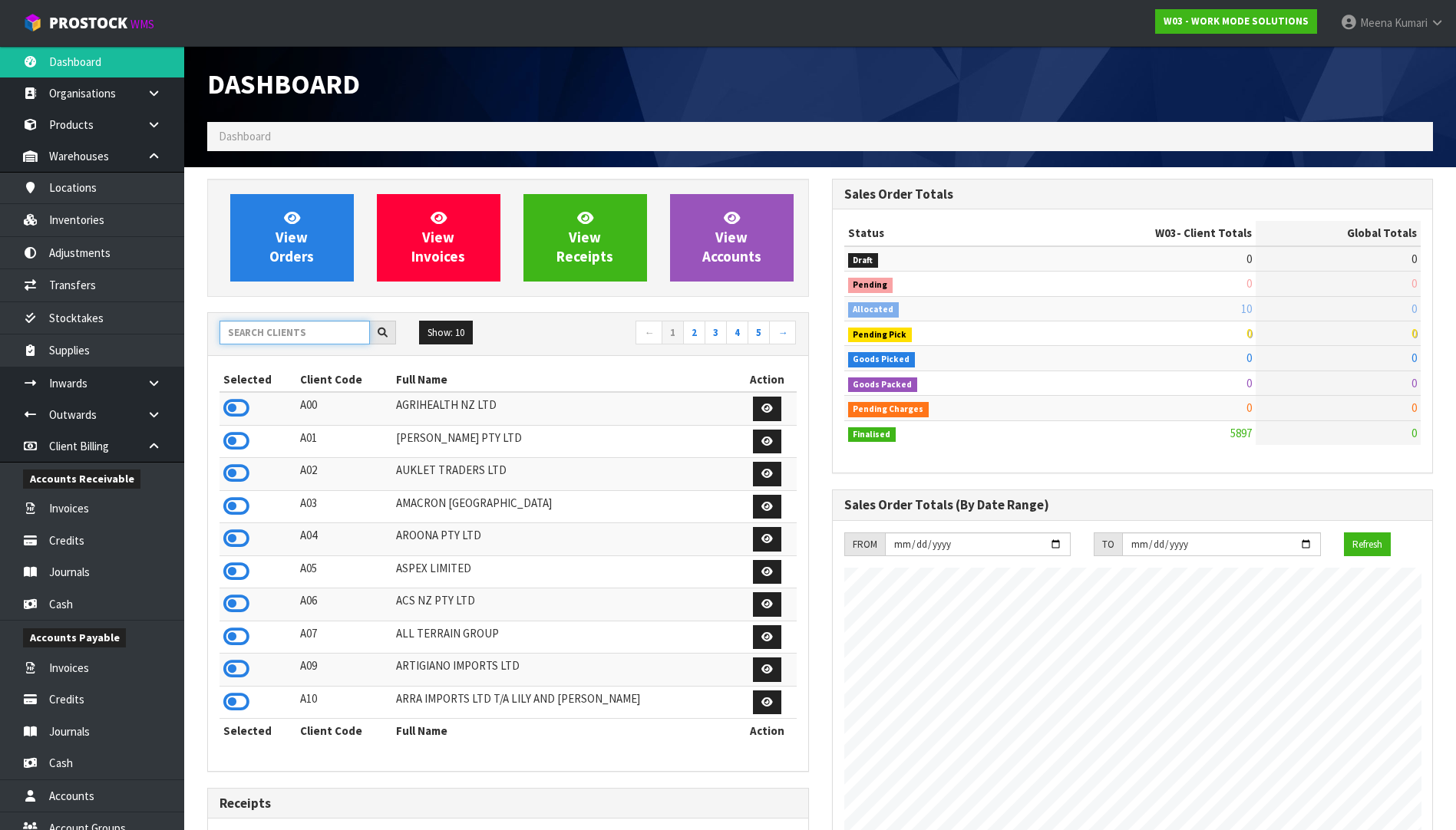
scroll to position [1137, 624]
click at [335, 334] on input "text" at bounding box center [295, 333] width 151 height 24
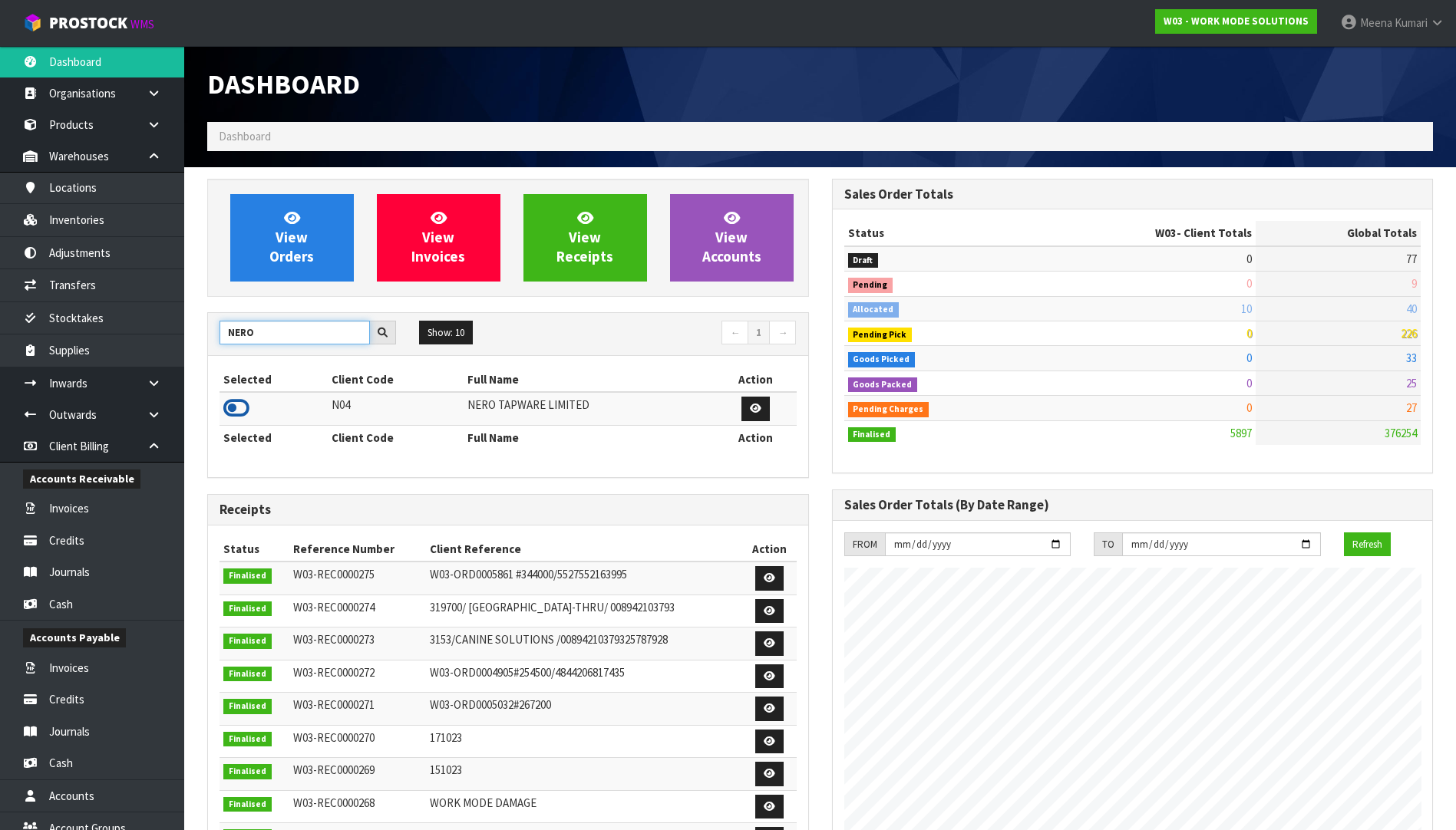
type input "NERO"
click at [237, 403] on icon at bounding box center [236, 408] width 26 height 23
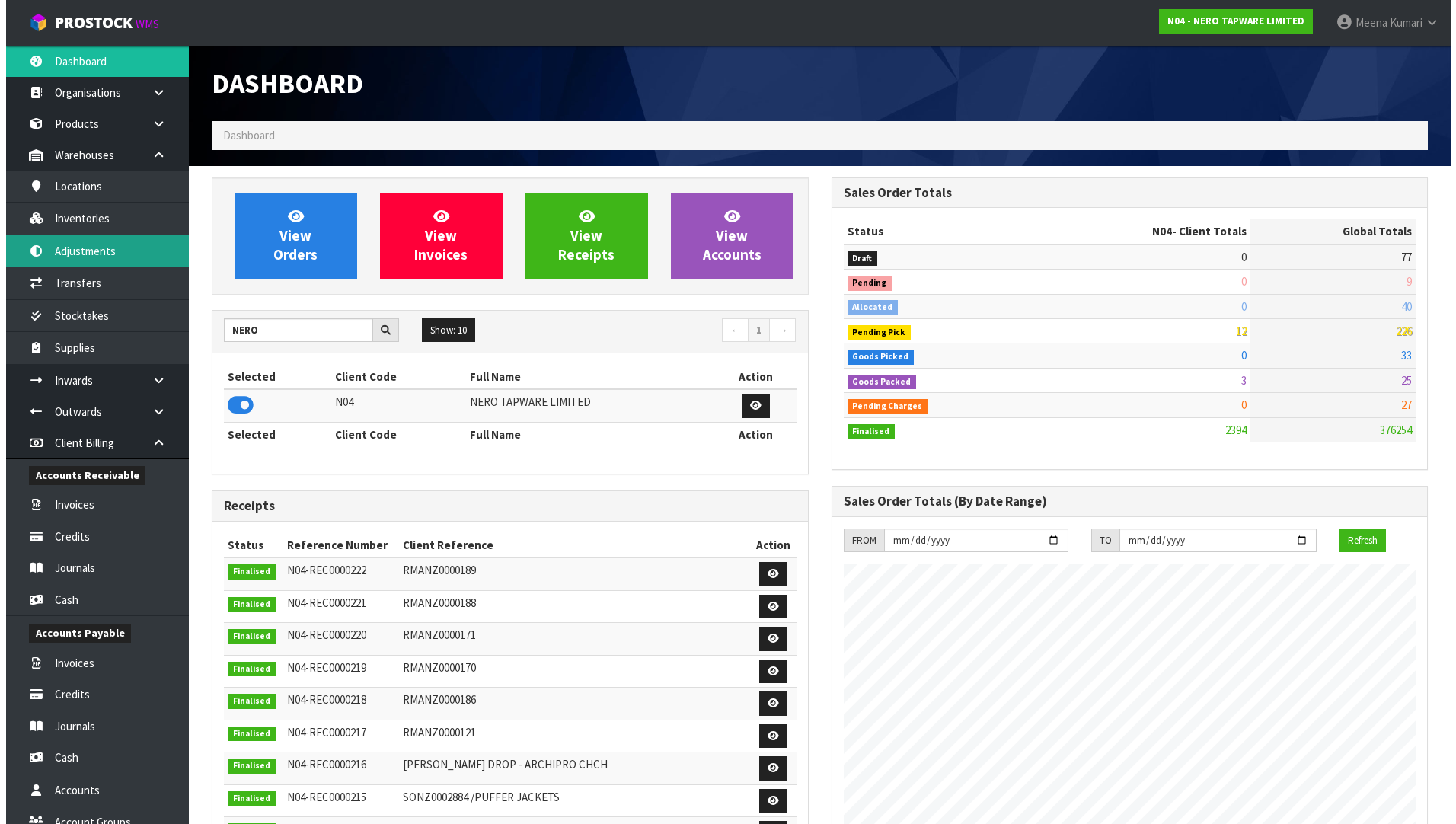
scroll to position [1186, 619]
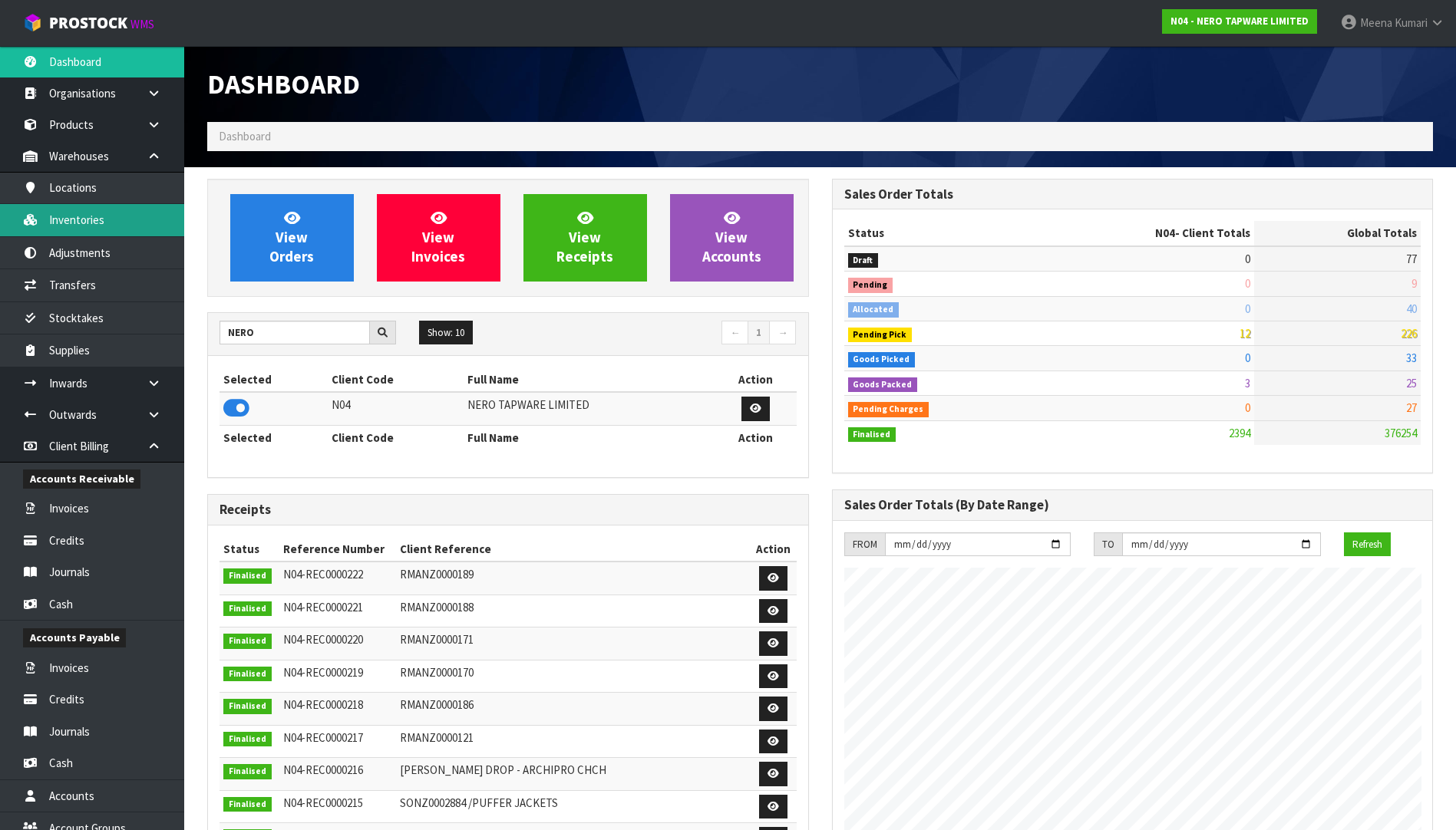
click at [99, 224] on link "Inventories" at bounding box center [92, 219] width 185 height 31
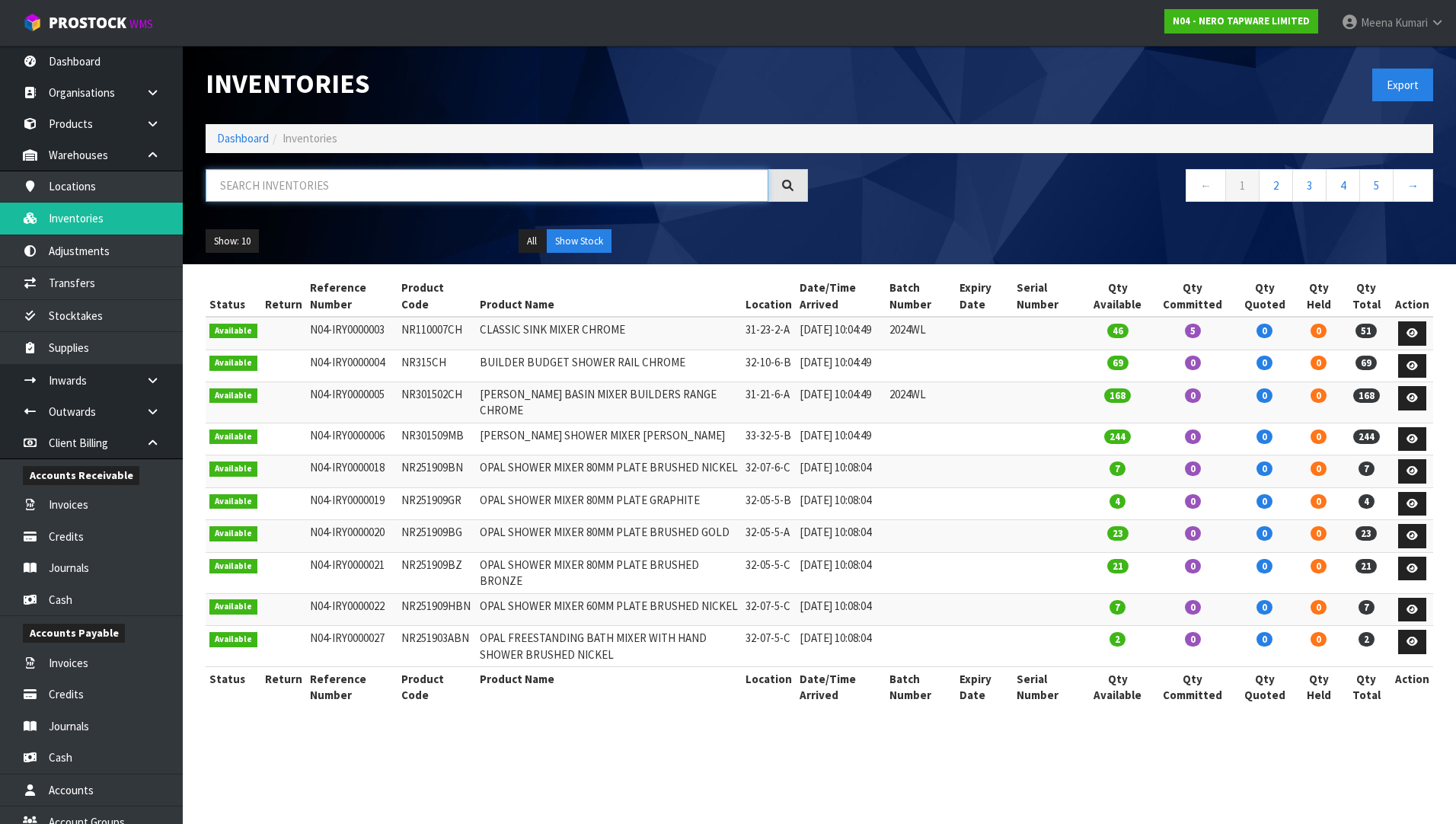
click at [342, 186] on input "text" at bounding box center [486, 185] width 563 height 33
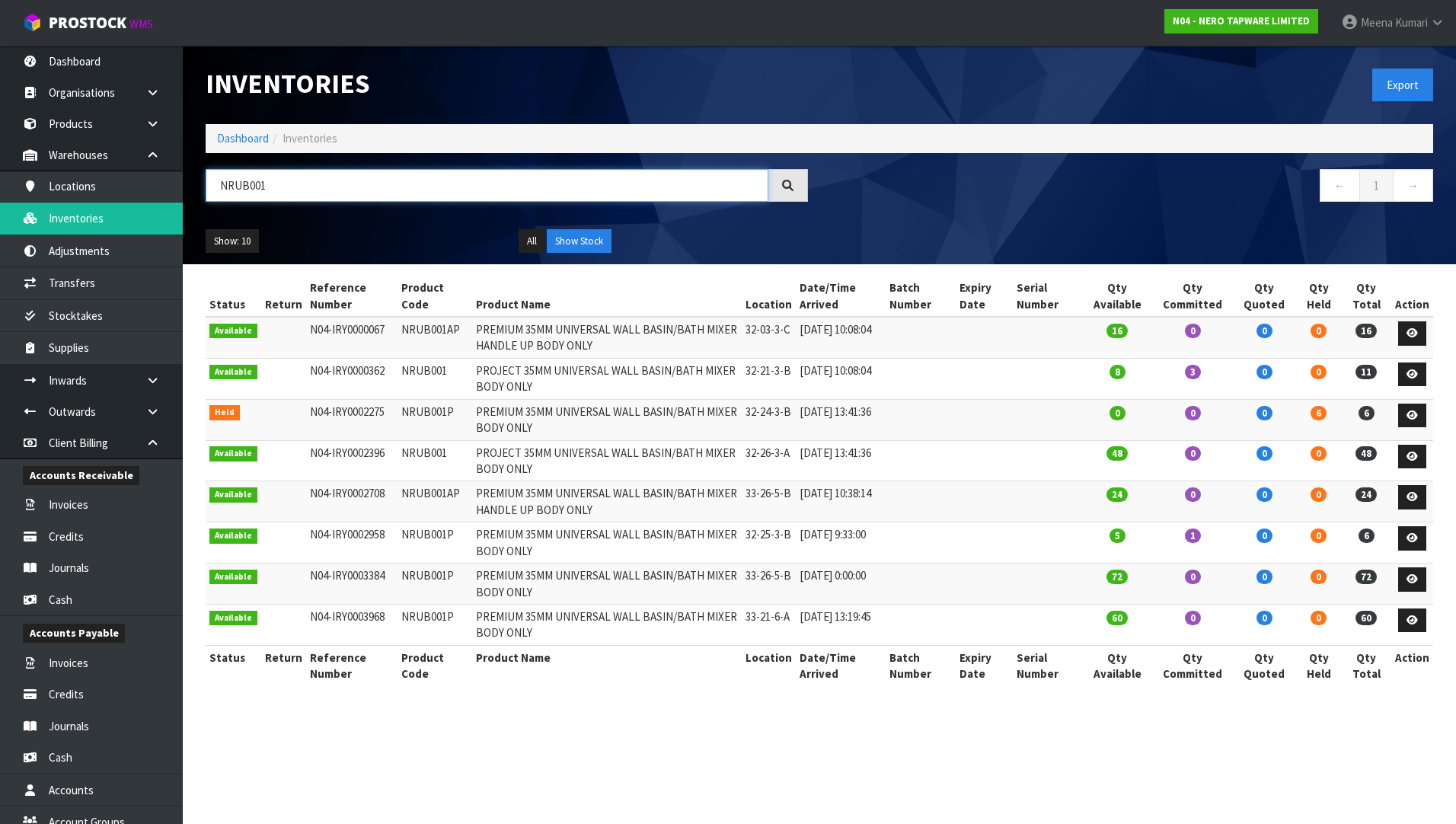
type input "NRUB001"
click at [423, 372] on td "NRUB001" at bounding box center [435, 379] width 75 height 41
copy td "NRUB001"
click at [317, 180] on input "NRUB001" at bounding box center [486, 185] width 563 height 33
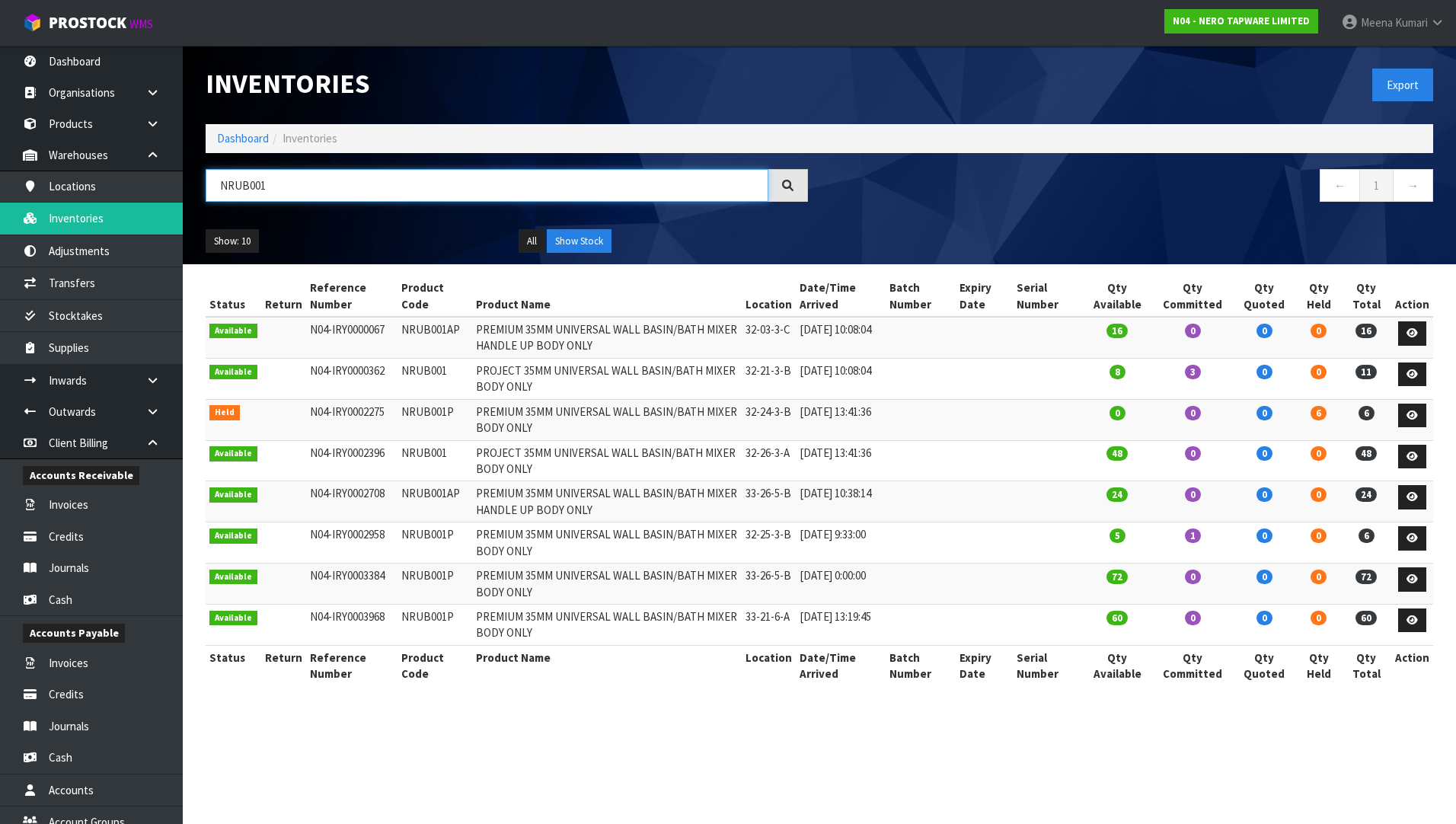
click at [317, 180] on input "NRUB001" at bounding box center [486, 185] width 563 height 33
click at [605, 237] on button "Show Stock" at bounding box center [579, 241] width 64 height 25
click at [437, 541] on td "NRUB001P" at bounding box center [435, 543] width 75 height 41
copy td "NRUB001P"
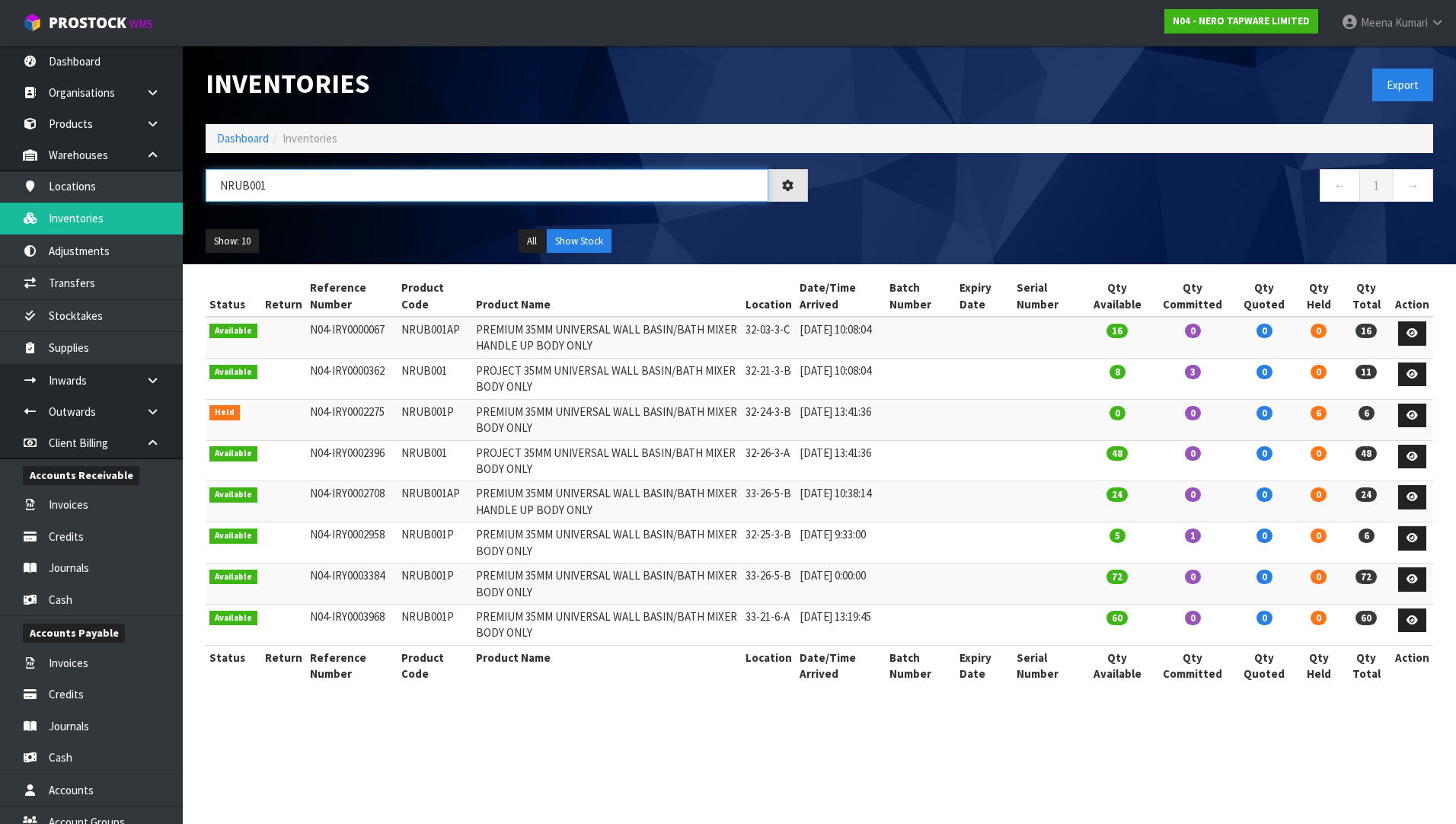
click at [348, 185] on input "NRUB001" at bounding box center [486, 185] width 563 height 33
paste input "P"
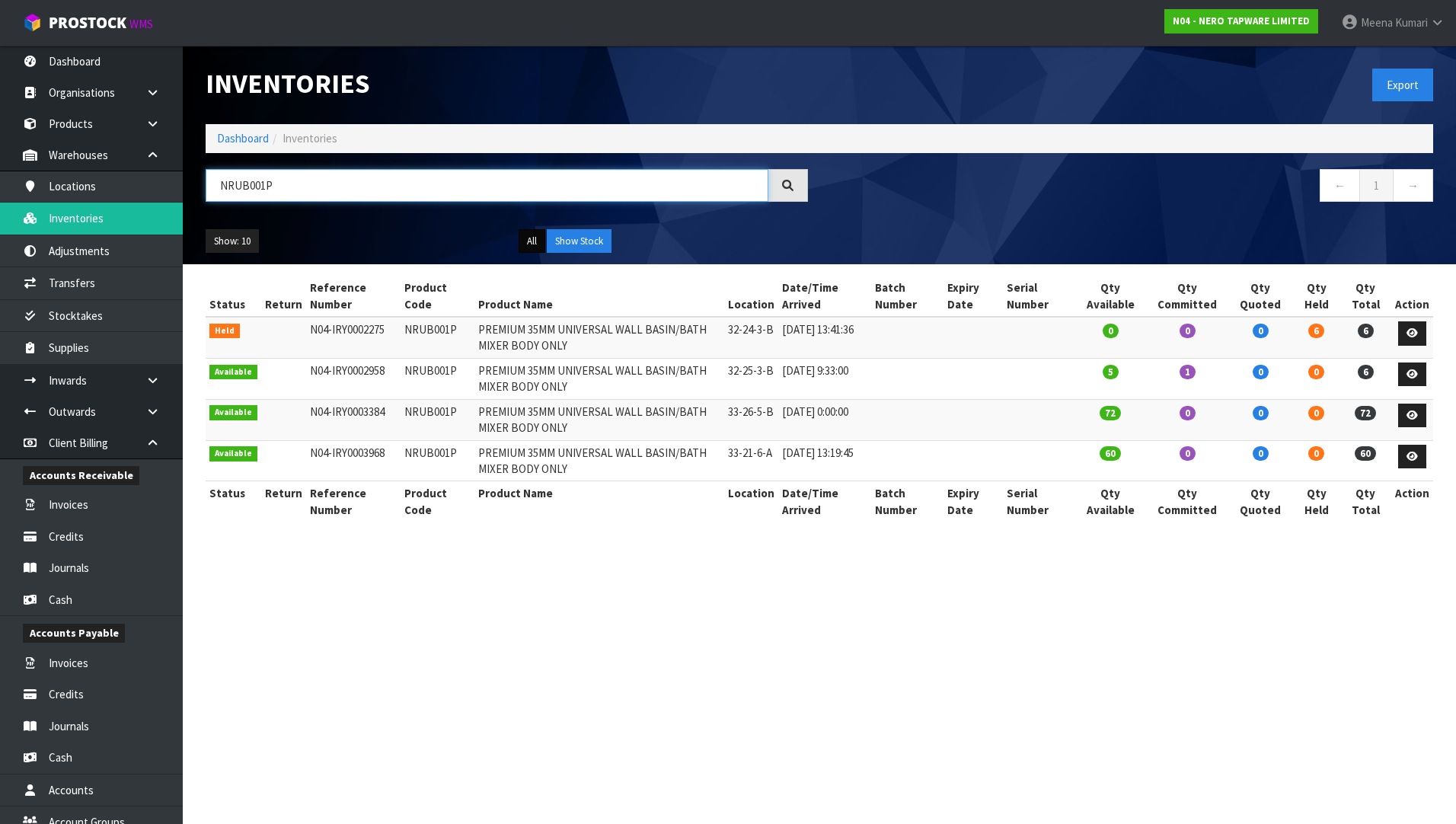
type input "NRUB001P"
click at [528, 240] on button "All" at bounding box center [531, 241] width 26 height 25
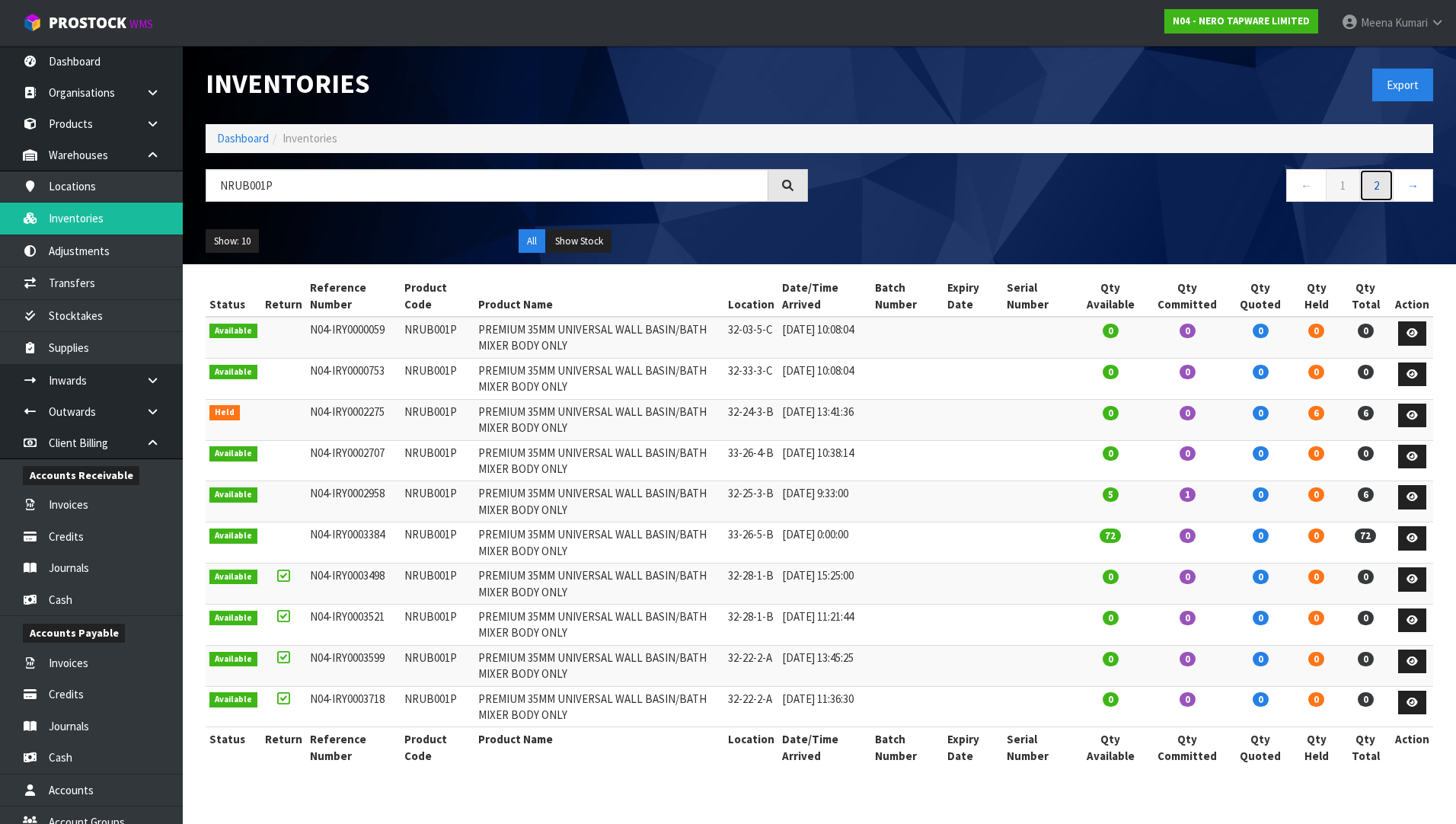
click at [1372, 191] on link "2" at bounding box center [1376, 185] width 34 height 33
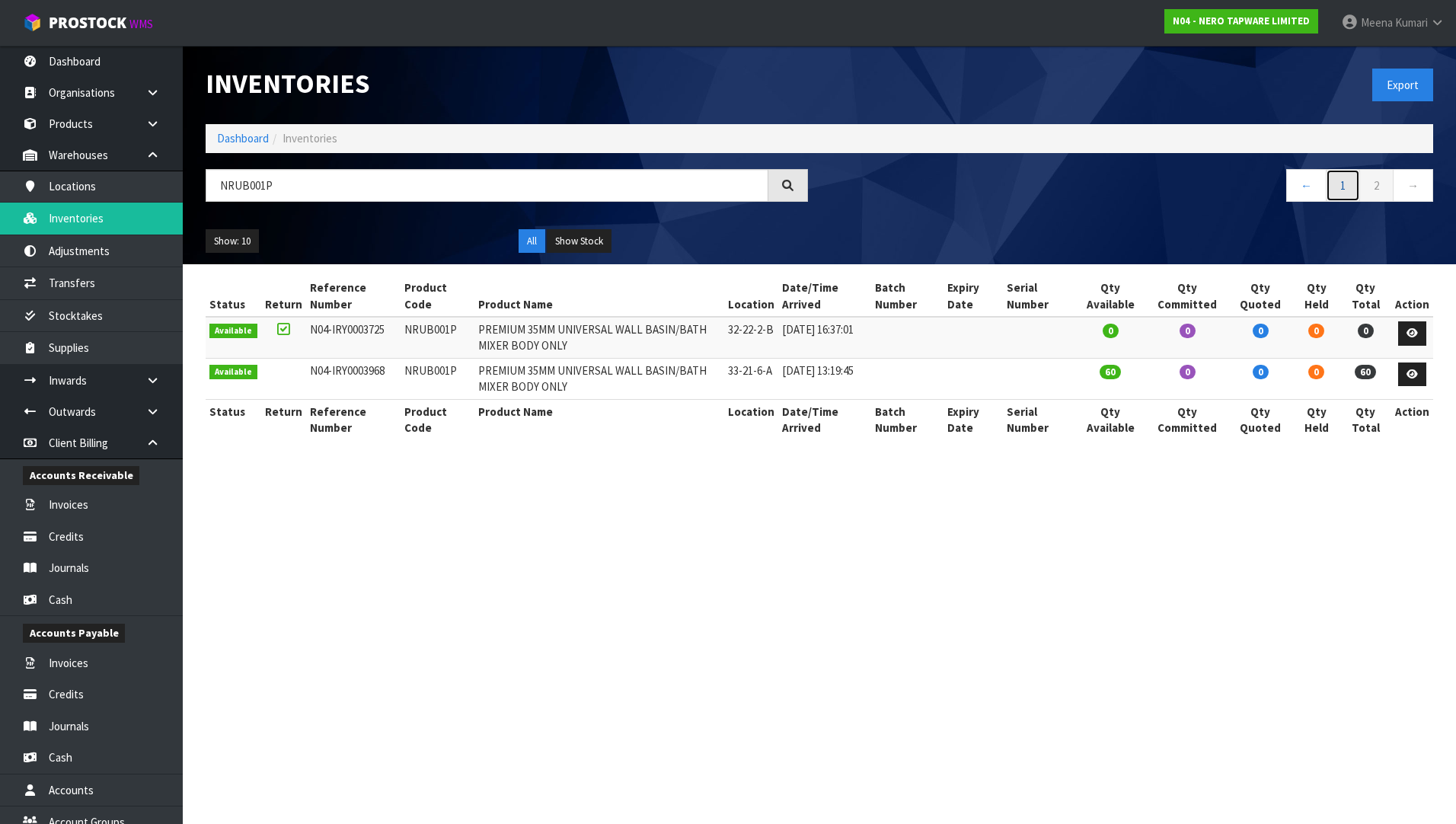
click at [1345, 191] on link "1" at bounding box center [1343, 185] width 34 height 33
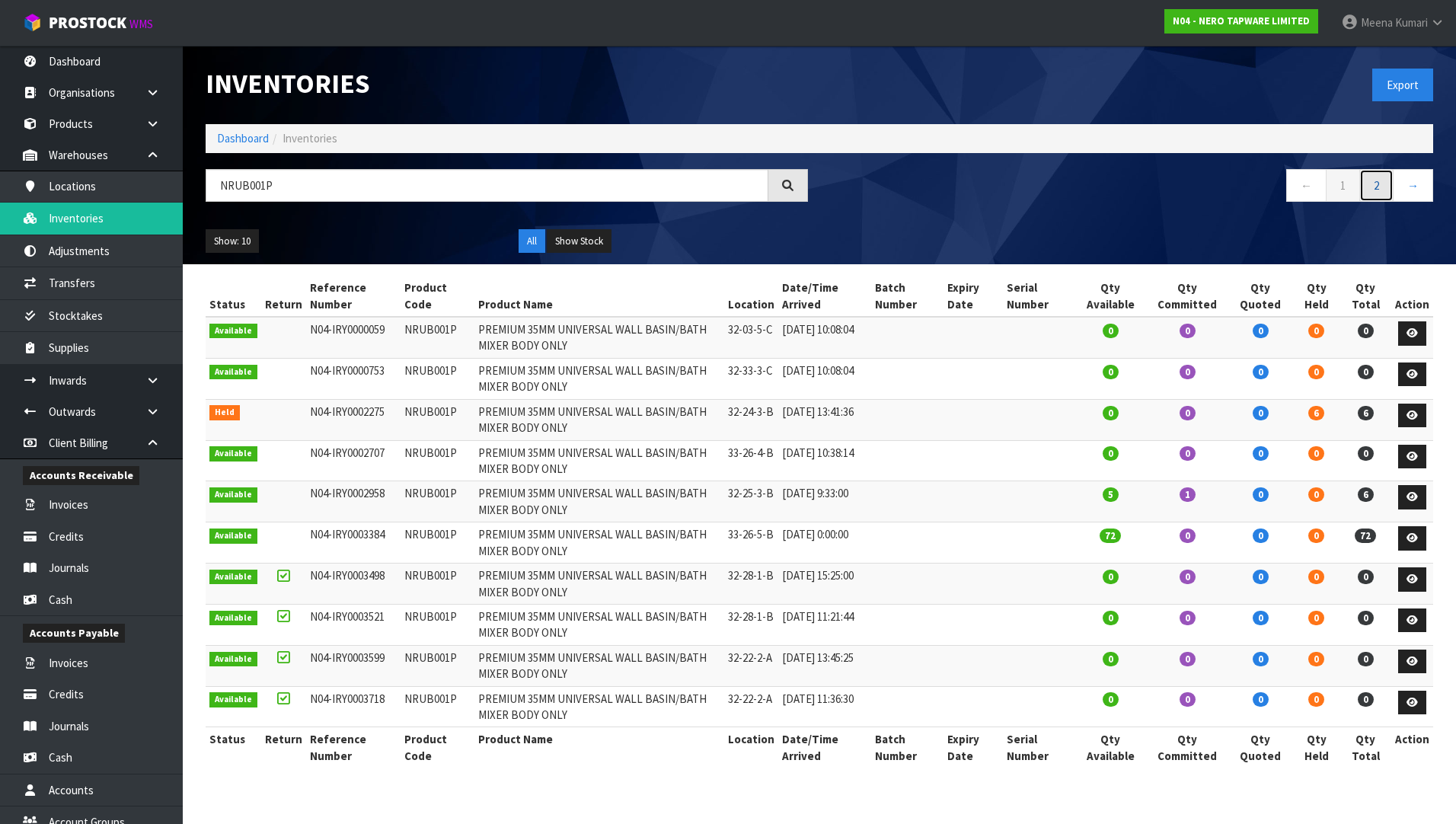
click at [1371, 191] on link "2" at bounding box center [1376, 185] width 34 height 33
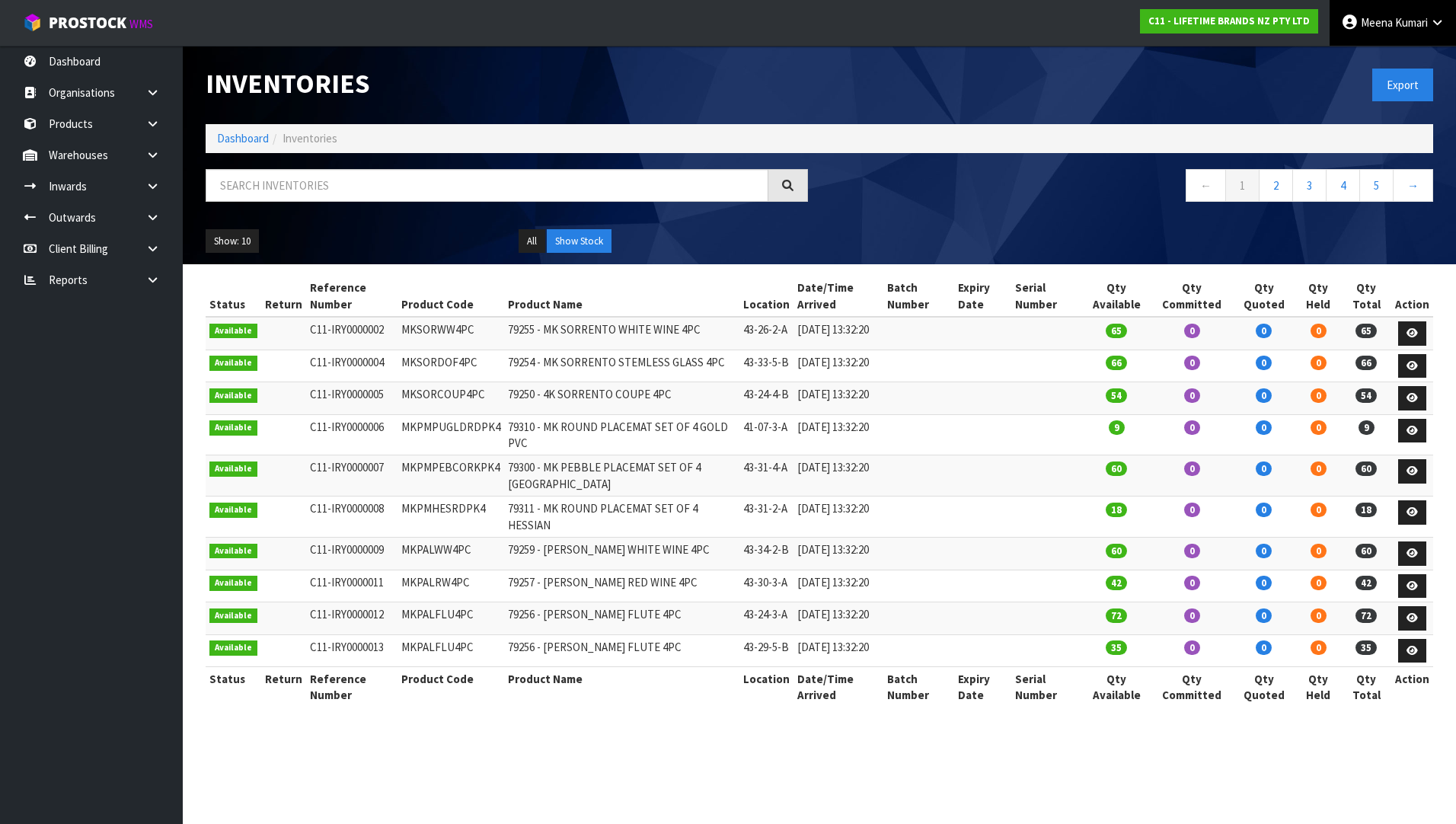
click at [1431, 20] on icon at bounding box center [1438, 22] width 14 height 11
click at [1405, 60] on link "Logout" at bounding box center [1395, 61] width 120 height 21
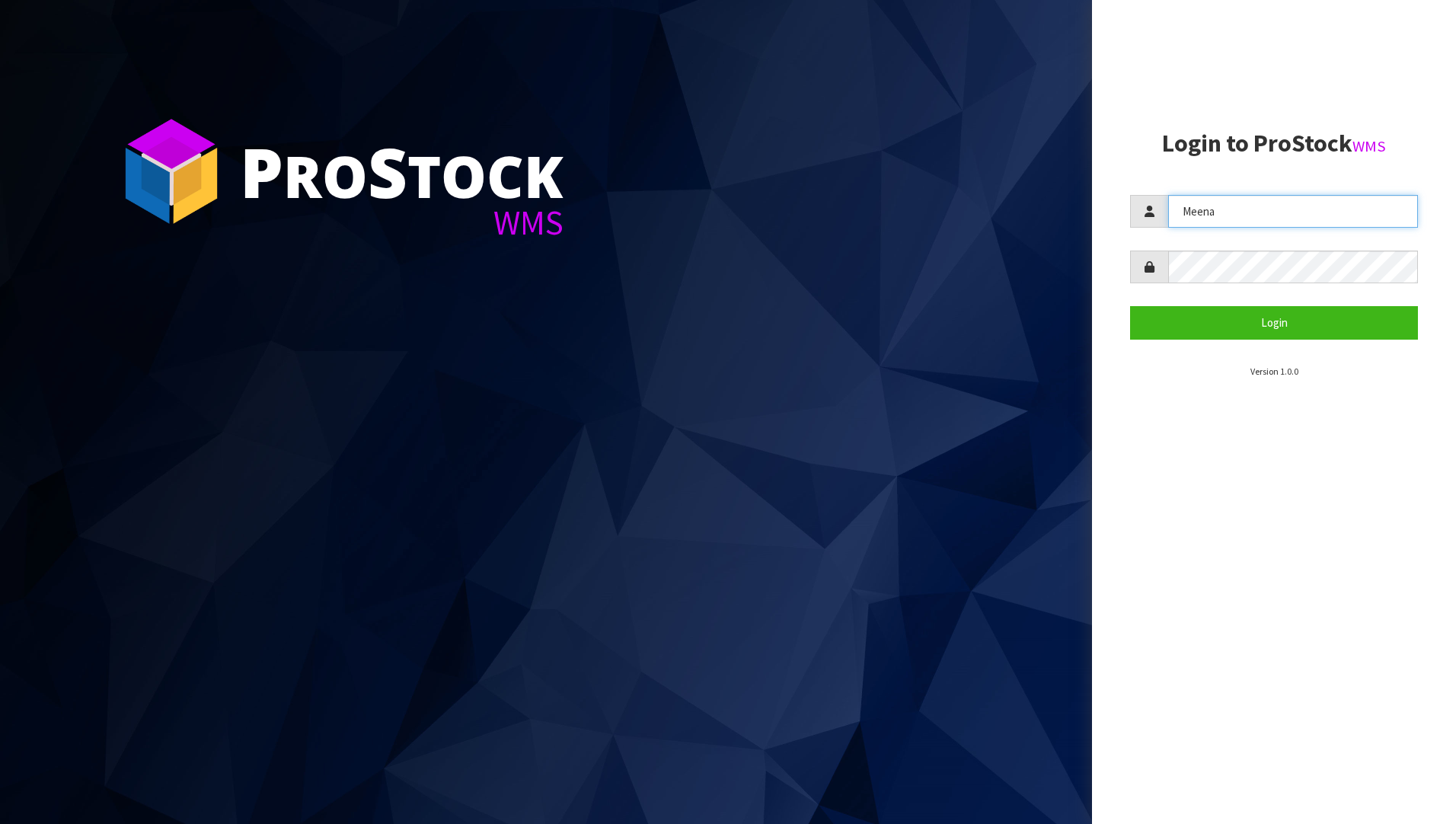
drag, startPoint x: 1296, startPoint y: 221, endPoint x: 1005, endPoint y: 221, distance: 291.0
click at [1005, 221] on div "P ro S tock WMS Login to ProStock WMS Meena Login Version 1.0.0" at bounding box center [728, 412] width 1456 height 824
click at [1227, 209] on input "Meena" at bounding box center [1294, 211] width 250 height 33
click at [1226, 213] on input "Meena" at bounding box center [1294, 211] width 250 height 33
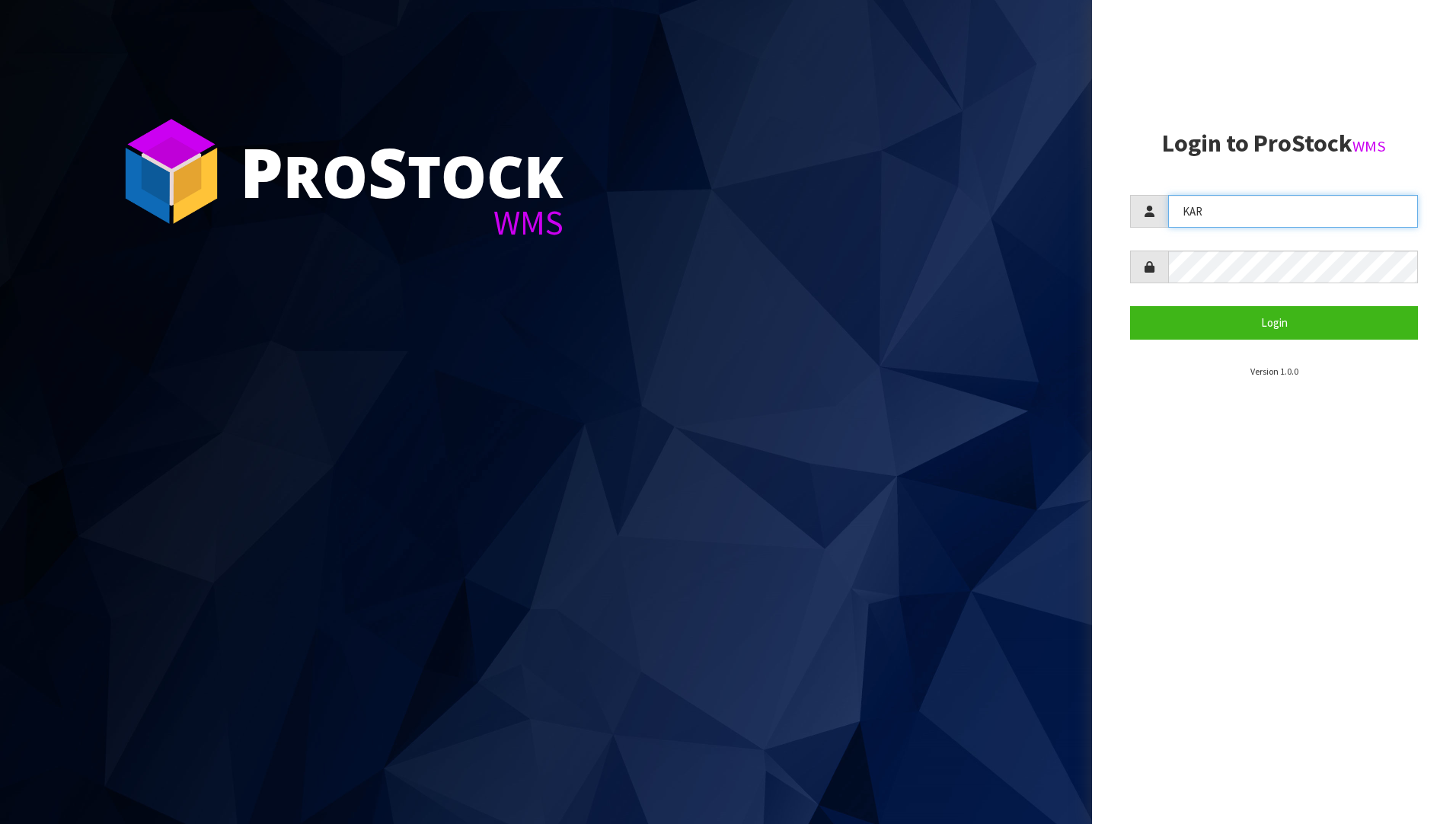
type input "KAR"
